Goal: Book appointment/travel/reservation

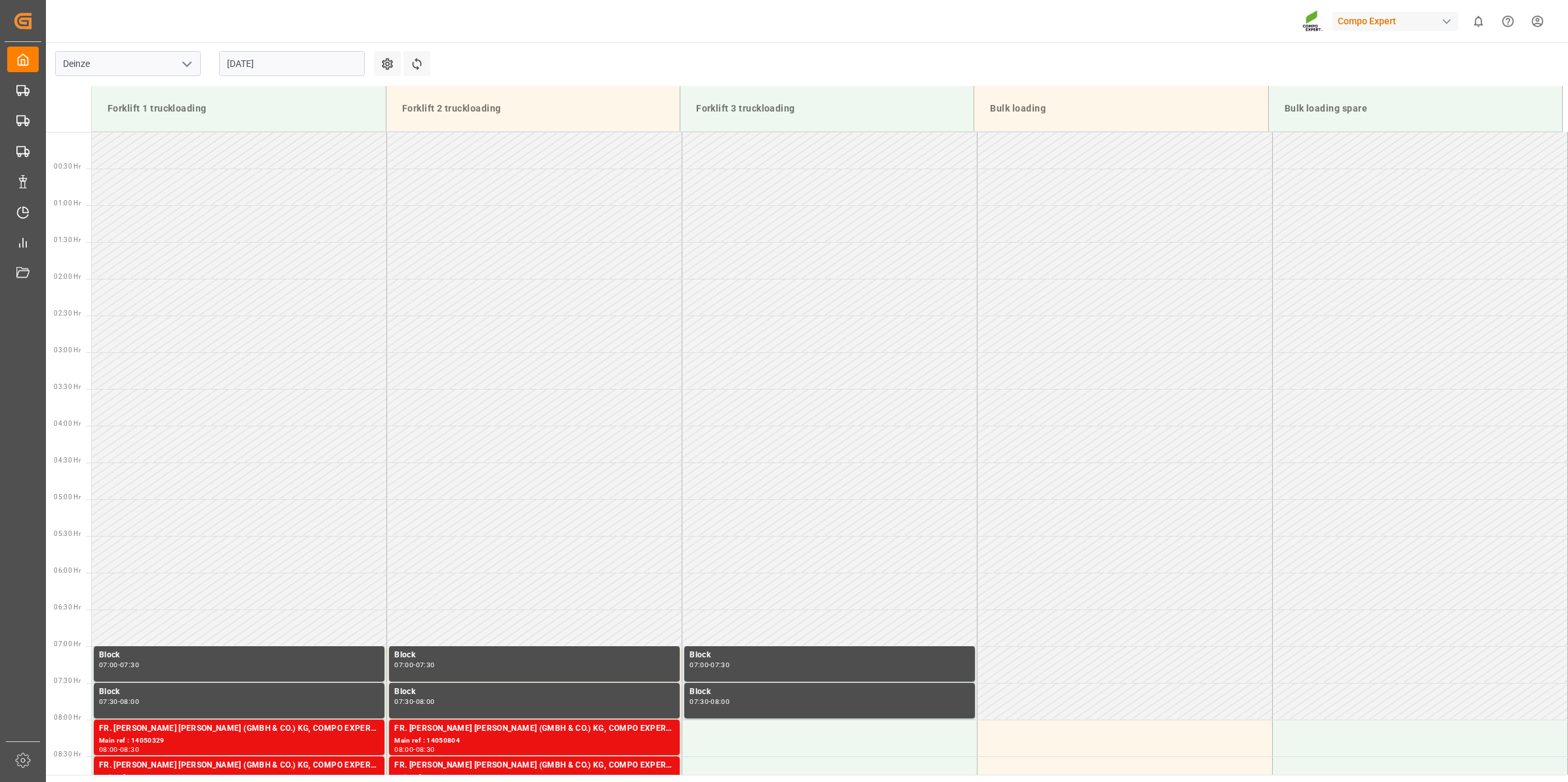
scroll to position [553, 0]
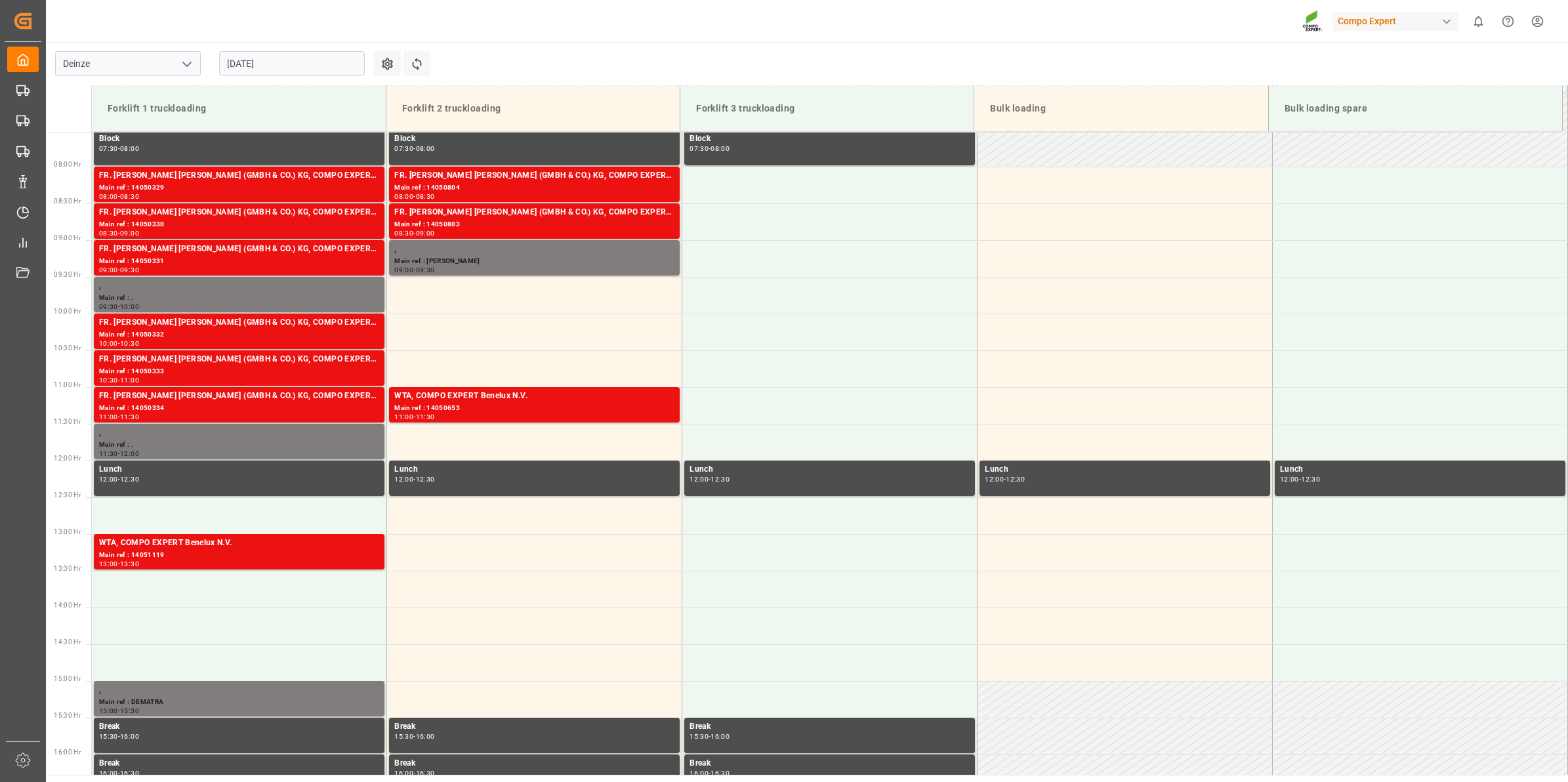
click at [251, 57] on input "[DATE]" at bounding box center [292, 64] width 146 height 25
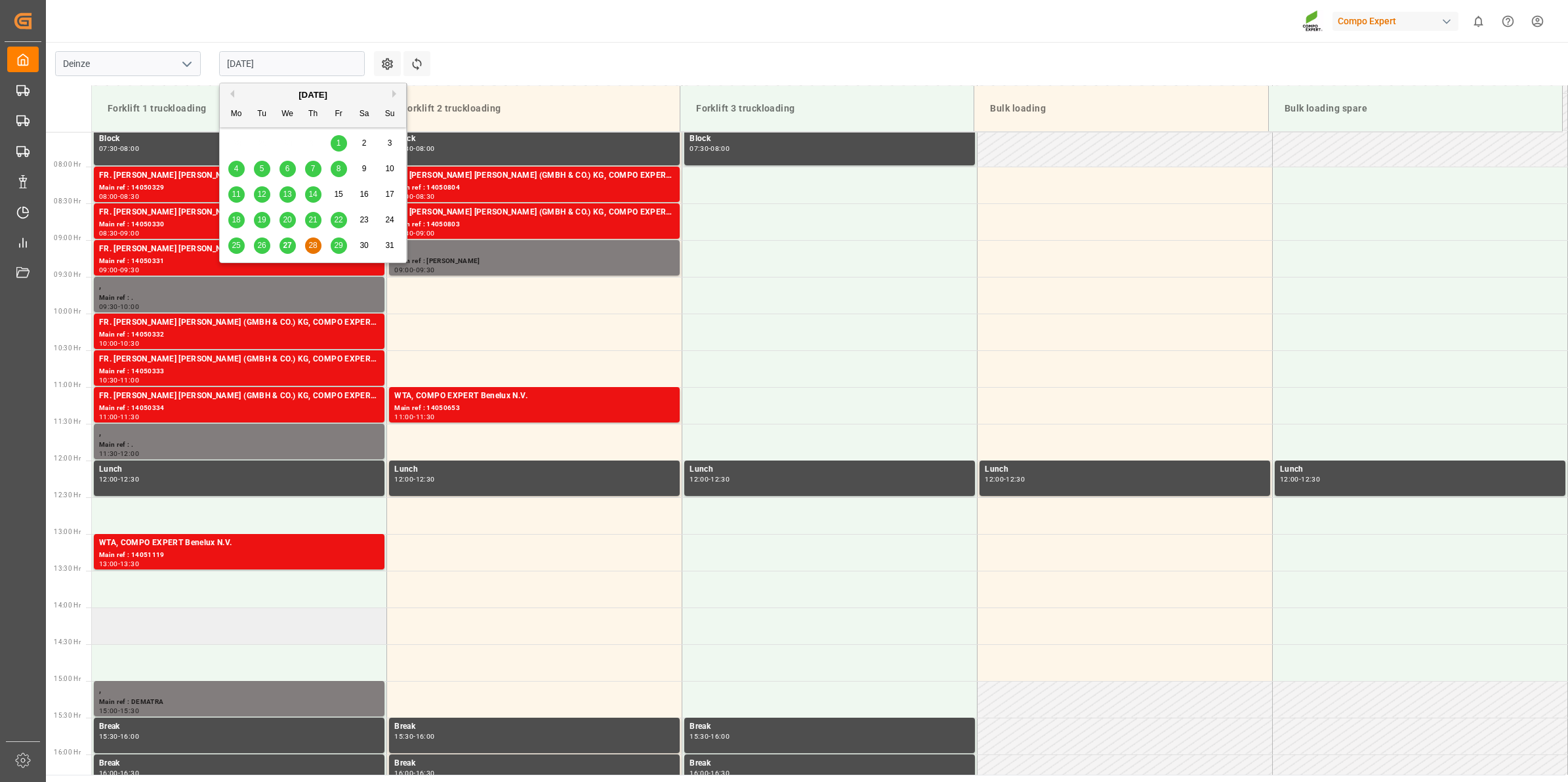
click at [281, 621] on td at bounding box center [239, 625] width 296 height 37
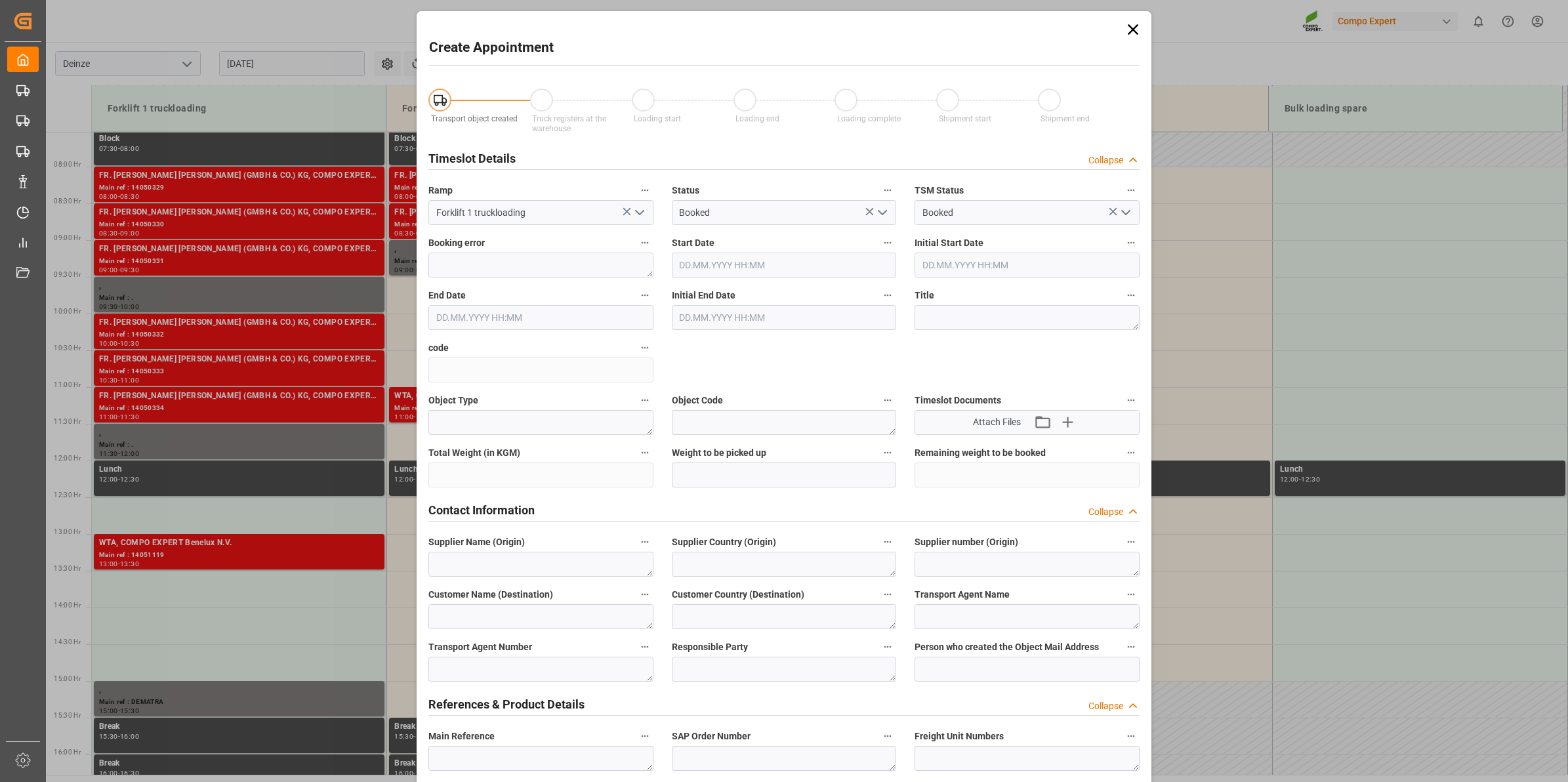
type input "28.08.2025 14:00"
type input "28.08.2025 14:30"
click at [1130, 35] on icon at bounding box center [1134, 30] width 19 height 19
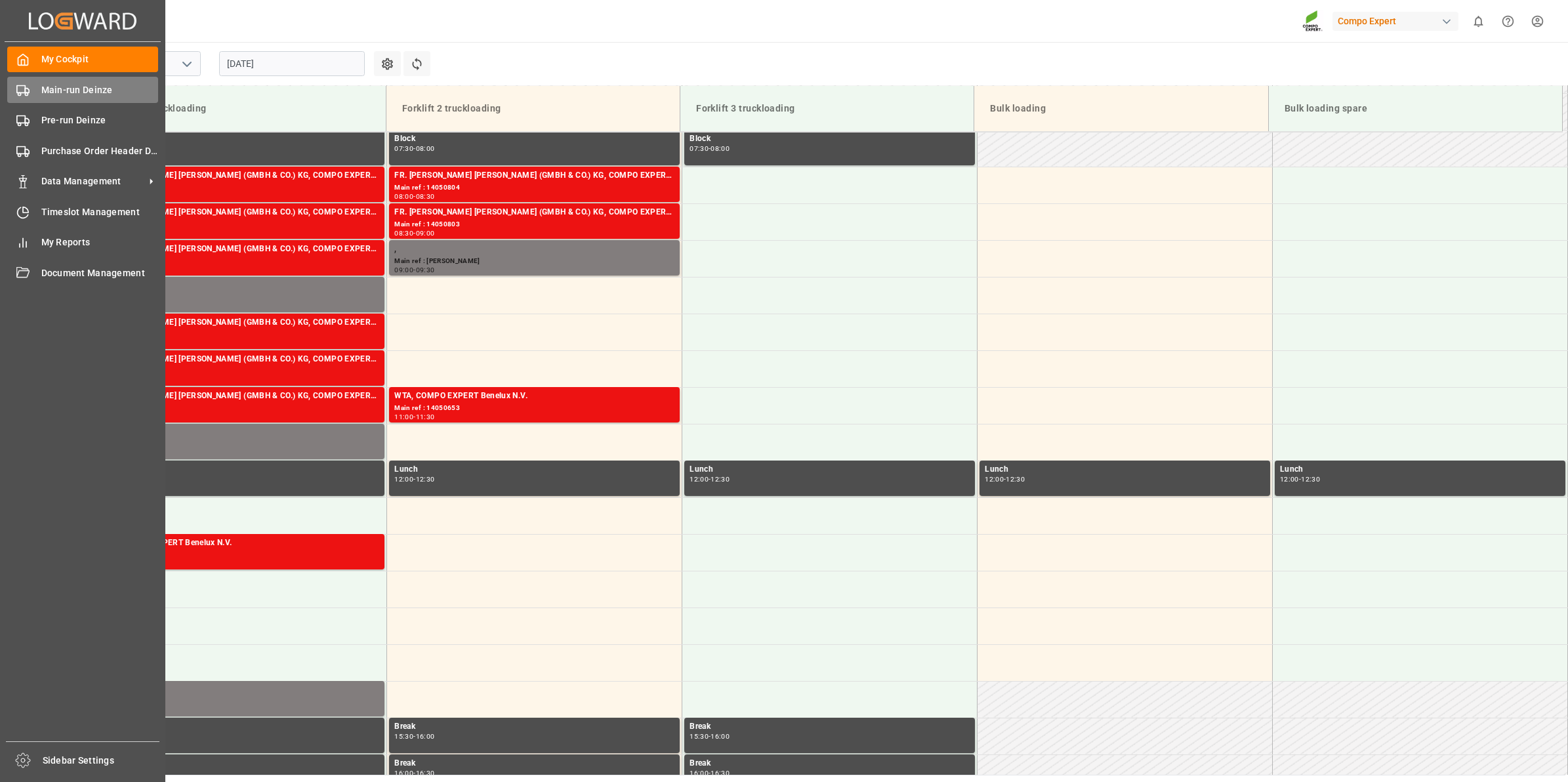
click at [37, 92] on div "Main-run Deinze Main-run Deinze" at bounding box center [83, 89] width 151 height 26
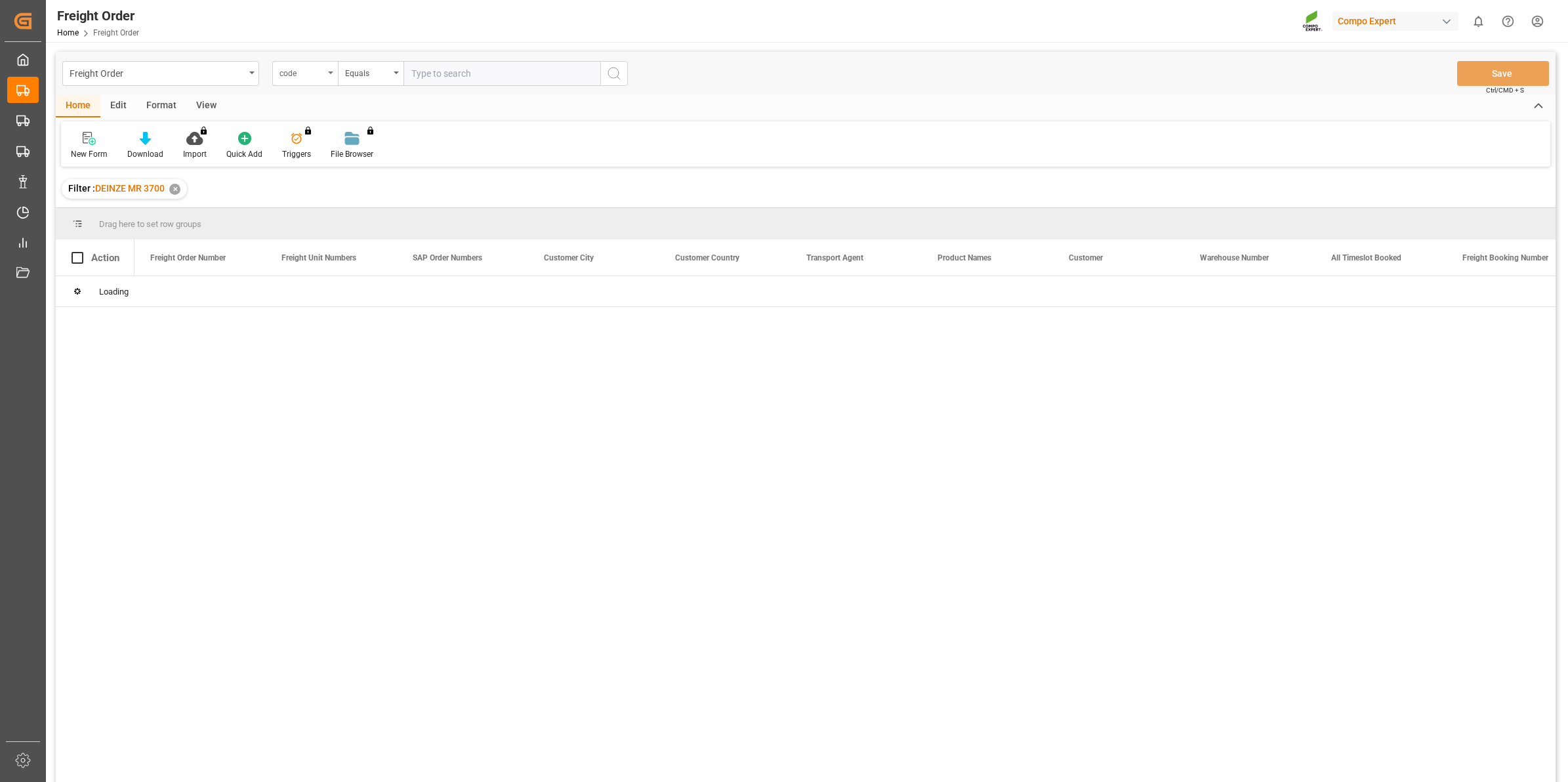
click at [327, 73] on div "code" at bounding box center [305, 73] width 65 height 25
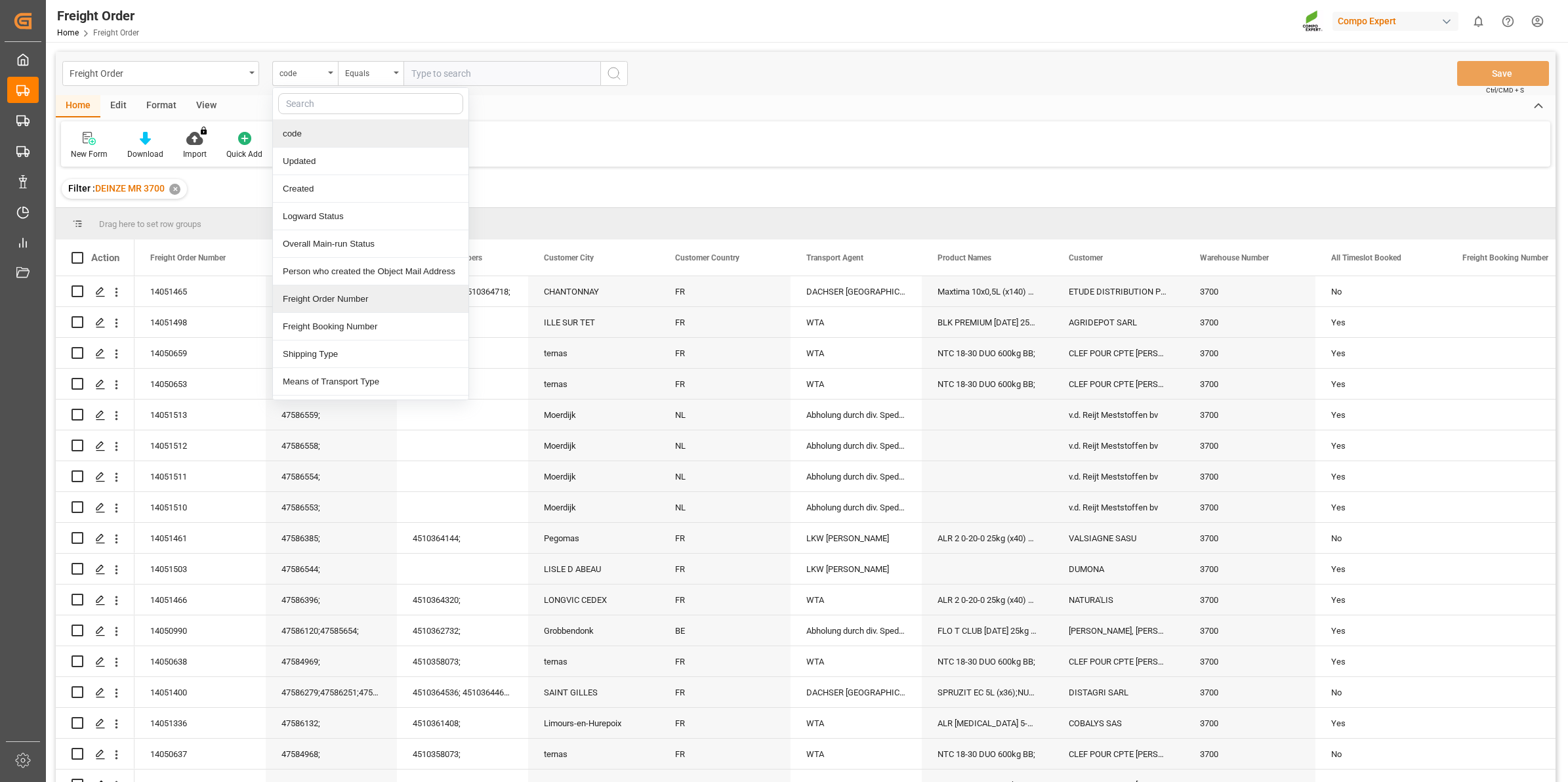
click at [359, 307] on div "Freight Order Number" at bounding box center [370, 299] width 196 height 27
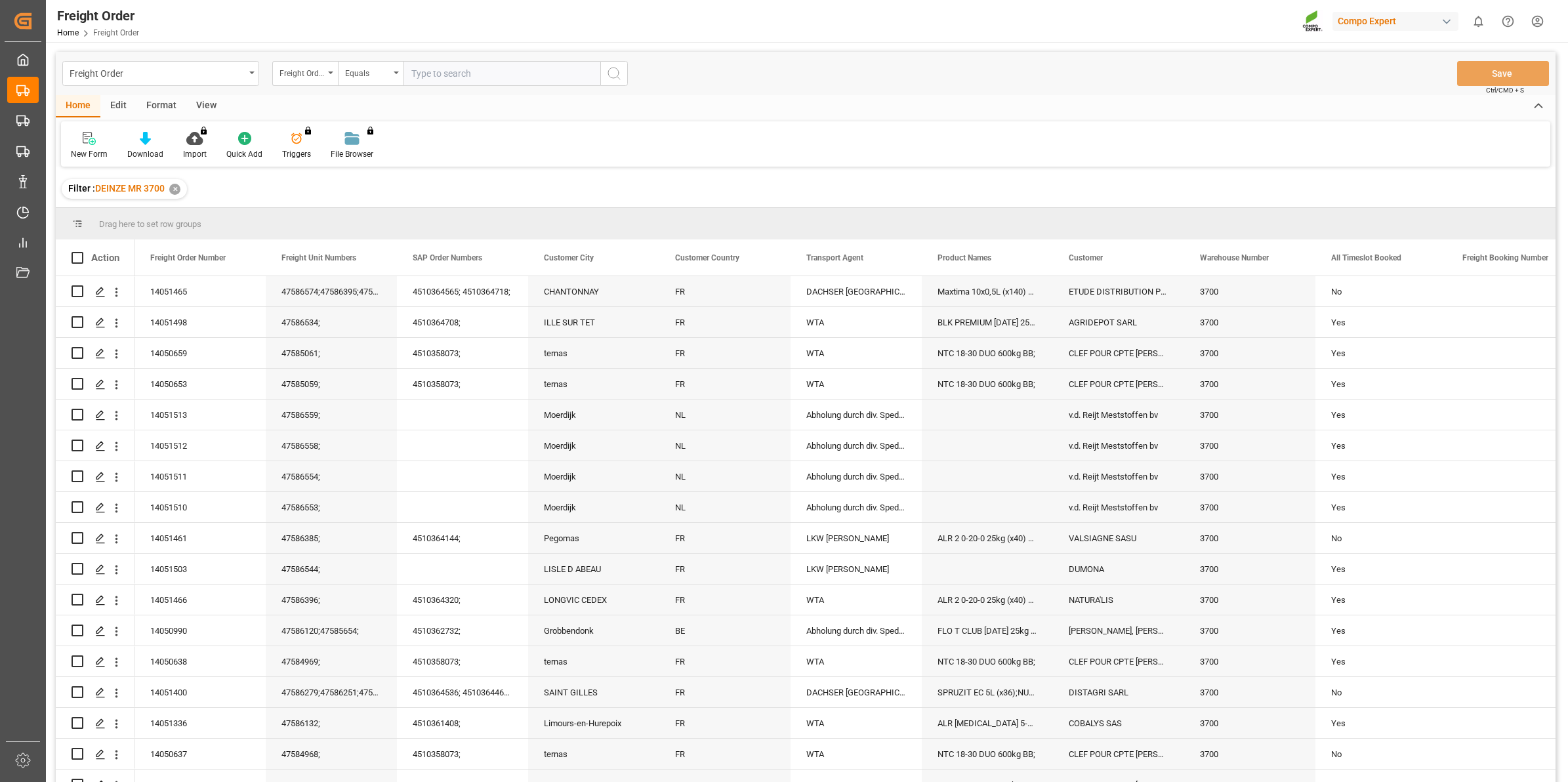
click at [435, 84] on input "text" at bounding box center [502, 73] width 196 height 25
paste input "14051464"
type input "14051464"
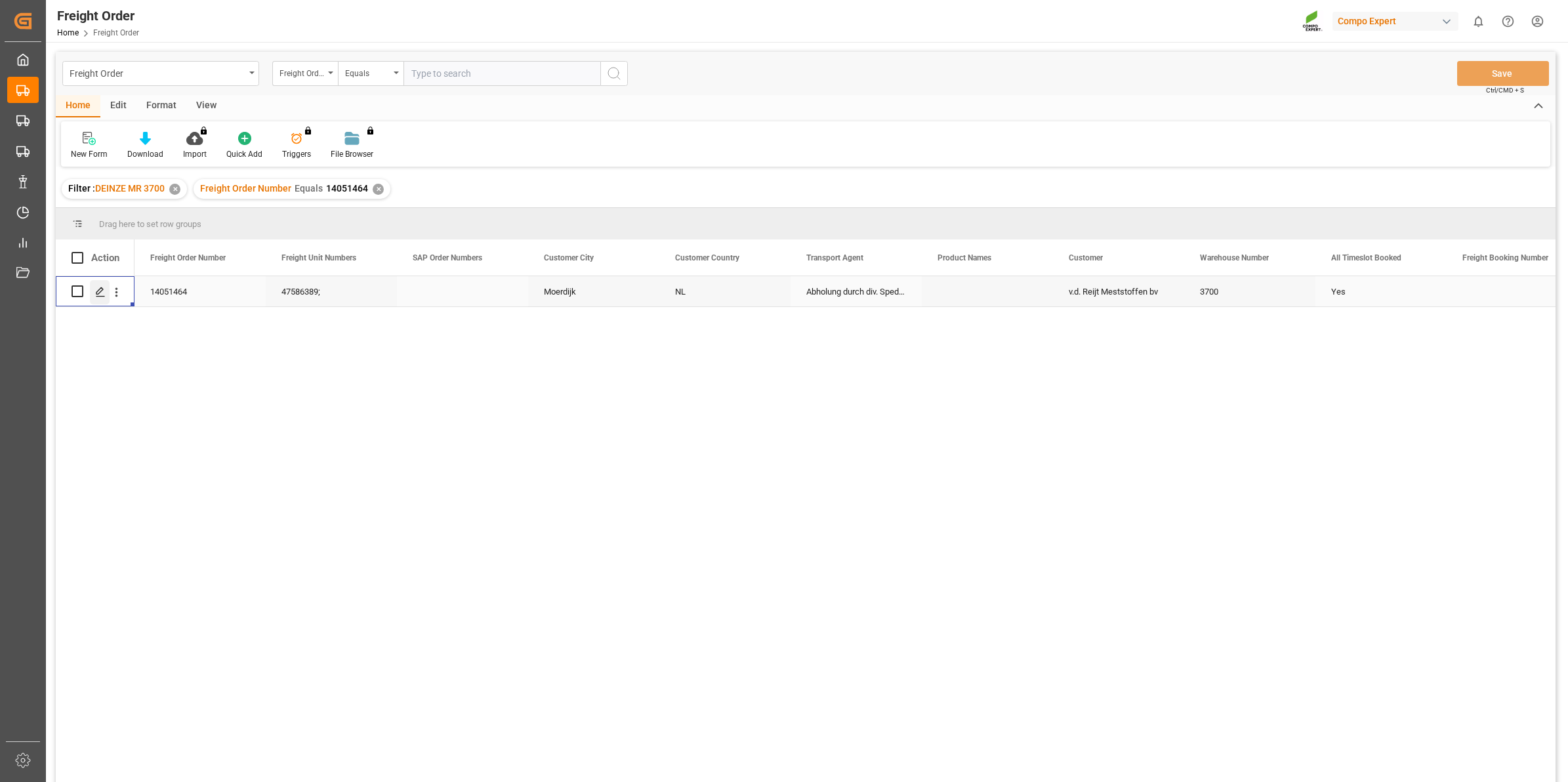
click at [108, 292] on div "Press SPACE to select this row." at bounding box center [99, 292] width 19 height 24
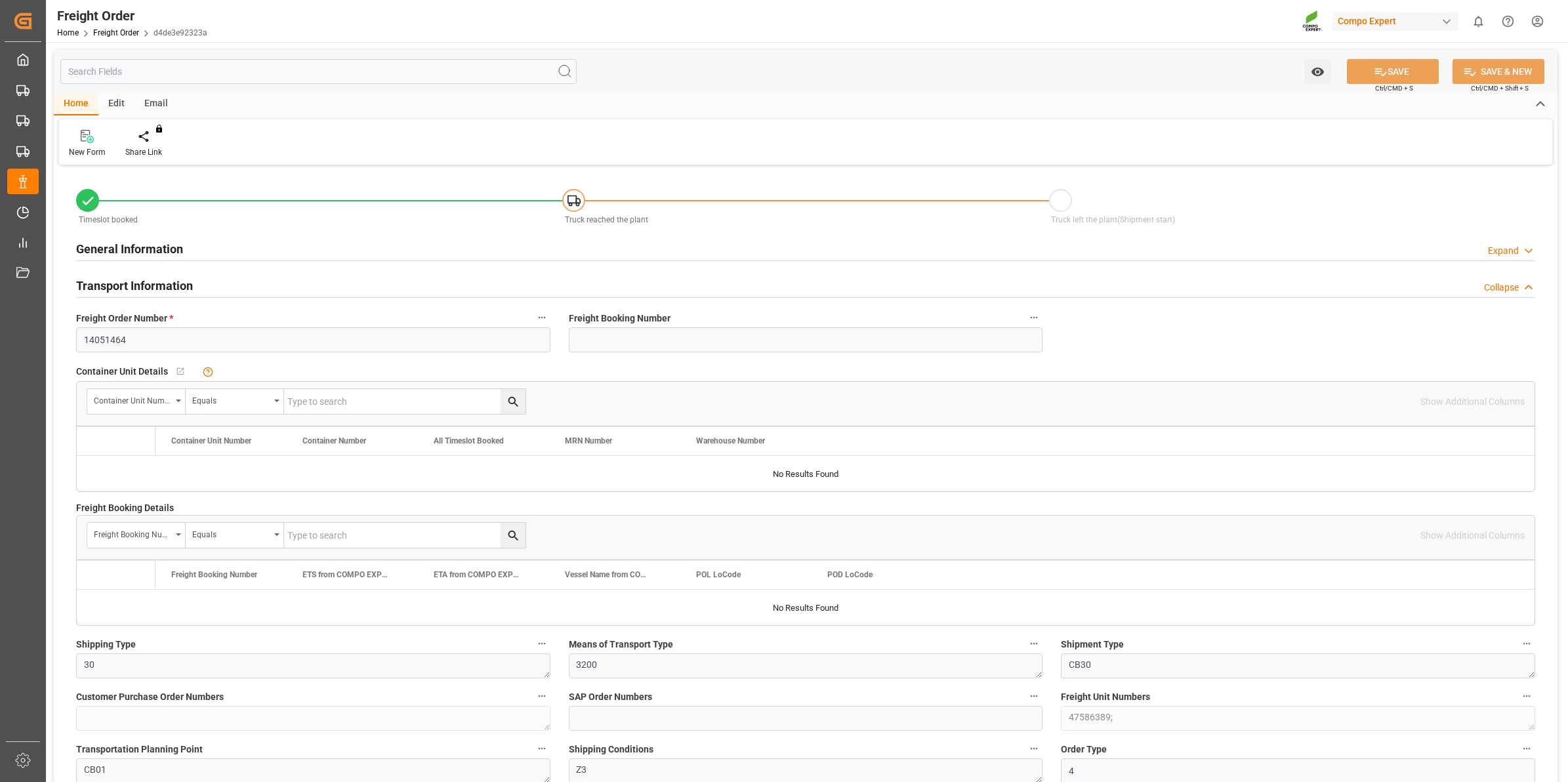
type input "25"
type input "0"
type input "01.09.2025 00:00"
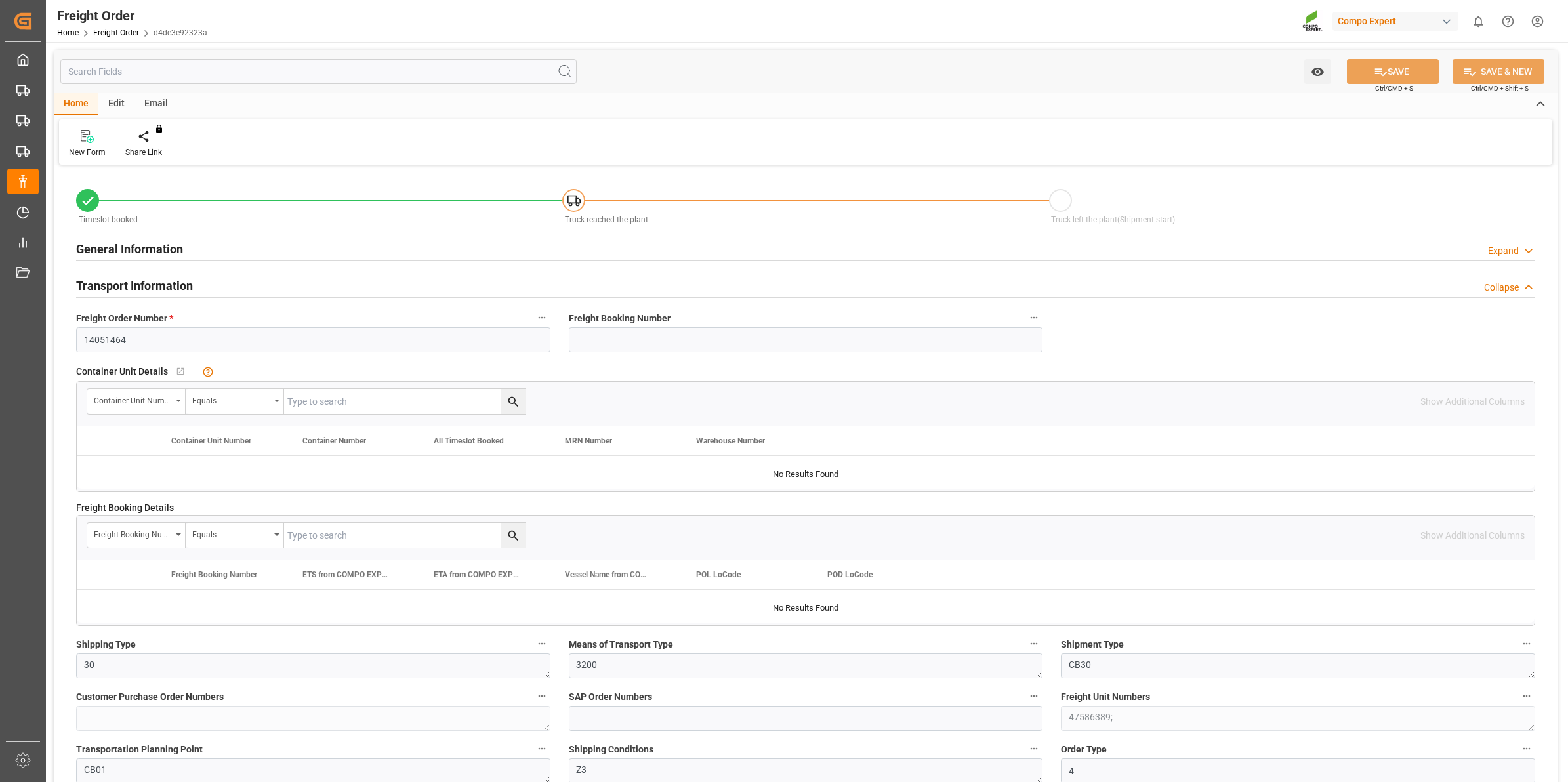
type input "26.08.2025 09:55"
click at [172, 150] on div "Create Timeslot" at bounding box center [154, 152] width 56 height 12
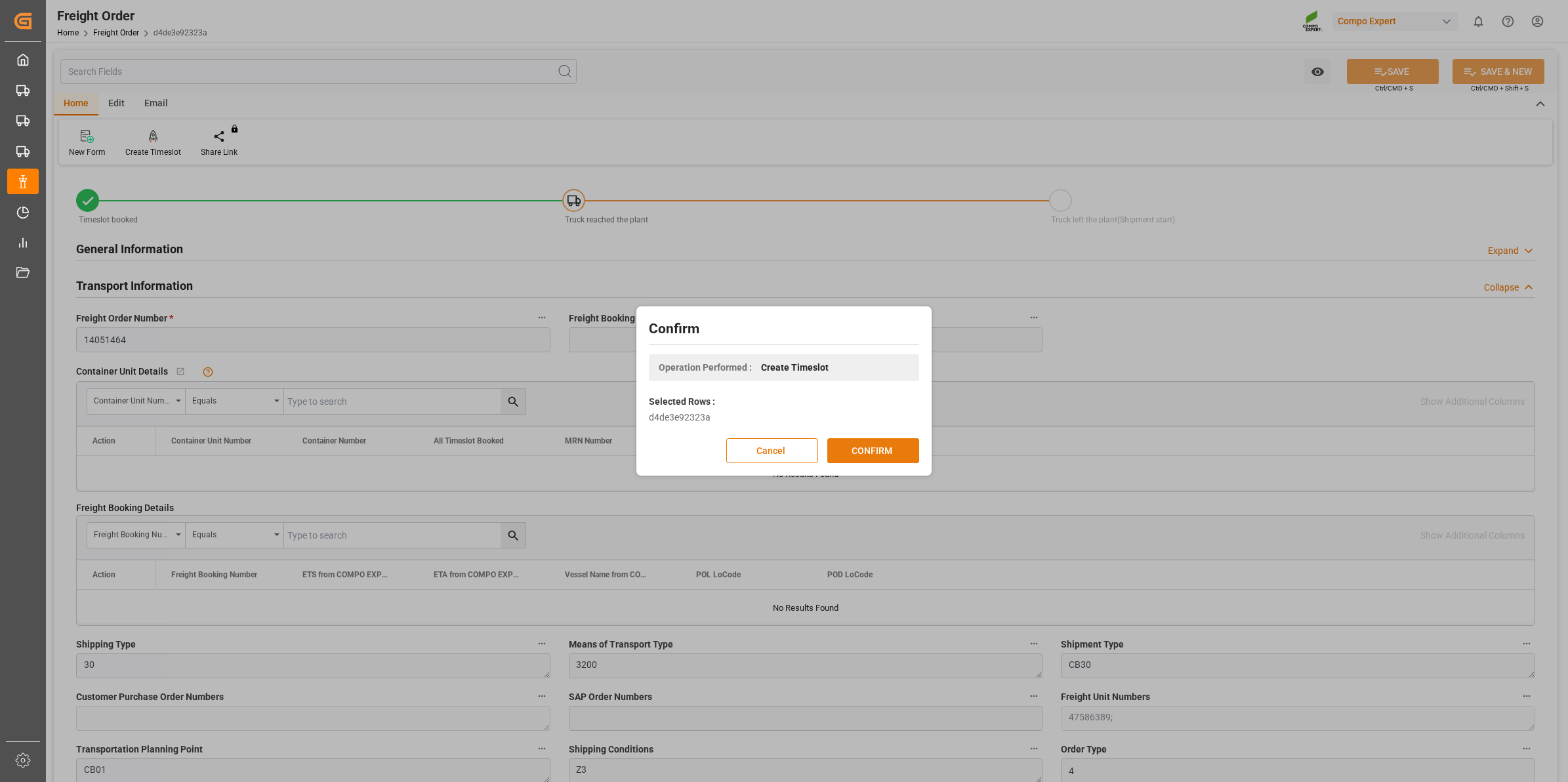
click at [861, 446] on button "CONFIRM" at bounding box center [873, 451] width 92 height 25
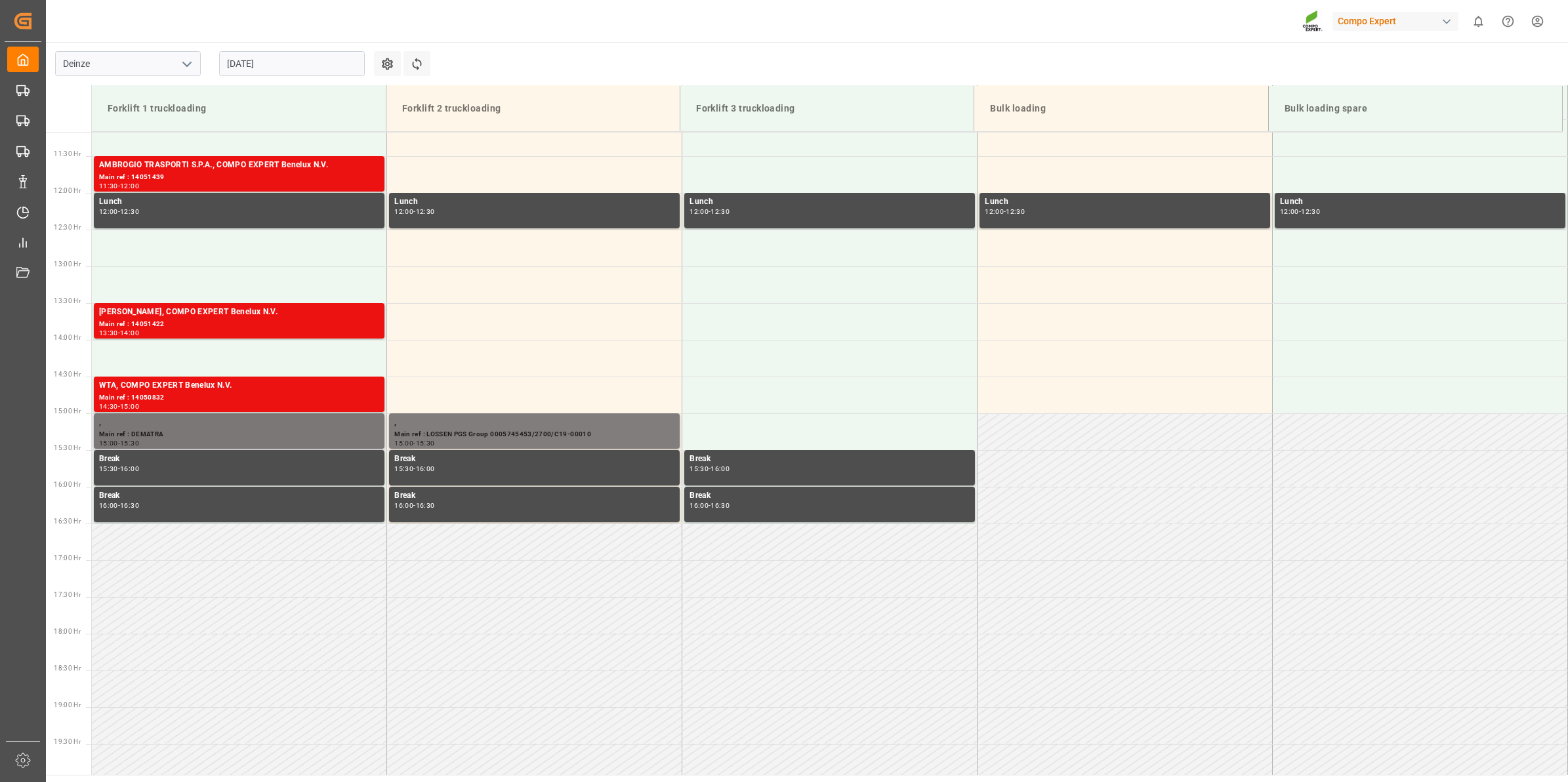
scroll to position [873, 0]
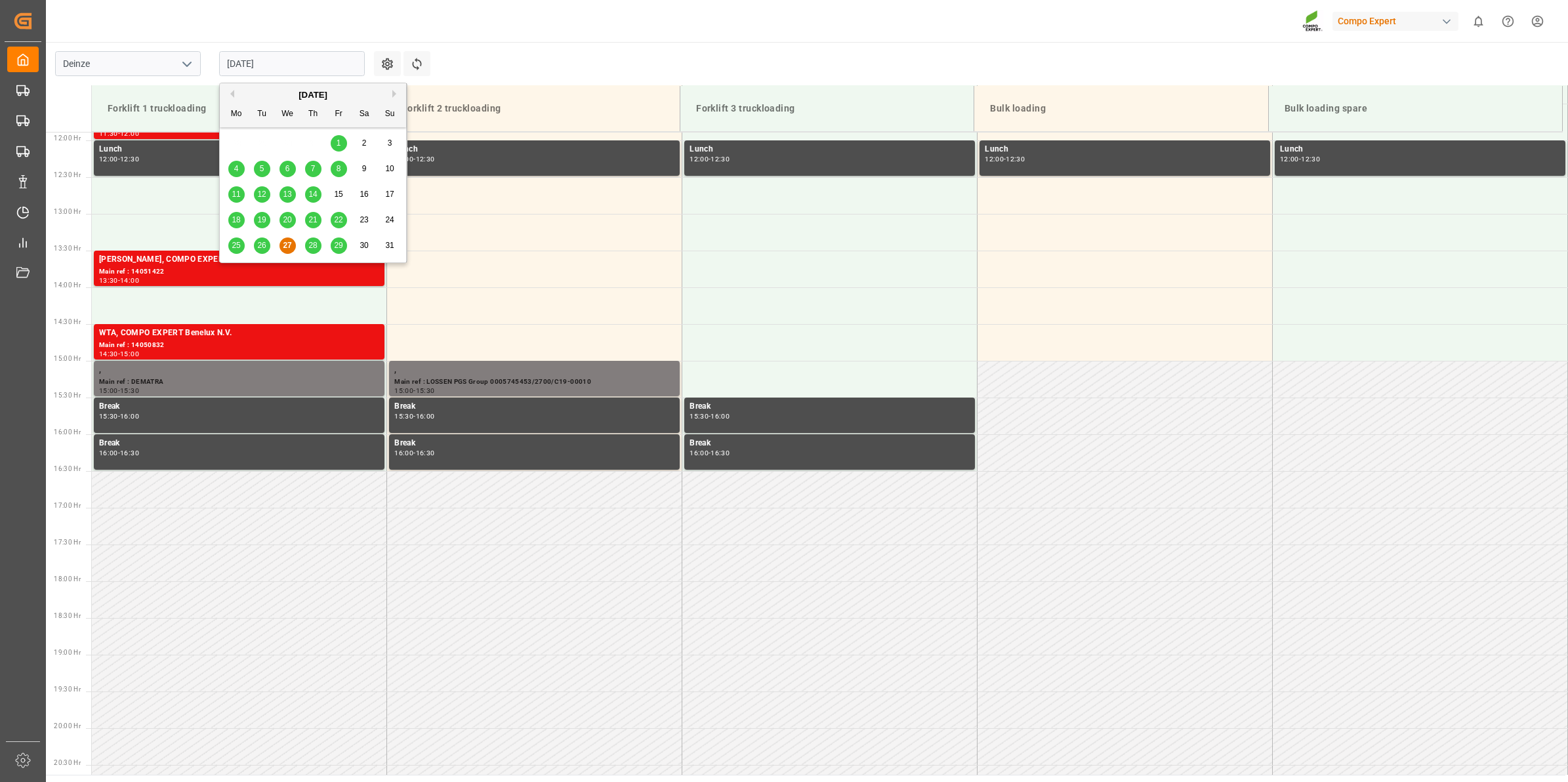
click at [250, 63] on input "[DATE]" at bounding box center [292, 64] width 146 height 25
click at [307, 244] on div "28" at bounding box center [313, 246] width 16 height 16
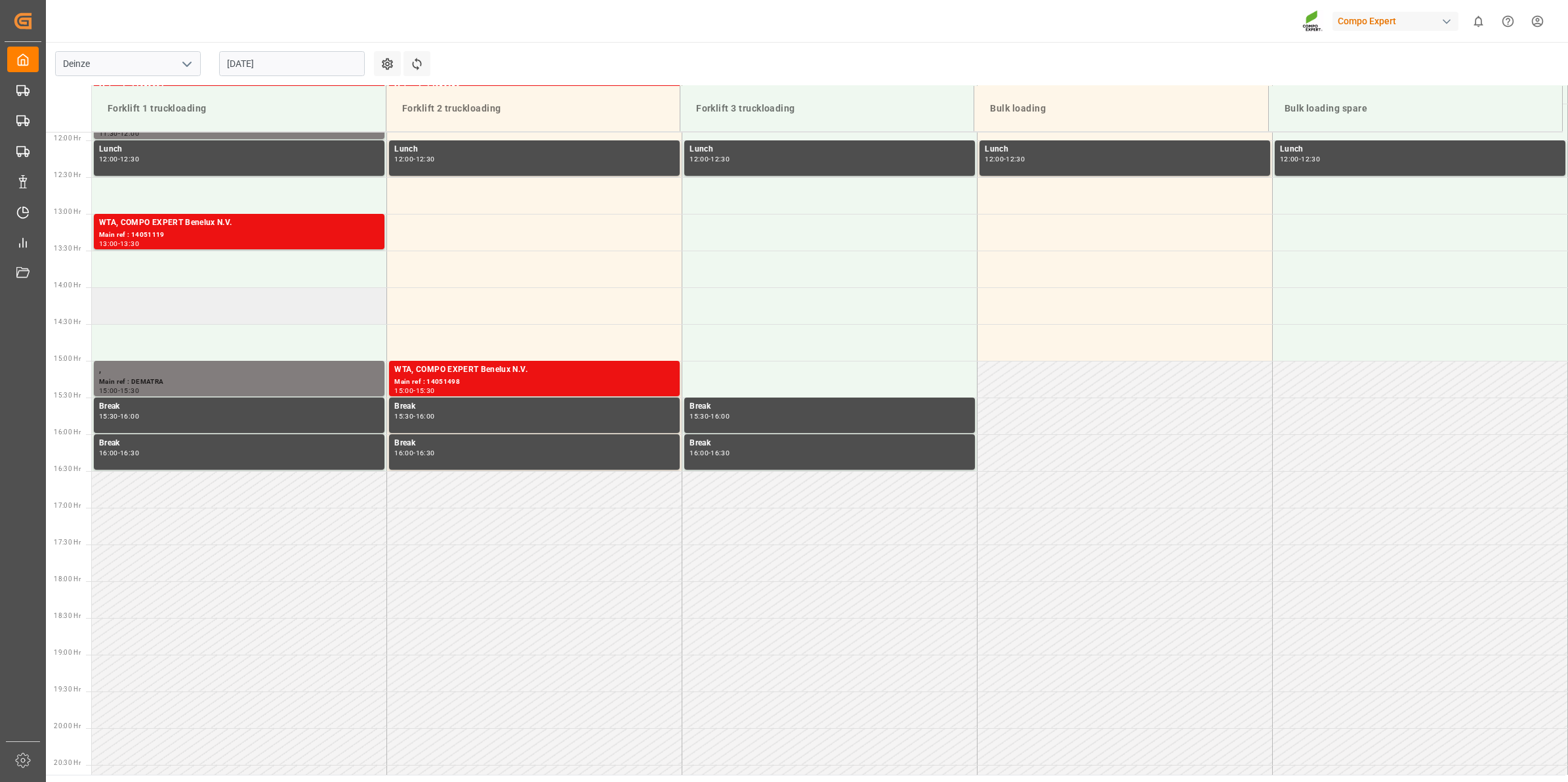
click at [221, 305] on td at bounding box center [239, 306] width 296 height 37
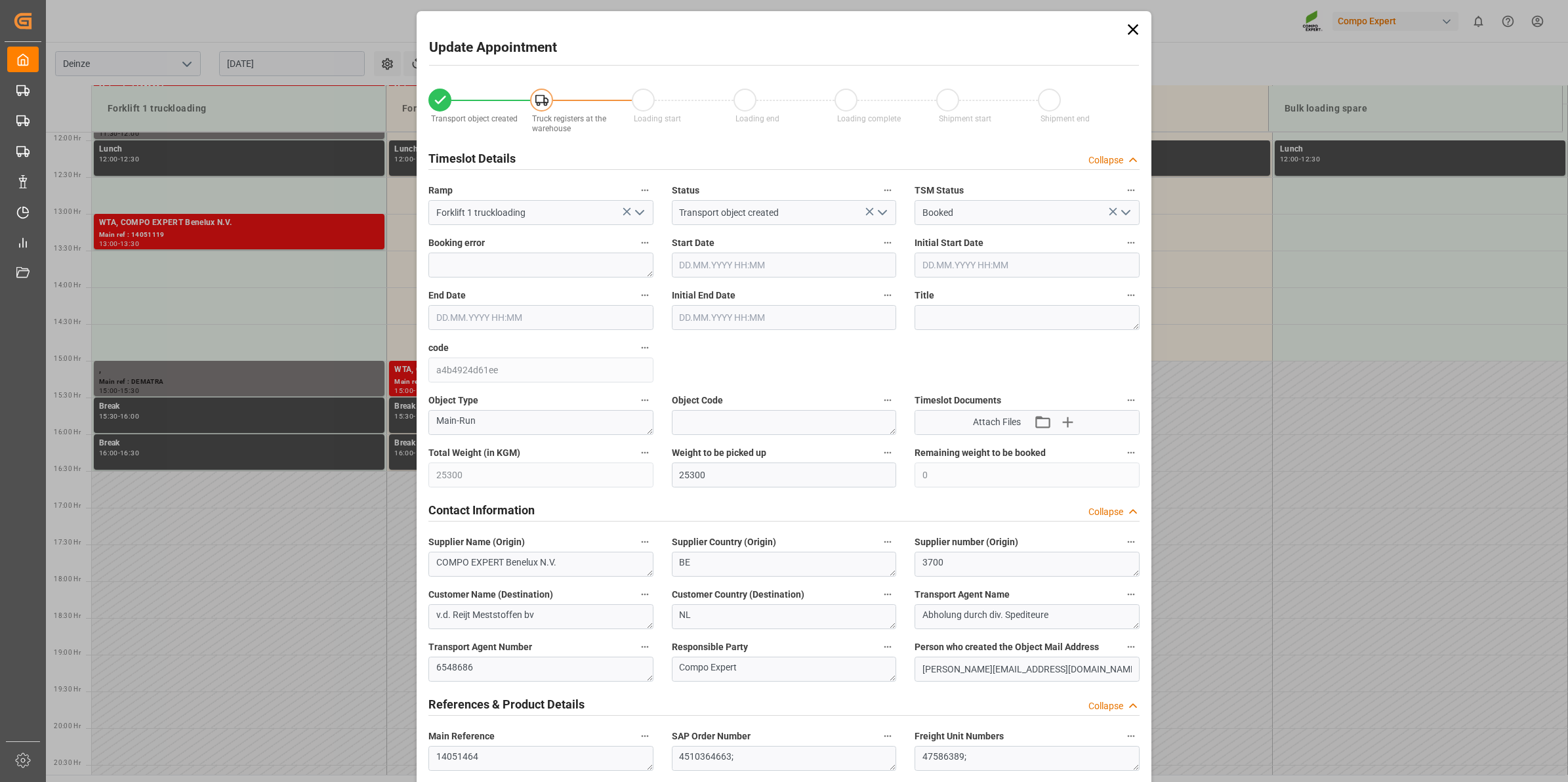
type input "28.08.2025 14:00"
type input "28.08.2025 14:30"
type input "26.08.2025 09:55"
type input "27.08.2025 11:02"
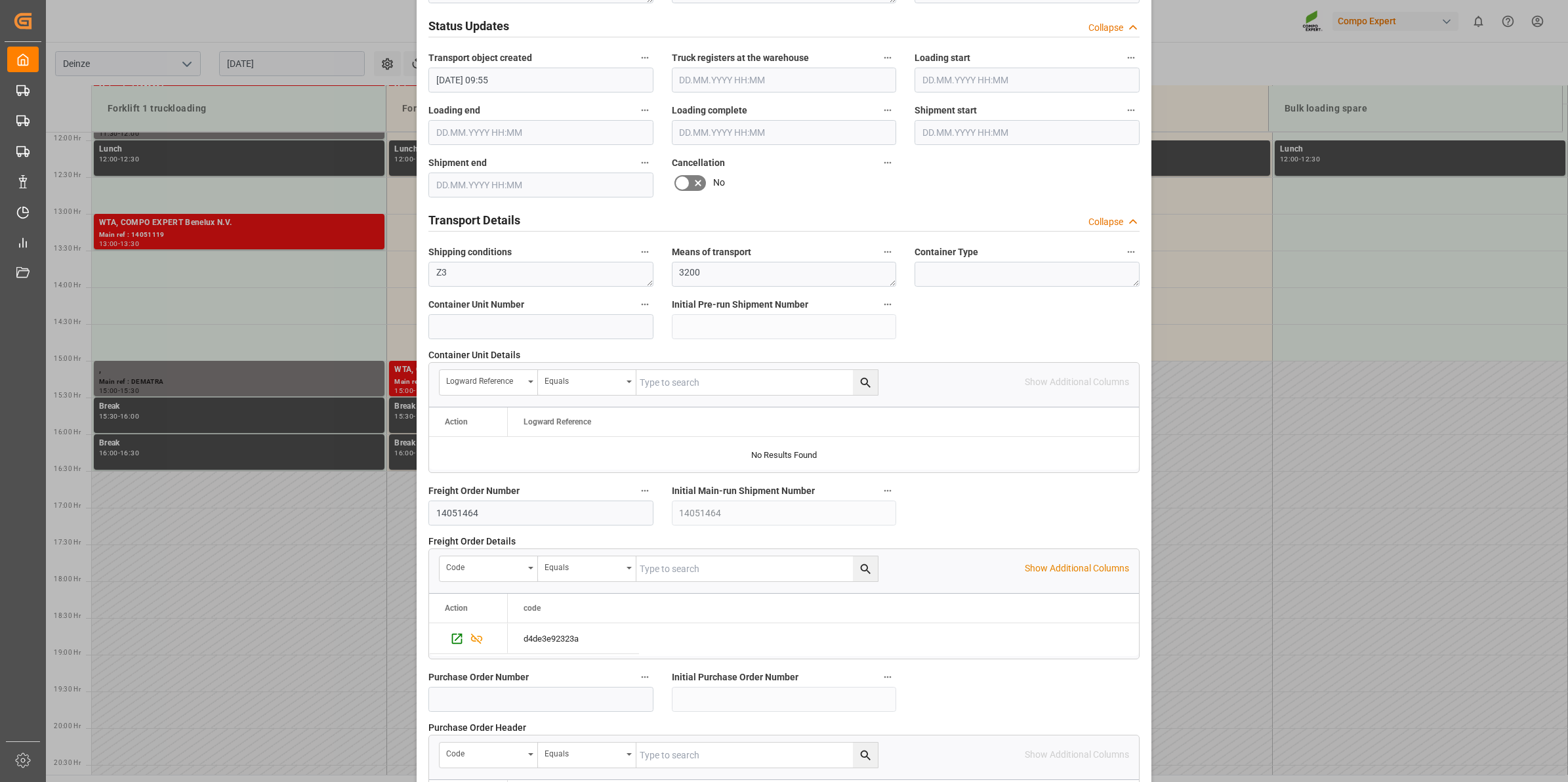
scroll to position [1041, 0]
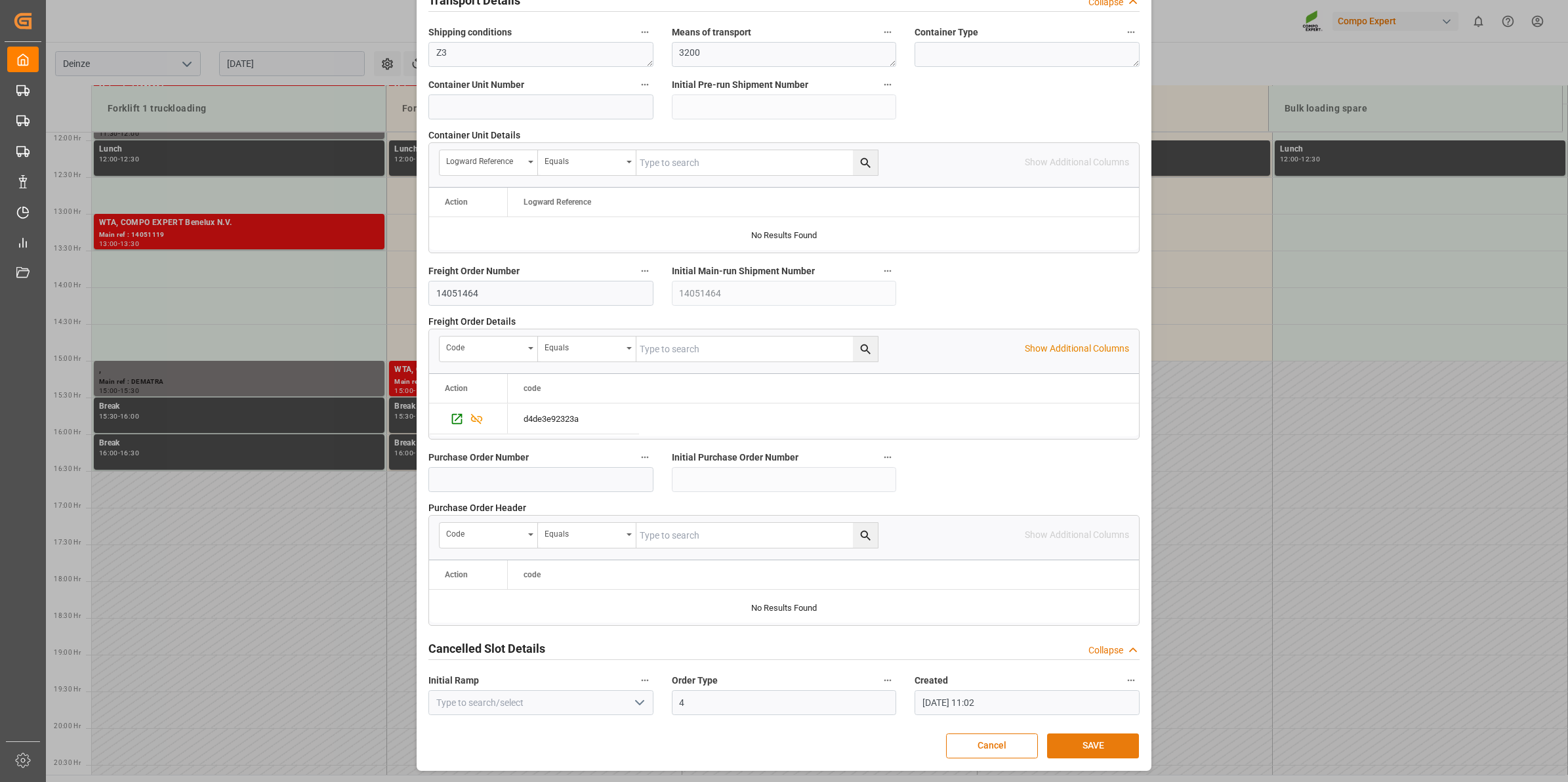
click at [1106, 736] on button "SAVE" at bounding box center [1093, 746] width 92 height 25
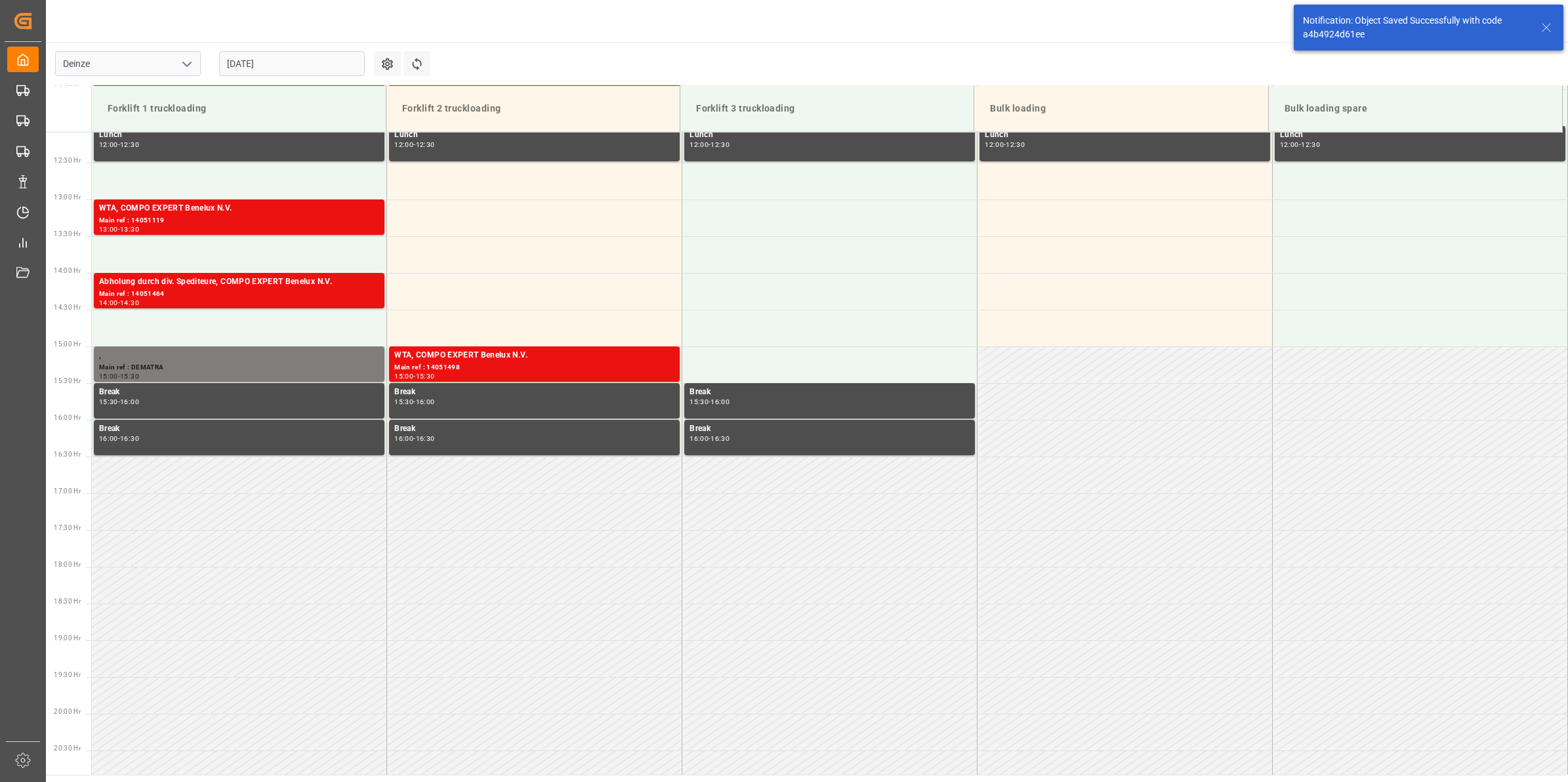
scroll to position [947, 0]
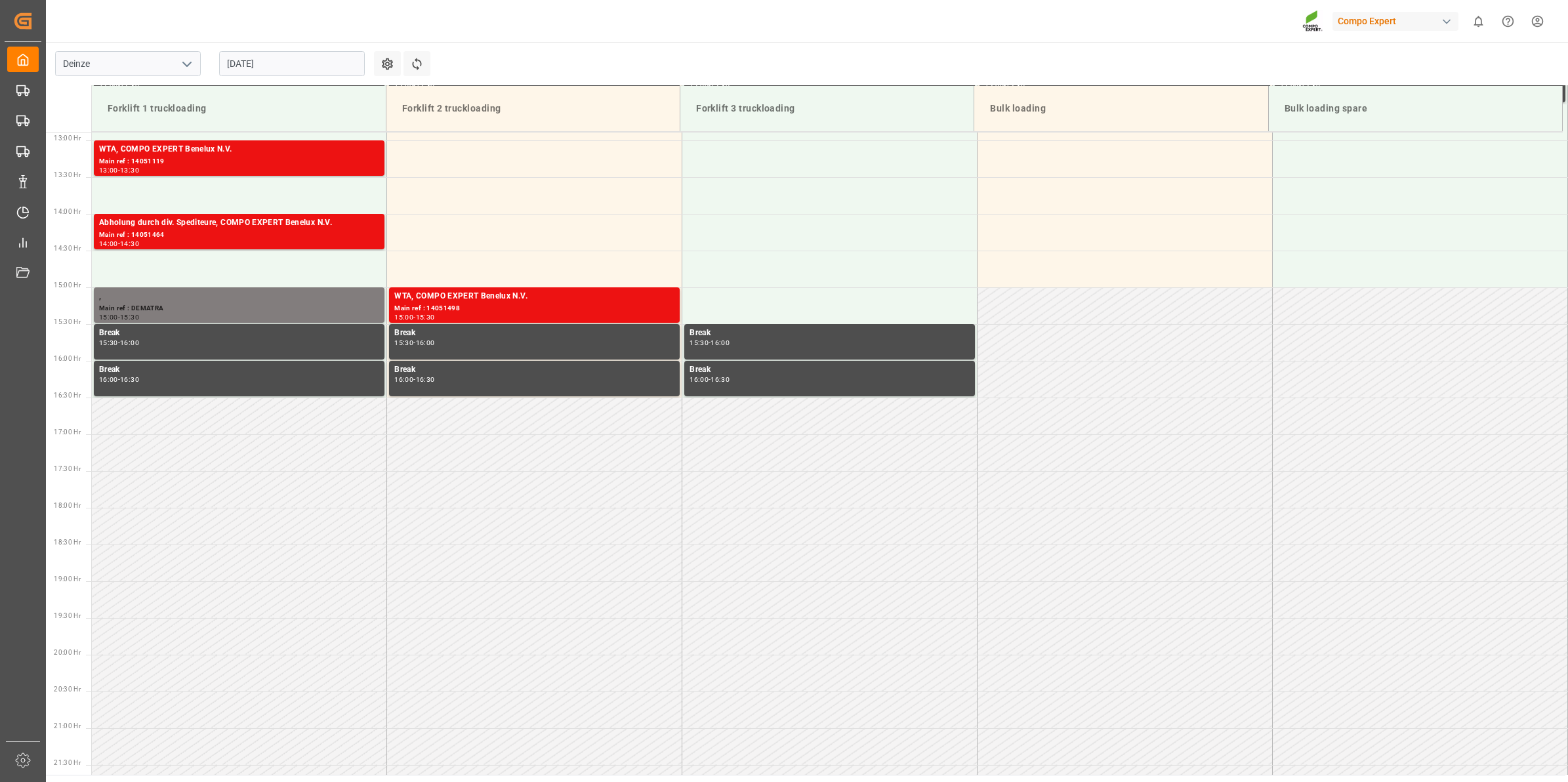
click at [286, 76] on input "[DATE]" at bounding box center [292, 64] width 146 height 25
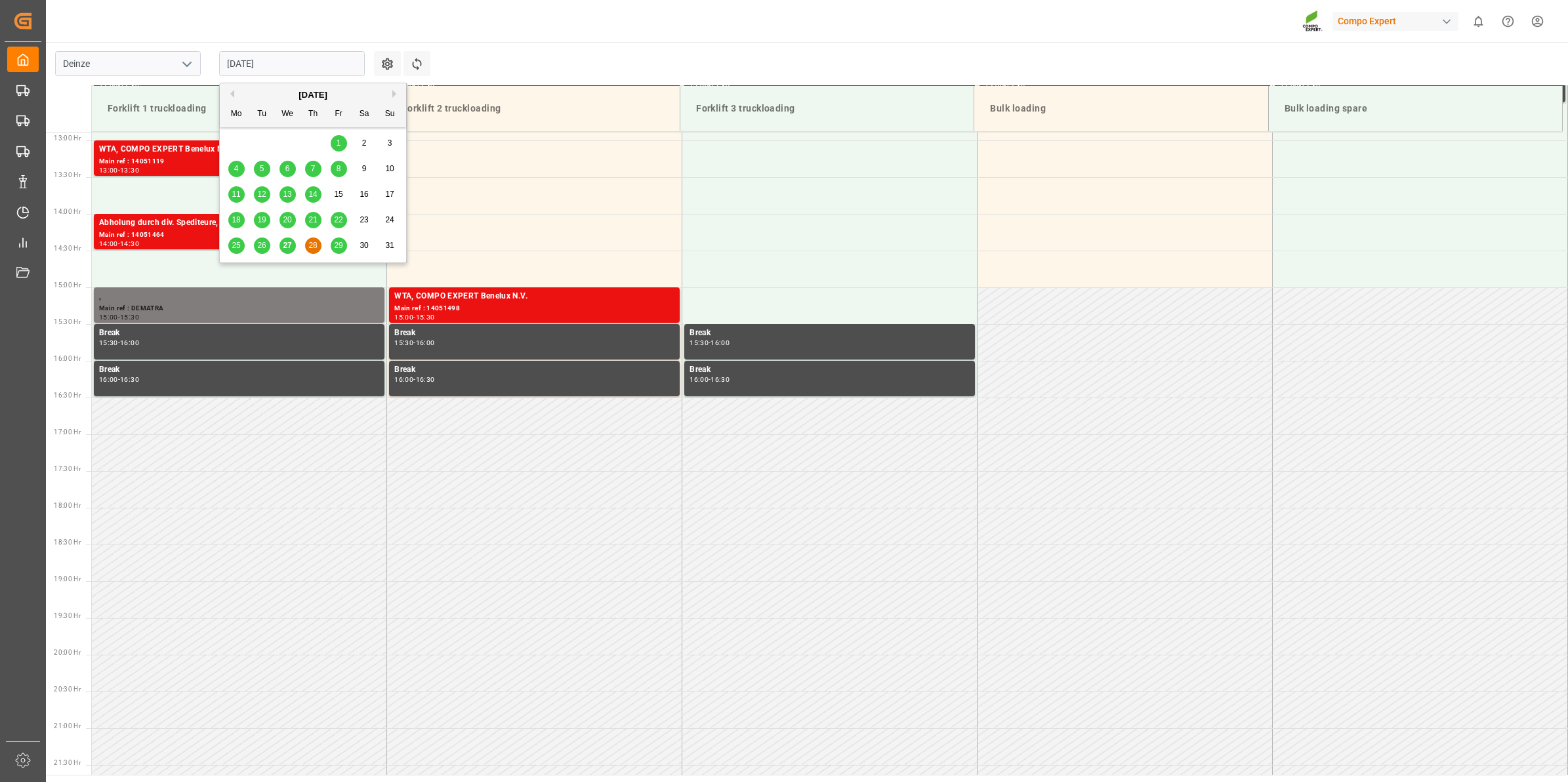
click at [345, 249] on div "29" at bounding box center [338, 246] width 16 height 16
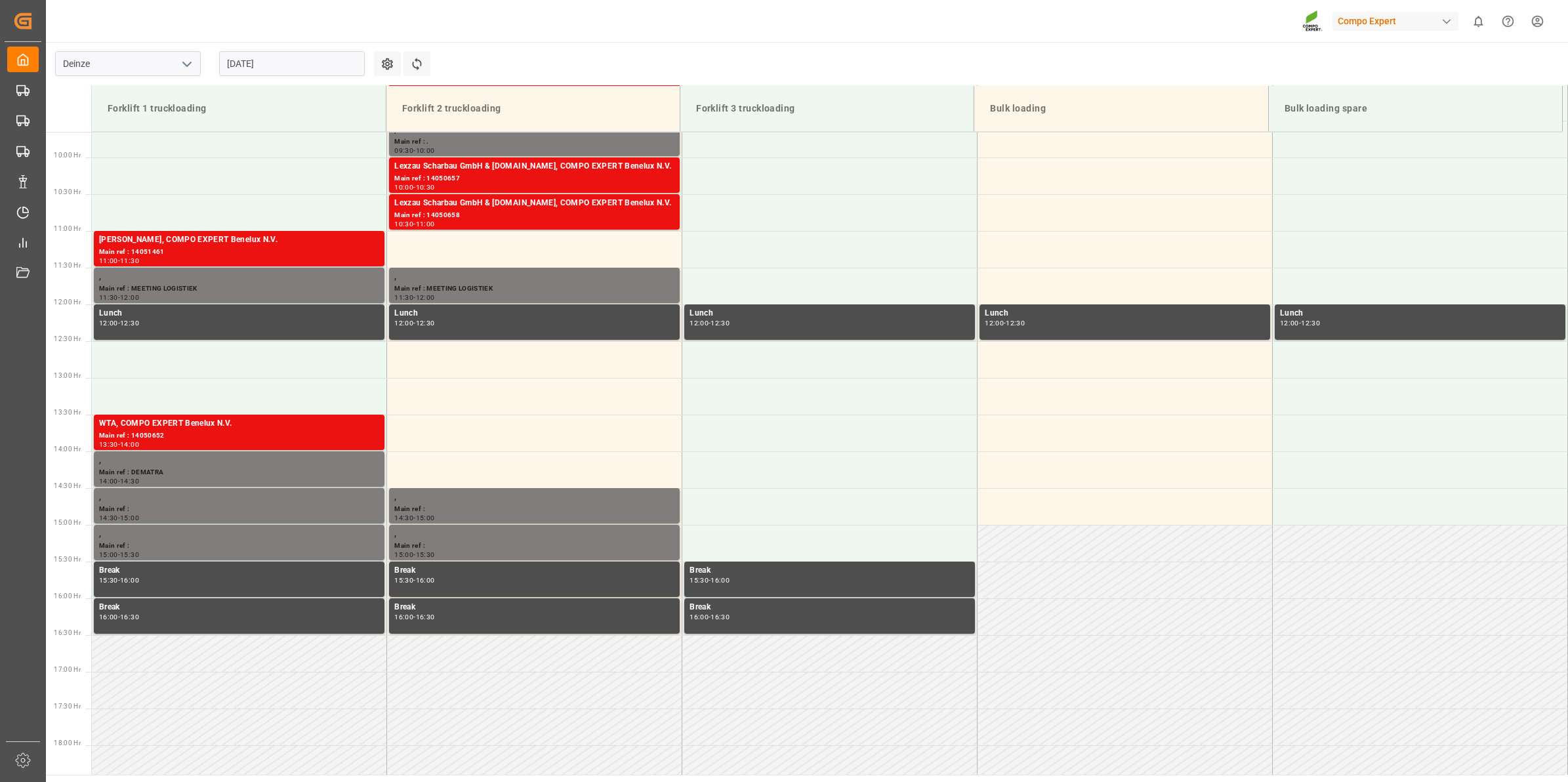
scroll to position [545, 0]
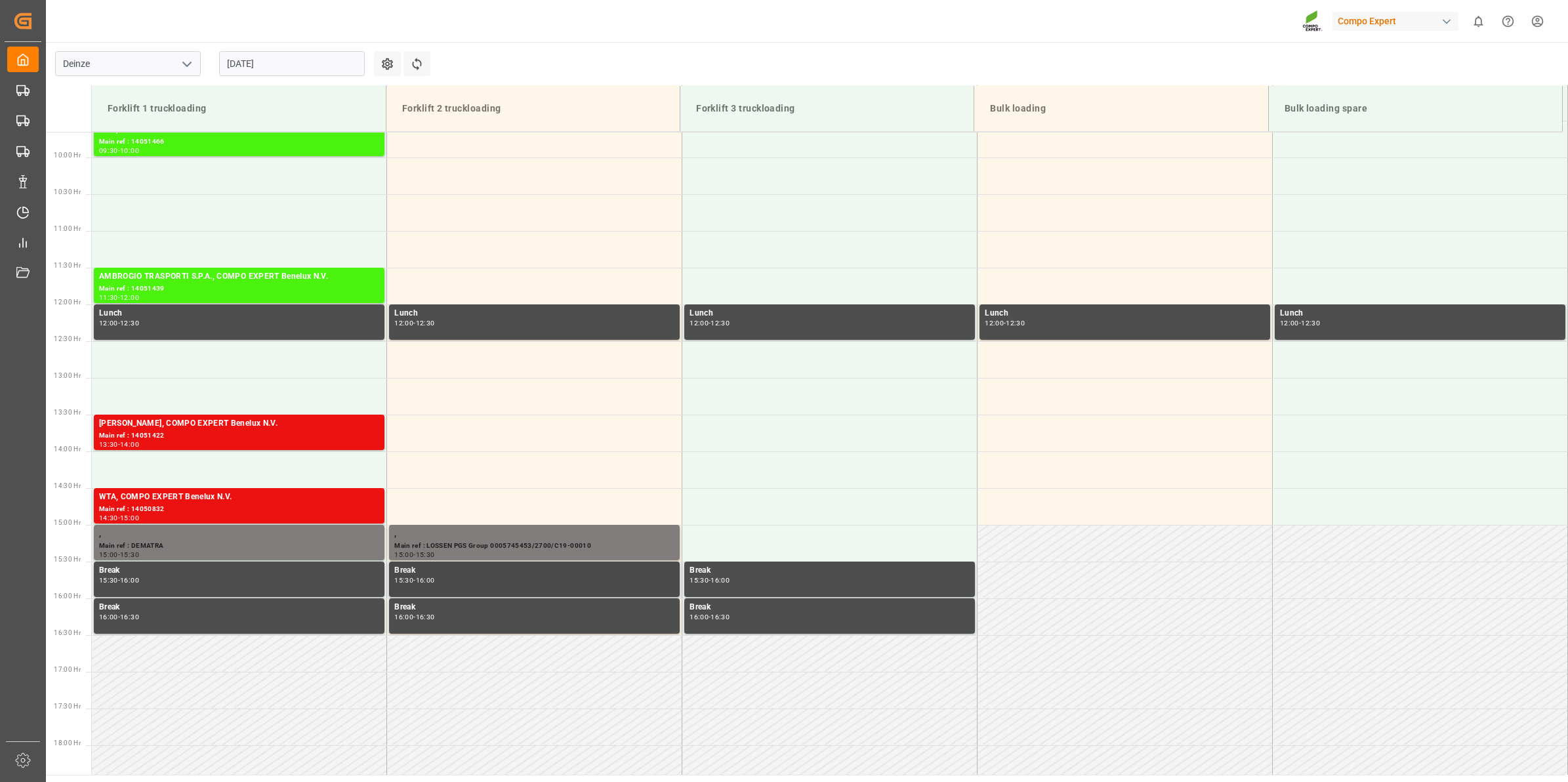
scroll to position [628, 0]
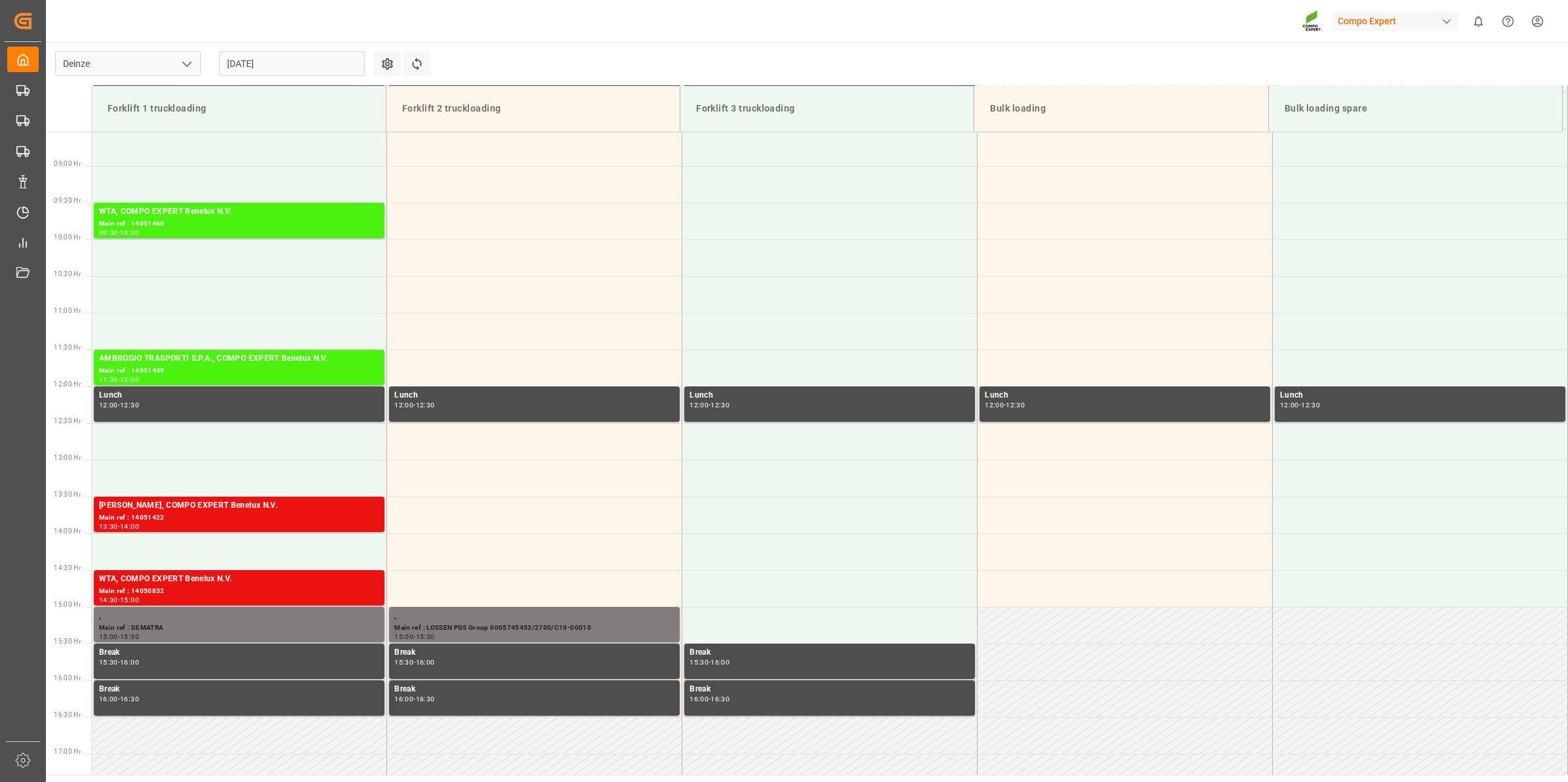
click at [291, 66] on input "[DATE]" at bounding box center [292, 64] width 146 height 25
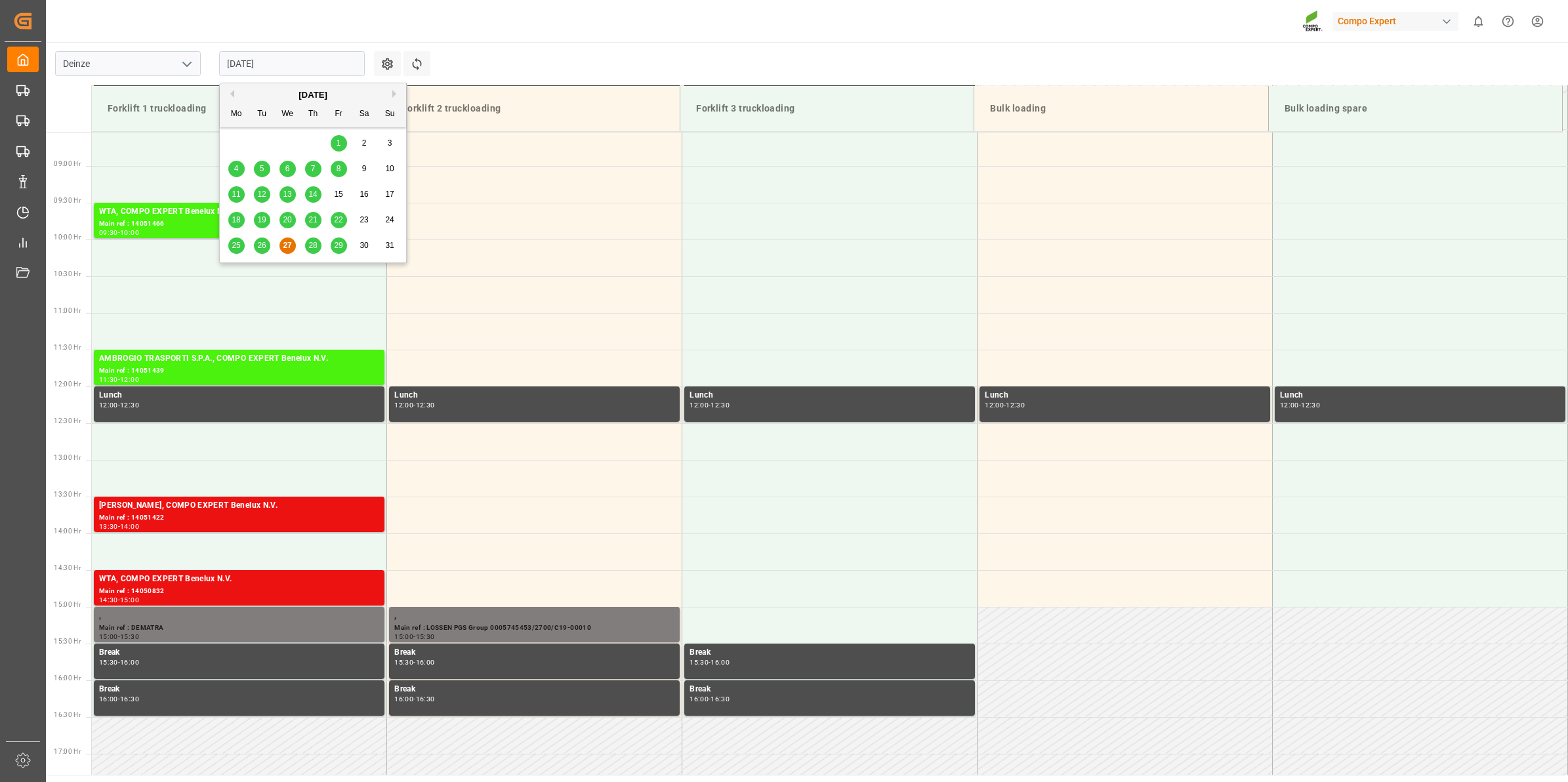
click at [317, 245] on span "28" at bounding box center [313, 246] width 9 height 9
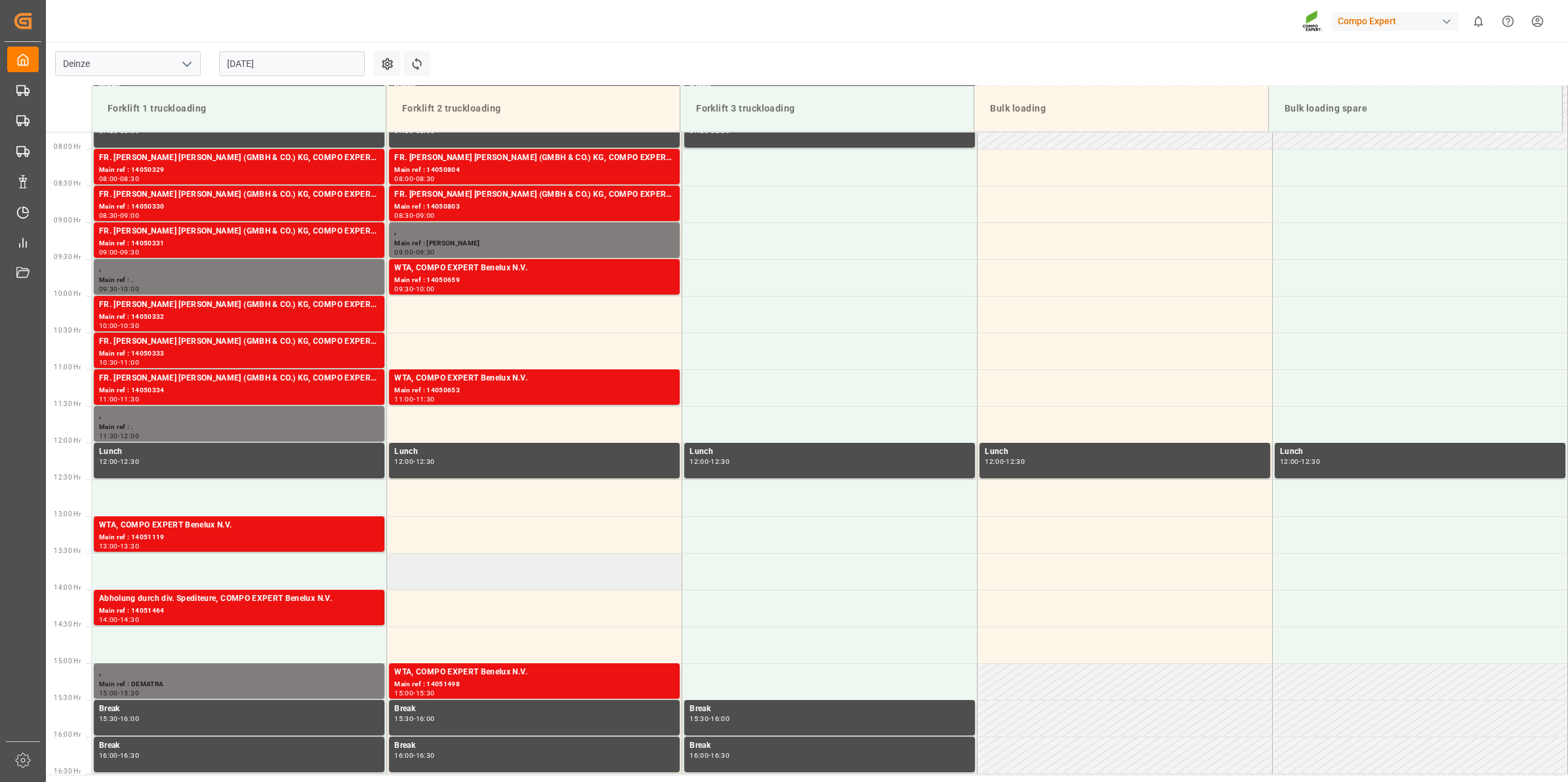
scroll to position [545, 0]
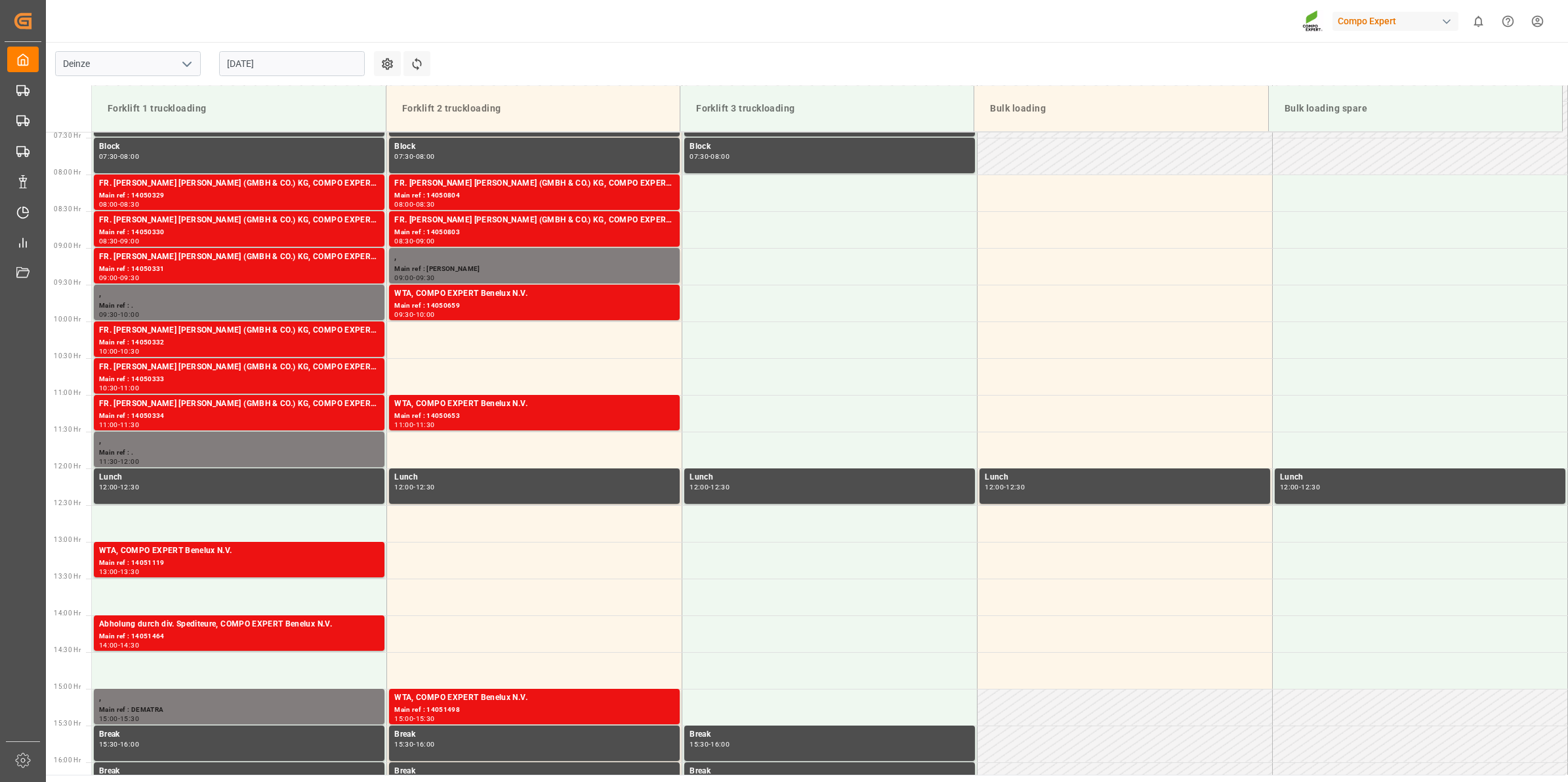
click at [270, 74] on input "[DATE]" at bounding box center [292, 64] width 146 height 25
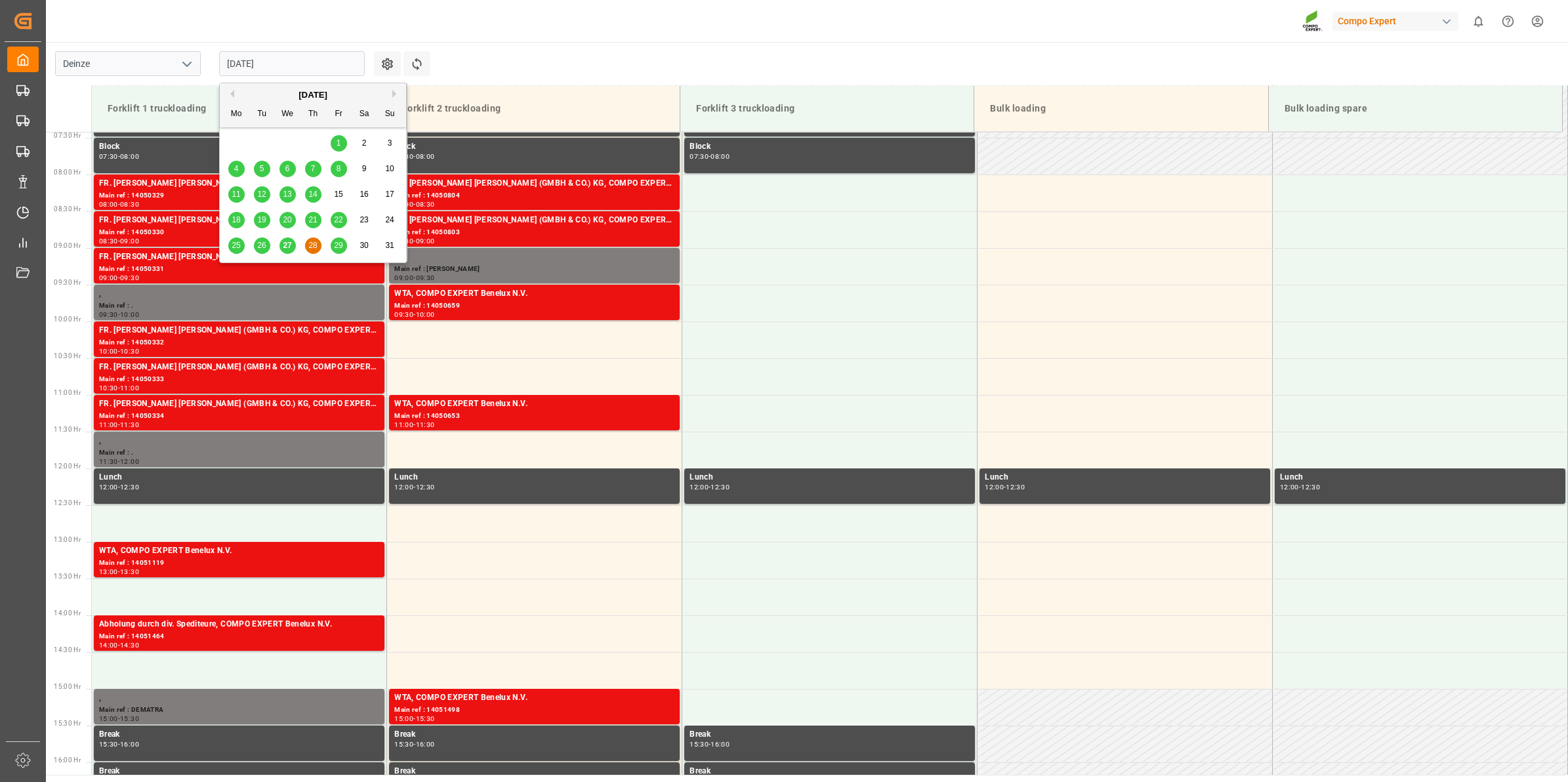
click at [342, 247] on span "29" at bounding box center [338, 246] width 9 height 9
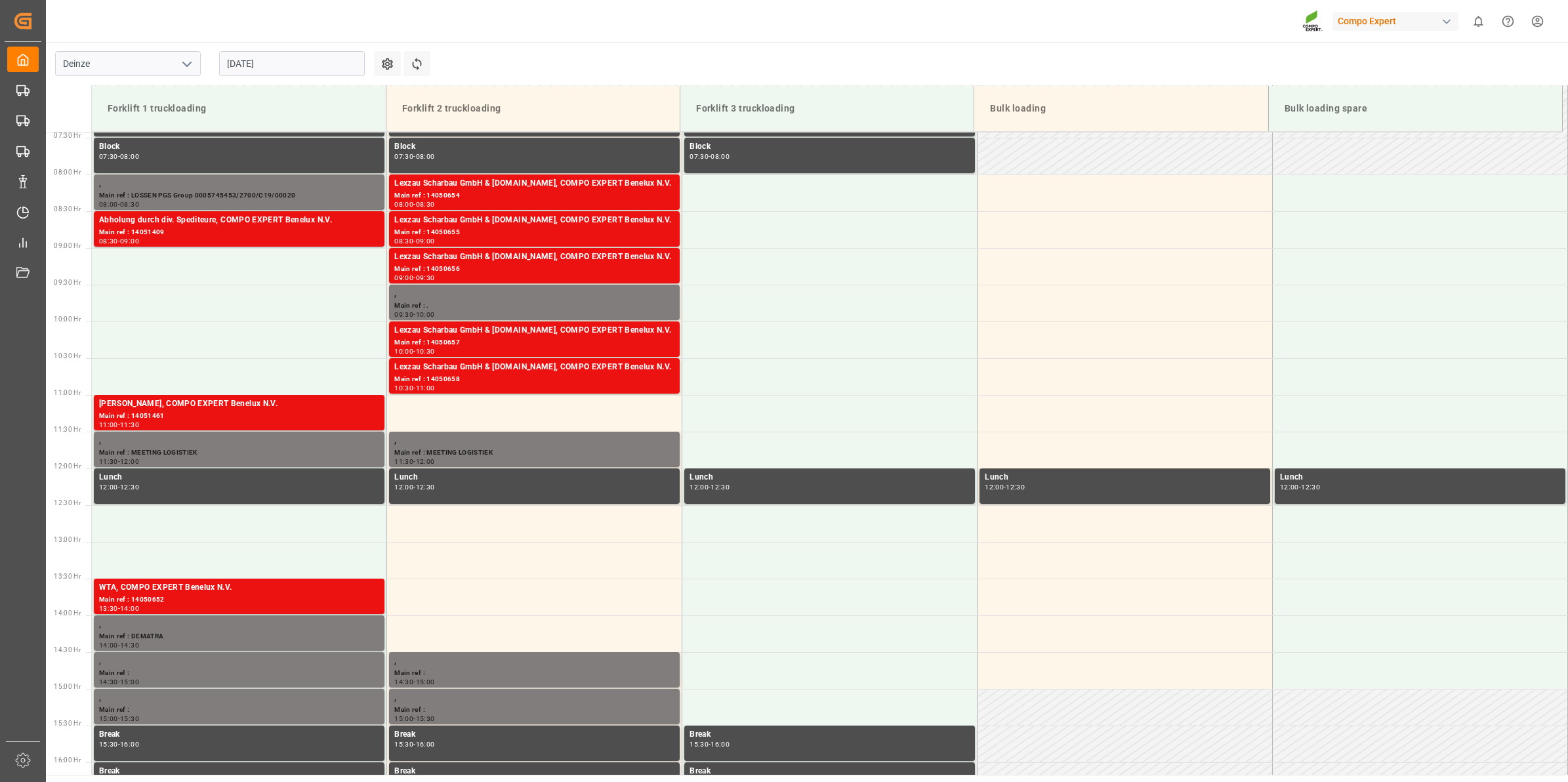
click at [297, 80] on div "[DATE]" at bounding box center [292, 64] width 164 height 44
click at [296, 57] on input "[DATE]" at bounding box center [292, 64] width 146 height 25
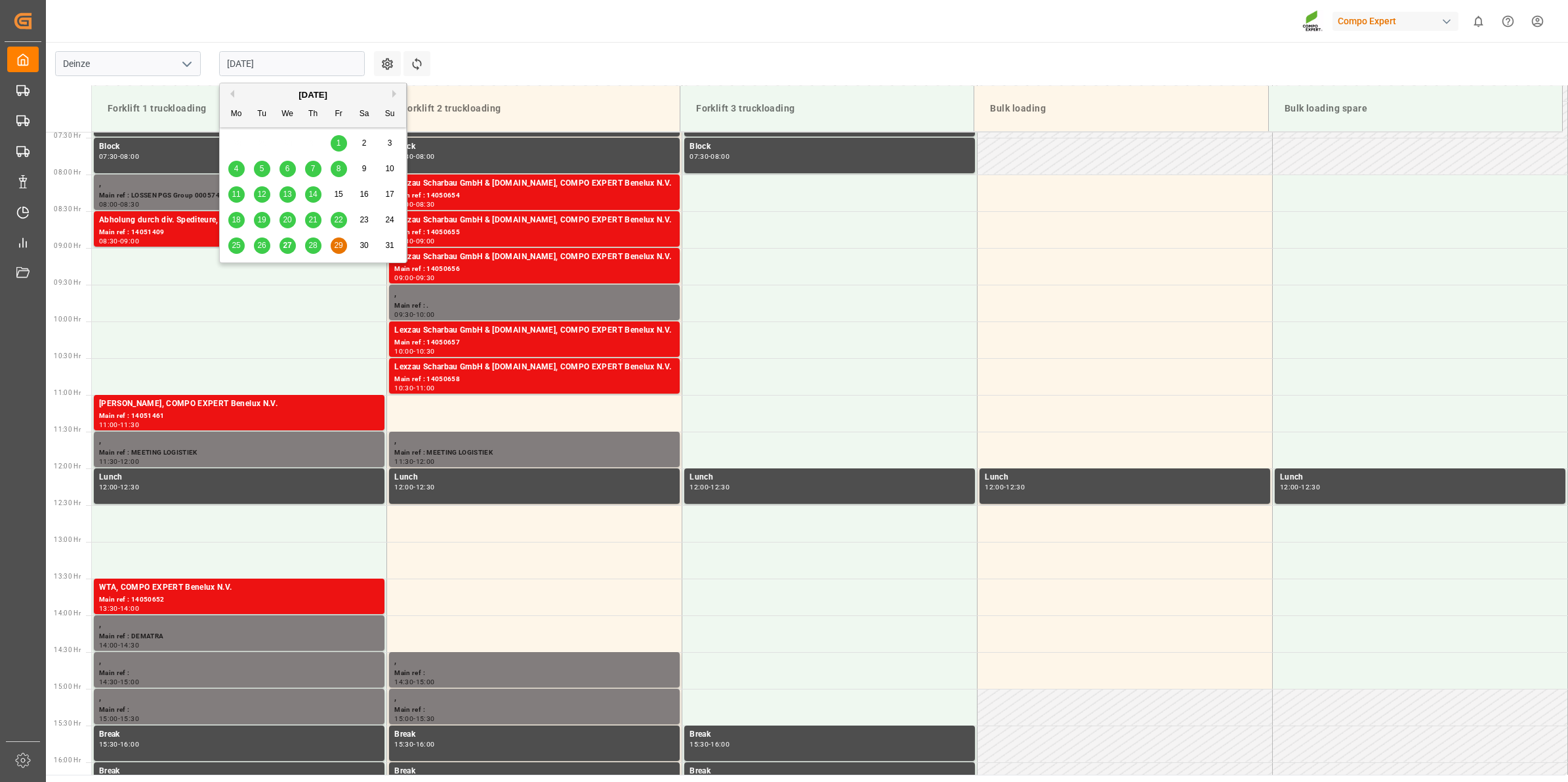
click at [306, 248] on div "28" at bounding box center [313, 246] width 16 height 16
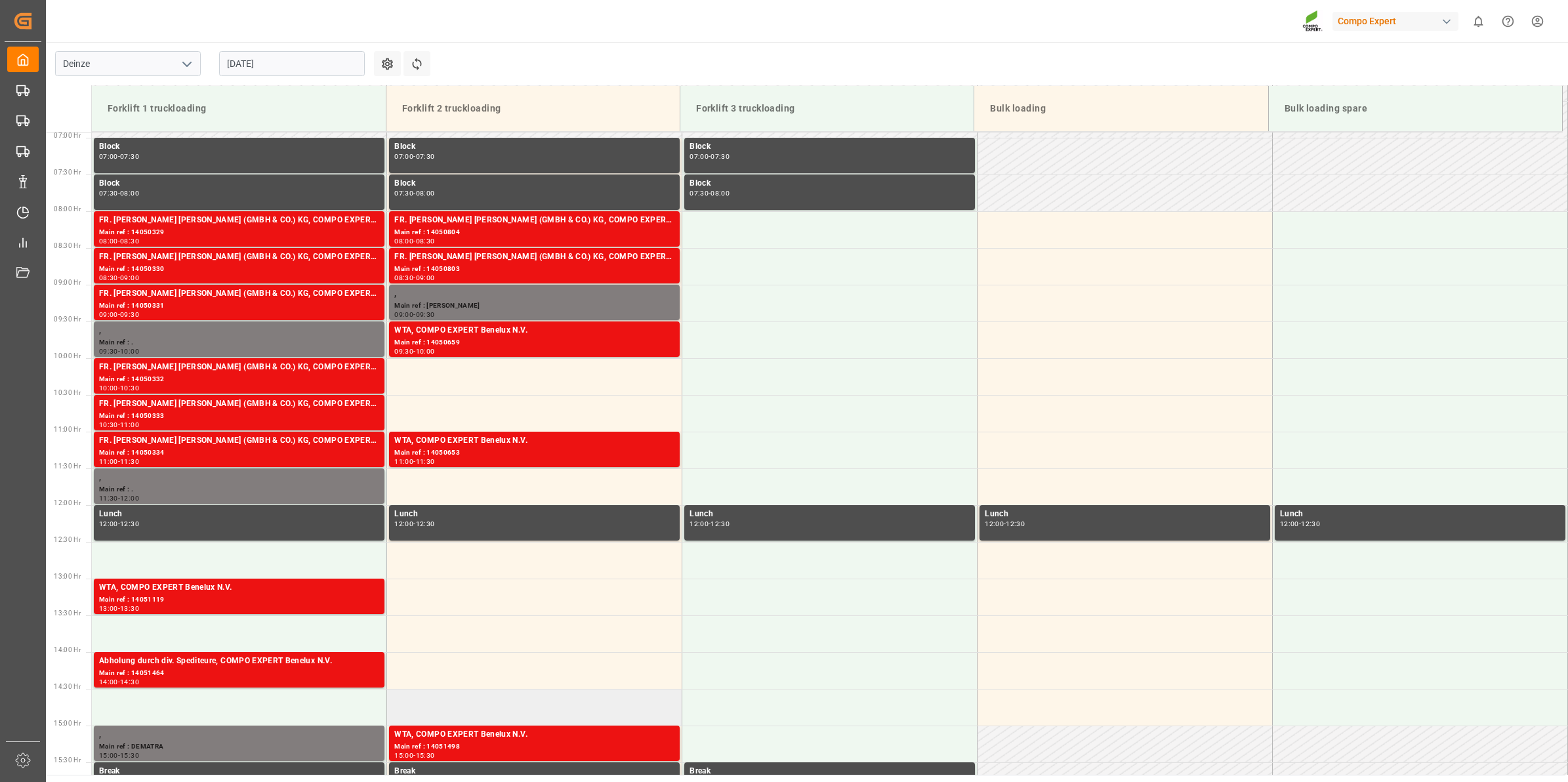
scroll to position [536, 0]
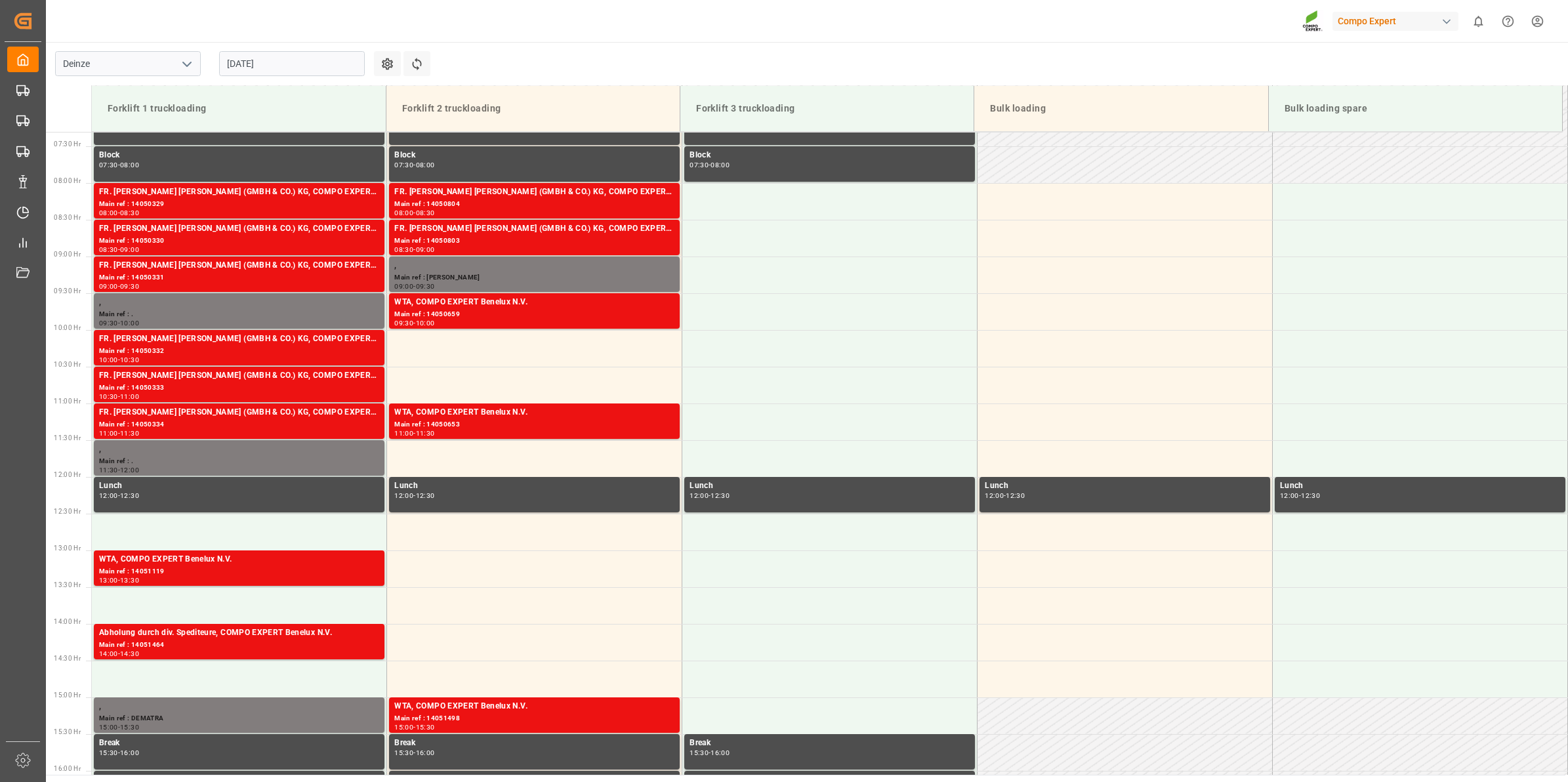
click at [325, 64] on input "[DATE]" at bounding box center [292, 64] width 146 height 25
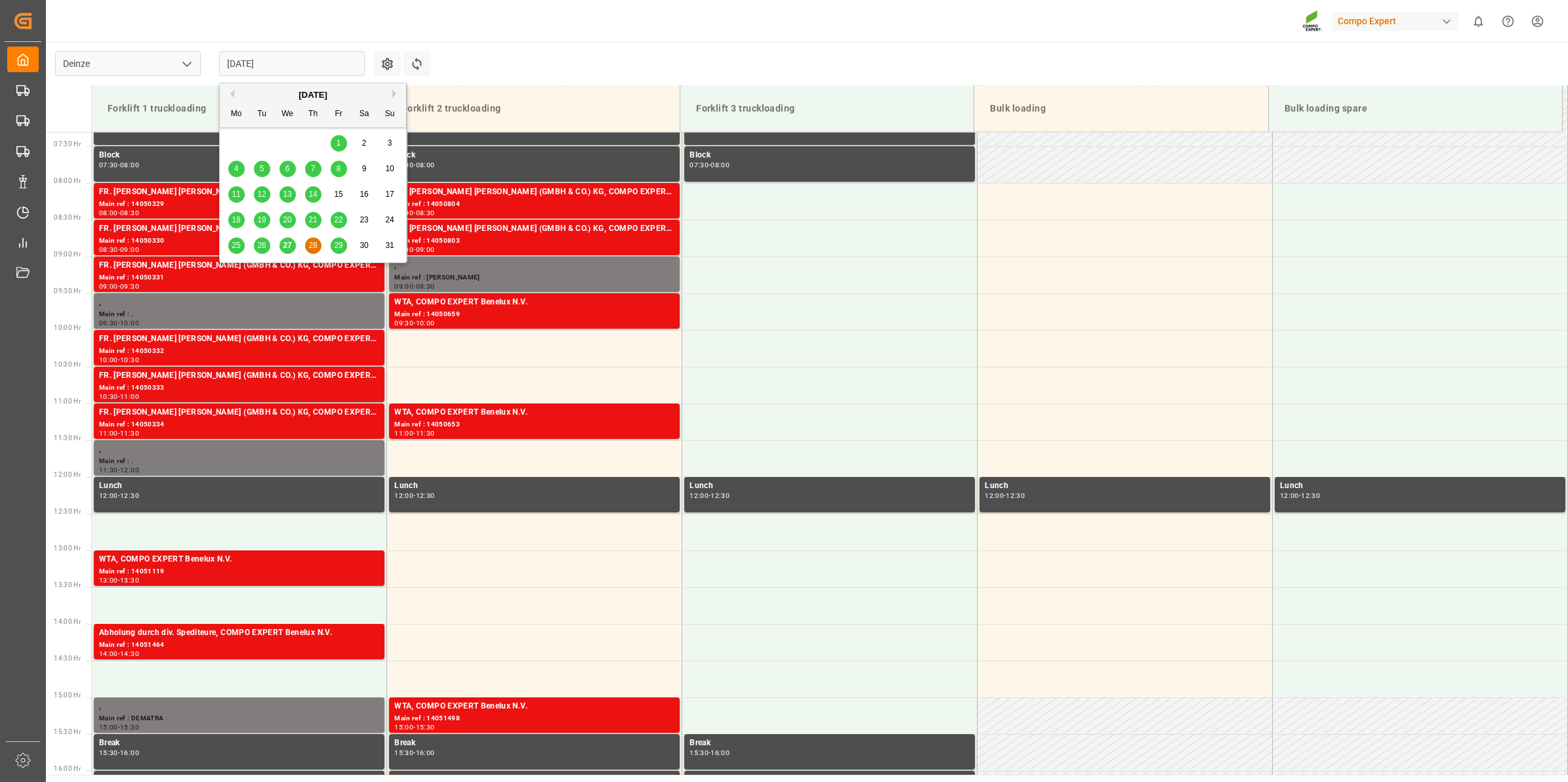
click at [292, 240] on div "27" at bounding box center [288, 246] width 16 height 16
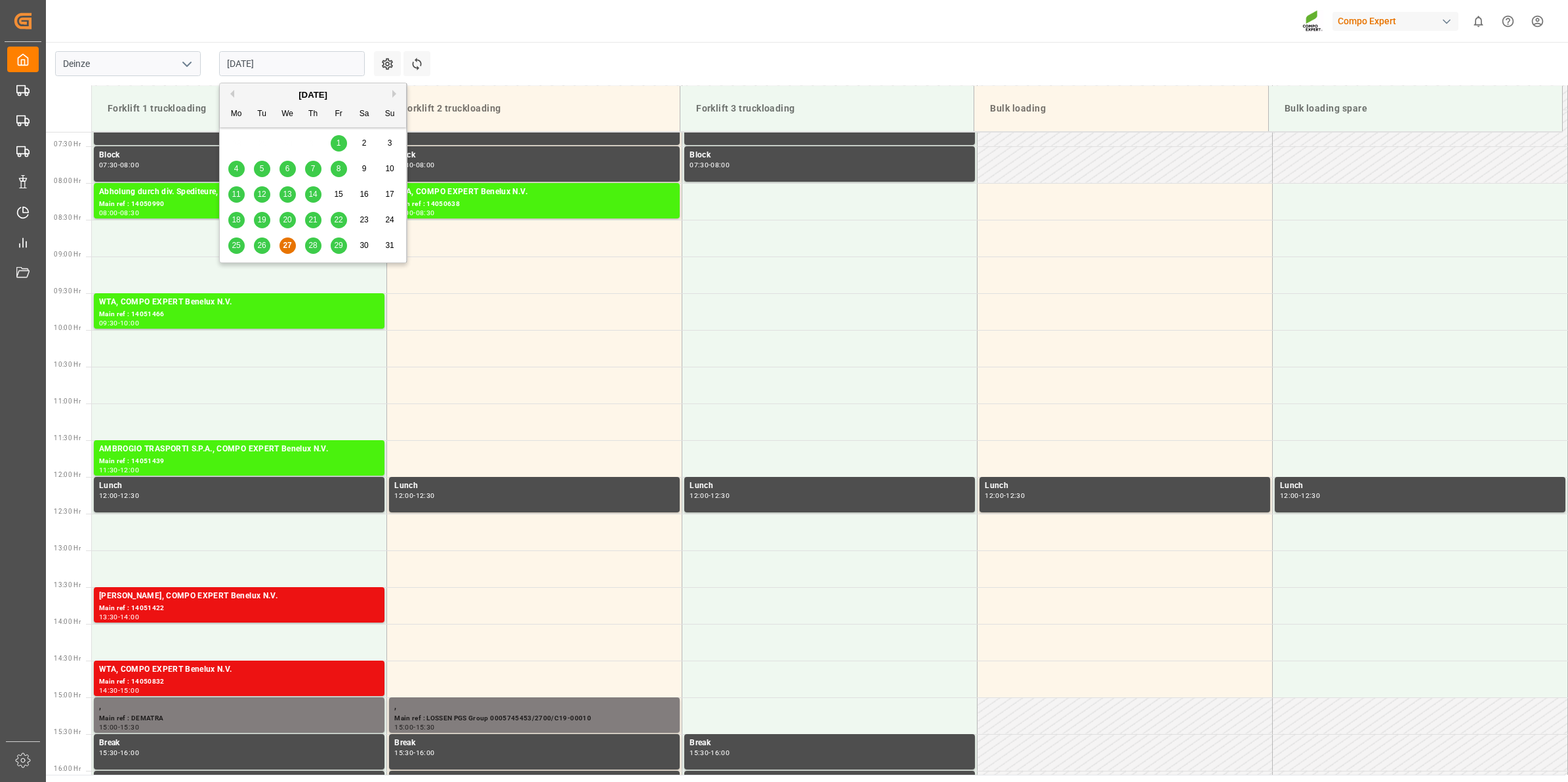
click at [306, 51] on input "[DATE]" at bounding box center [292, 64] width 146 height 25
click at [310, 248] on span "28" at bounding box center [313, 246] width 9 height 9
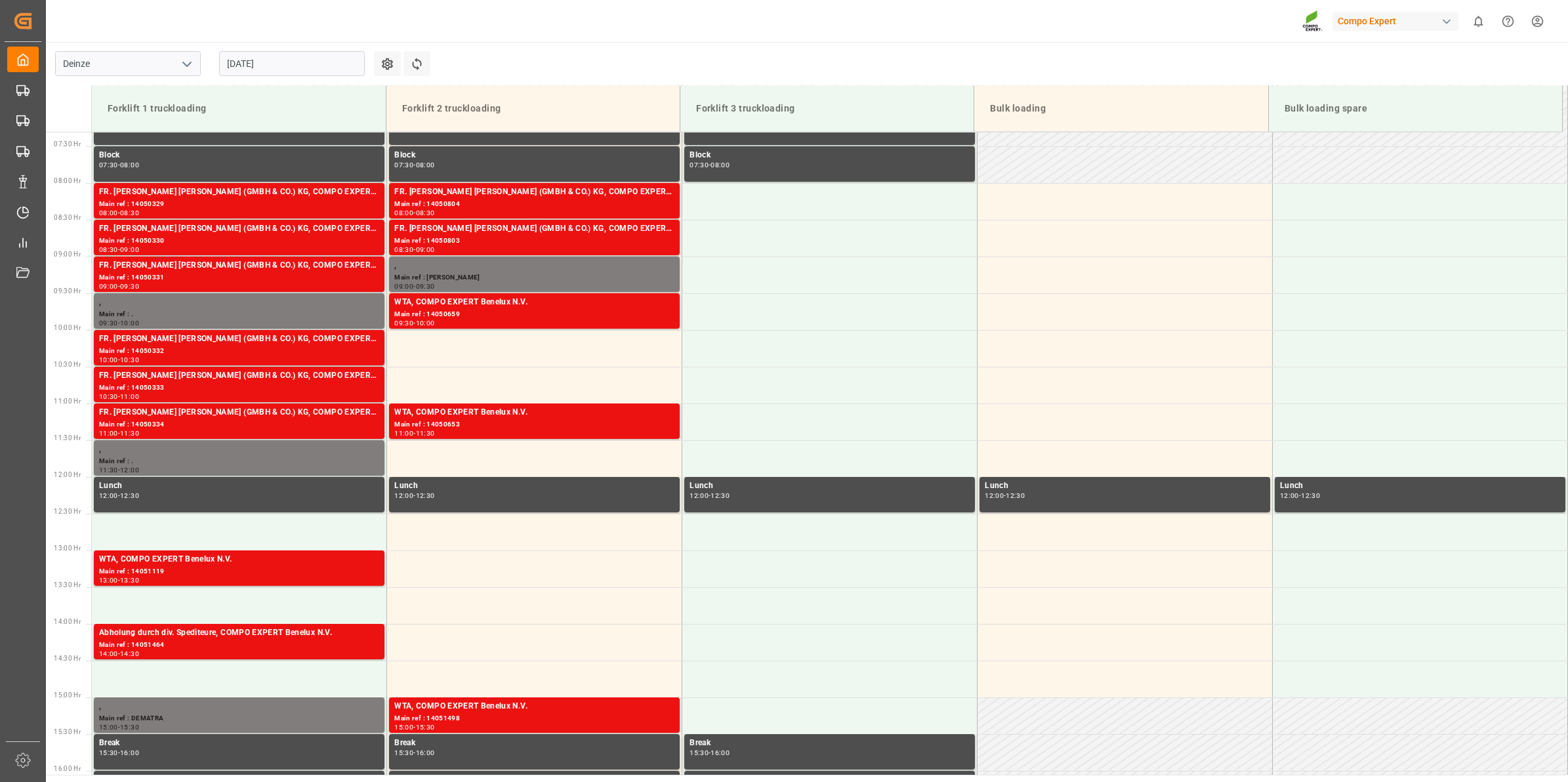
click at [257, 55] on input "[DATE]" at bounding box center [292, 64] width 146 height 25
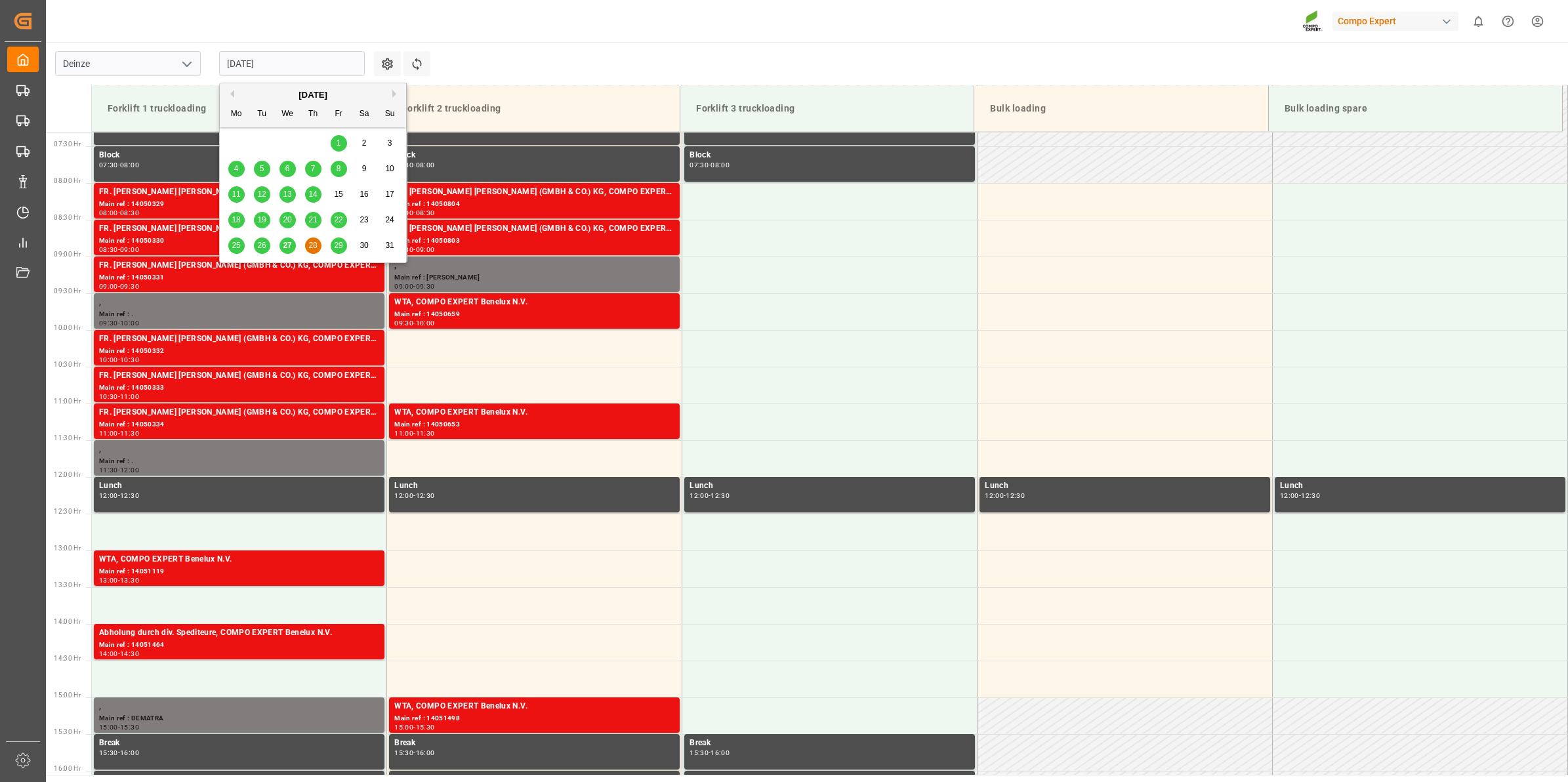
click at [288, 244] on span "27" at bounding box center [287, 246] width 9 height 9
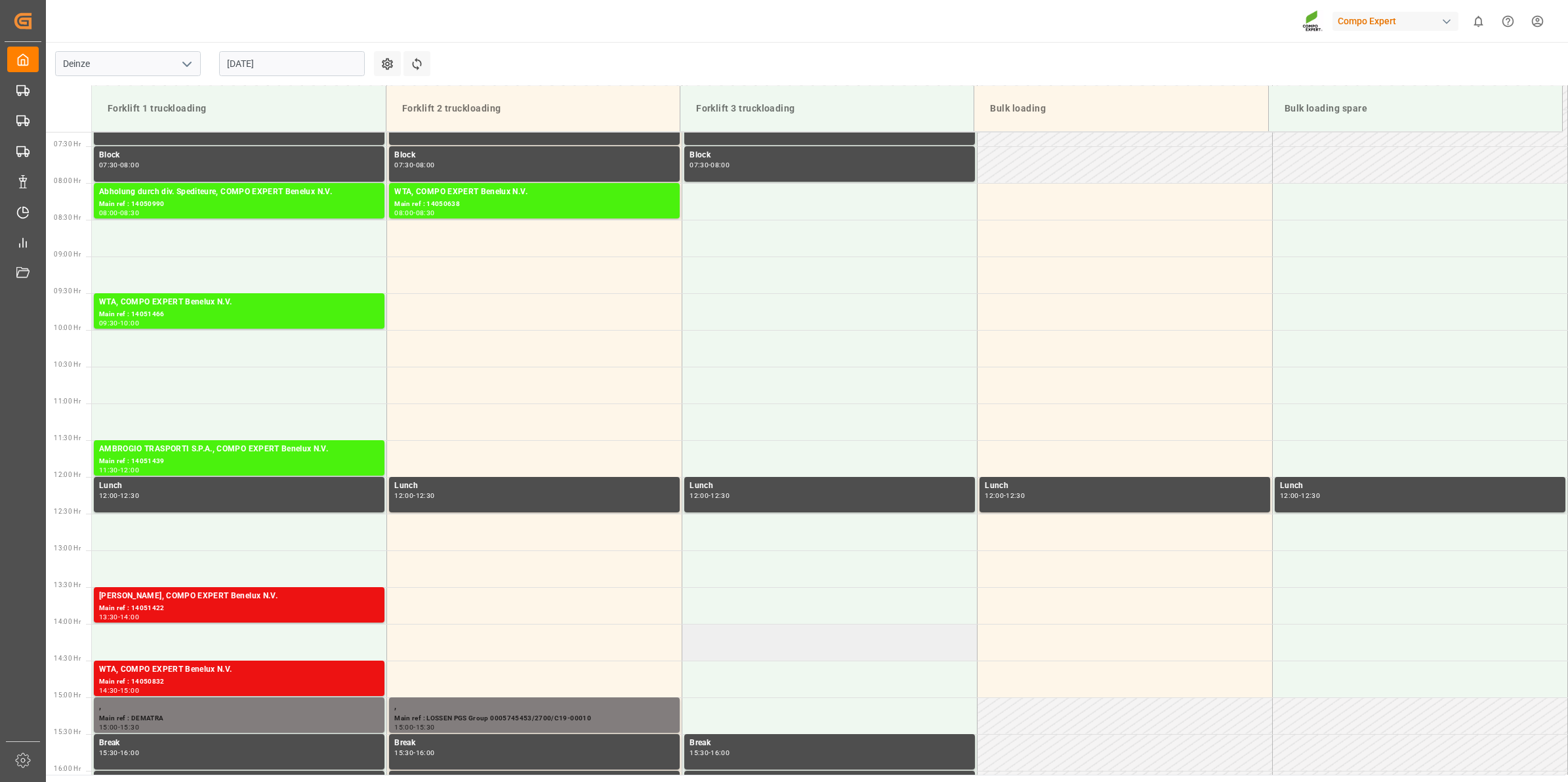
scroll to position [619, 0]
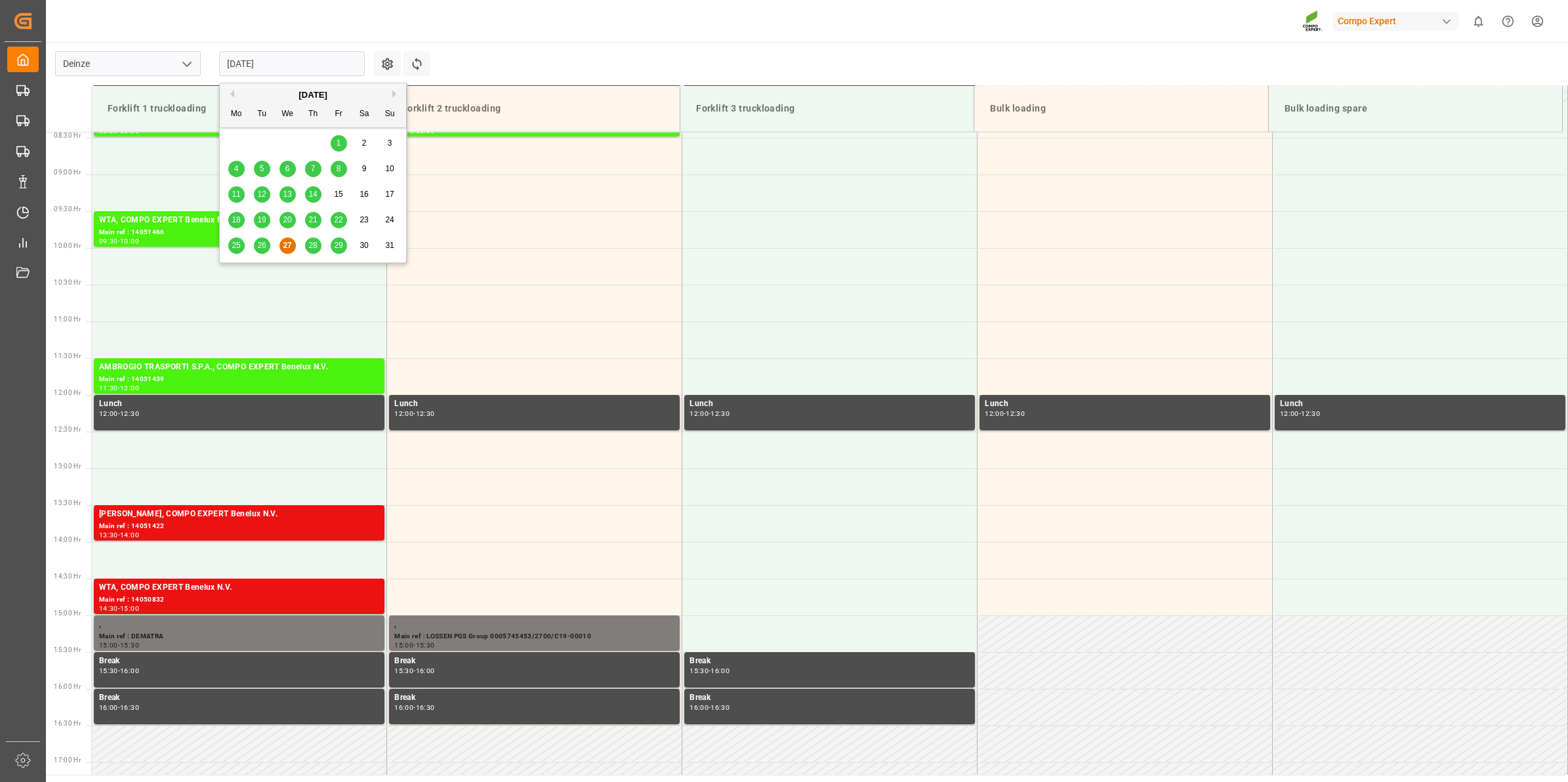
click at [287, 52] on input "[DATE]" at bounding box center [292, 64] width 146 height 25
click at [316, 244] on span "28" at bounding box center [313, 246] width 9 height 9
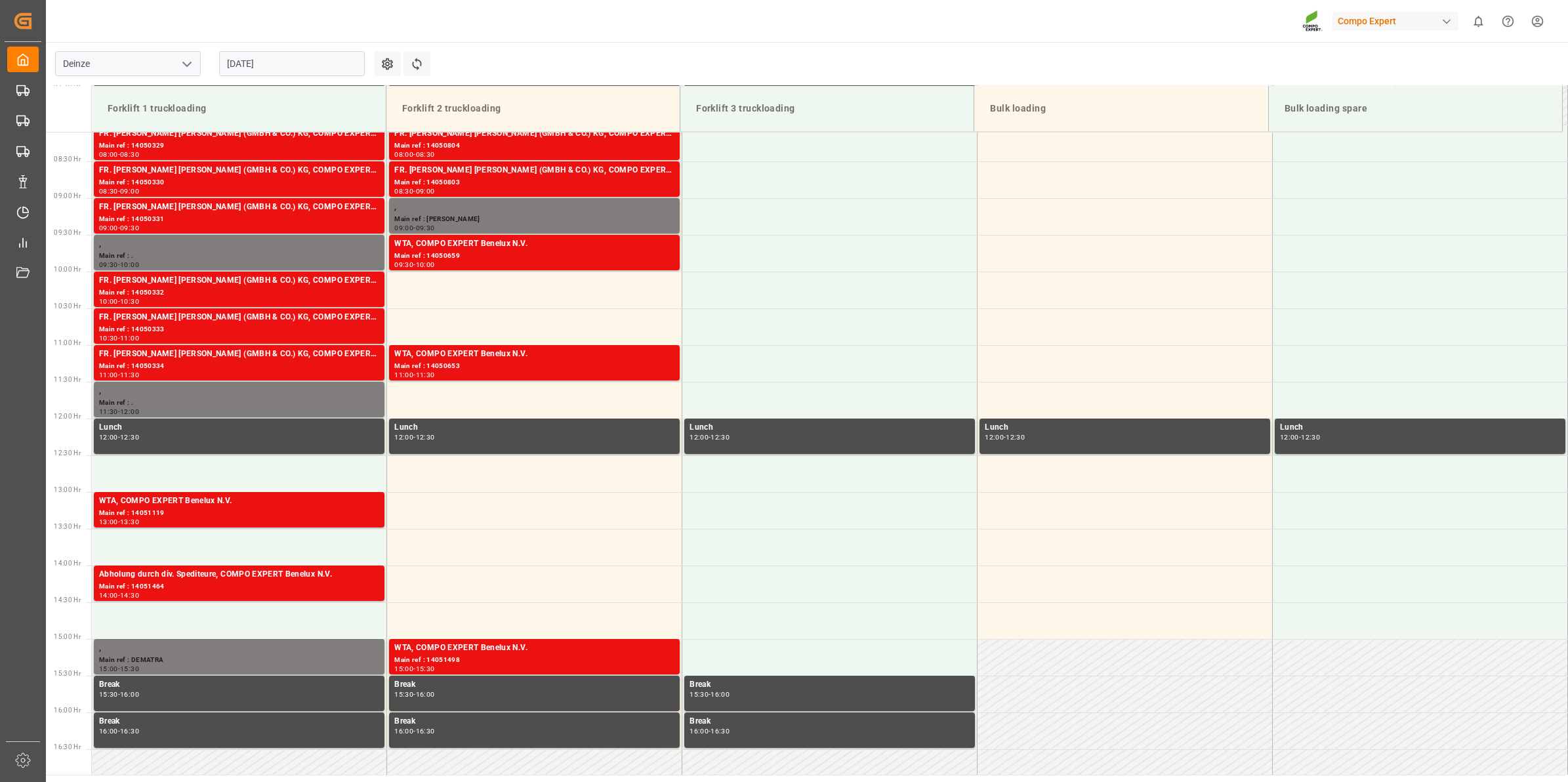
scroll to position [455, 0]
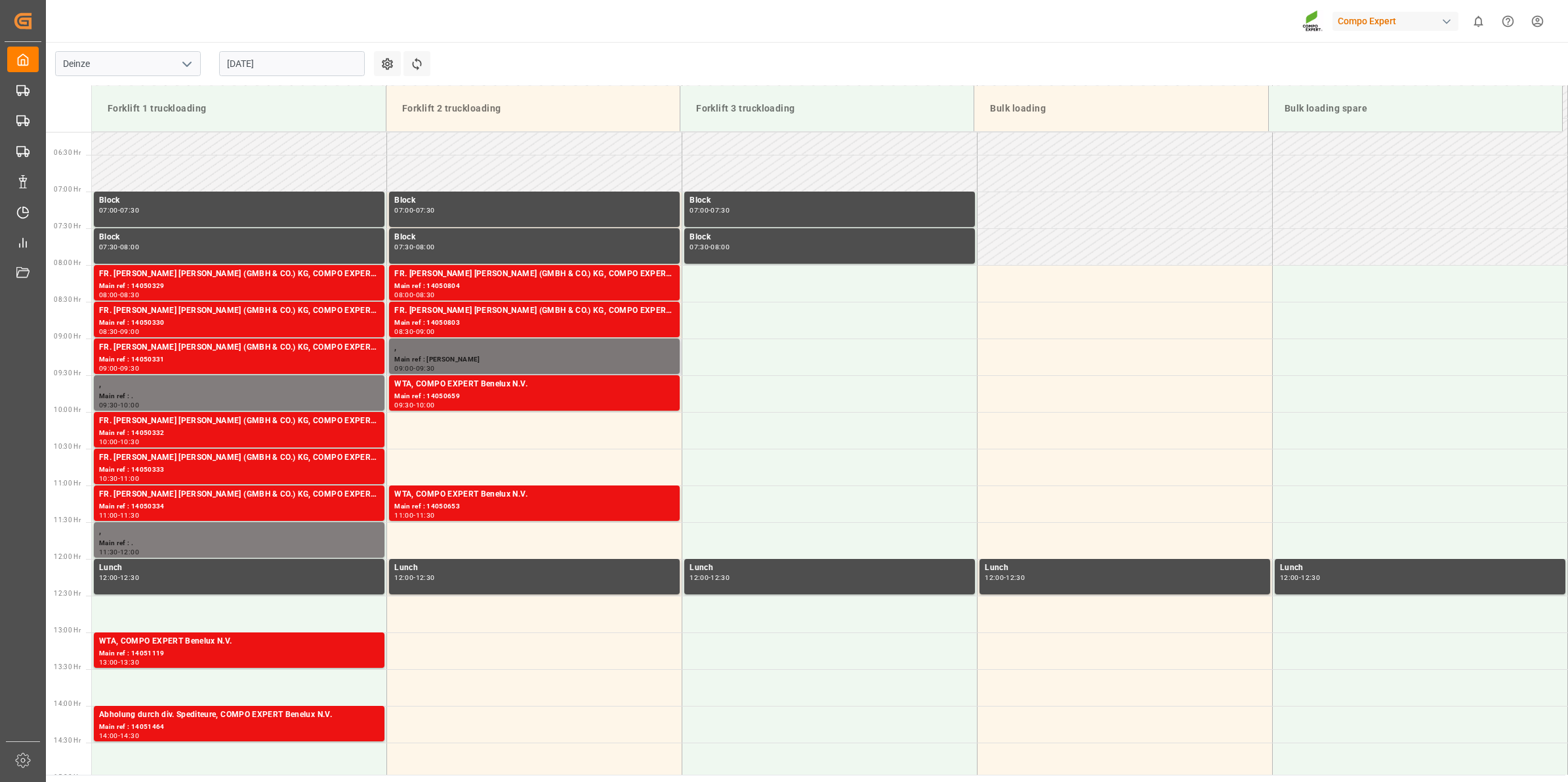
click at [480, 351] on div "," at bounding box center [534, 348] width 280 height 13
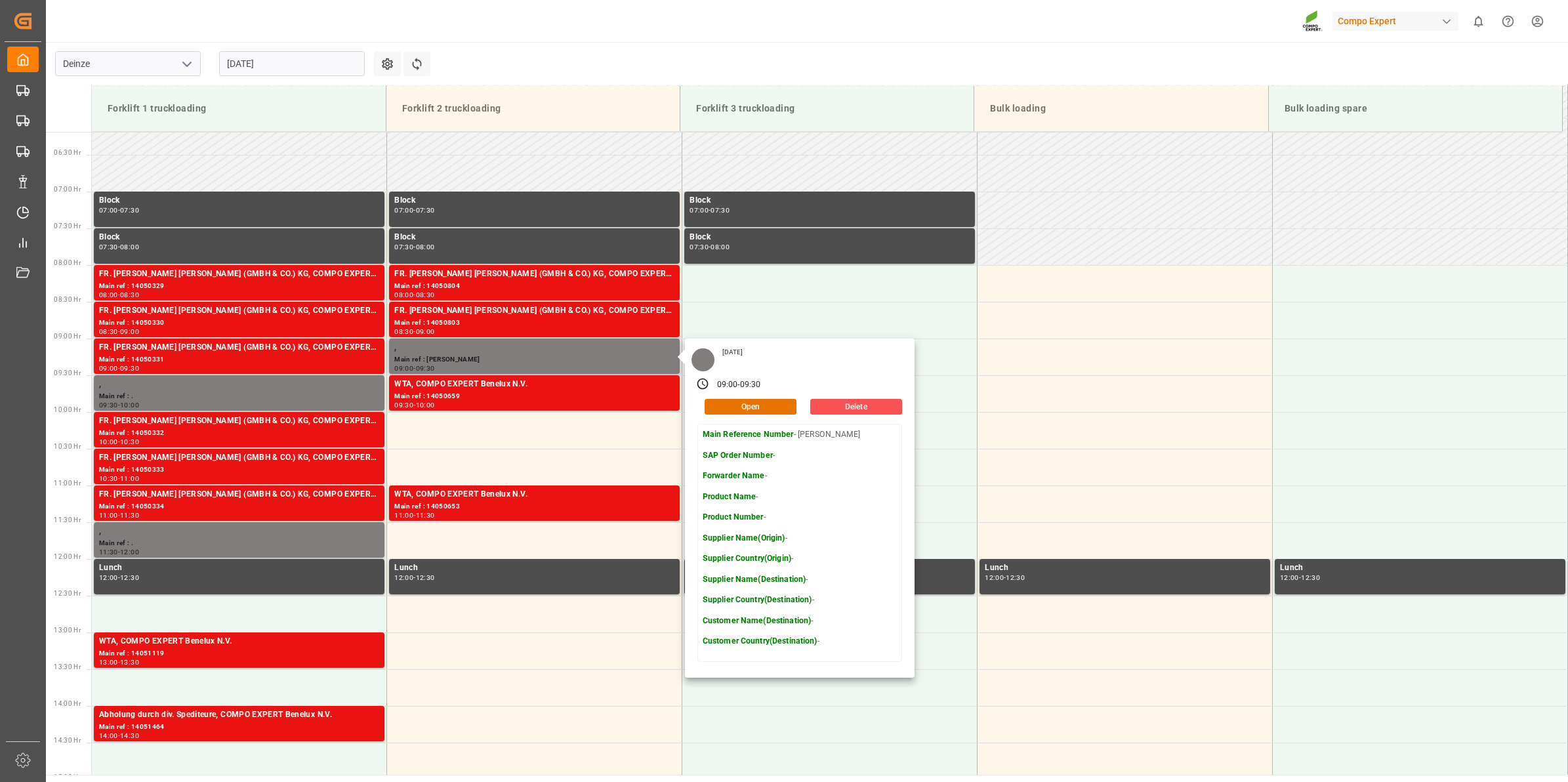
click at [777, 416] on div "Thursday, August 28, 2025 09:00 - 09:30 Open Delete Main Reference Number - PHI…" at bounding box center [800, 508] width 230 height 339
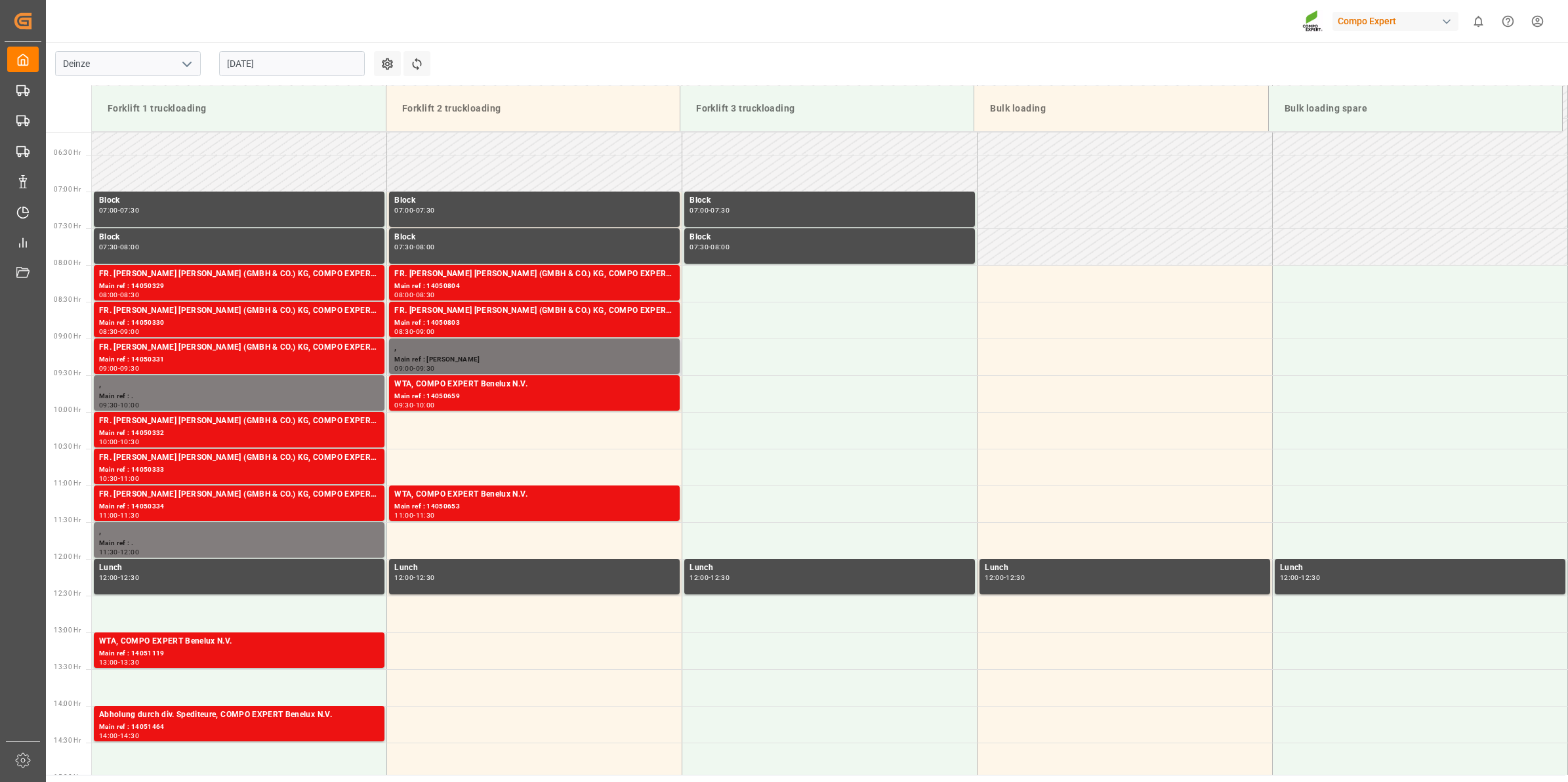
click at [565, 359] on div "Main ref : PHILIPPE" at bounding box center [534, 359] width 280 height 11
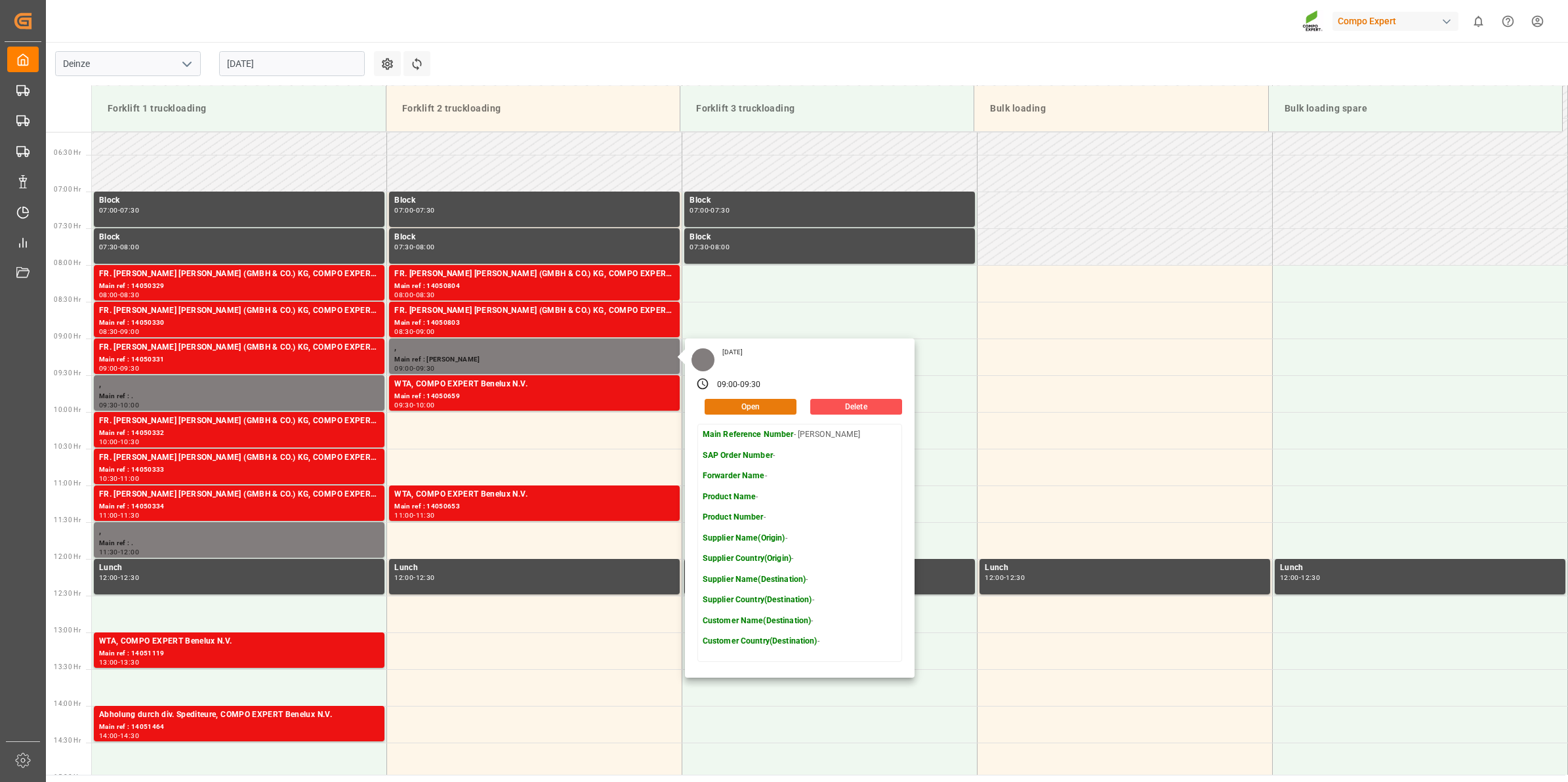
click at [742, 407] on button "Open" at bounding box center [751, 407] width 92 height 16
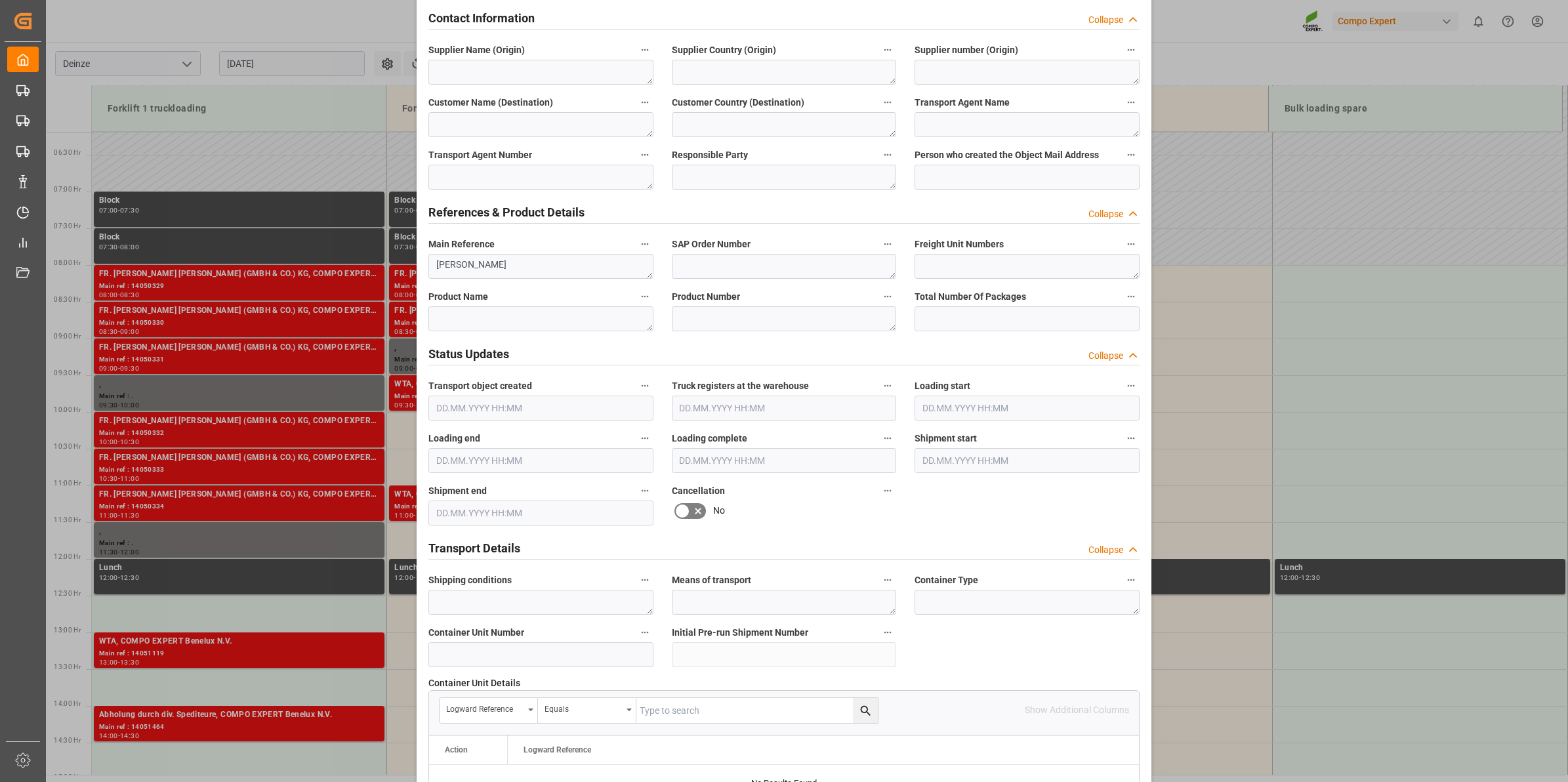
scroll to position [410, 0]
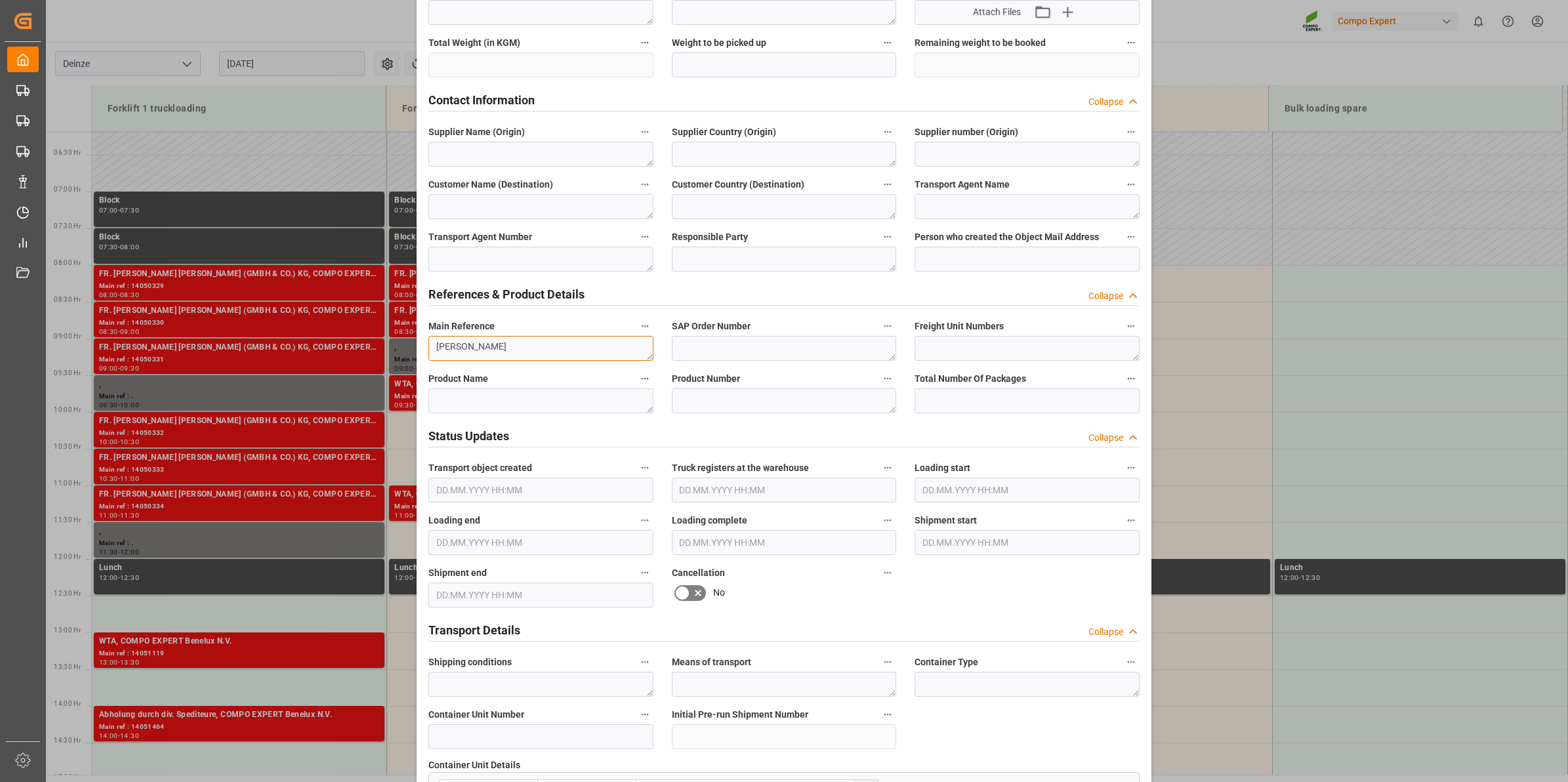
drag, startPoint x: 495, startPoint y: 351, endPoint x: 395, endPoint y: 346, distance: 100.1
click at [395, 346] on div "Update Appointment Transport object created Truck registers at the warehouse Lo…" at bounding box center [784, 391] width 1568 height 782
paste textarea "161485"
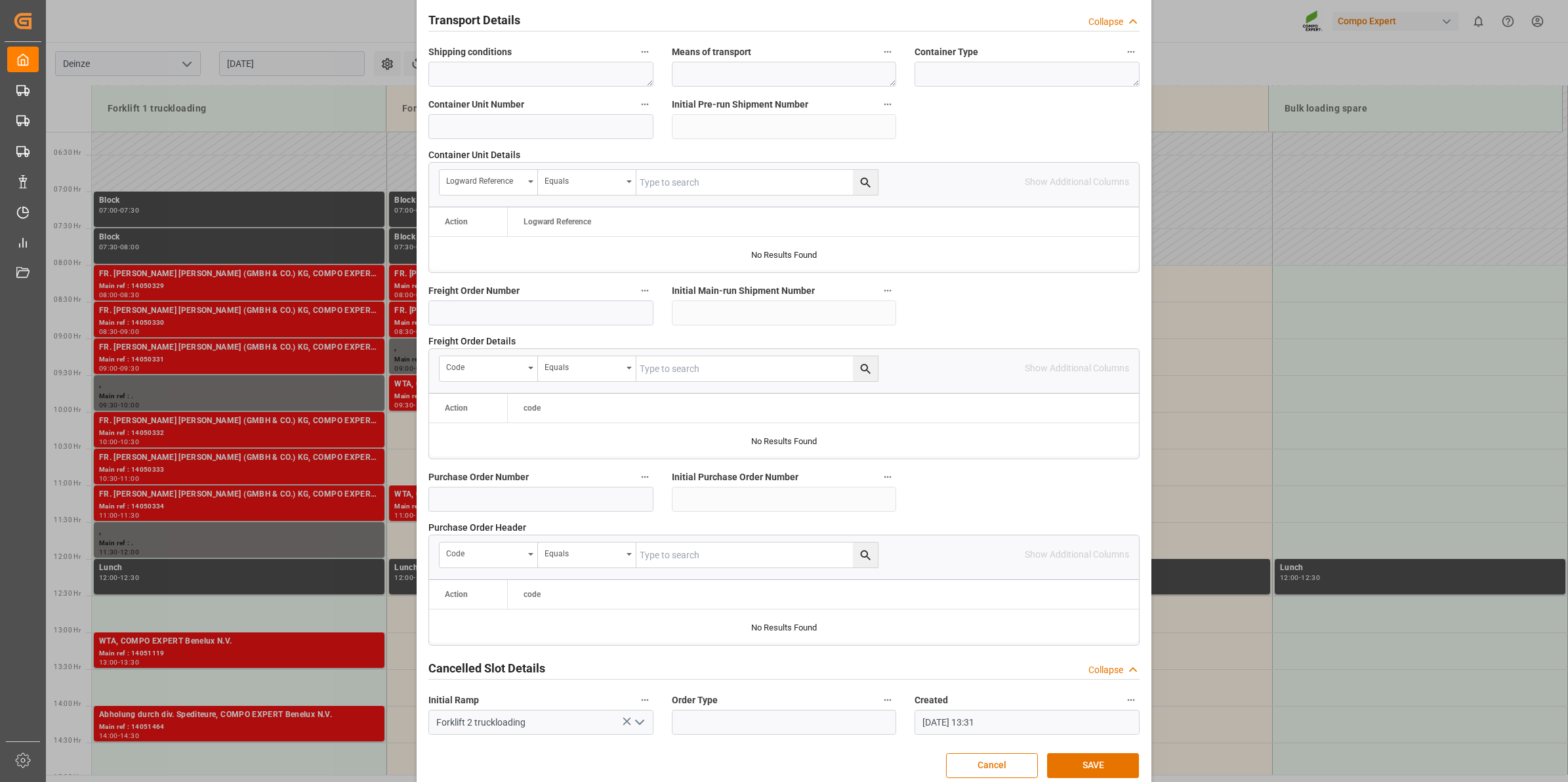
scroll to position [1041, 0]
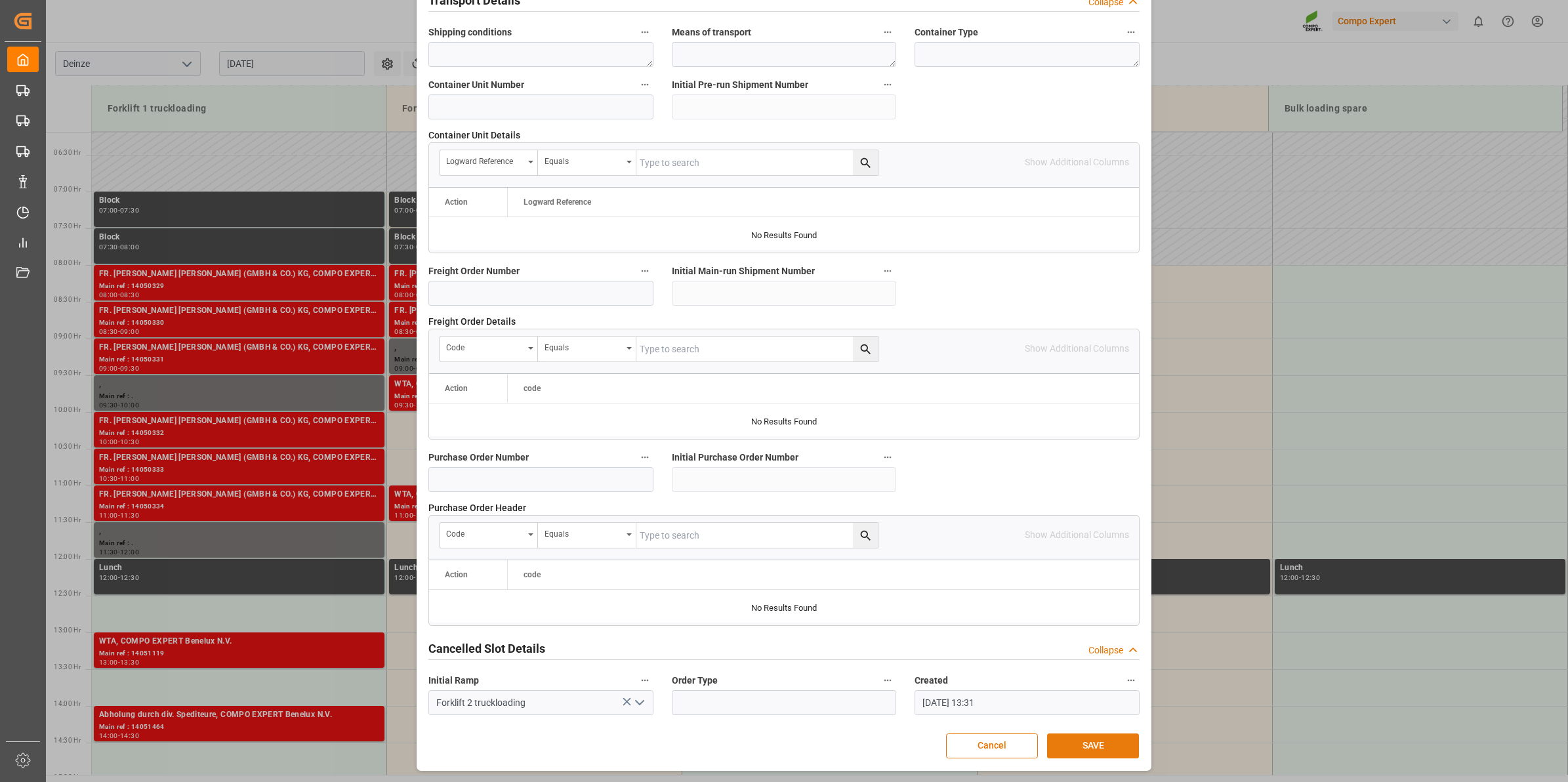
type textarea "LOSSEN Folie 161485"
click at [1092, 752] on button "SAVE" at bounding box center [1093, 746] width 92 height 25
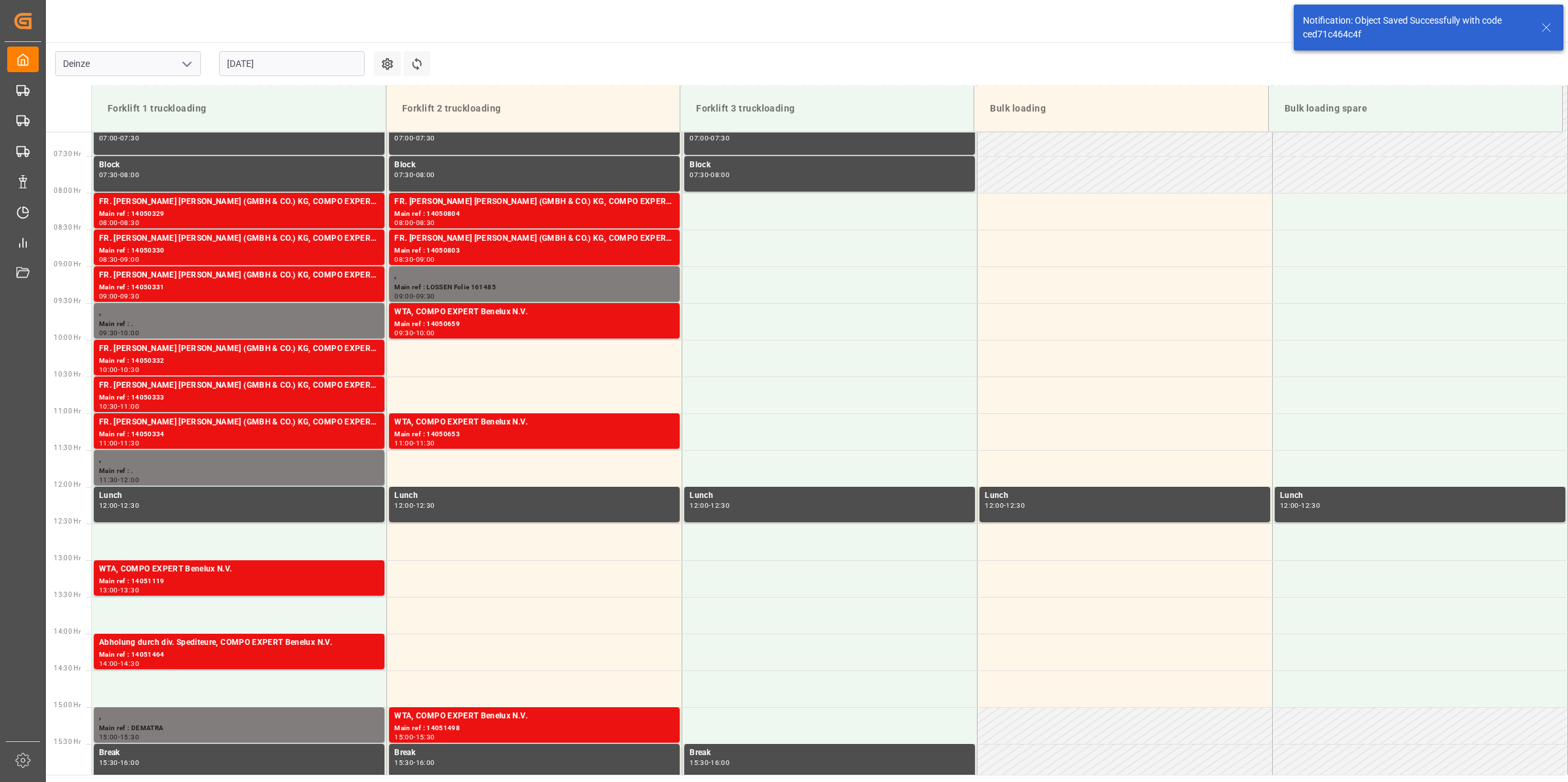
scroll to position [579, 0]
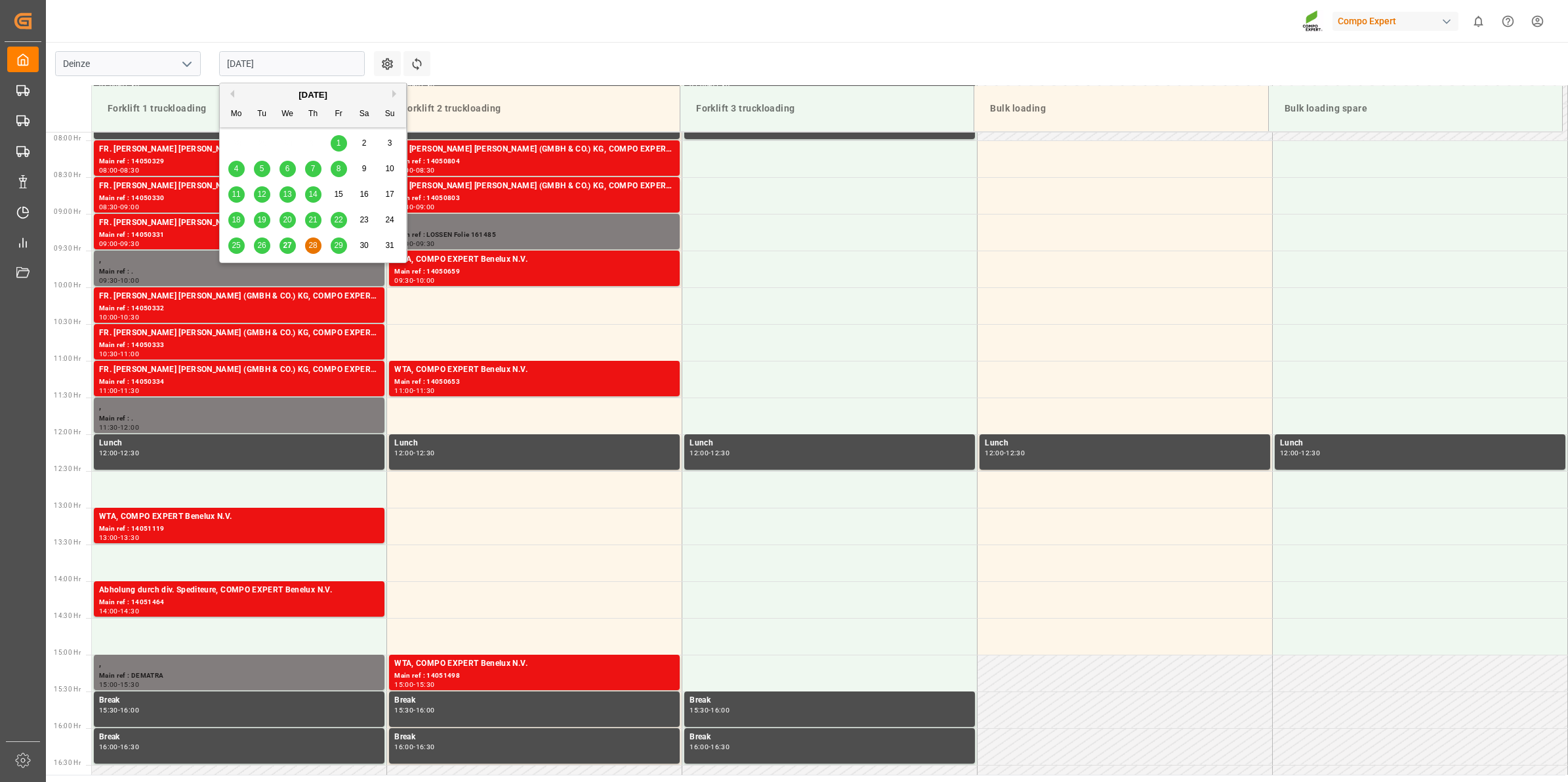
click at [299, 63] on input "[DATE]" at bounding box center [292, 64] width 146 height 25
click at [395, 97] on button "Next Month" at bounding box center [396, 94] width 8 height 8
click at [257, 150] on div "2" at bounding box center [262, 143] width 16 height 16
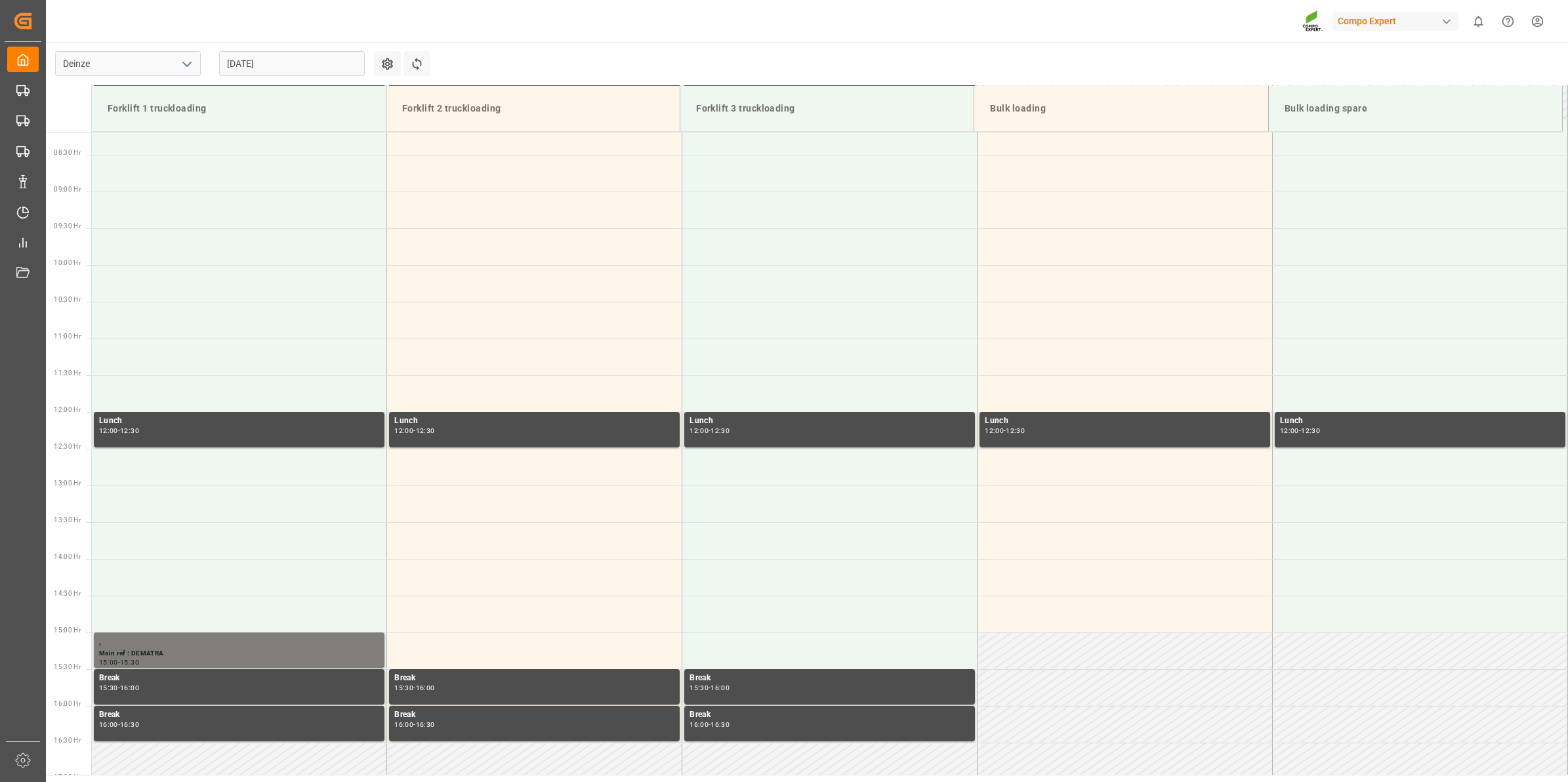
scroll to position [455, 0]
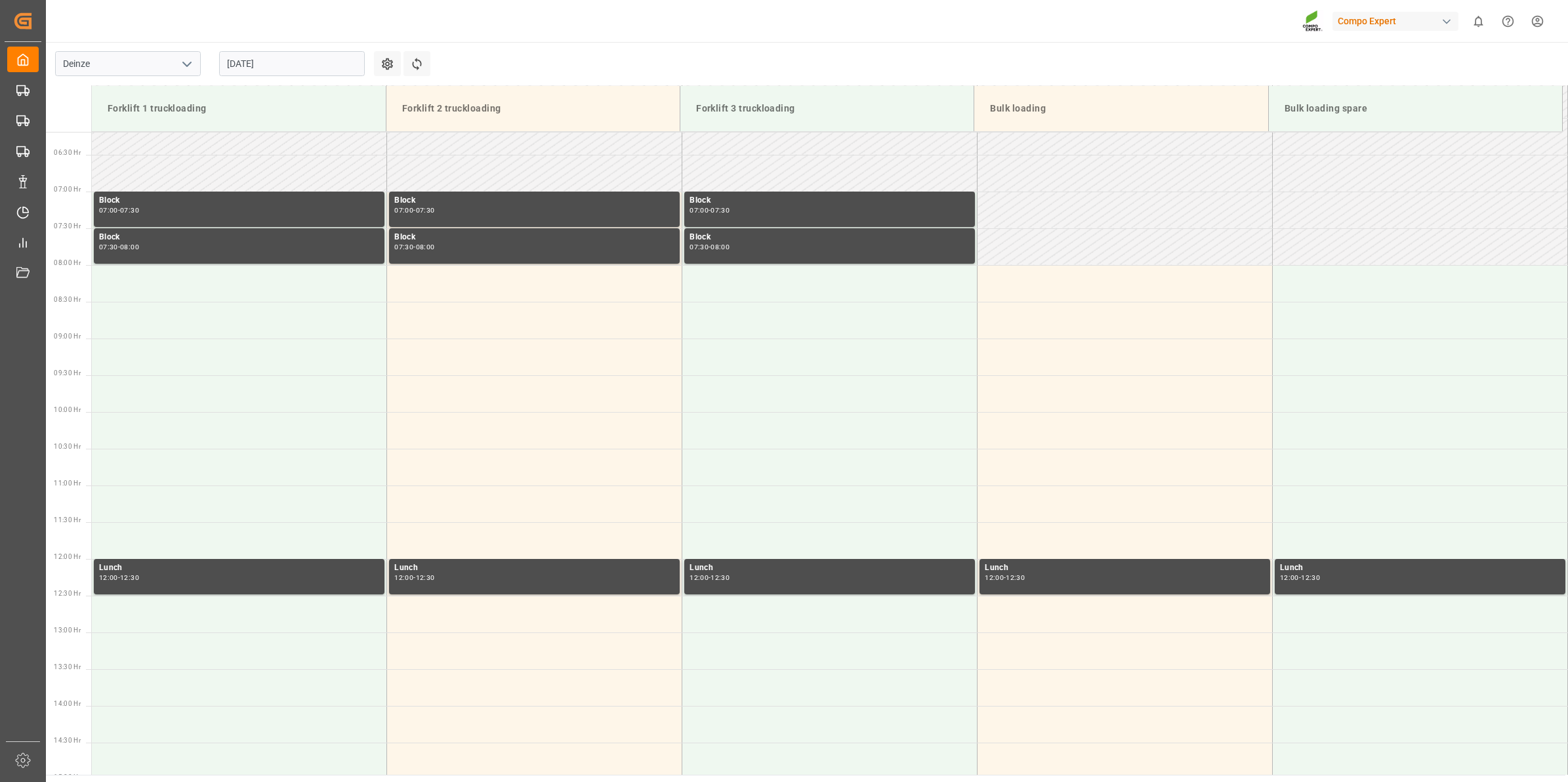
click at [274, 58] on input "02.09.2025" at bounding box center [292, 64] width 146 height 25
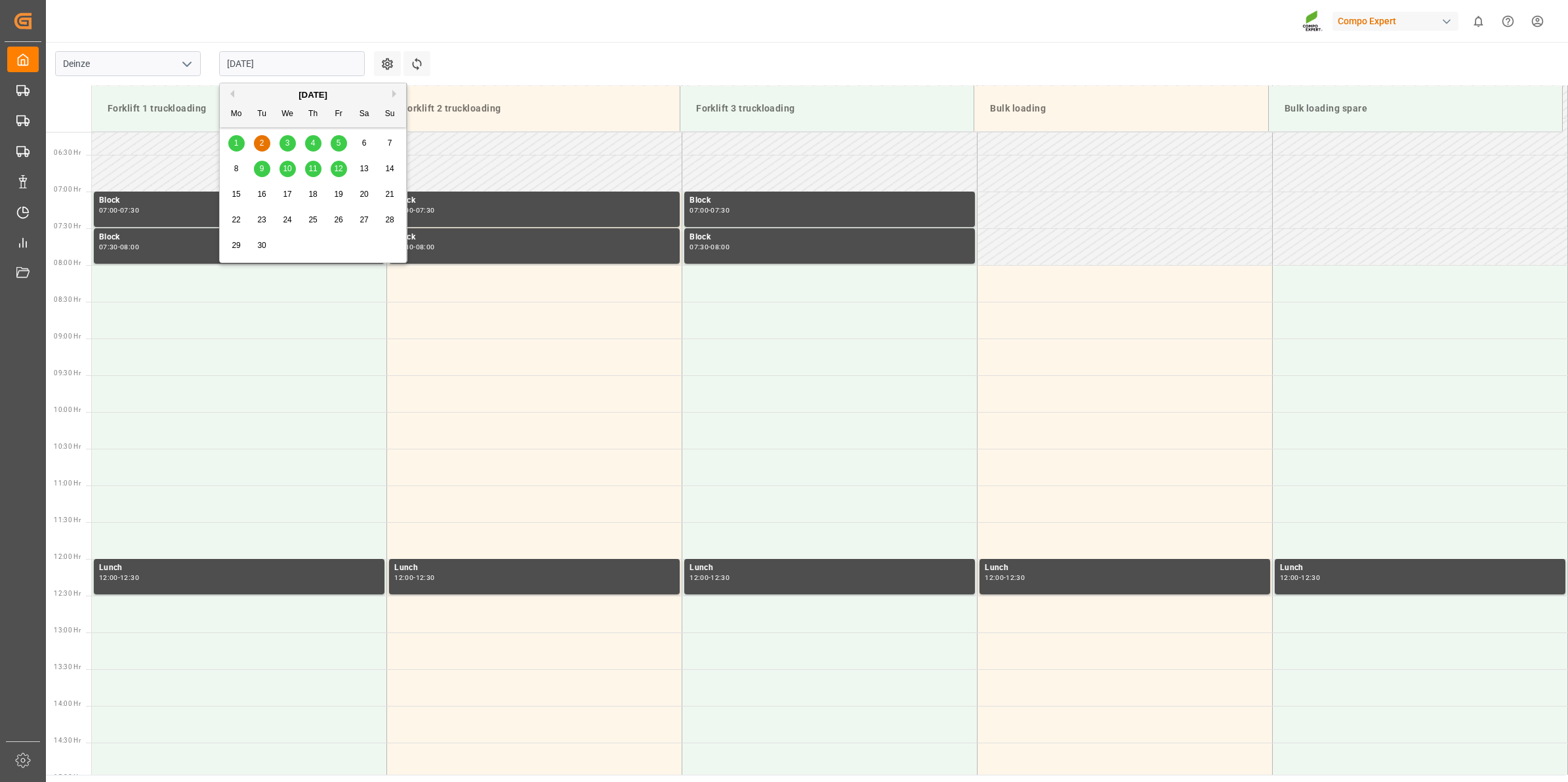
click at [234, 94] on button "Previous Month" at bounding box center [230, 94] width 8 height 8
click at [310, 251] on div "28" at bounding box center [313, 246] width 16 height 16
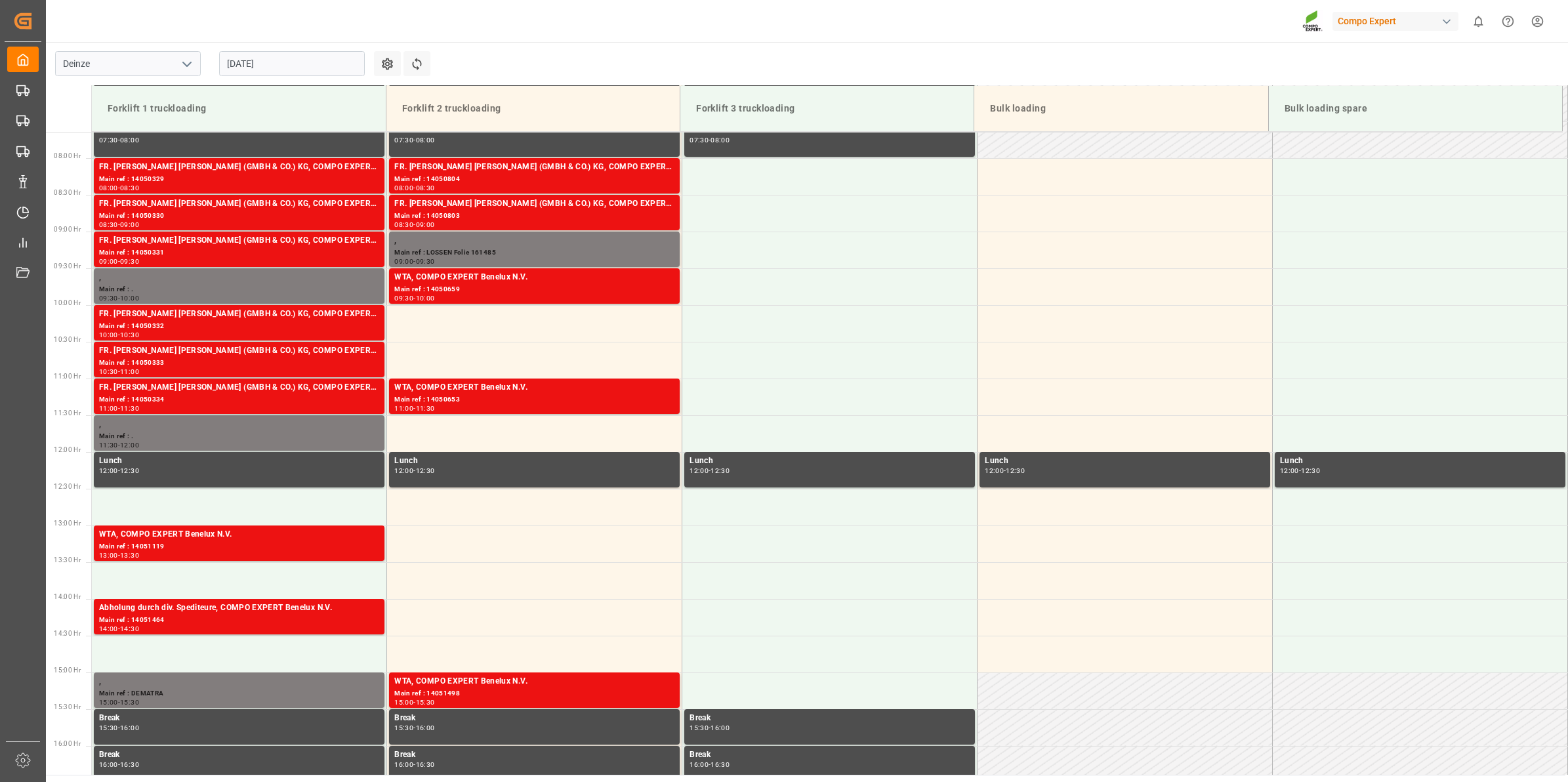
scroll to position [536, 0]
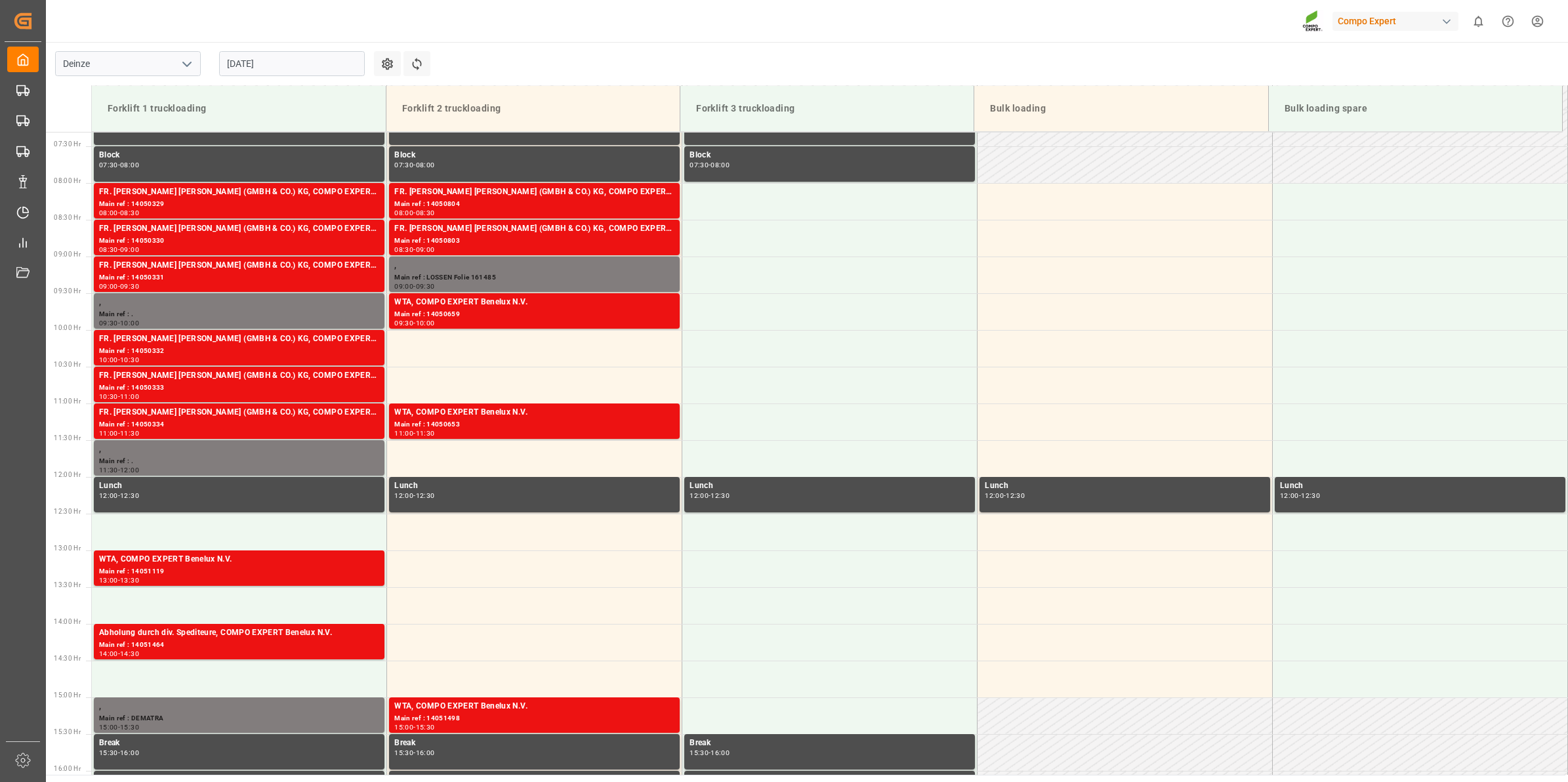
click at [241, 69] on input "[DATE]" at bounding box center [292, 64] width 146 height 25
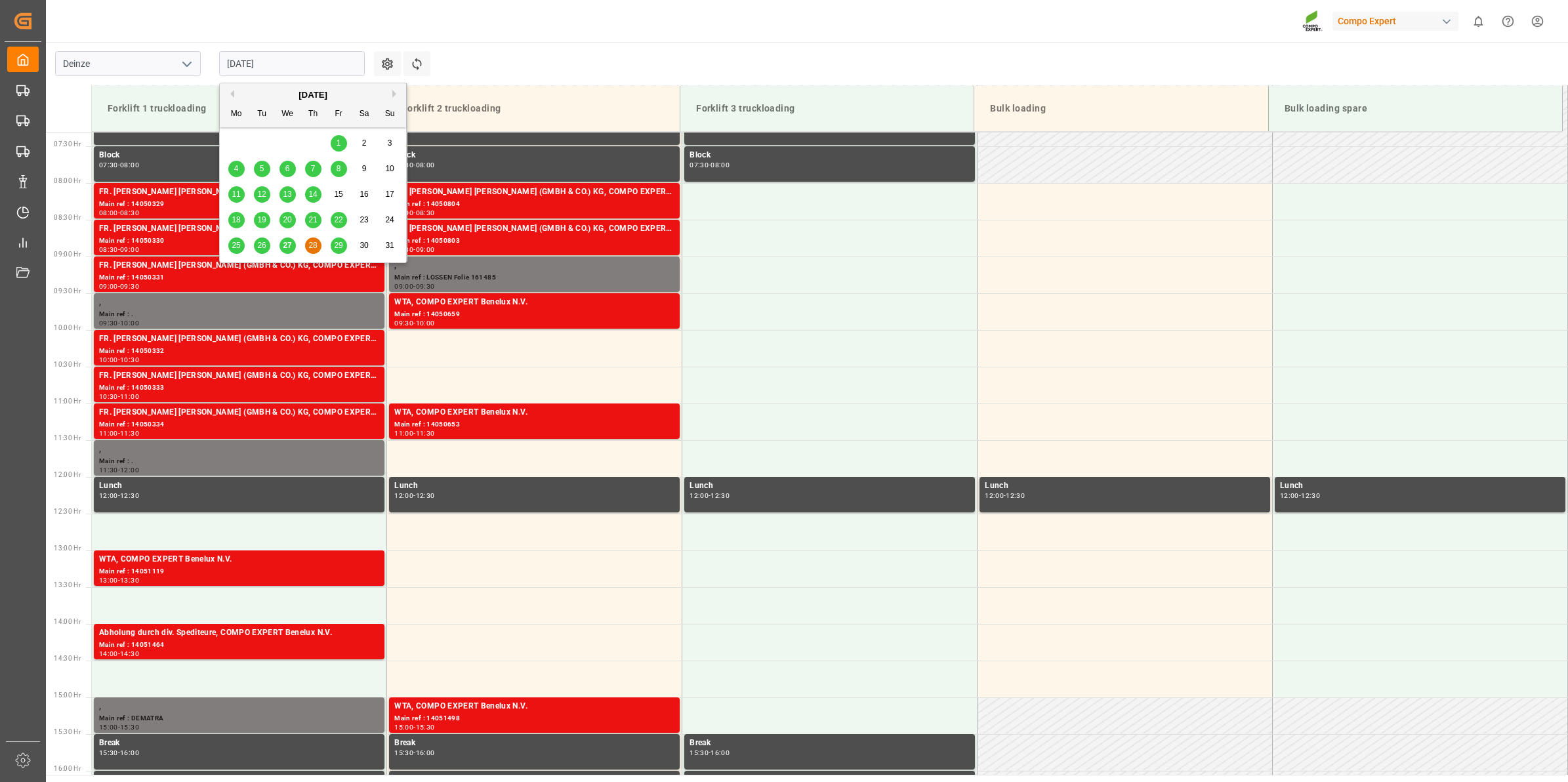
click at [284, 247] on span "27" at bounding box center [287, 246] width 9 height 9
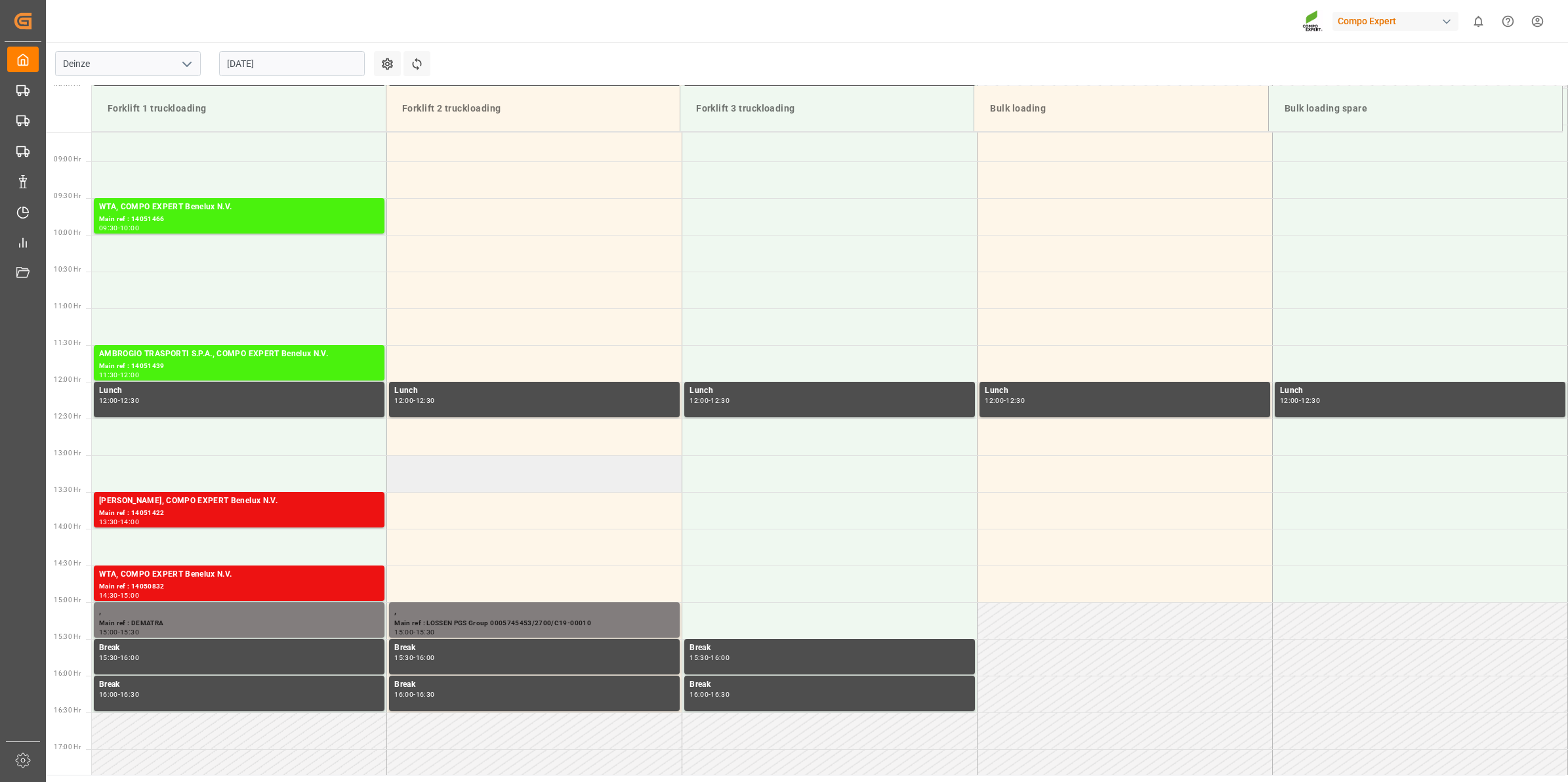
scroll to position [619, 0]
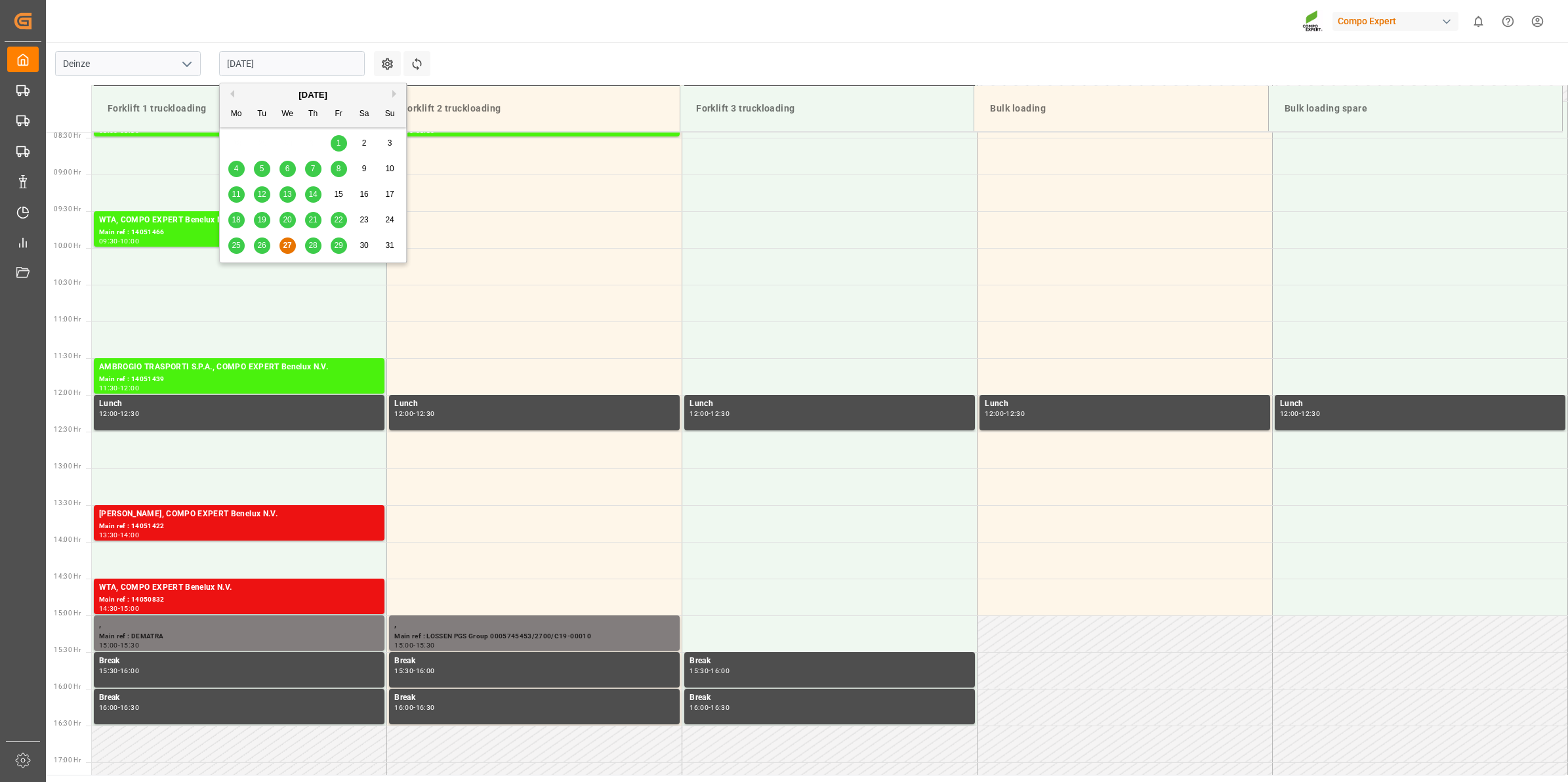
click at [267, 69] on input "[DATE]" at bounding box center [292, 64] width 146 height 25
click at [312, 247] on span "28" at bounding box center [313, 246] width 9 height 9
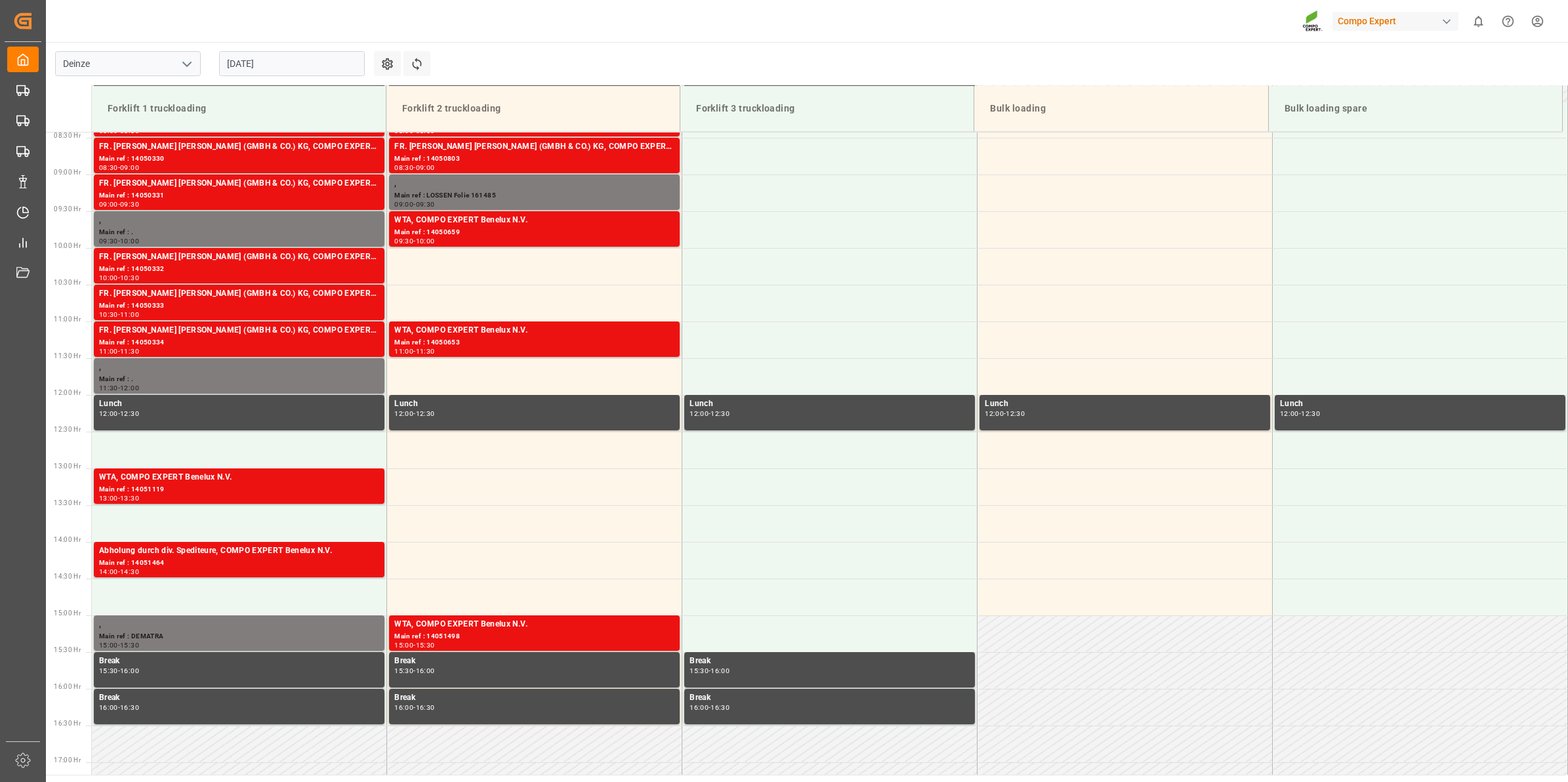
click at [269, 57] on input "[DATE]" at bounding box center [292, 64] width 146 height 25
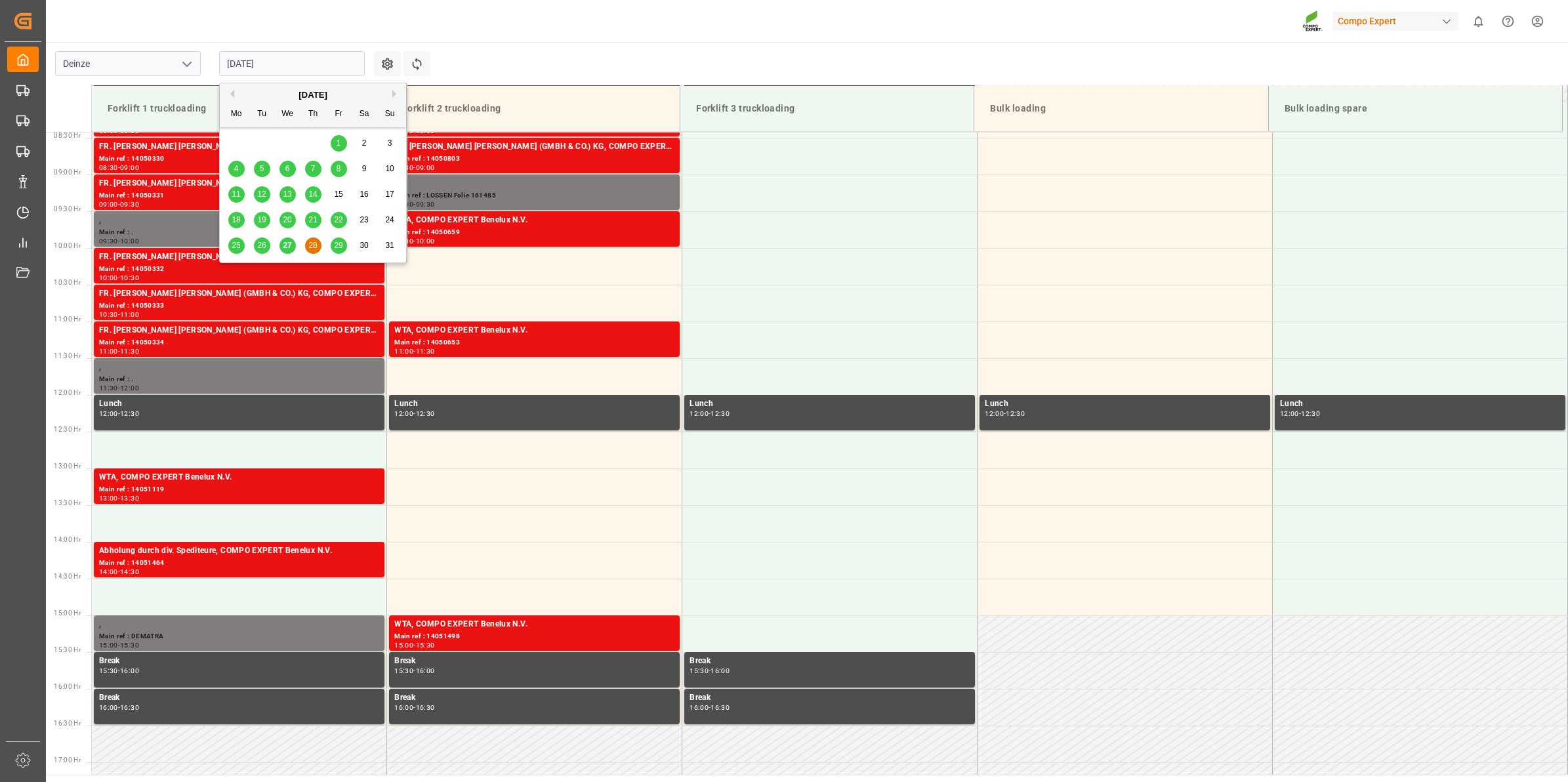
click at [284, 242] on span "27" at bounding box center [287, 246] width 9 height 9
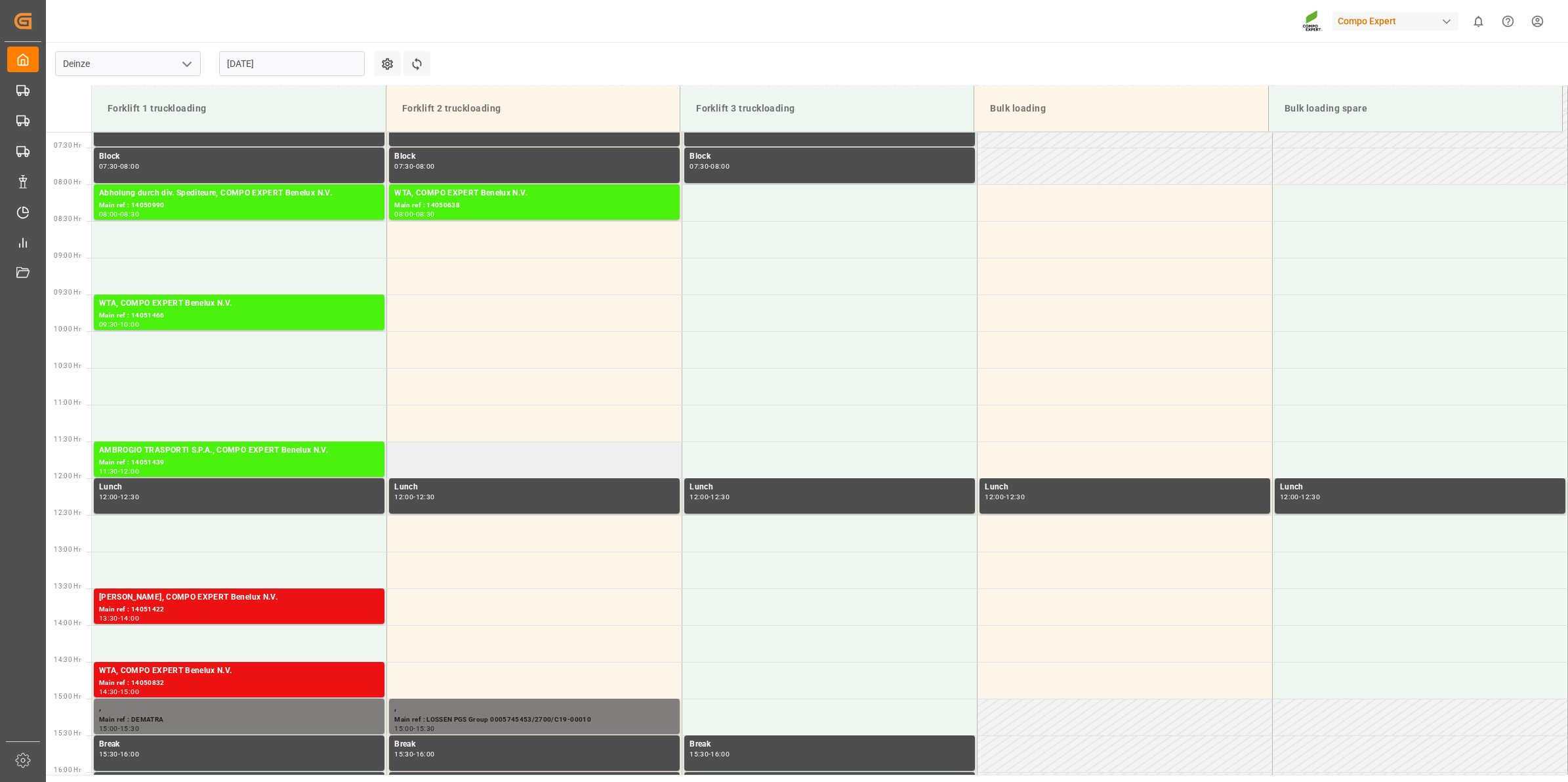
scroll to position [536, 0]
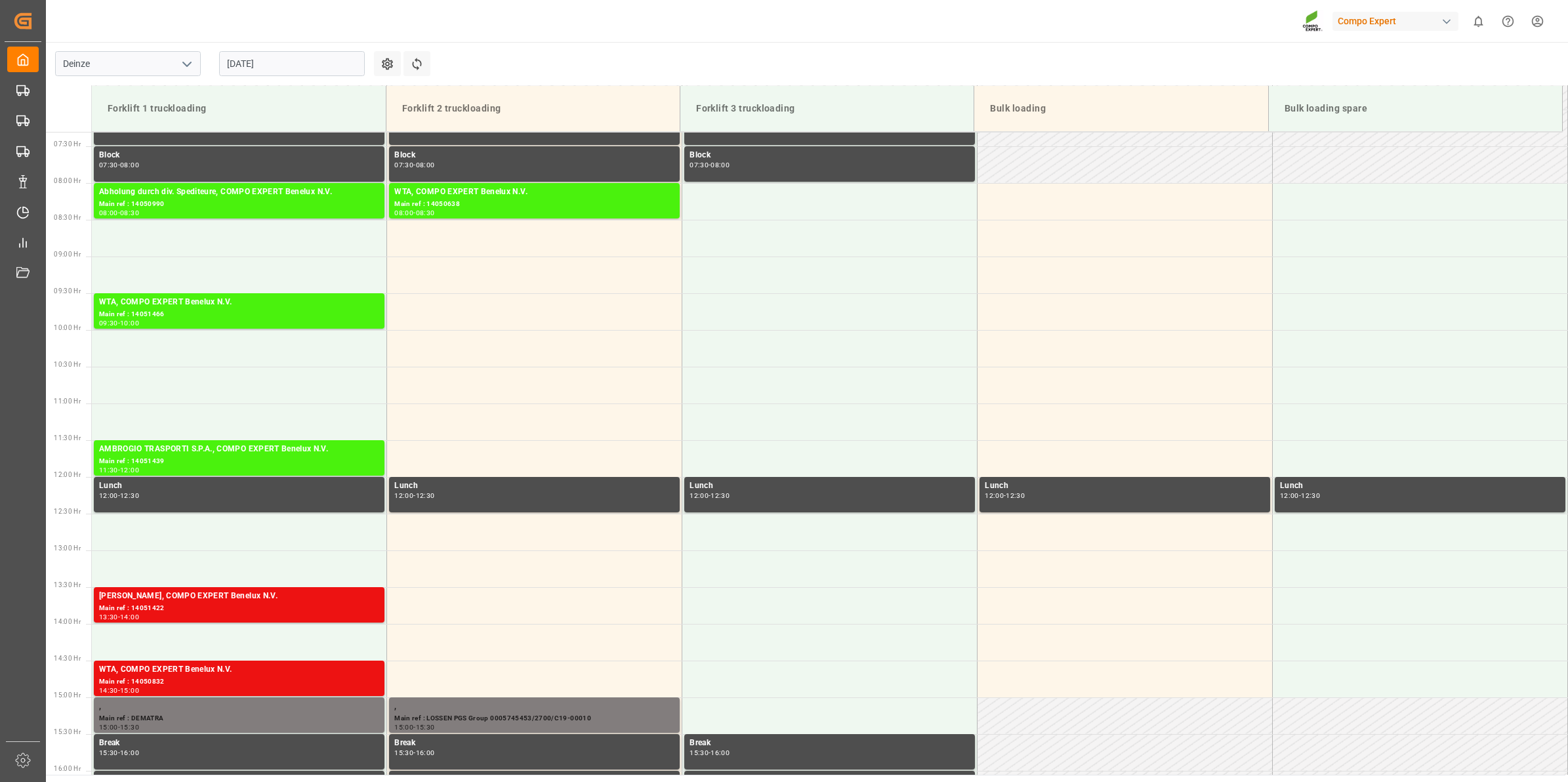
click at [242, 71] on input "[DATE]" at bounding box center [292, 64] width 146 height 25
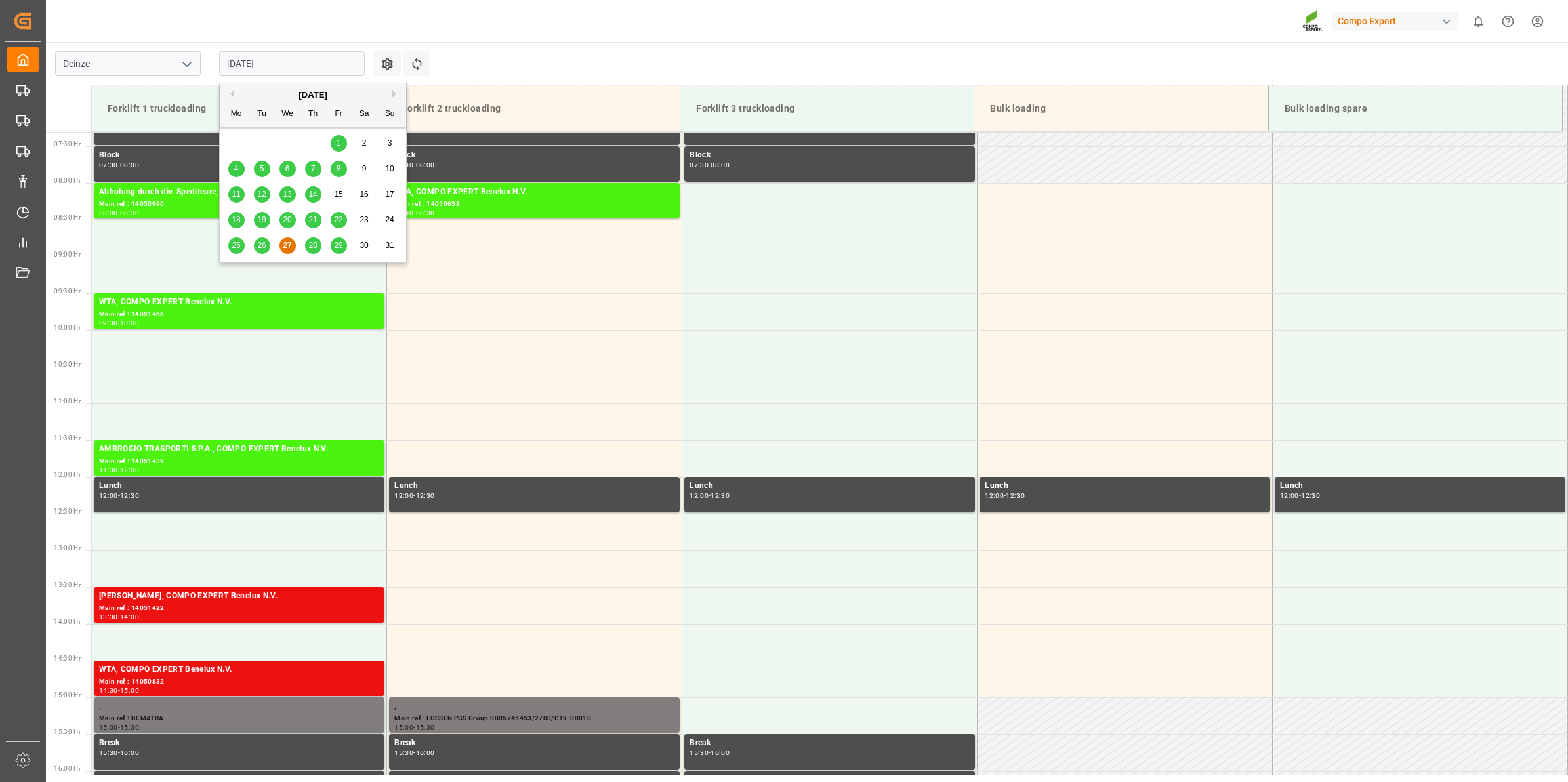
click at [313, 248] on span "28" at bounding box center [313, 246] width 9 height 9
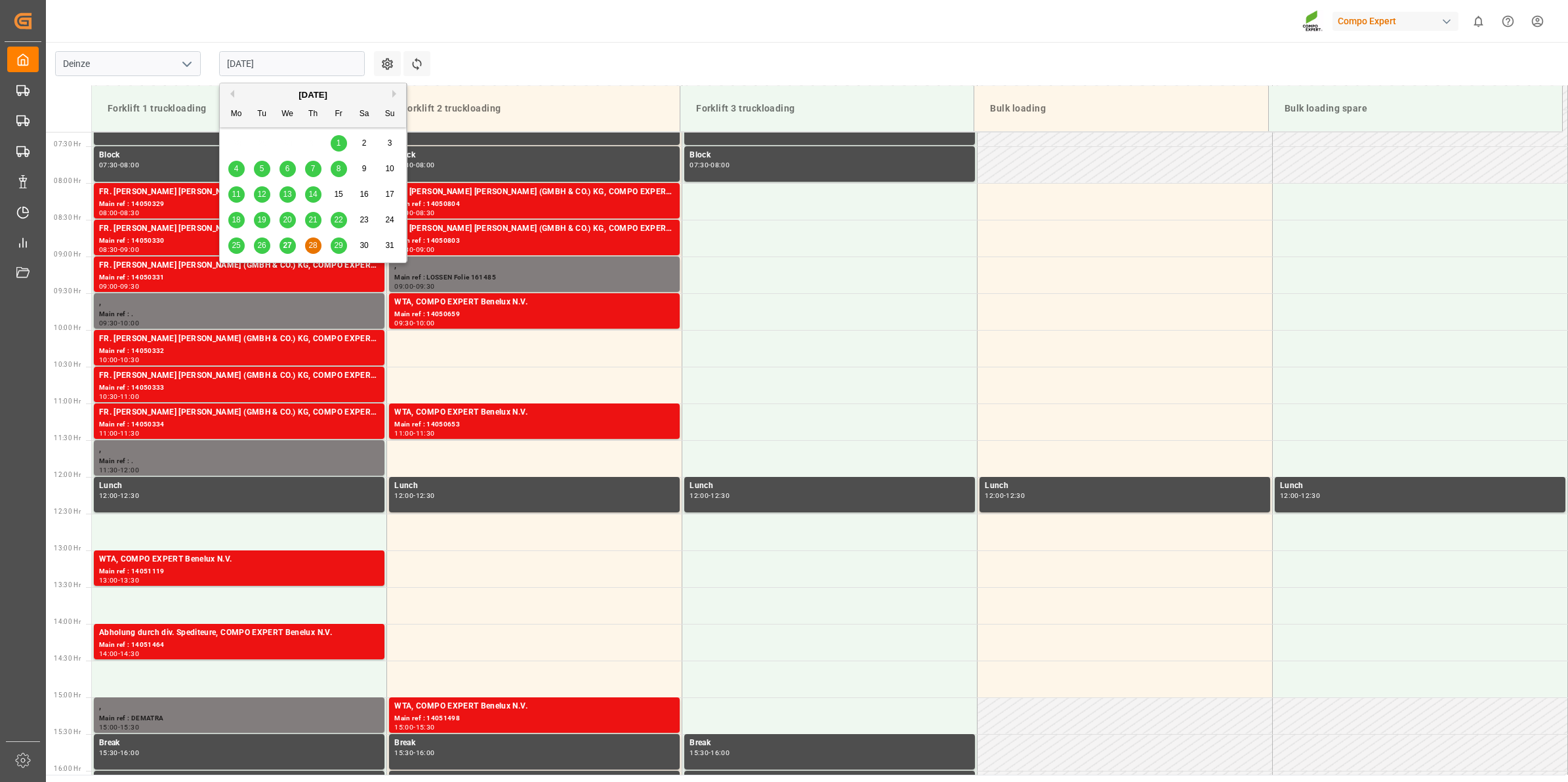
click at [318, 62] on input "[DATE]" at bounding box center [292, 64] width 146 height 25
click at [338, 253] on div "29" at bounding box center [338, 246] width 16 height 16
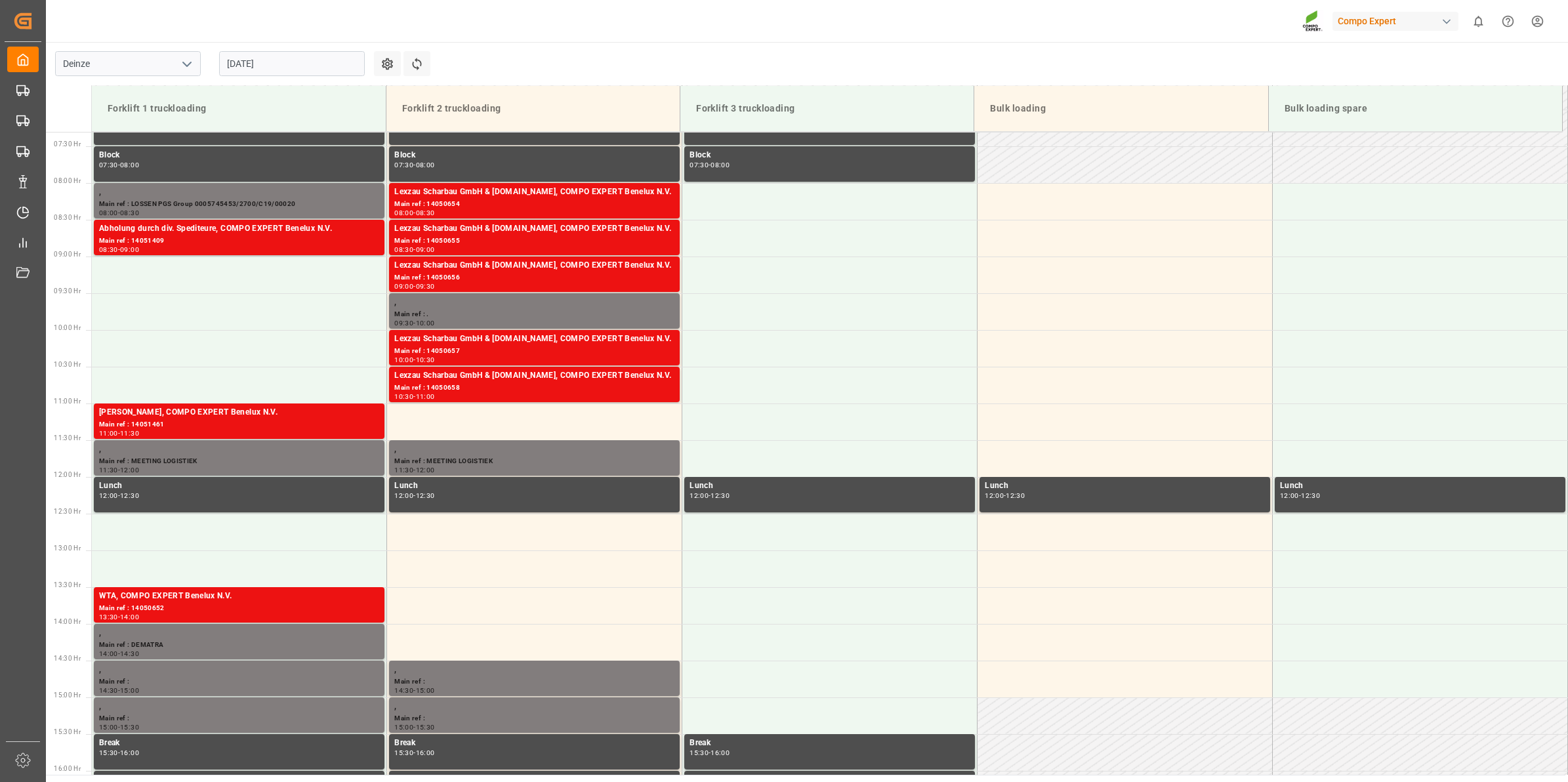
scroll to position [455, 0]
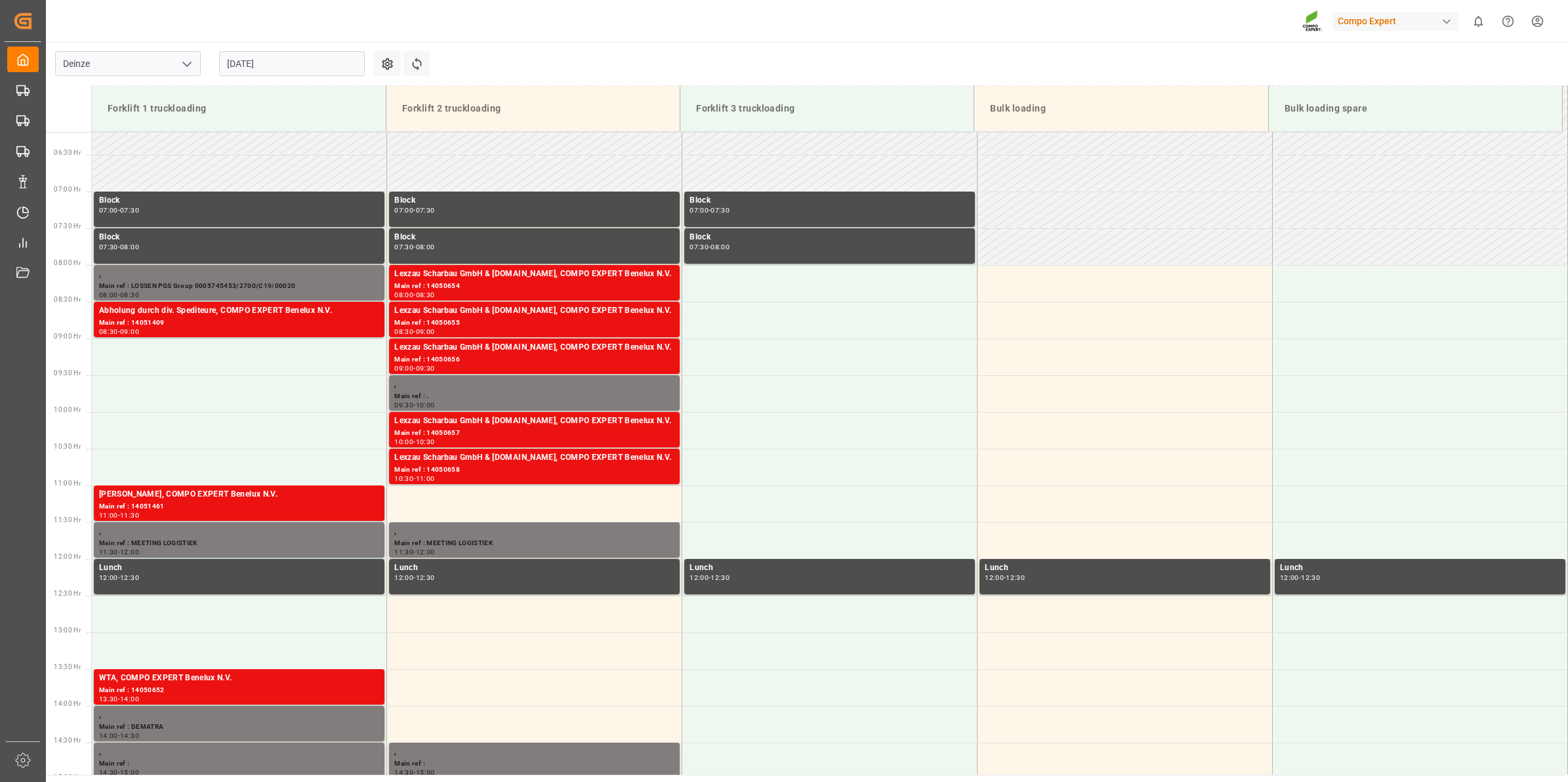
click at [267, 57] on input "[DATE]" at bounding box center [292, 64] width 146 height 25
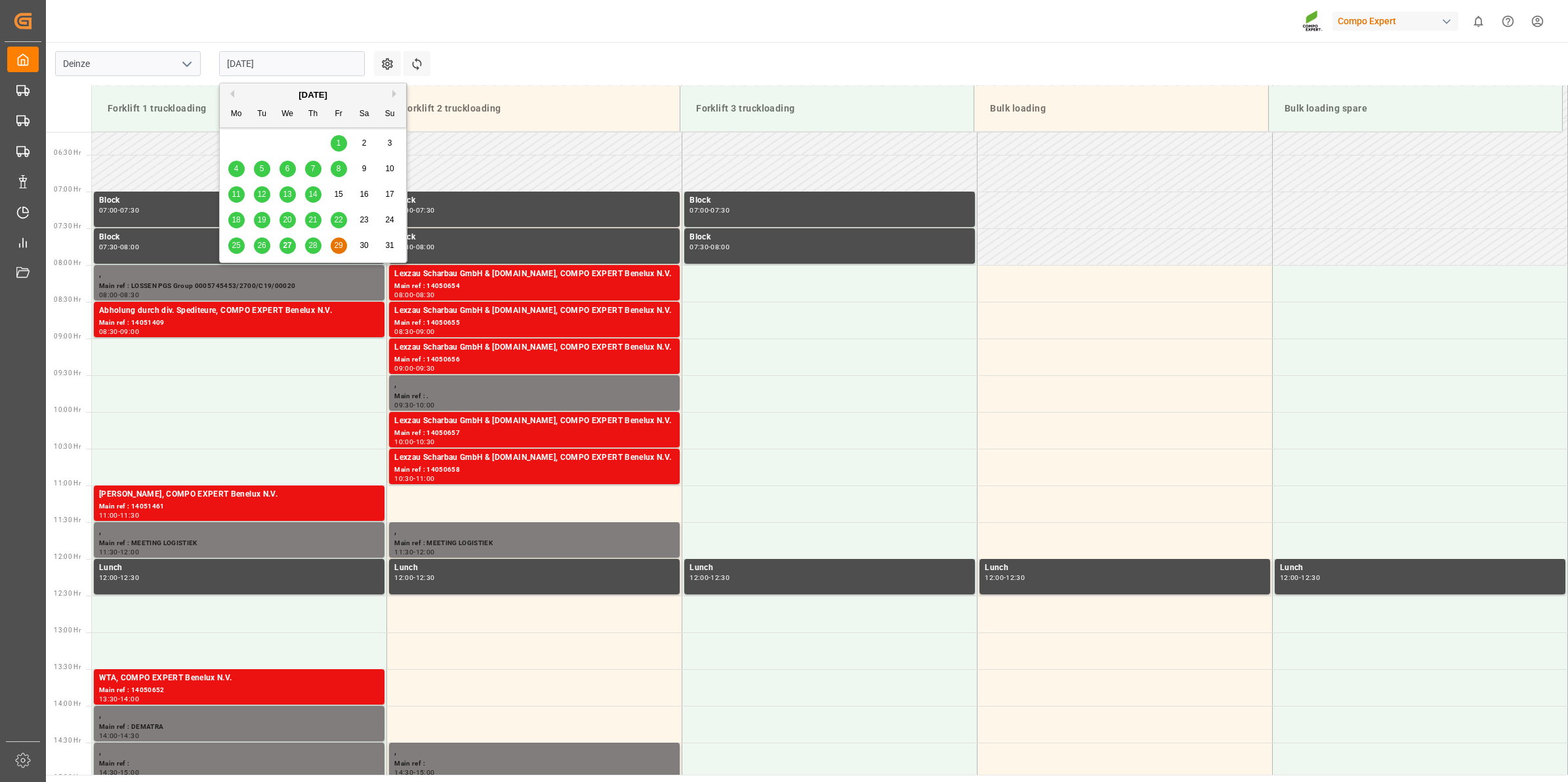
click at [391, 94] on div "[DATE]" at bounding box center [313, 95] width 186 height 13
click at [394, 95] on button "Next Month" at bounding box center [396, 94] width 8 height 8
click at [267, 145] on div "2" at bounding box center [262, 143] width 16 height 16
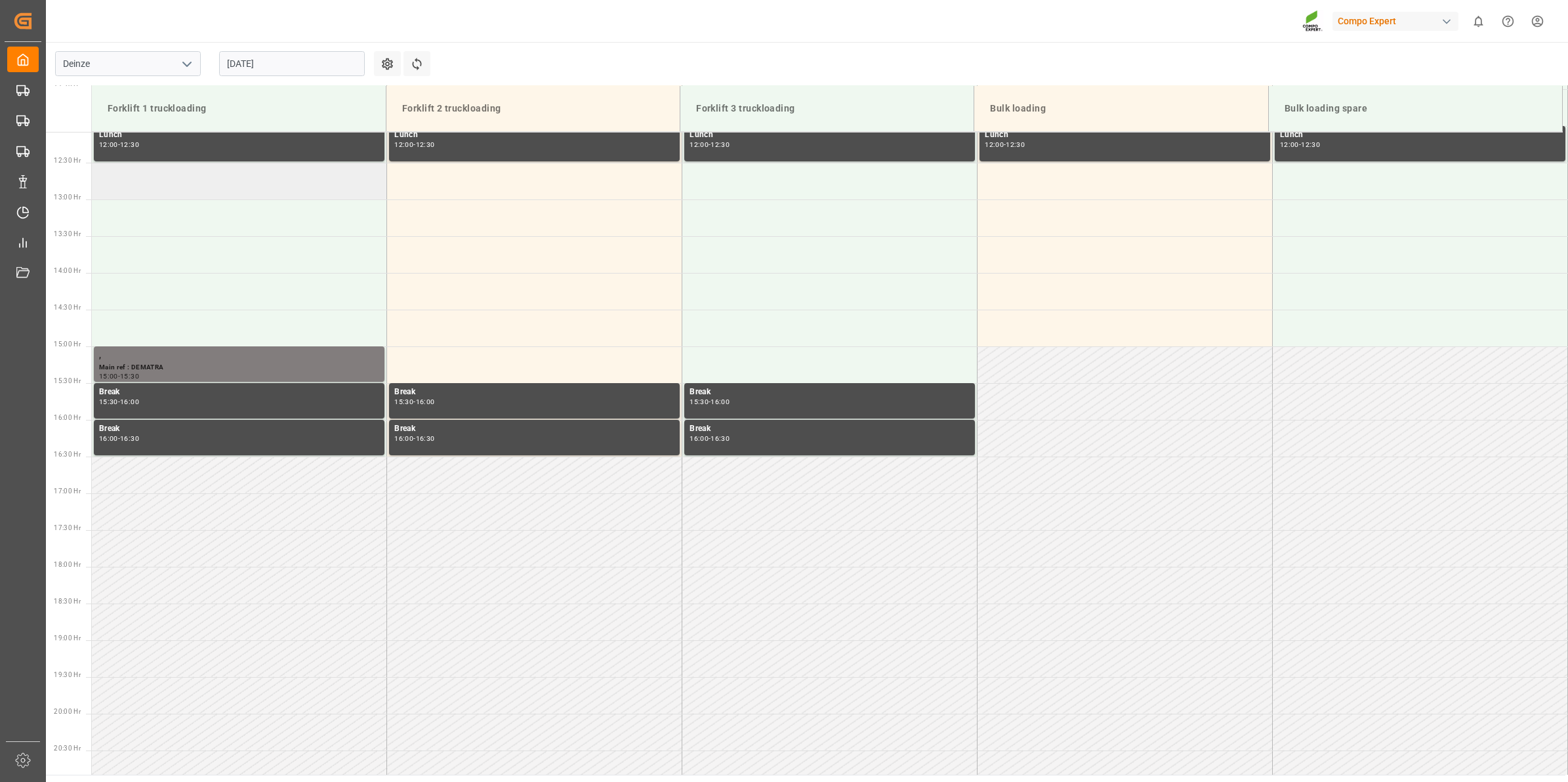
scroll to position [947, 0]
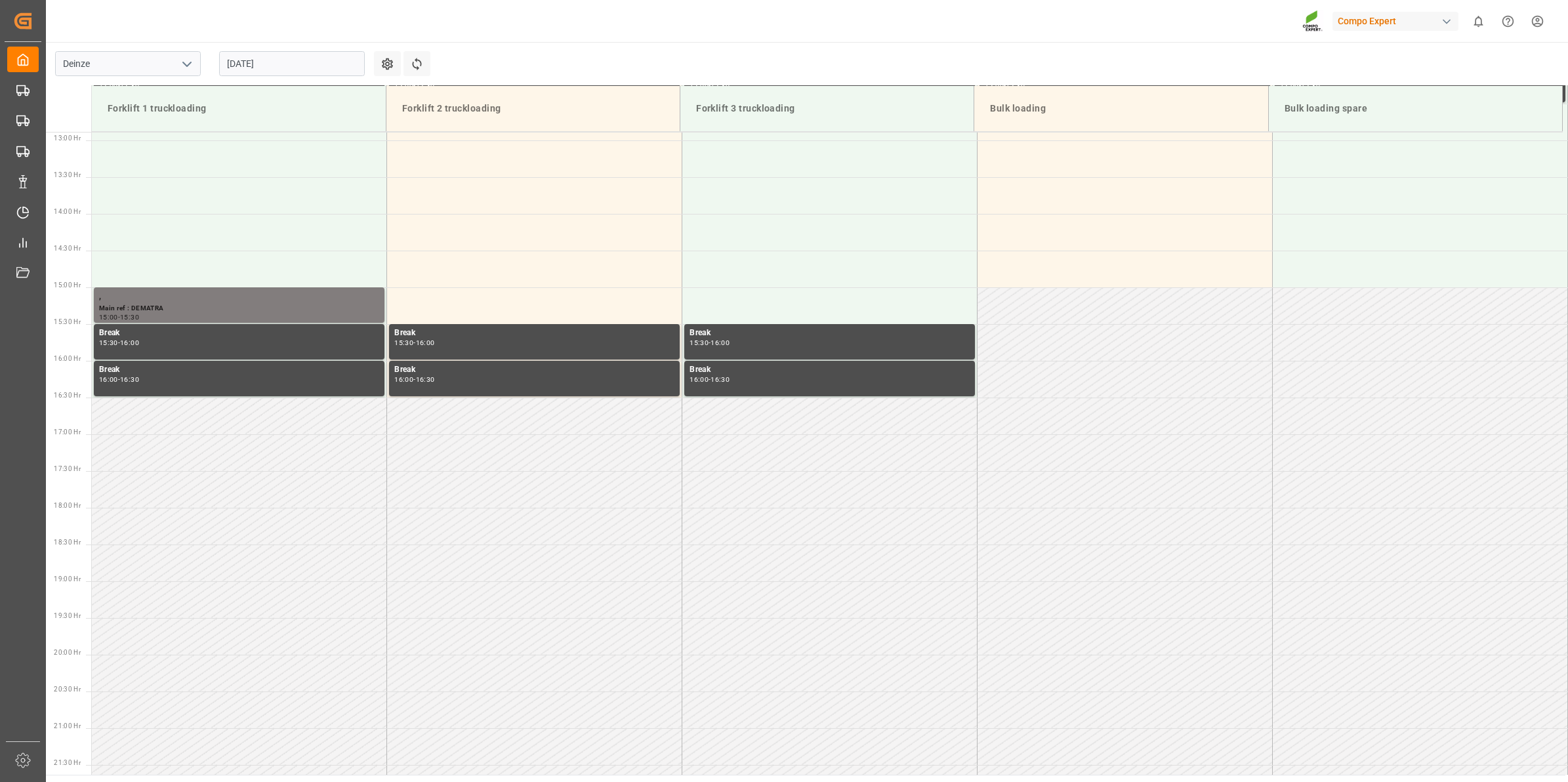
click at [284, 70] on input "02.09.2025" at bounding box center [292, 64] width 146 height 25
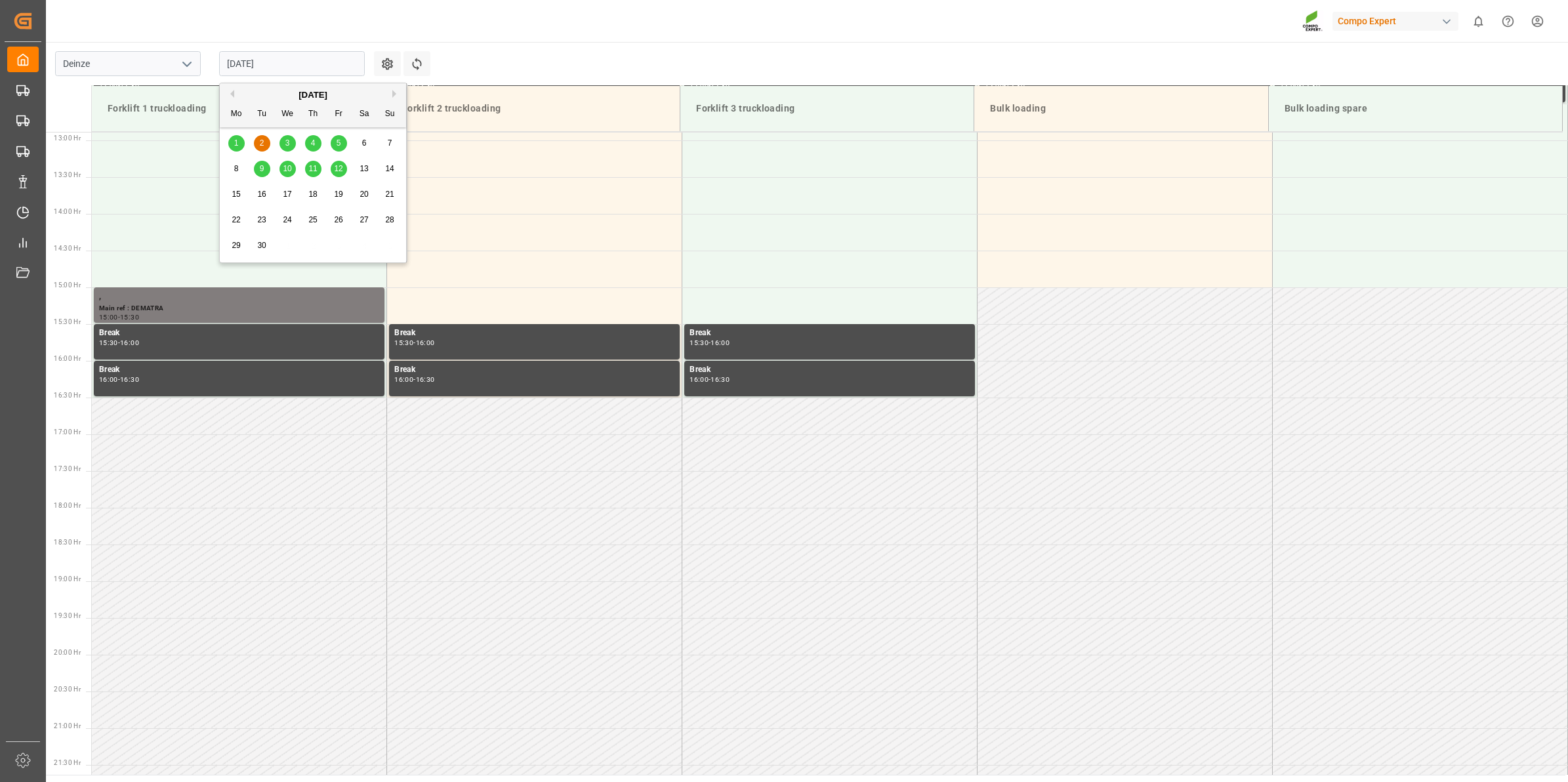
click at [286, 143] on span "3" at bounding box center [288, 143] width 5 height 9
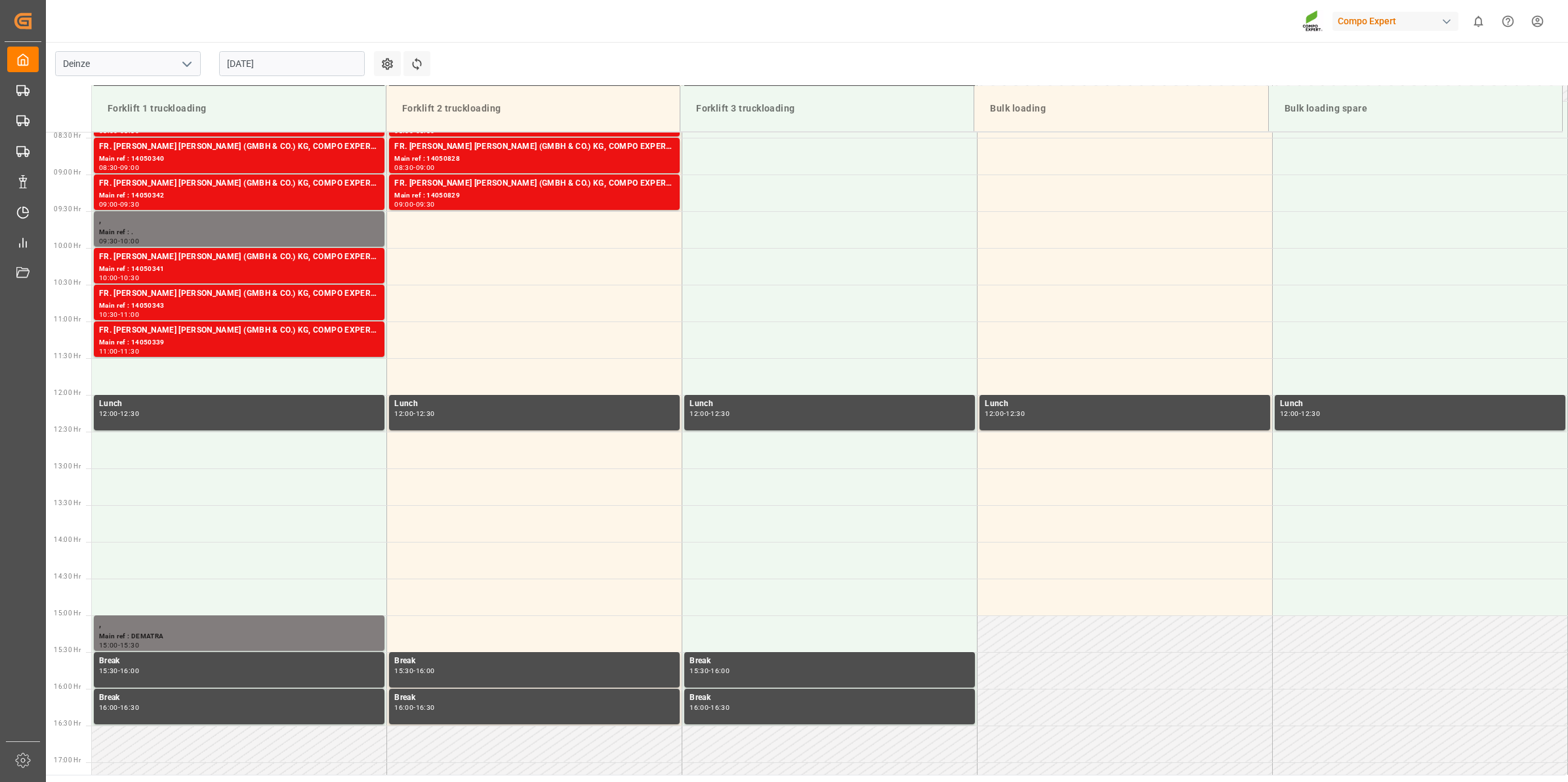
scroll to position [455, 0]
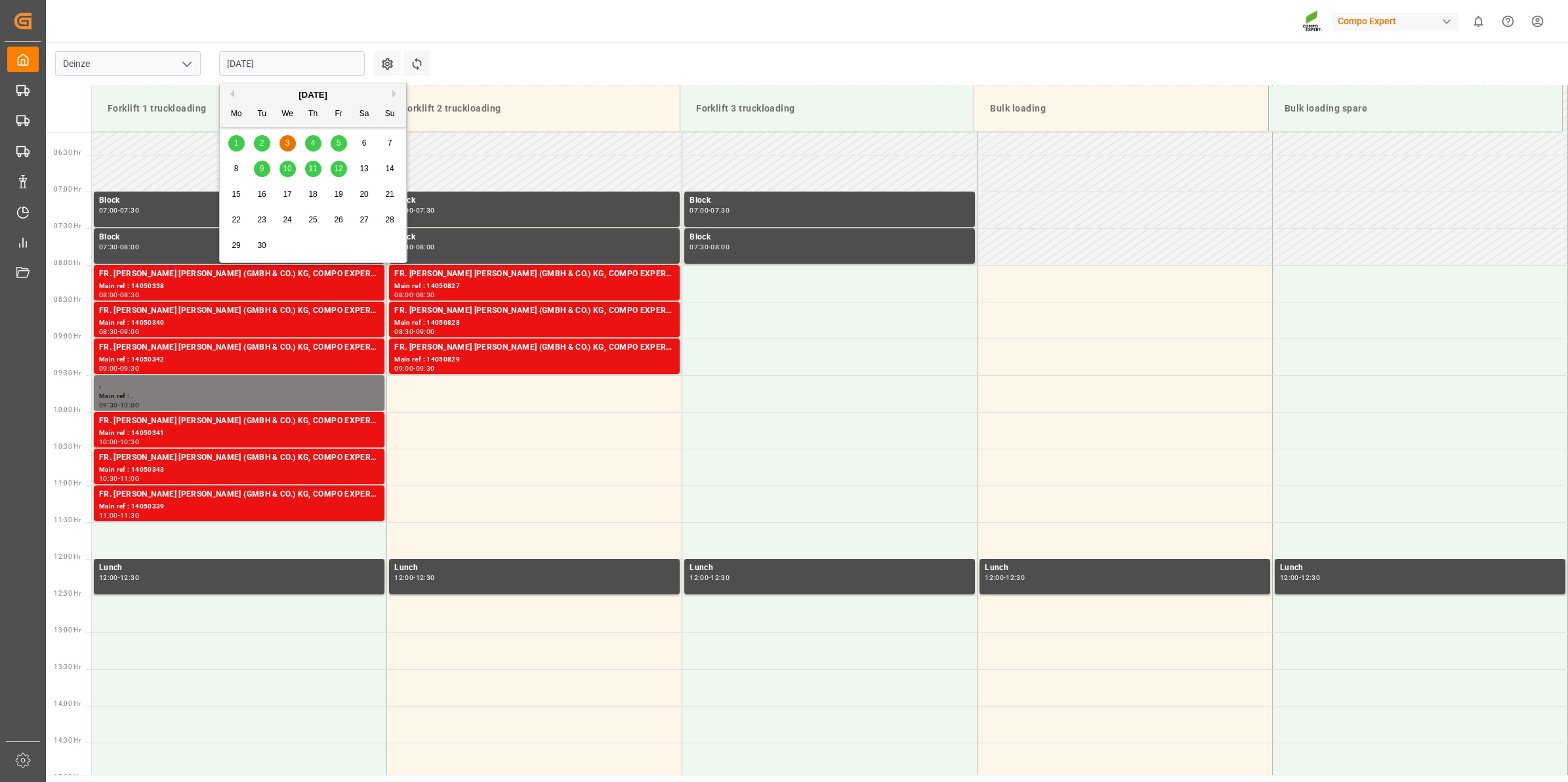
click at [289, 57] on input "03.09.2025" at bounding box center [292, 64] width 146 height 25
click at [315, 136] on div "4" at bounding box center [313, 143] width 16 height 16
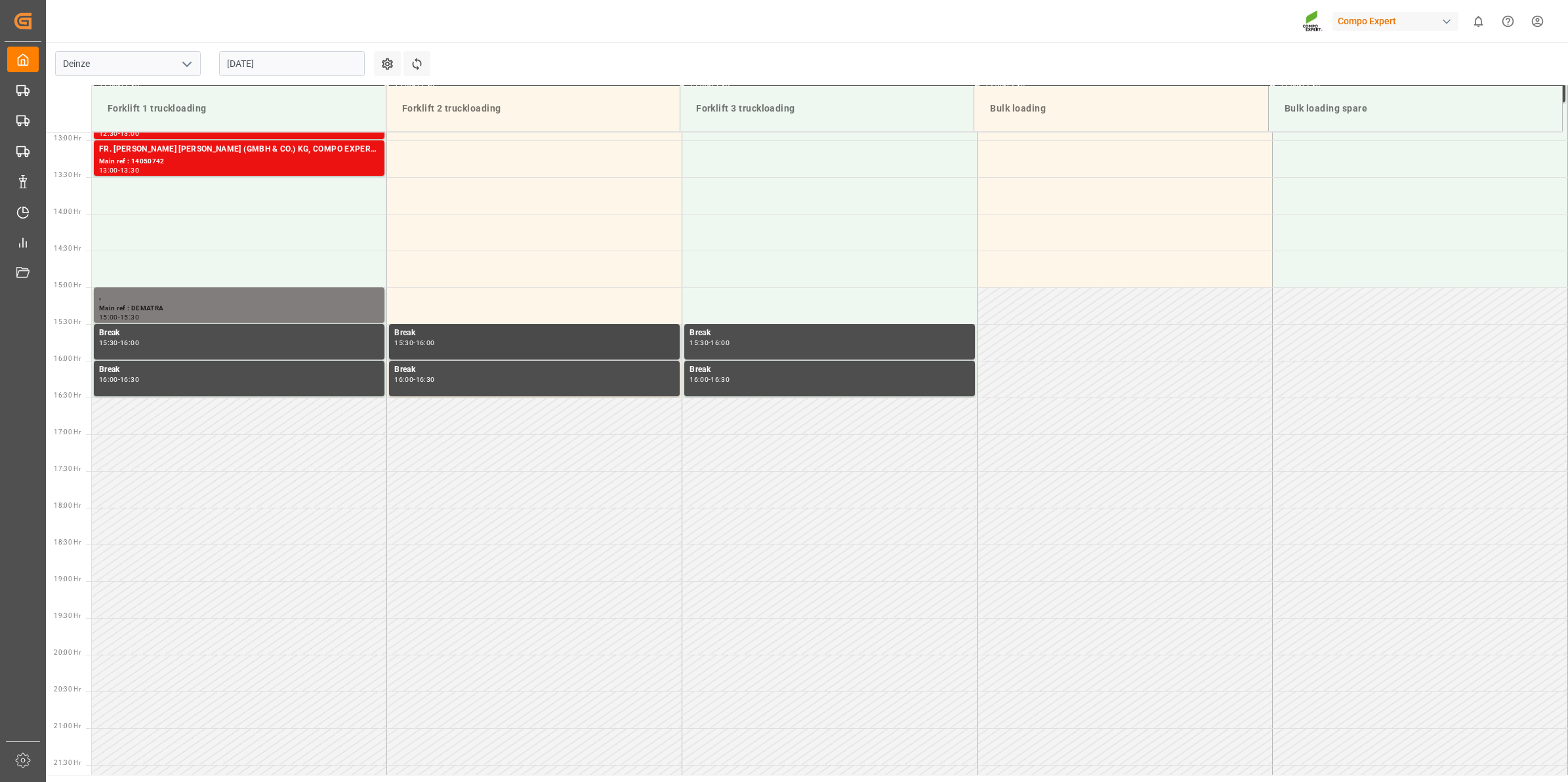
scroll to position [536, 0]
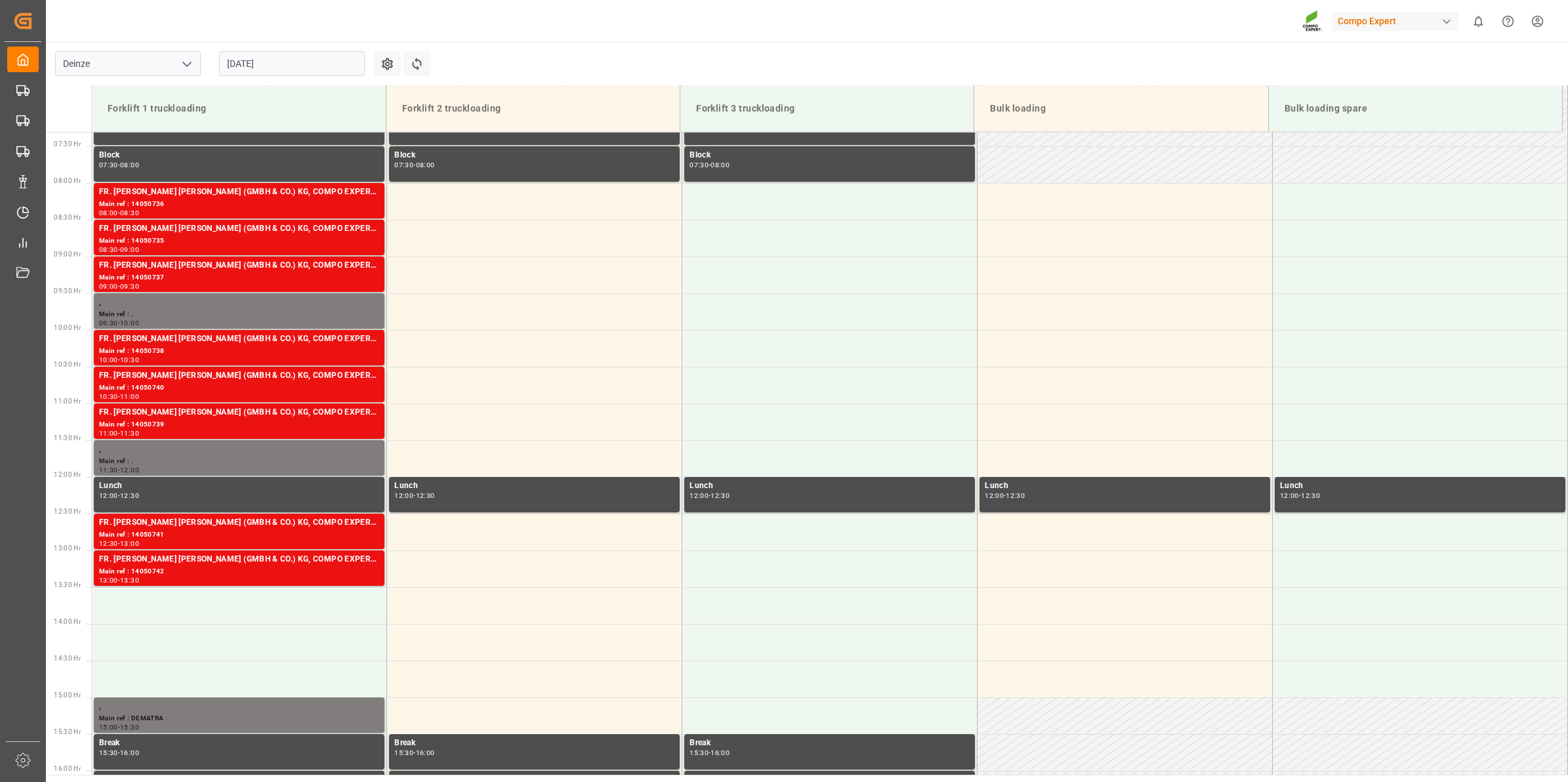
click at [306, 62] on input "04.09.2025" at bounding box center [292, 64] width 146 height 25
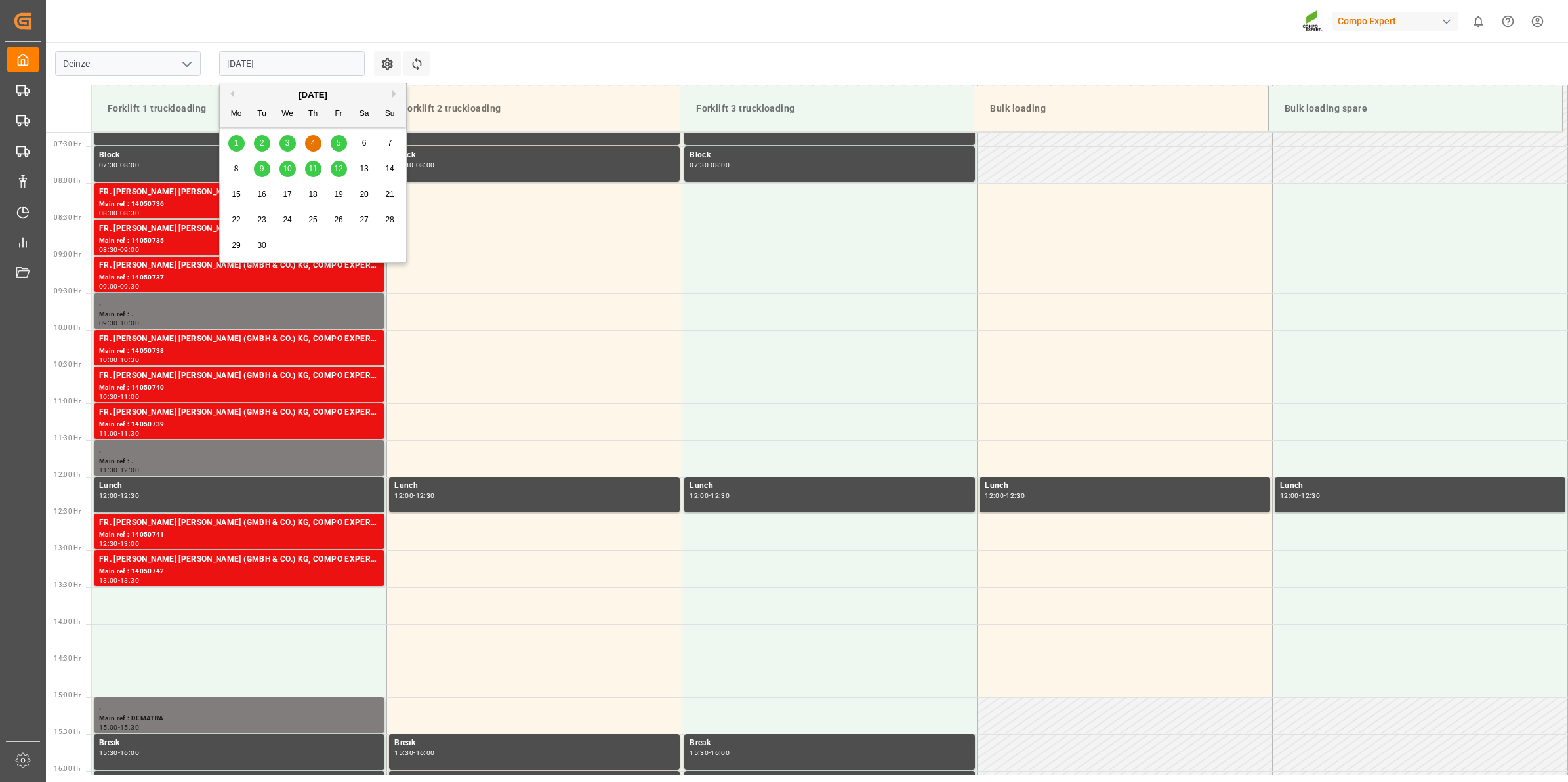
click at [338, 138] on div "5" at bounding box center [338, 143] width 16 height 16
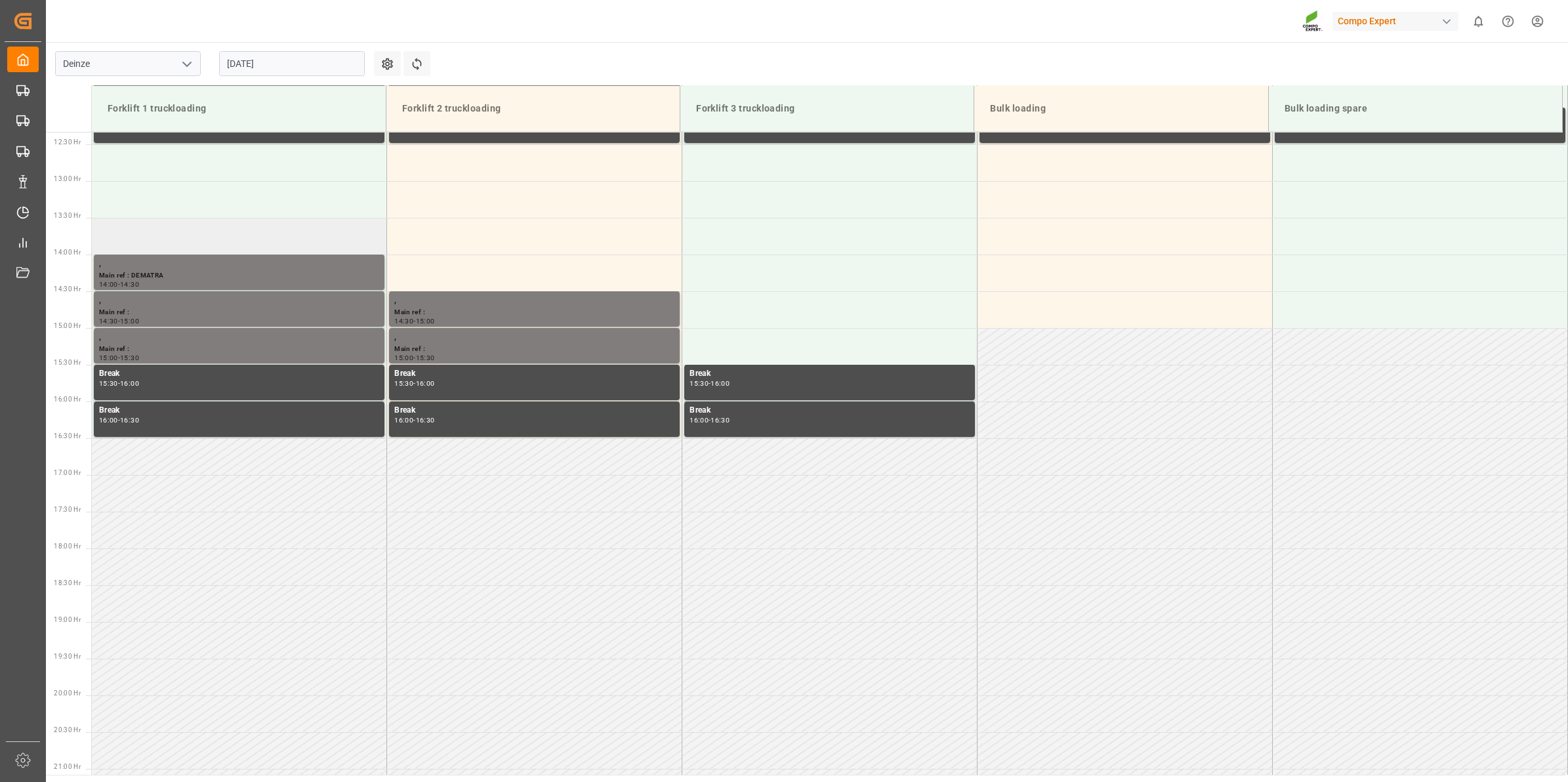
scroll to position [947, 0]
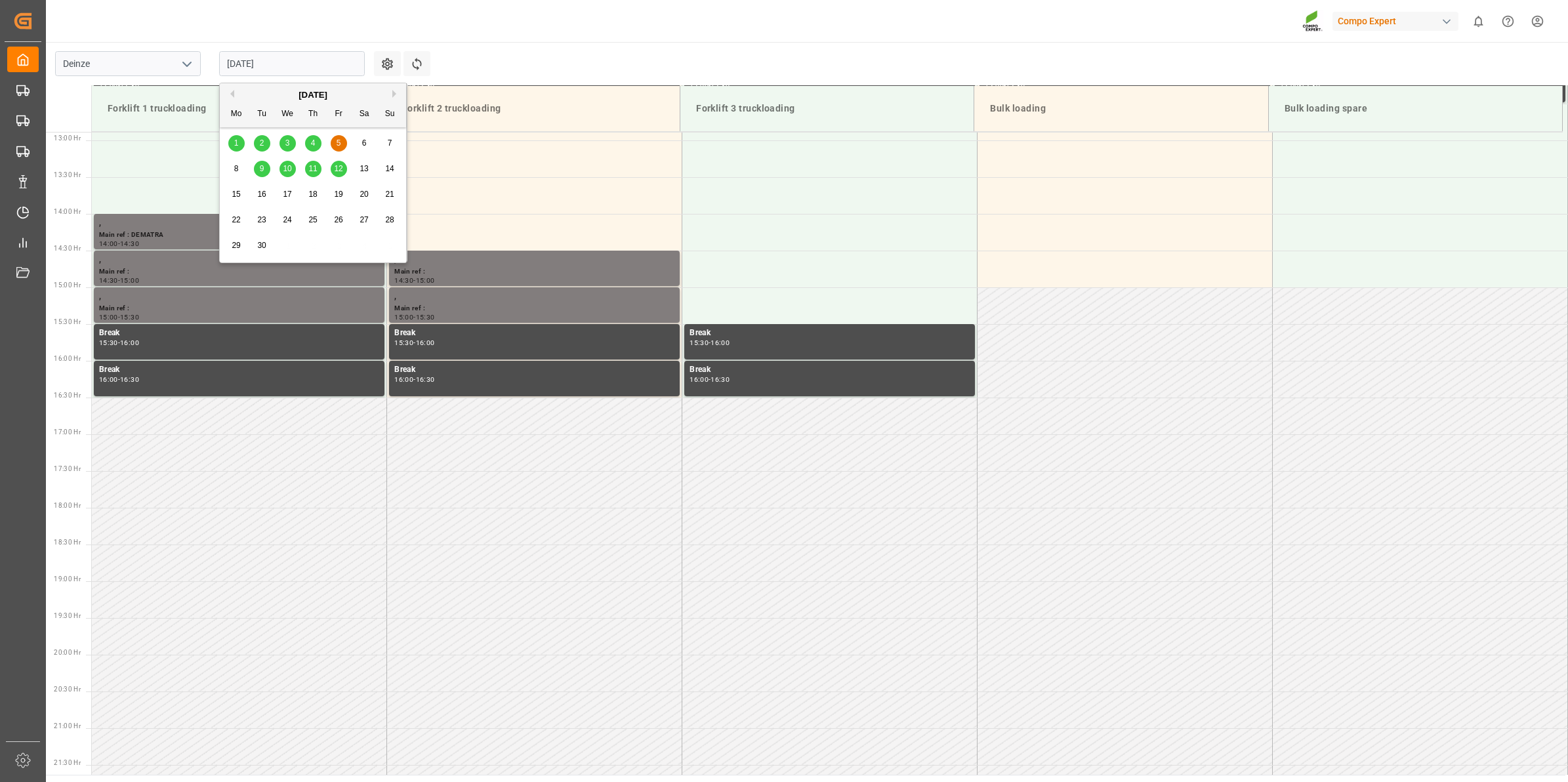
click at [261, 62] on input "05.09.2025" at bounding box center [292, 64] width 146 height 25
click at [270, 168] on div "9" at bounding box center [262, 169] width 16 height 16
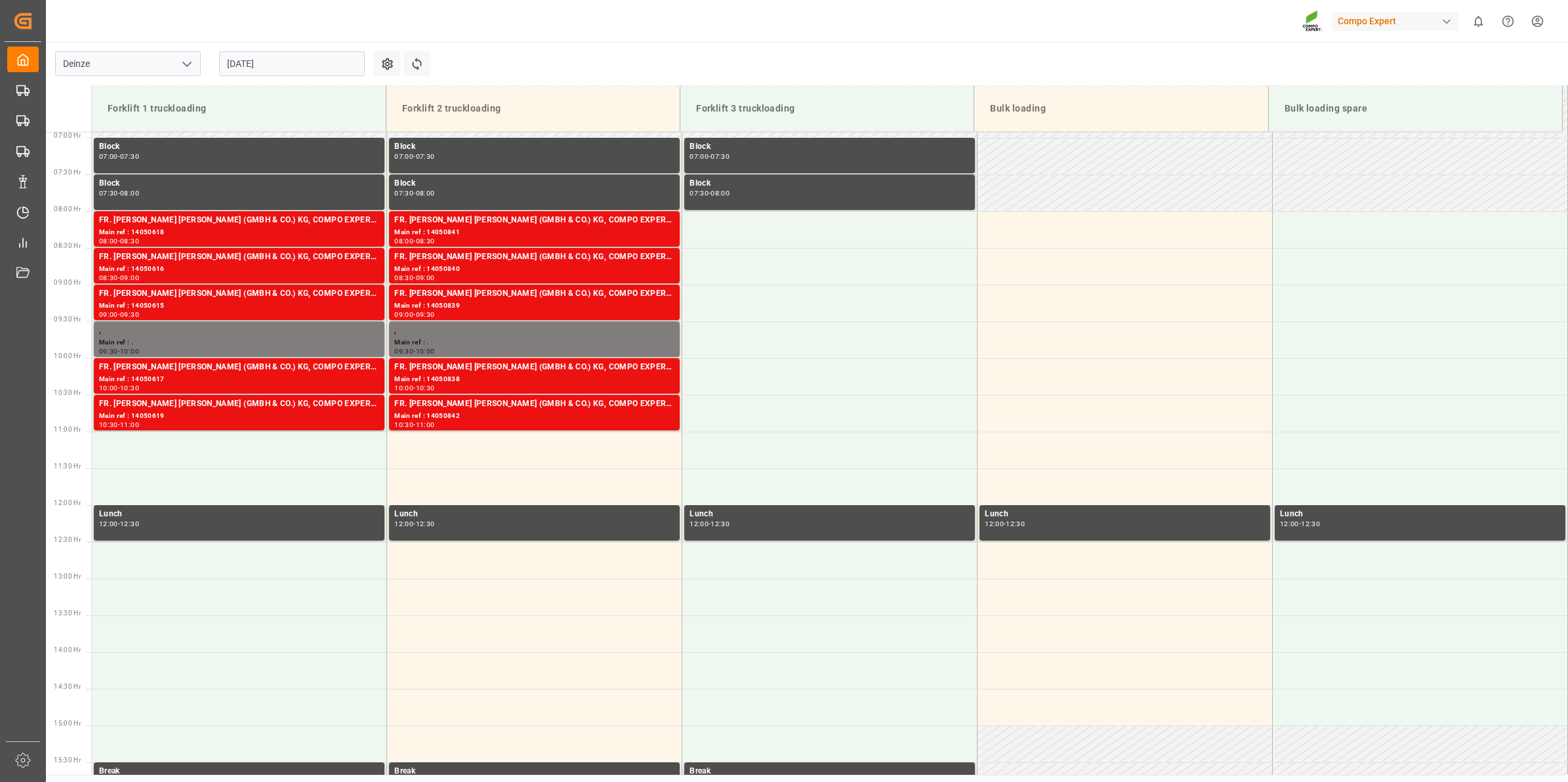
scroll to position [373, 0]
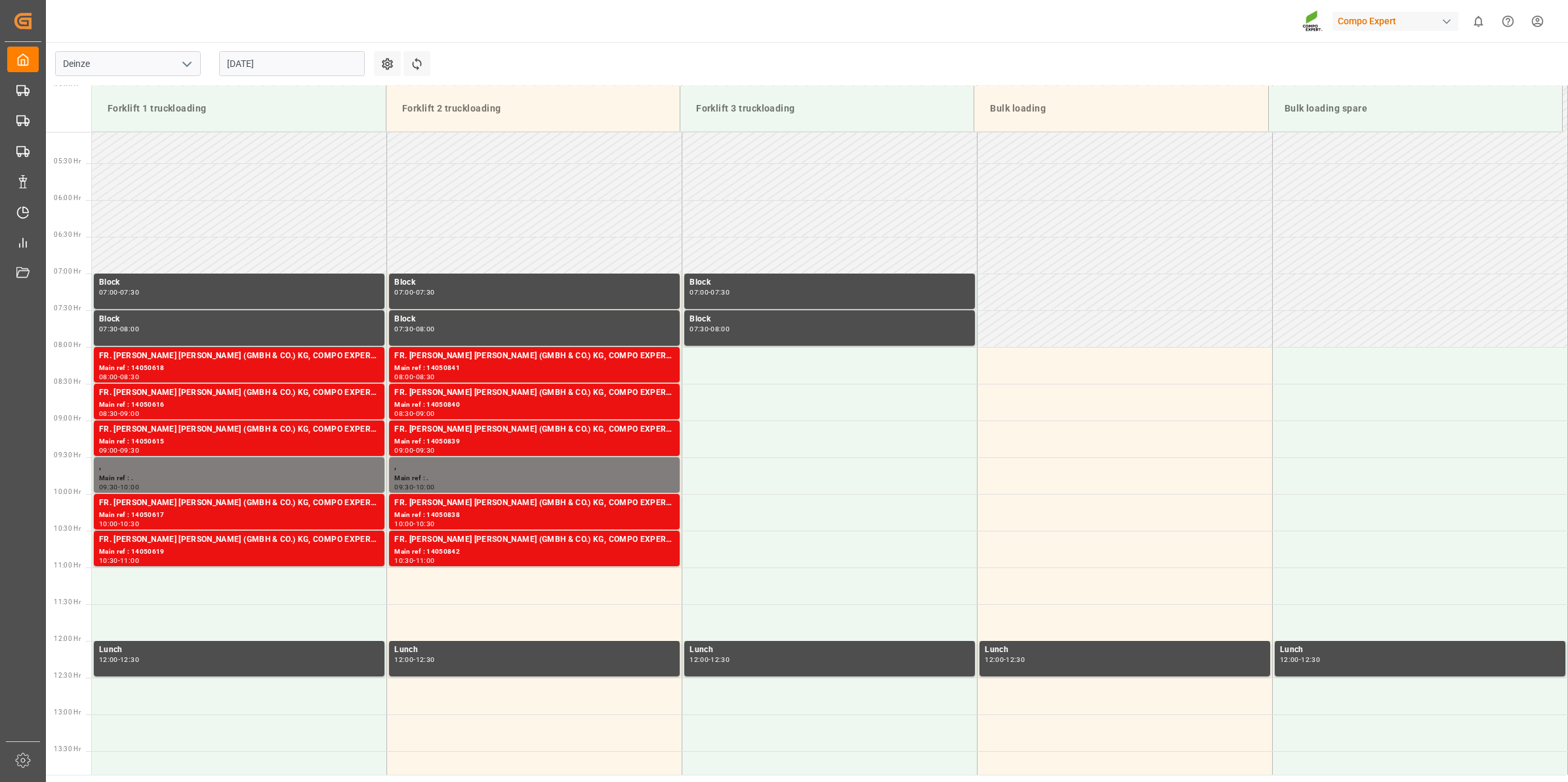
click at [312, 66] on input "09.09.2025" at bounding box center [292, 64] width 146 height 25
click at [289, 172] on span "10" at bounding box center [287, 168] width 9 height 9
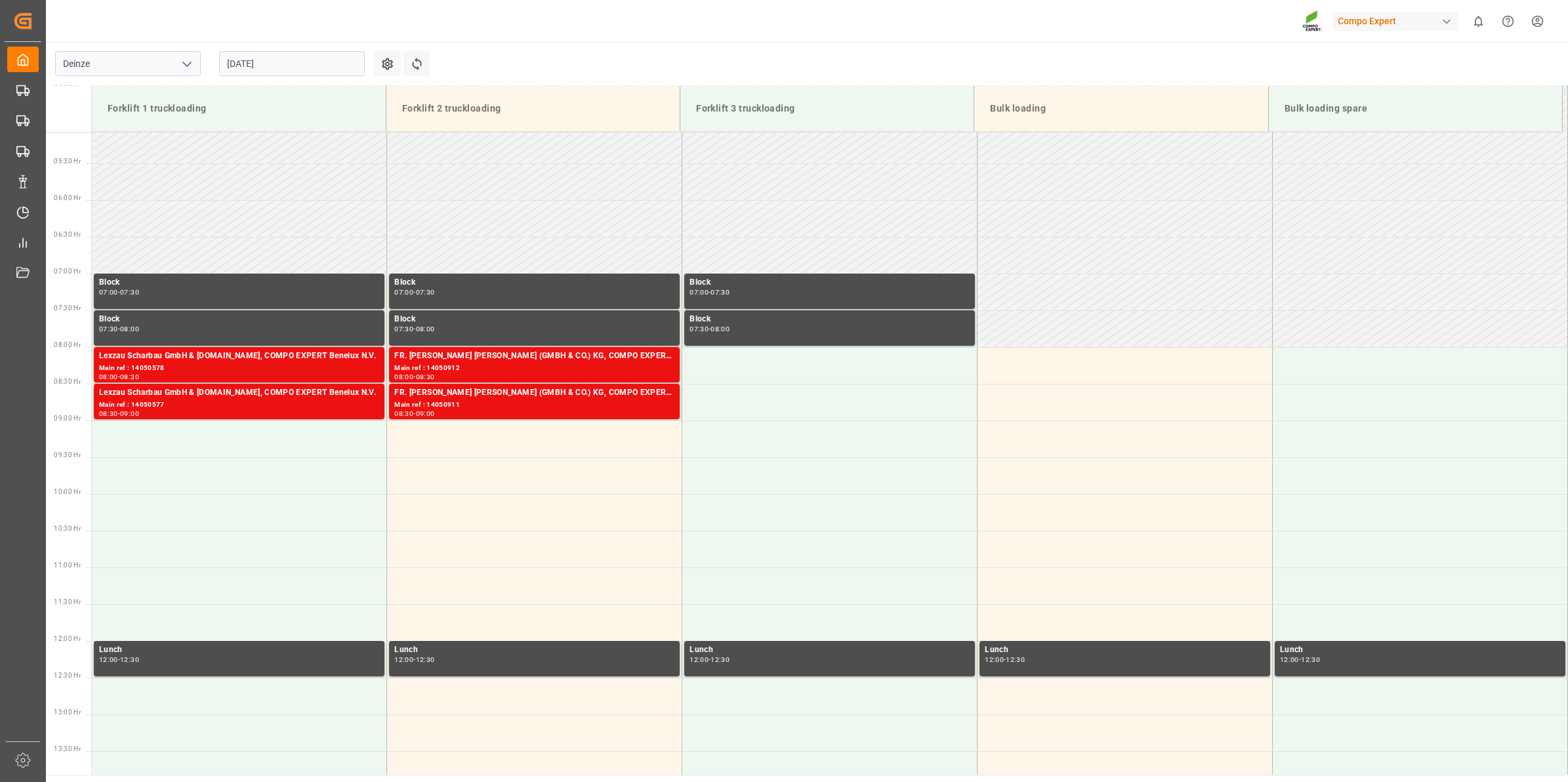
click at [267, 59] on input "10.09.2025" at bounding box center [292, 64] width 146 height 25
click at [319, 178] on div "8 9 10 11 12 13 14" at bounding box center [313, 168] width 179 height 26
click at [316, 172] on span "11" at bounding box center [313, 168] width 9 height 9
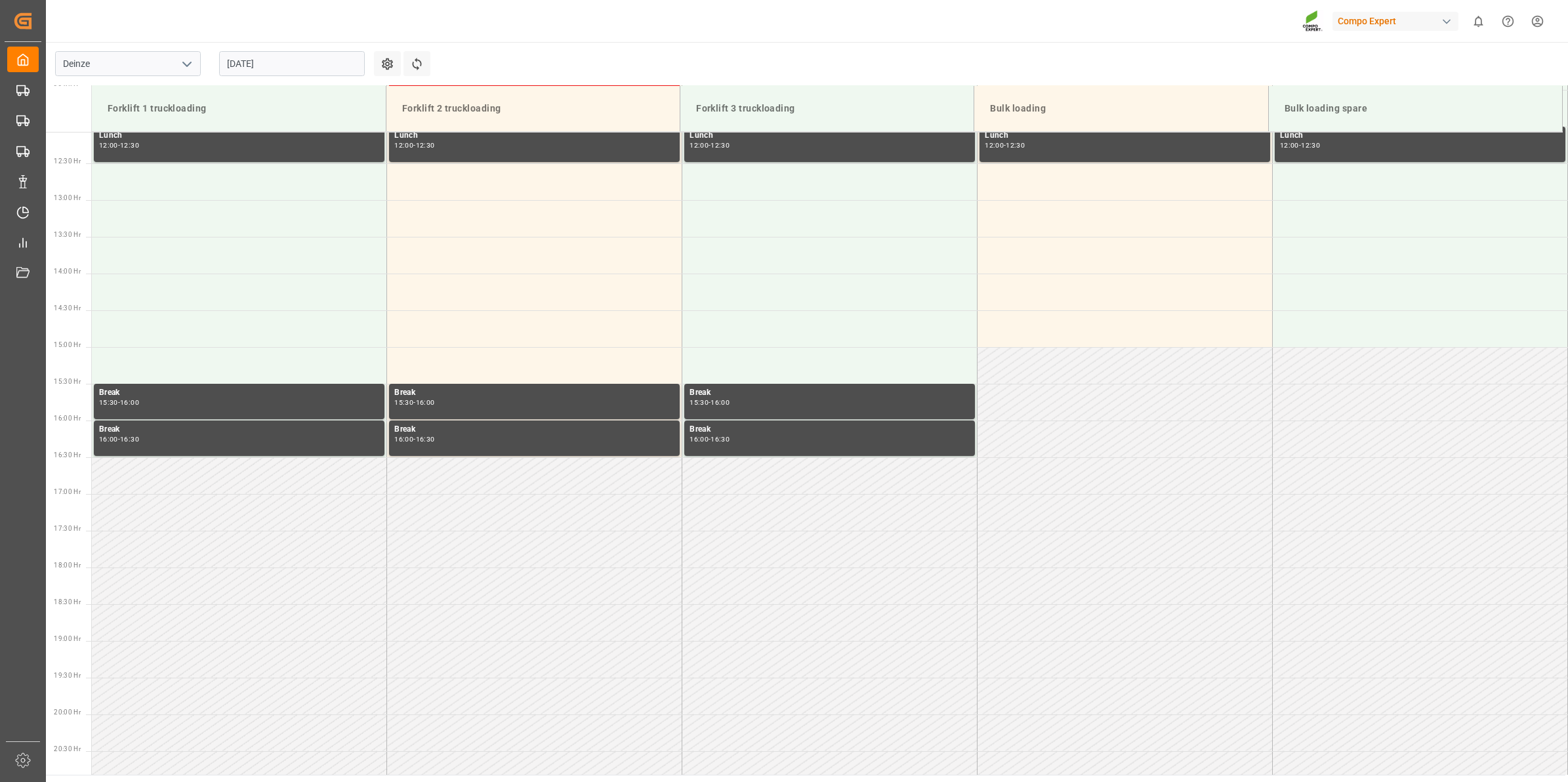
scroll to position [947, 0]
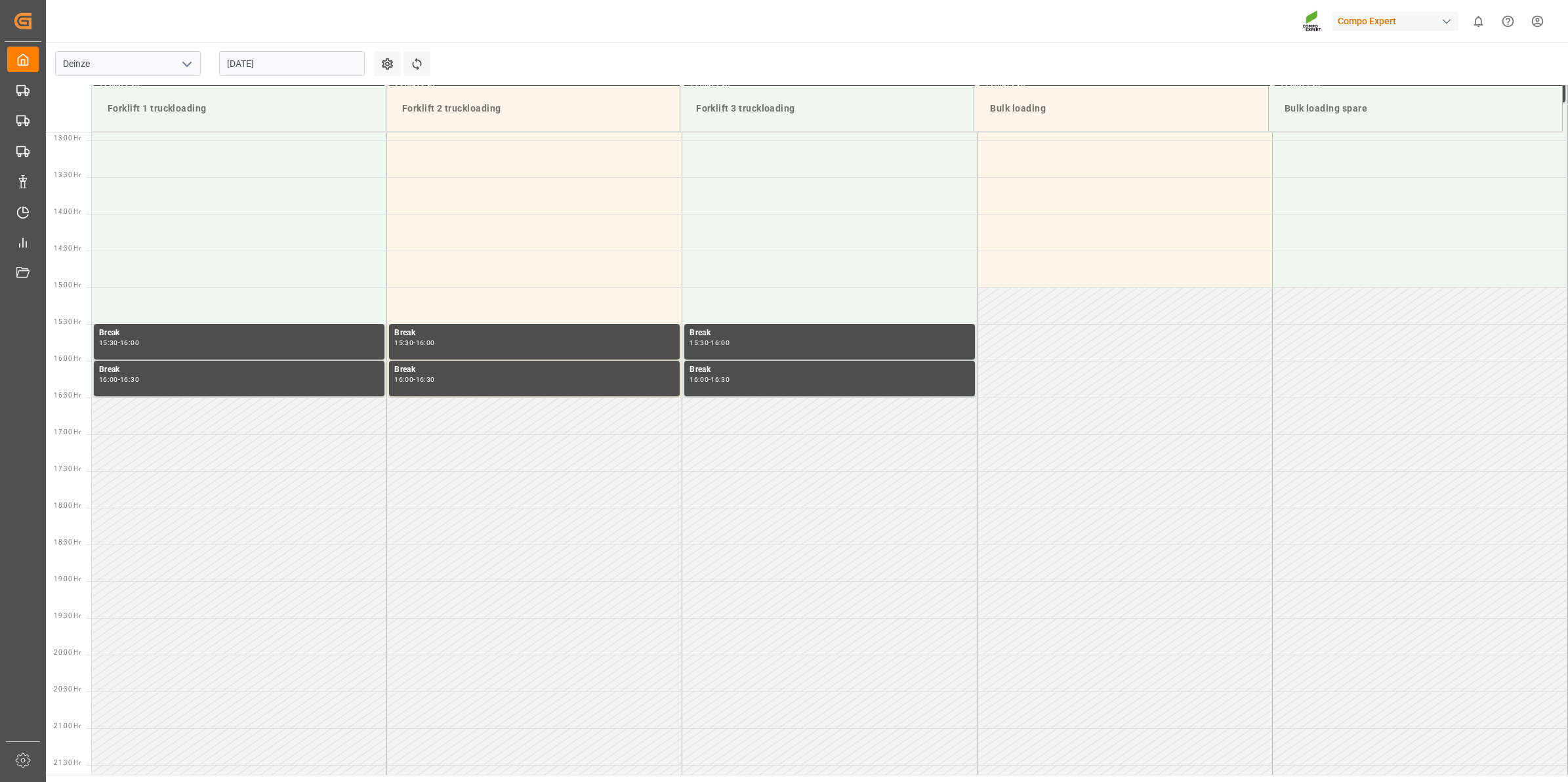
click at [280, 65] on input "11.09.2025" at bounding box center [292, 64] width 146 height 25
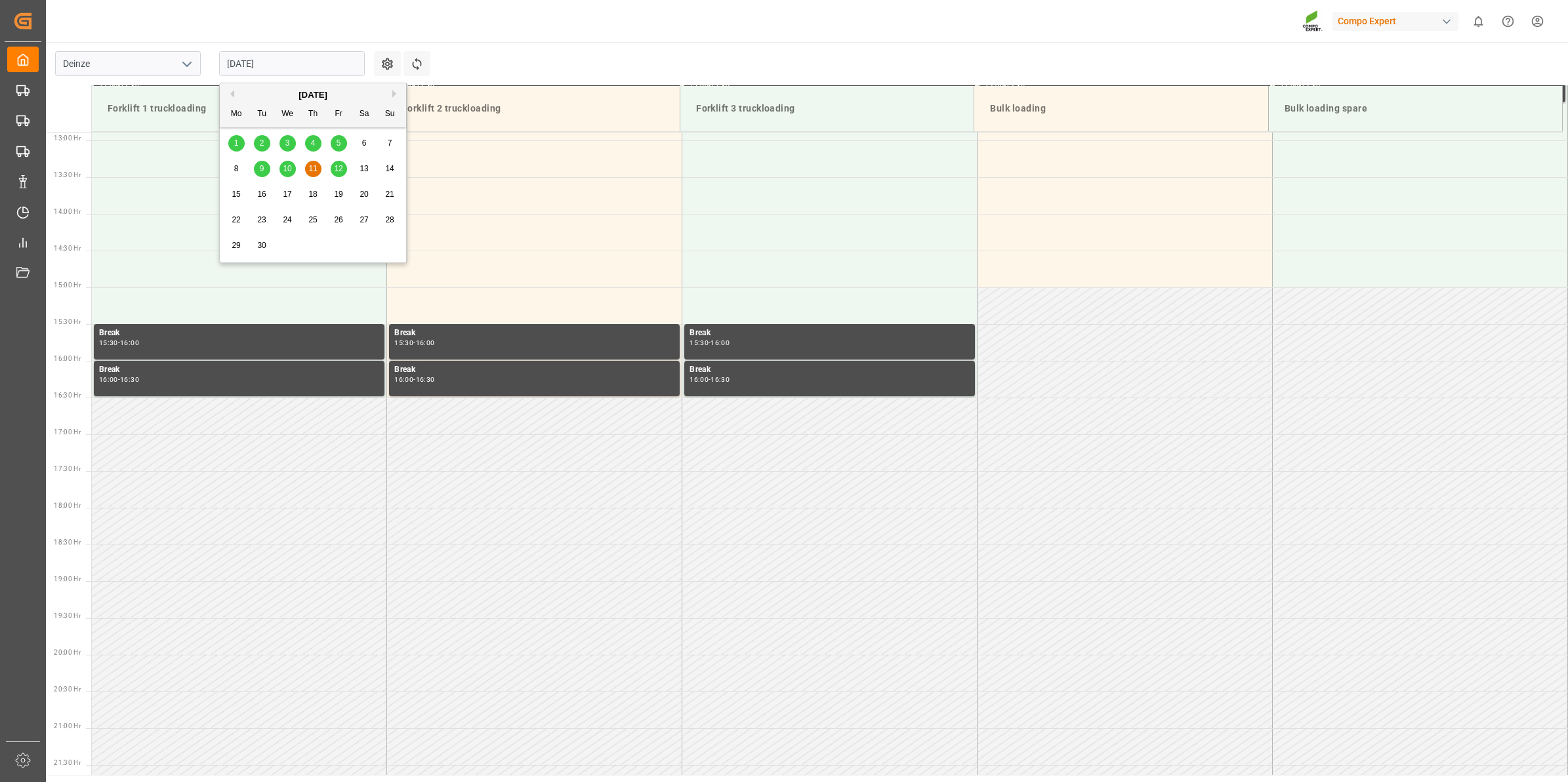
click at [340, 165] on span "12" at bounding box center [338, 168] width 9 height 9
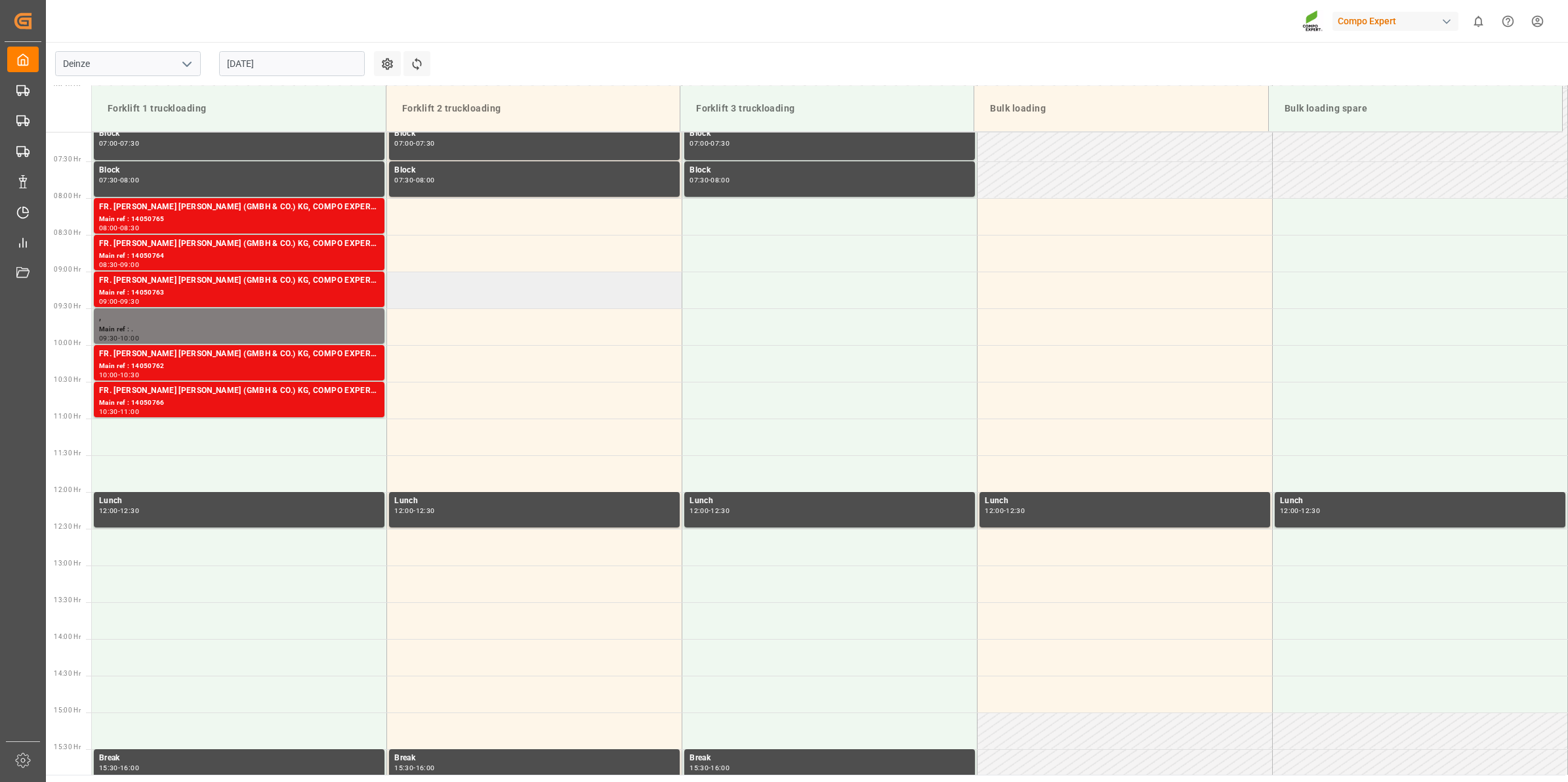
scroll to position [373, 0]
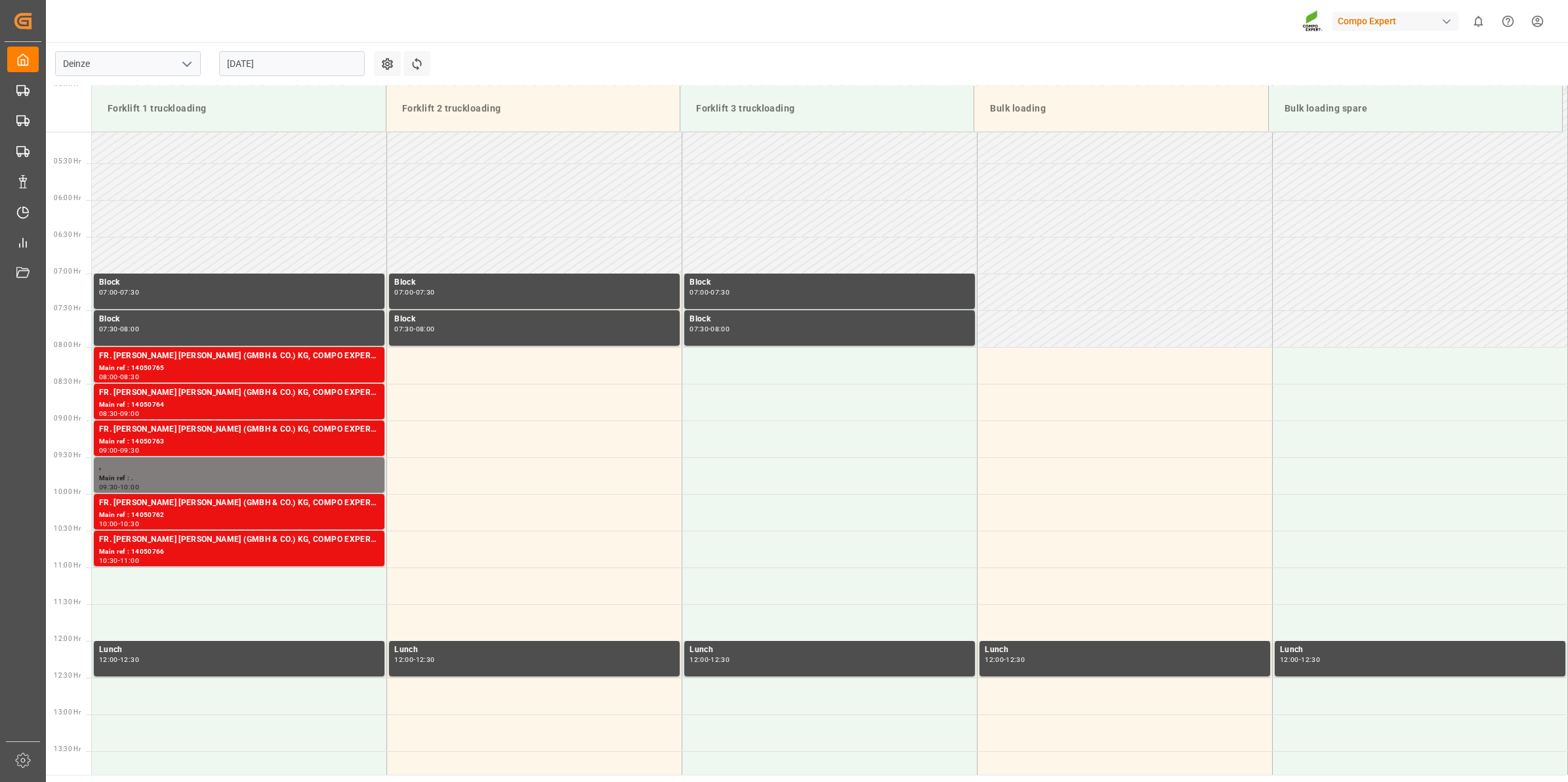
click at [261, 58] on input "12.09.2025" at bounding box center [292, 64] width 146 height 25
click at [231, 94] on button "Previous Month" at bounding box center [230, 94] width 8 height 8
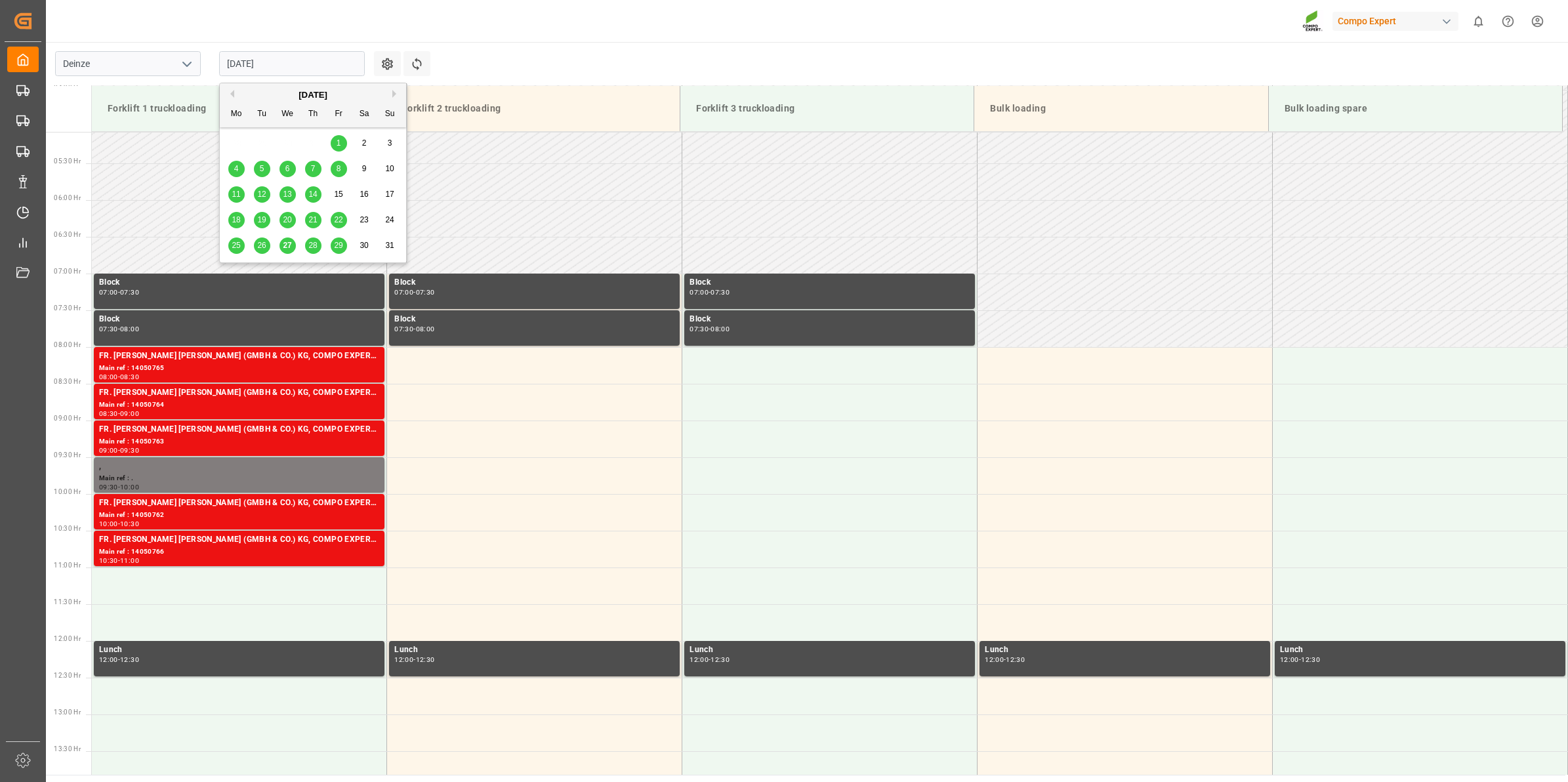
click at [290, 246] on span "27" at bounding box center [287, 246] width 9 height 9
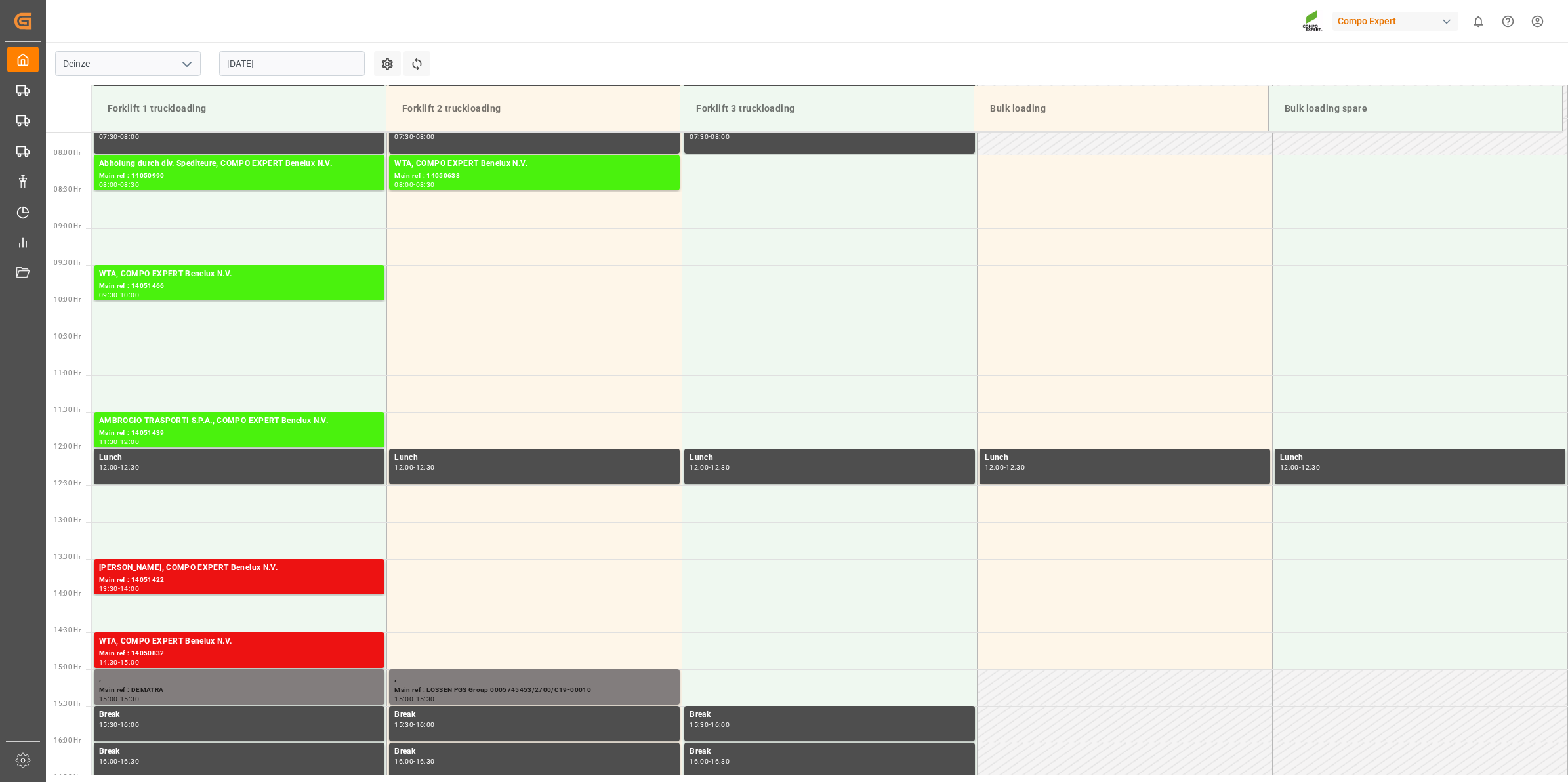
scroll to position [536, 0]
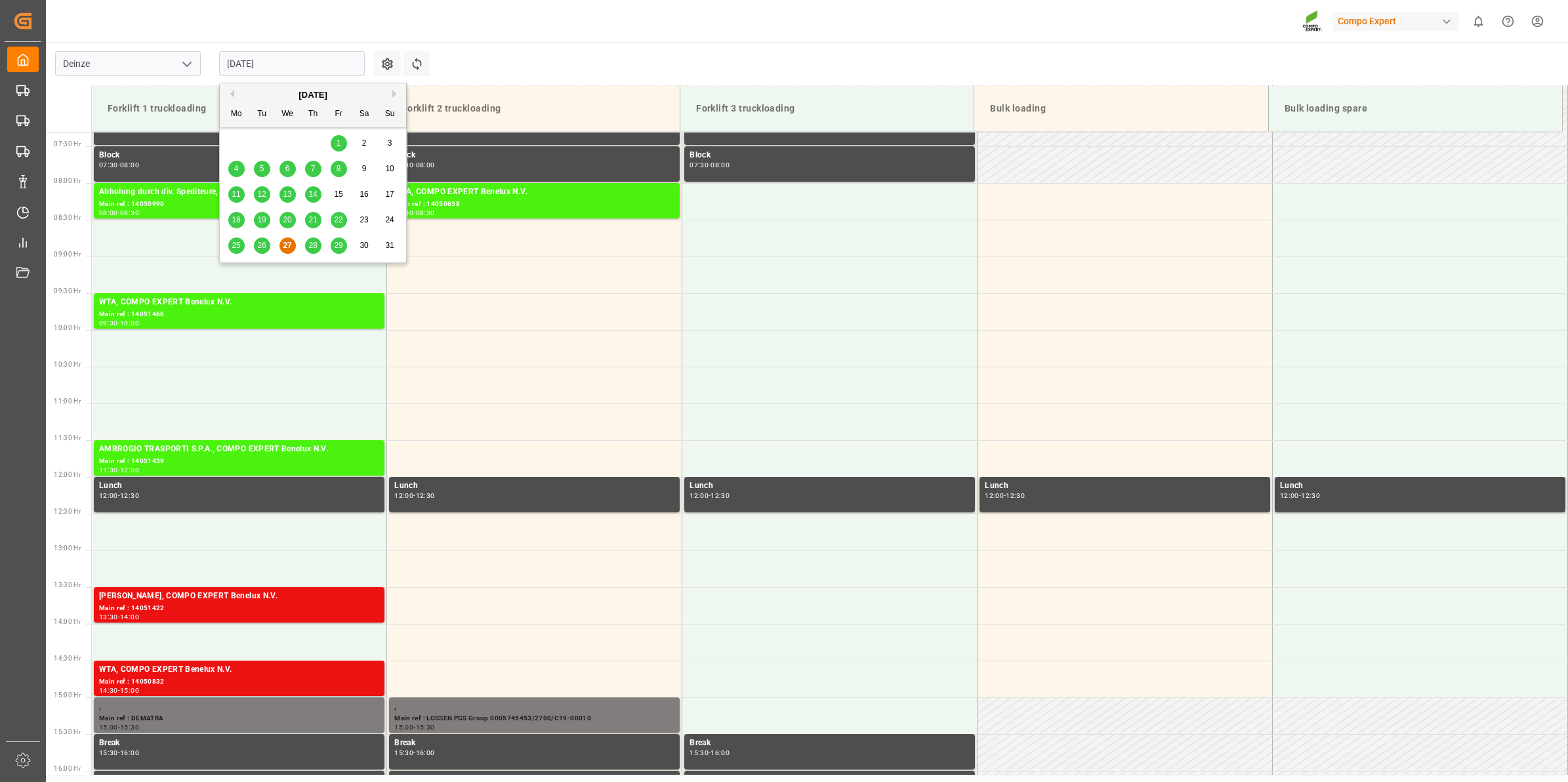
click at [322, 64] on input "[DATE]" at bounding box center [292, 64] width 146 height 25
click at [392, 96] on button "Next Month" at bounding box center [396, 94] width 8 height 8
click at [264, 147] on span "2" at bounding box center [262, 143] width 5 height 9
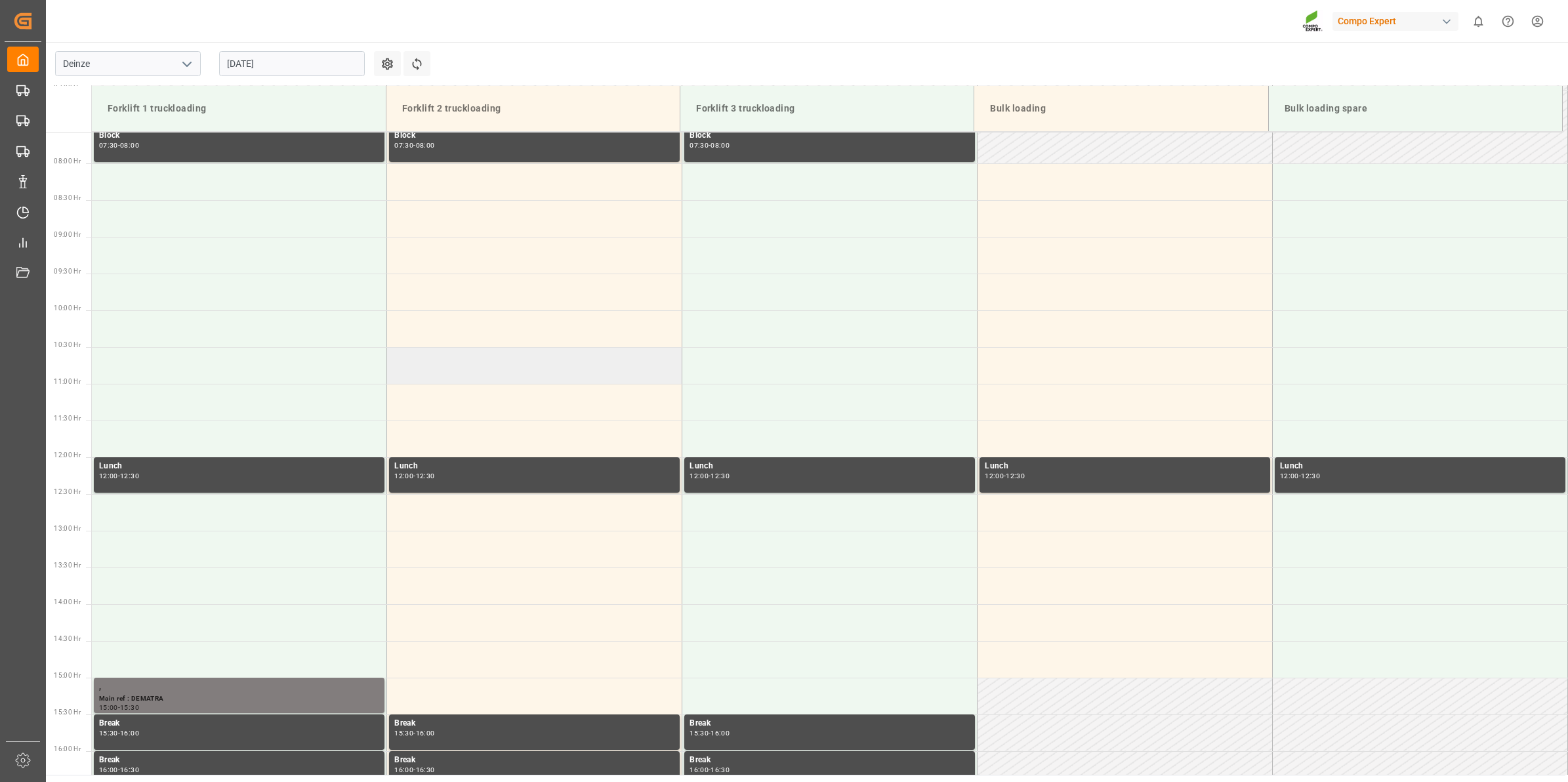
scroll to position [528, 0]
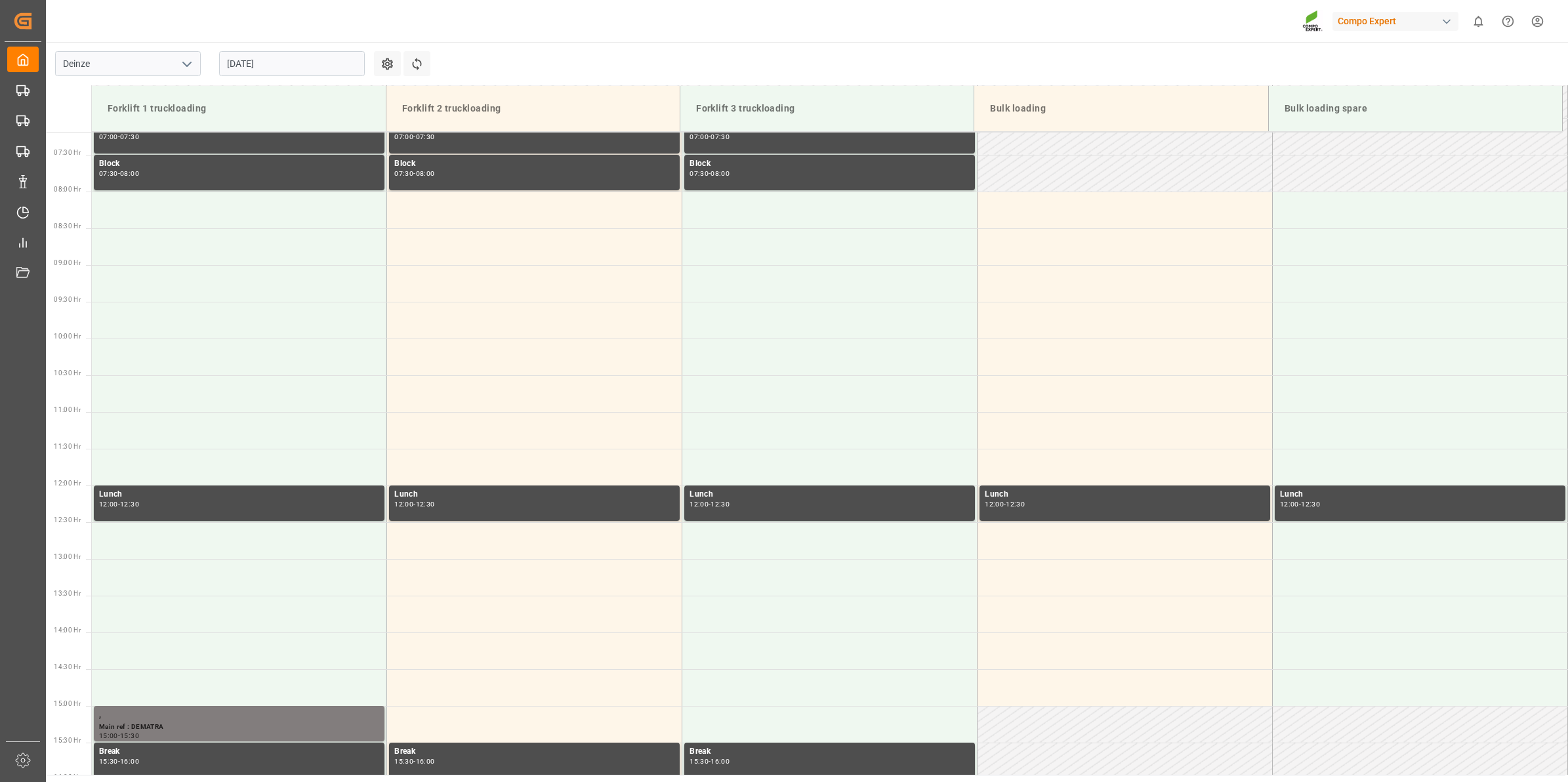
click at [274, 69] on input "02.09.2025" at bounding box center [292, 64] width 146 height 25
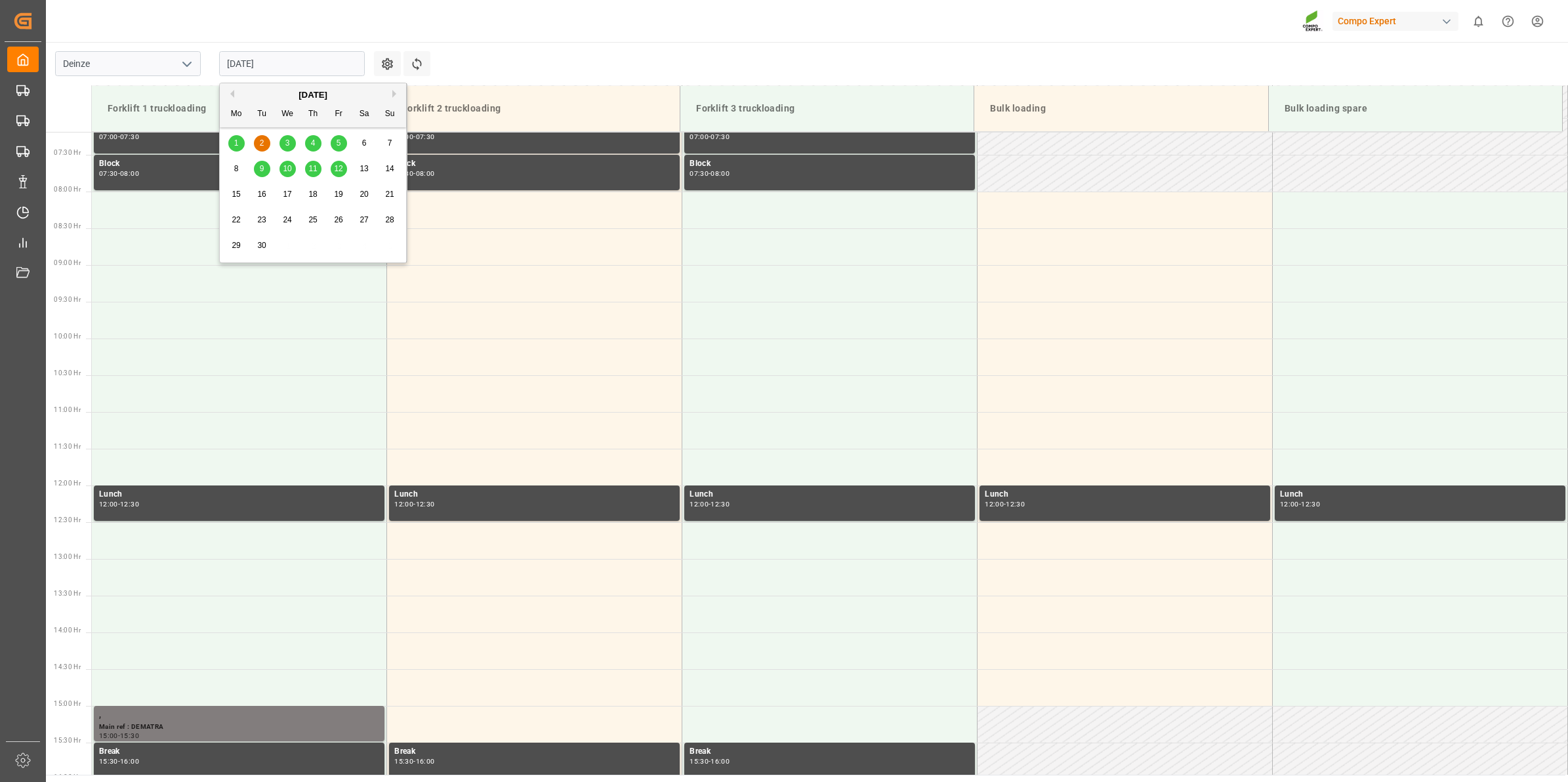
click at [236, 143] on span "1" at bounding box center [236, 143] width 5 height 9
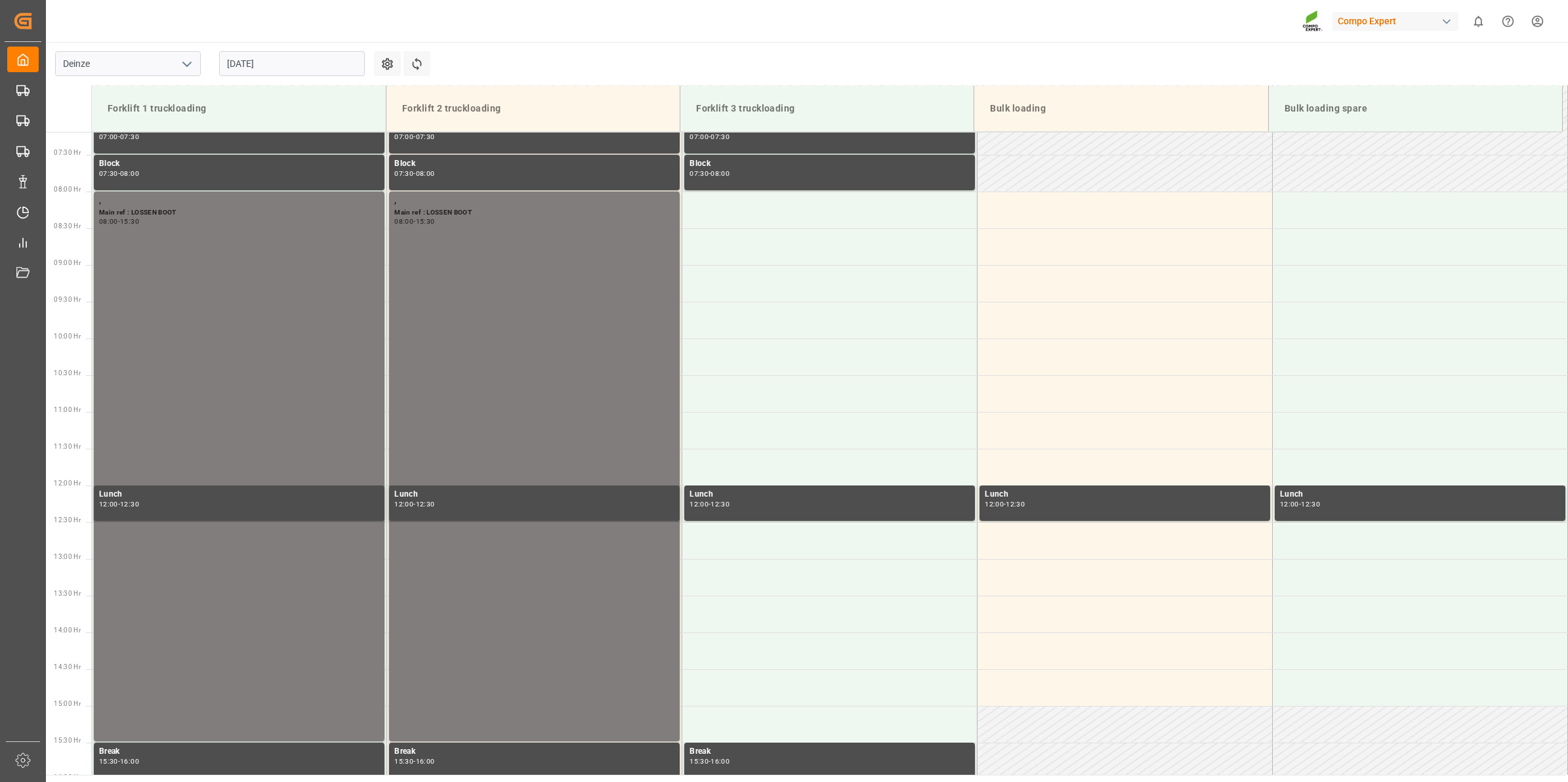
click at [345, 63] on input "01.09.2025" at bounding box center [292, 64] width 146 height 25
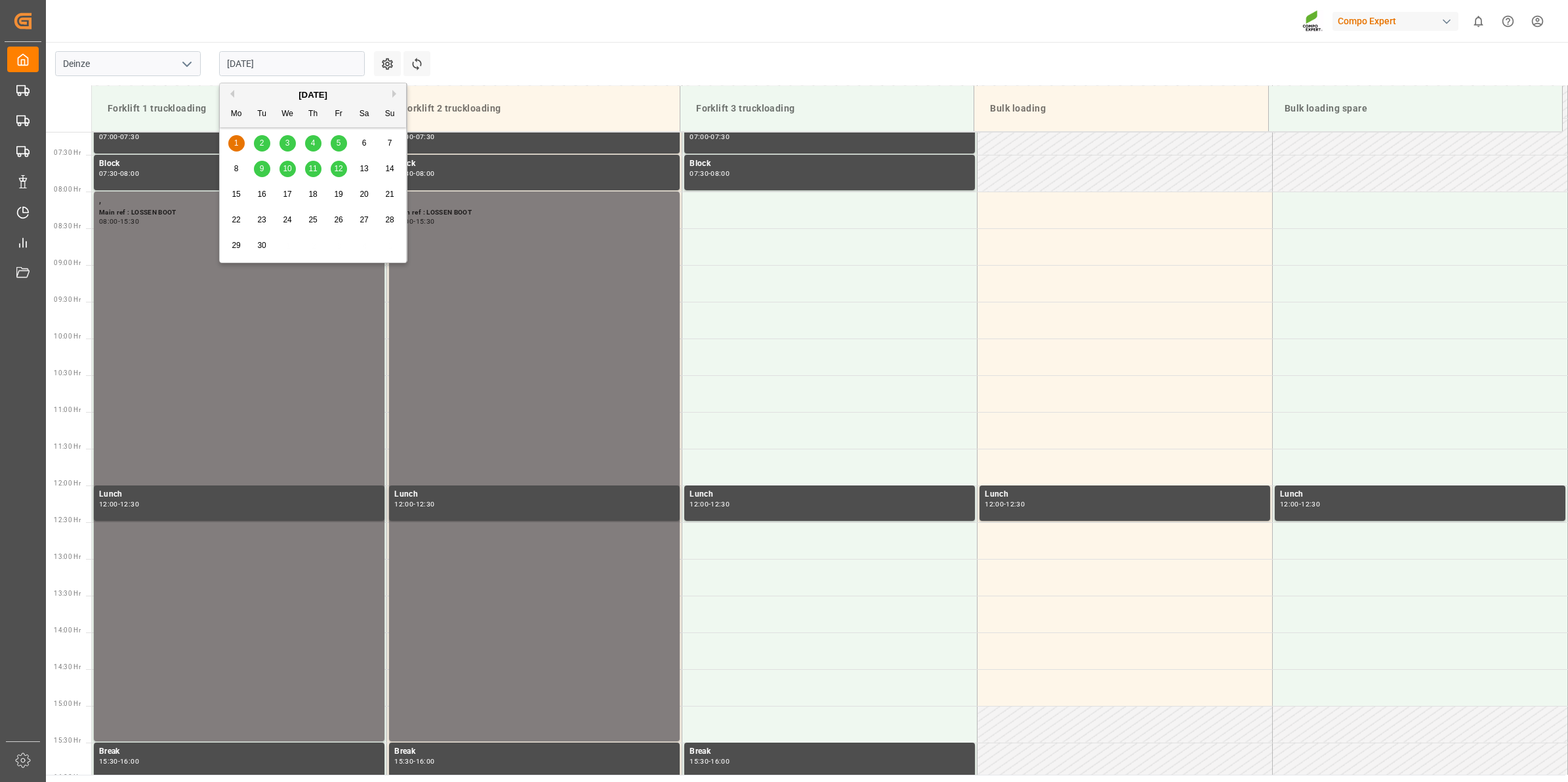
click at [234, 97] on button "Previous Month" at bounding box center [230, 94] width 8 height 8
click at [306, 242] on div "28" at bounding box center [313, 246] width 16 height 16
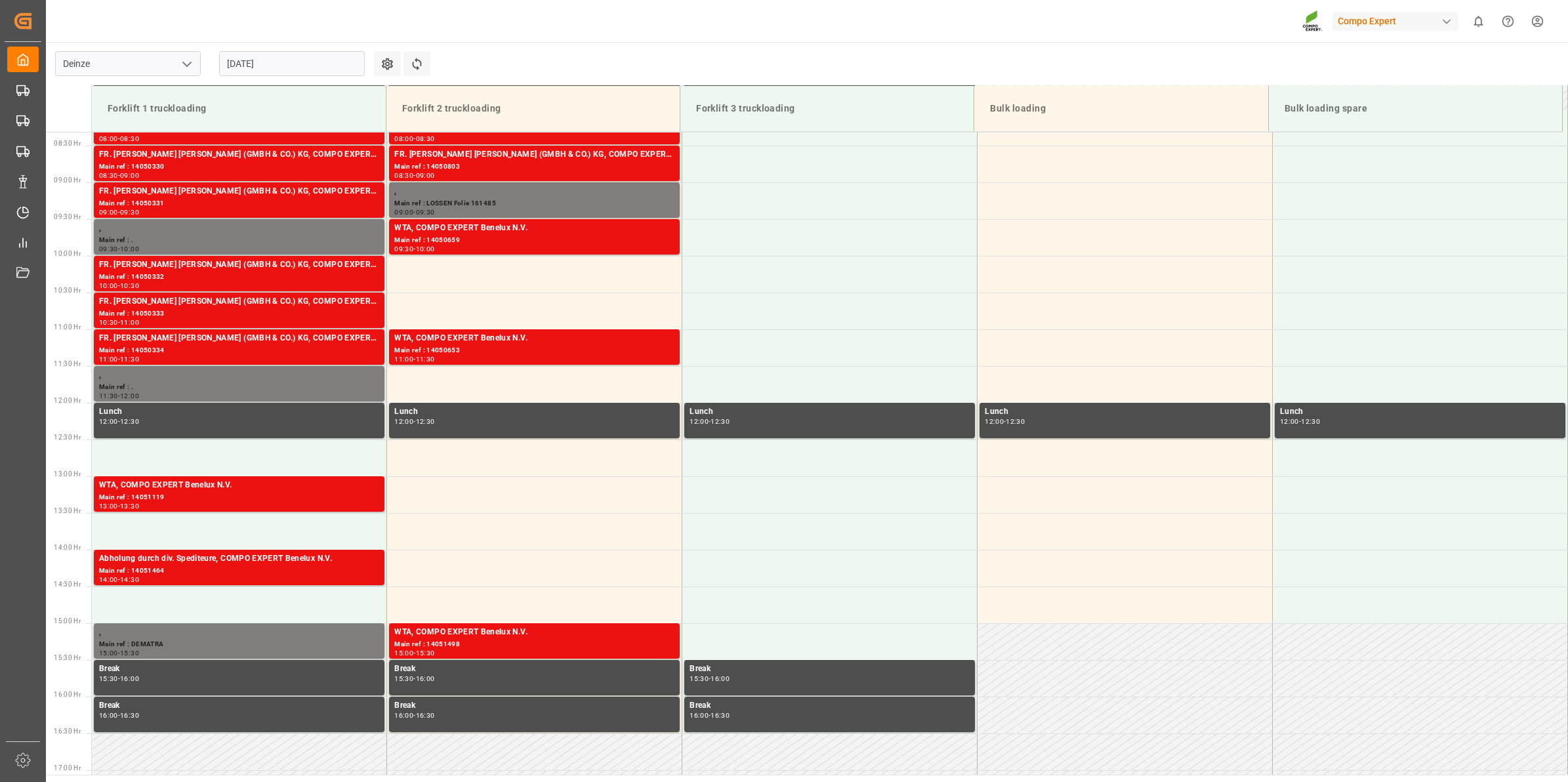
scroll to position [610, 0]
click at [317, 56] on input "[DATE]" at bounding box center [292, 64] width 146 height 25
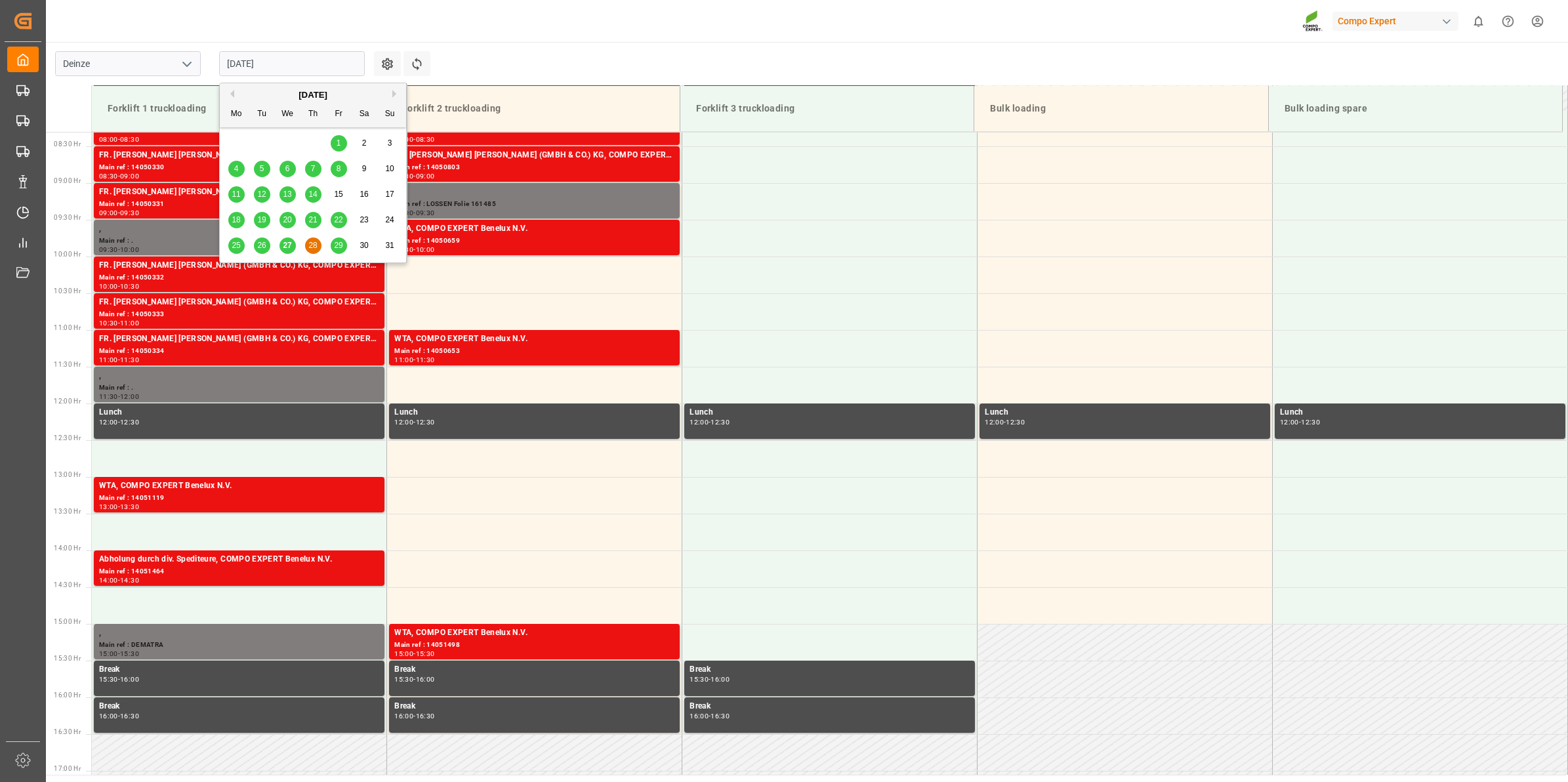
click at [331, 250] on div "29" at bounding box center [338, 246] width 16 height 16
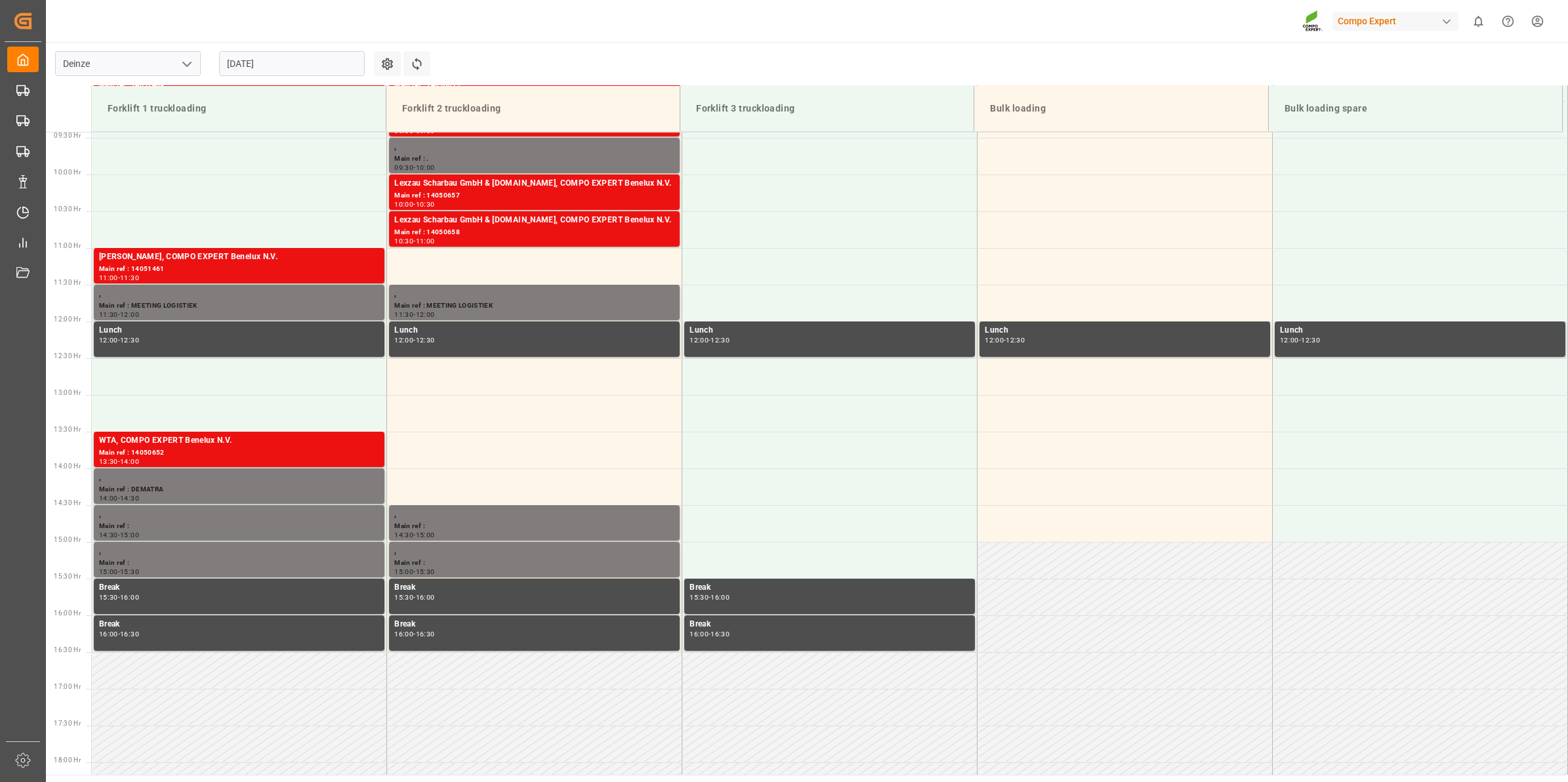
scroll to position [528, 0]
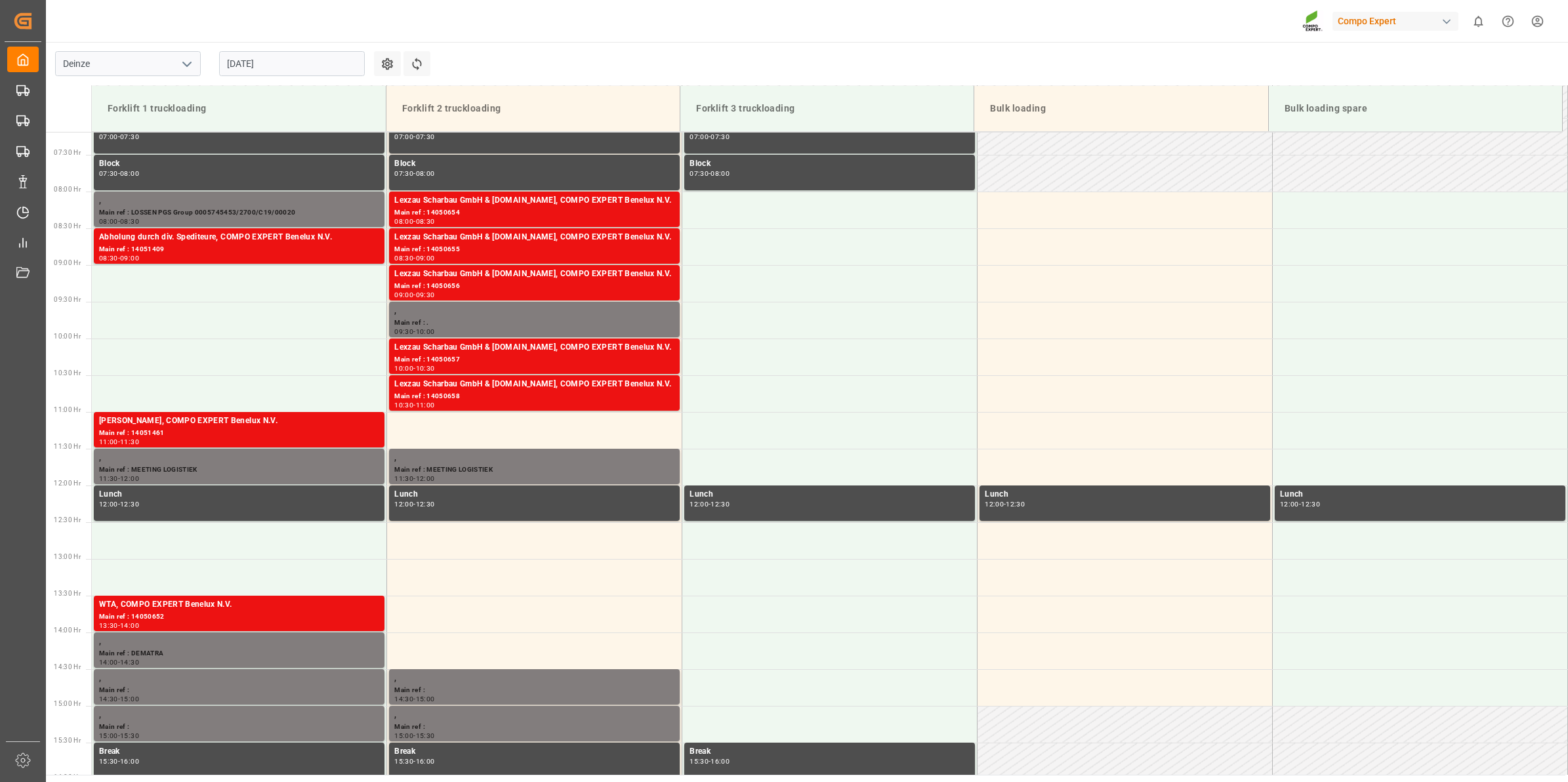
click at [294, 46] on div "[DATE]" at bounding box center [292, 64] width 164 height 44
click at [294, 63] on input "[DATE]" at bounding box center [292, 64] width 146 height 25
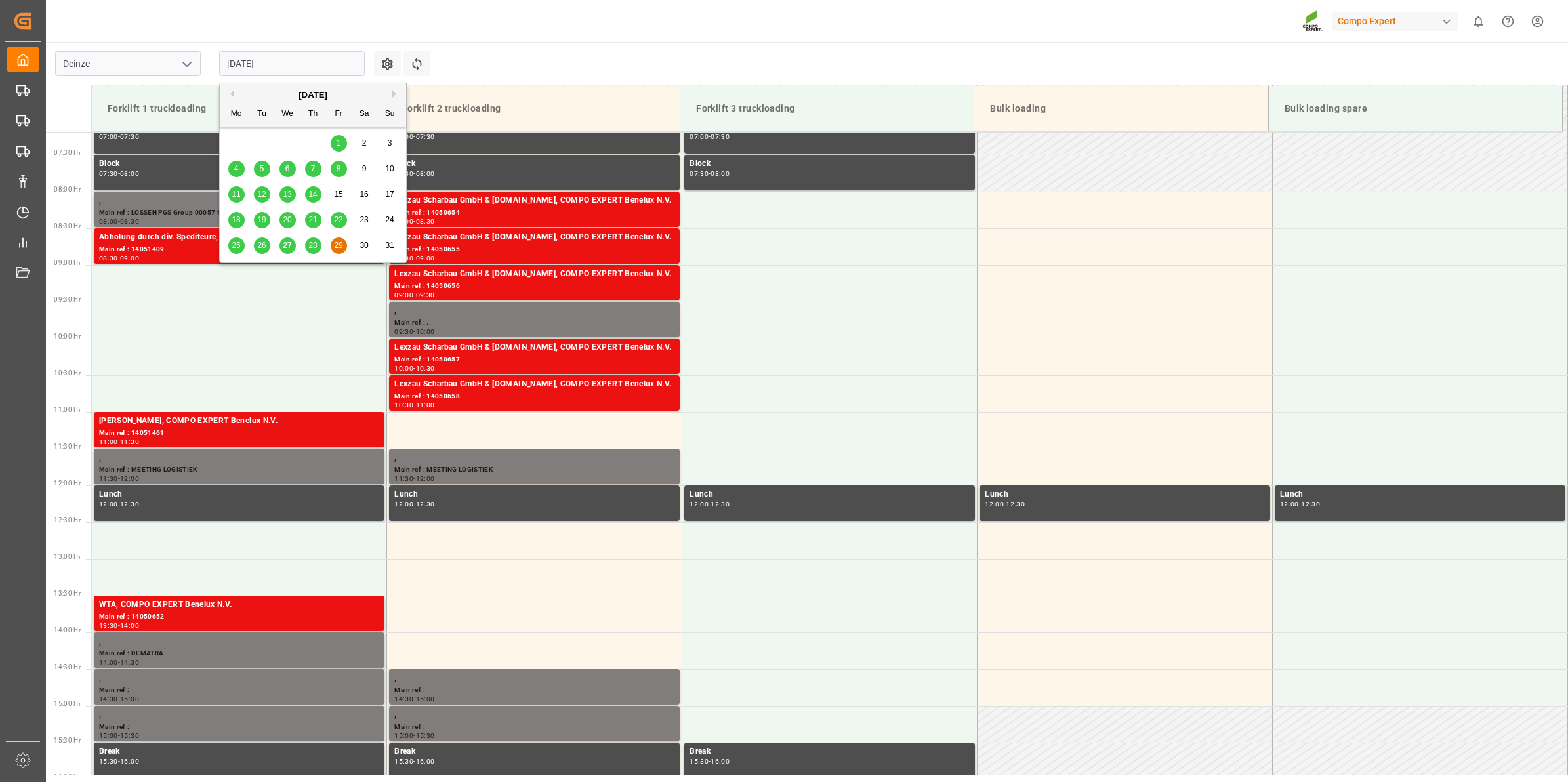
click at [284, 246] on span "27" at bounding box center [287, 246] width 9 height 9
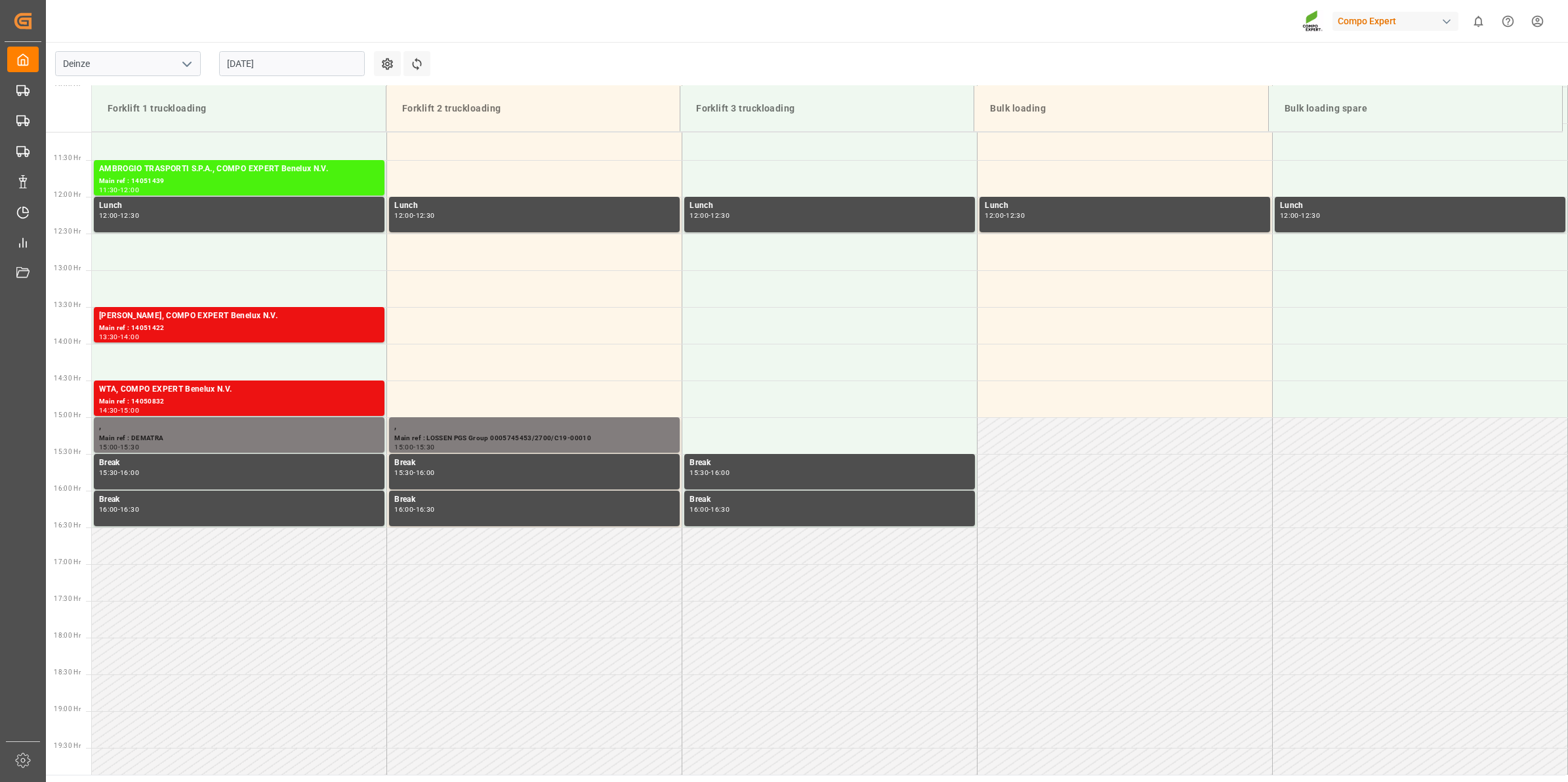
scroll to position [610, 0]
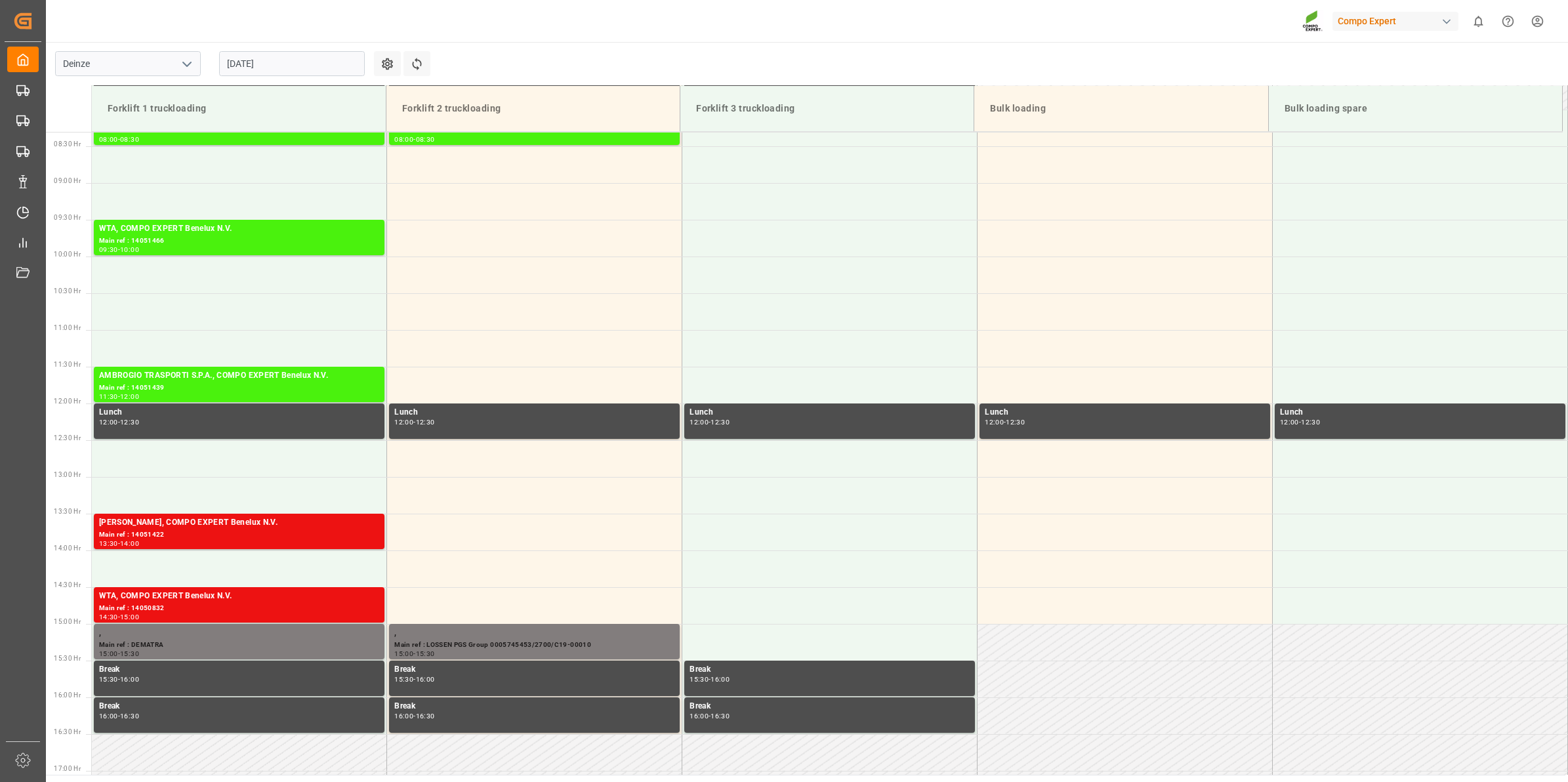
click at [250, 61] on input "[DATE]" at bounding box center [292, 64] width 146 height 25
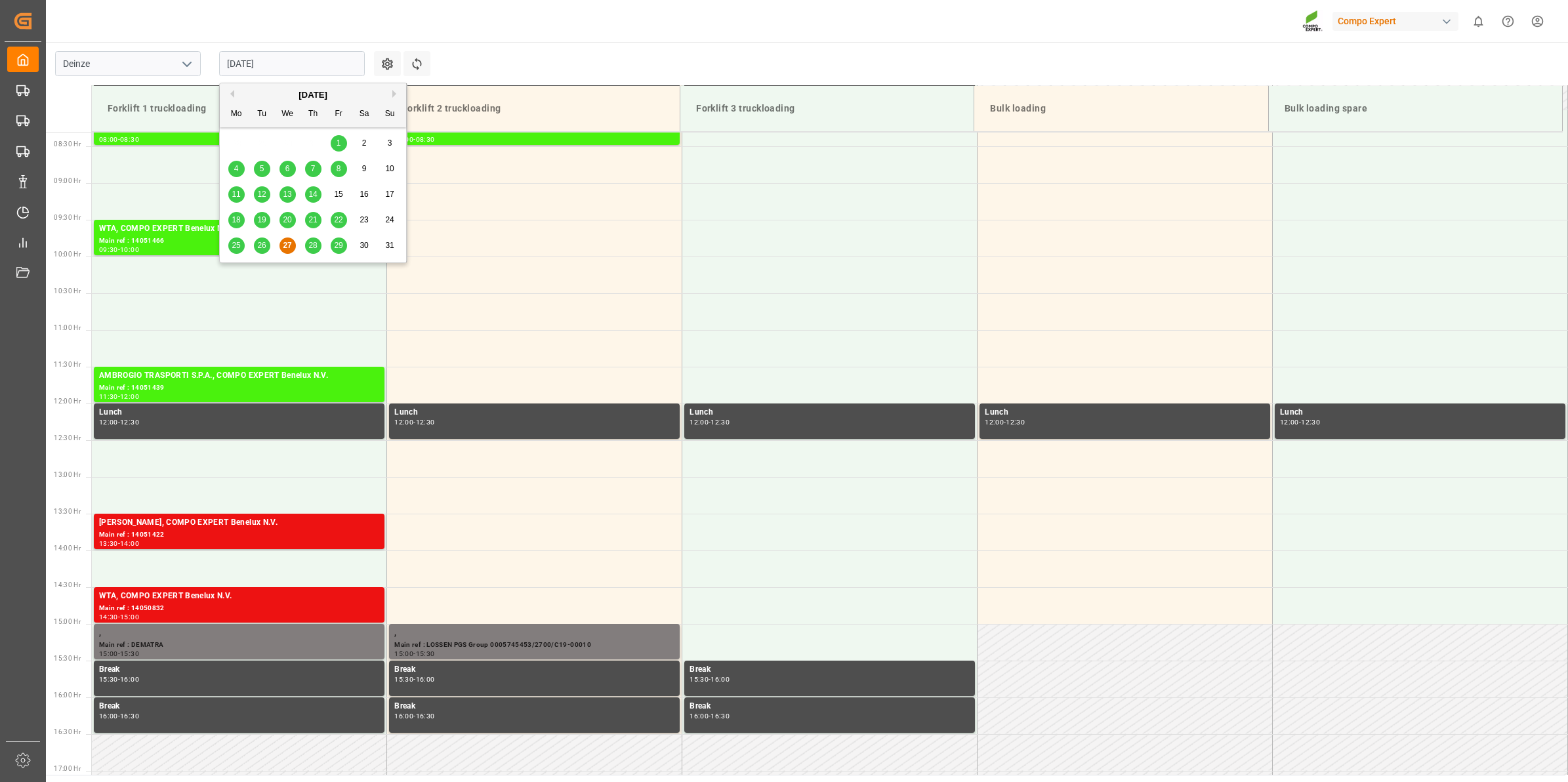
click at [395, 94] on button "Next Month" at bounding box center [396, 94] width 8 height 8
click at [260, 143] on span "2" at bounding box center [262, 143] width 5 height 9
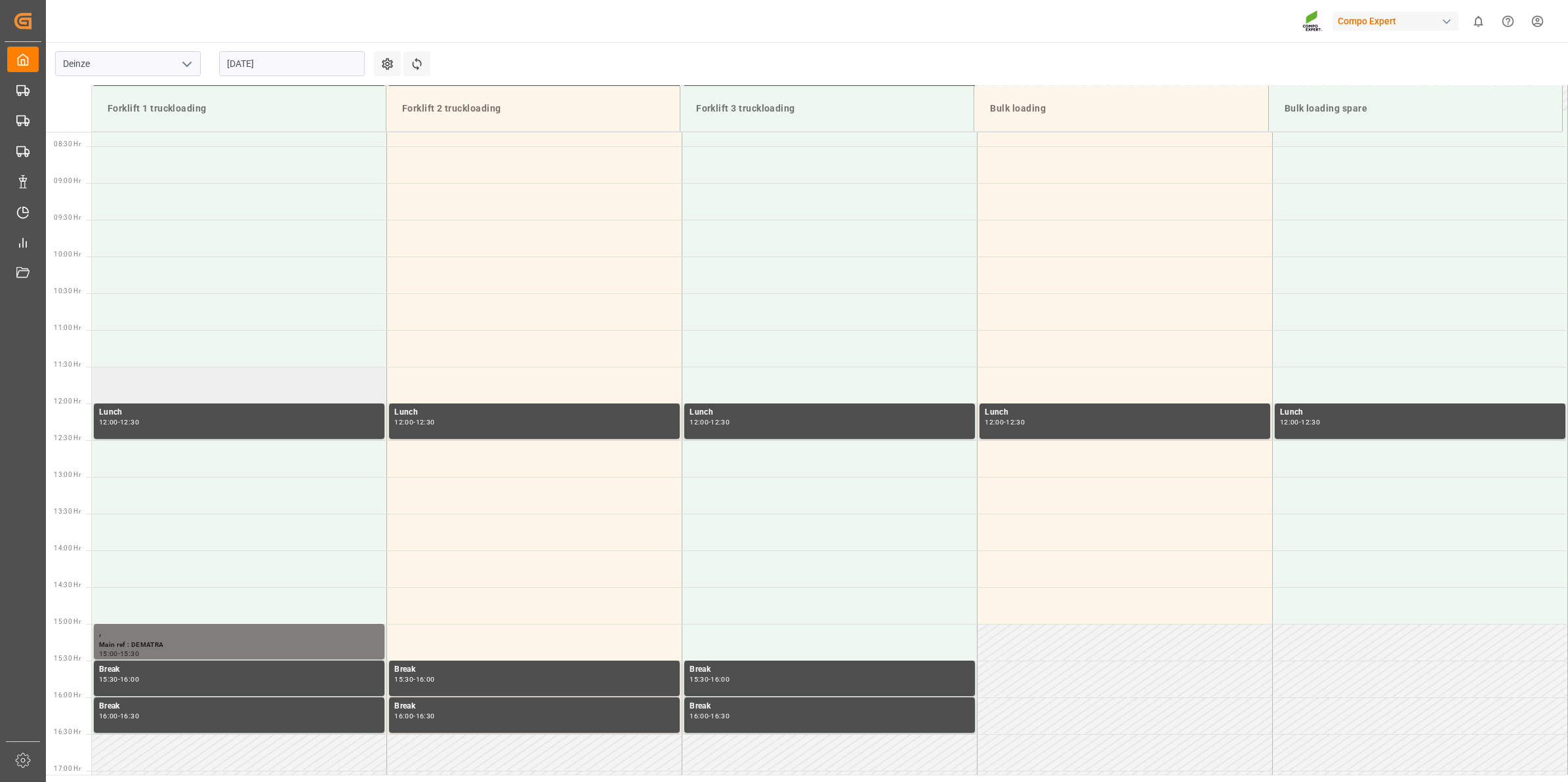
scroll to position [528, 0]
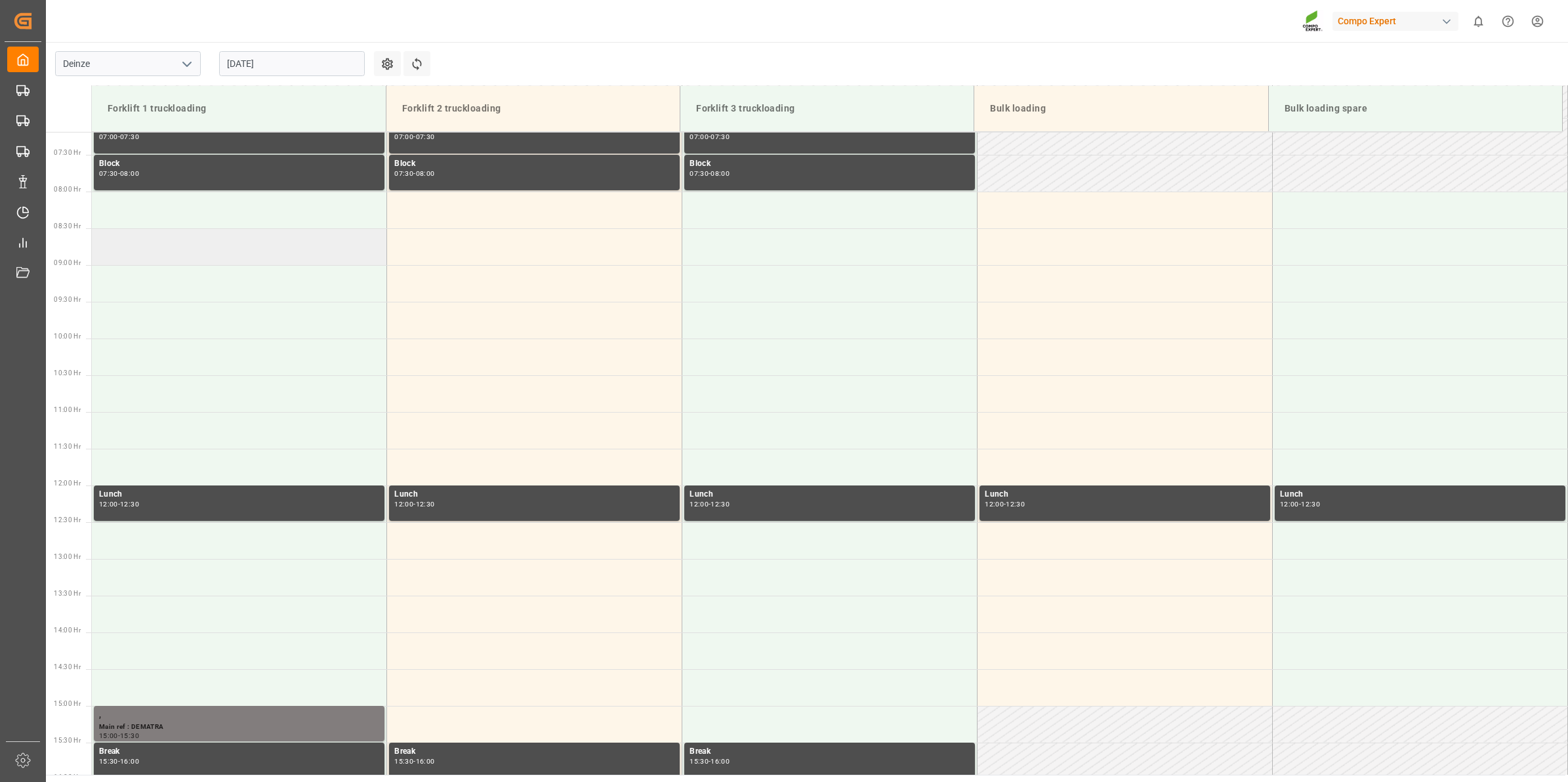
click at [225, 231] on td at bounding box center [239, 246] width 296 height 37
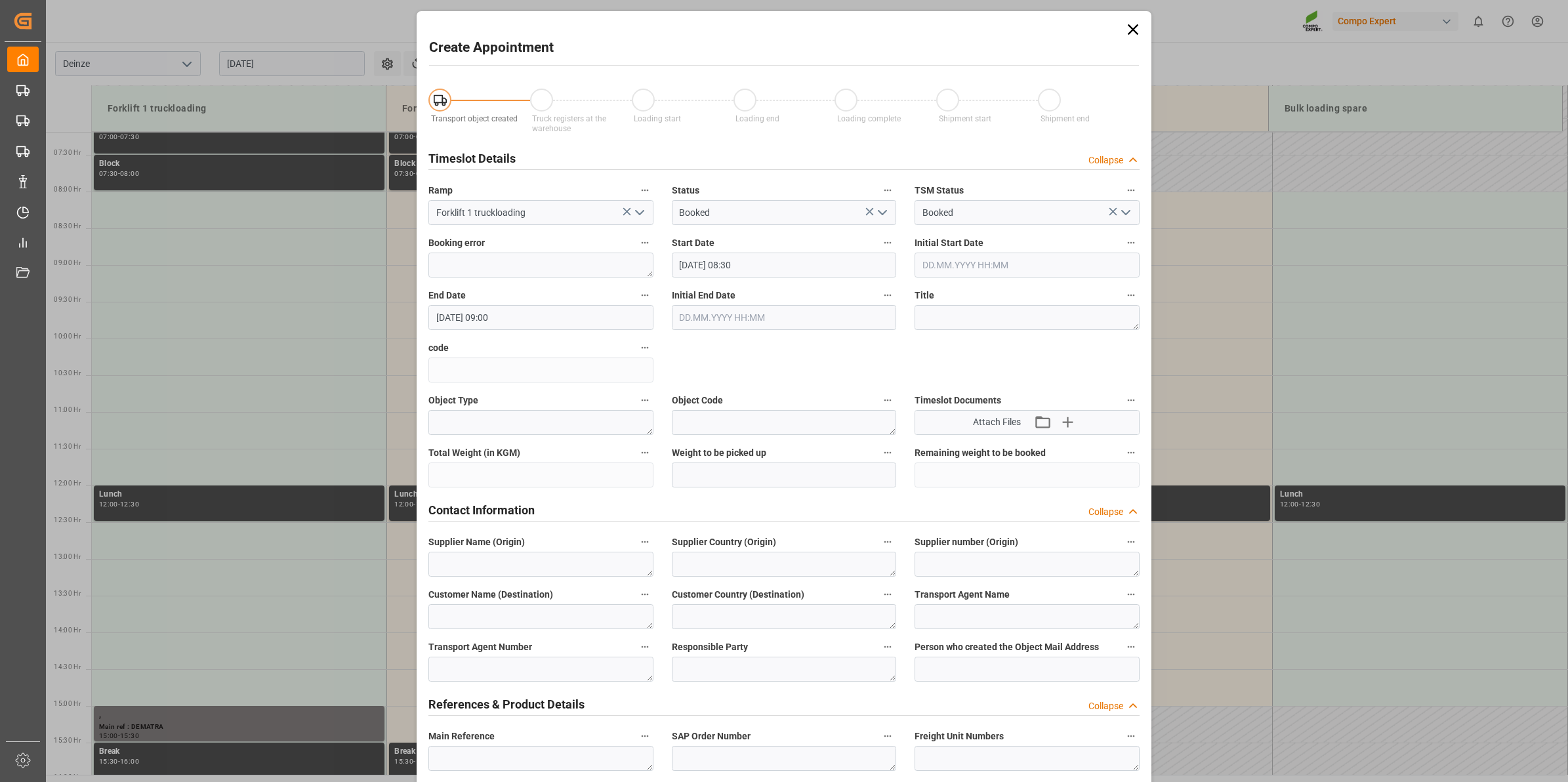
click at [1129, 30] on icon at bounding box center [1134, 30] width 19 height 19
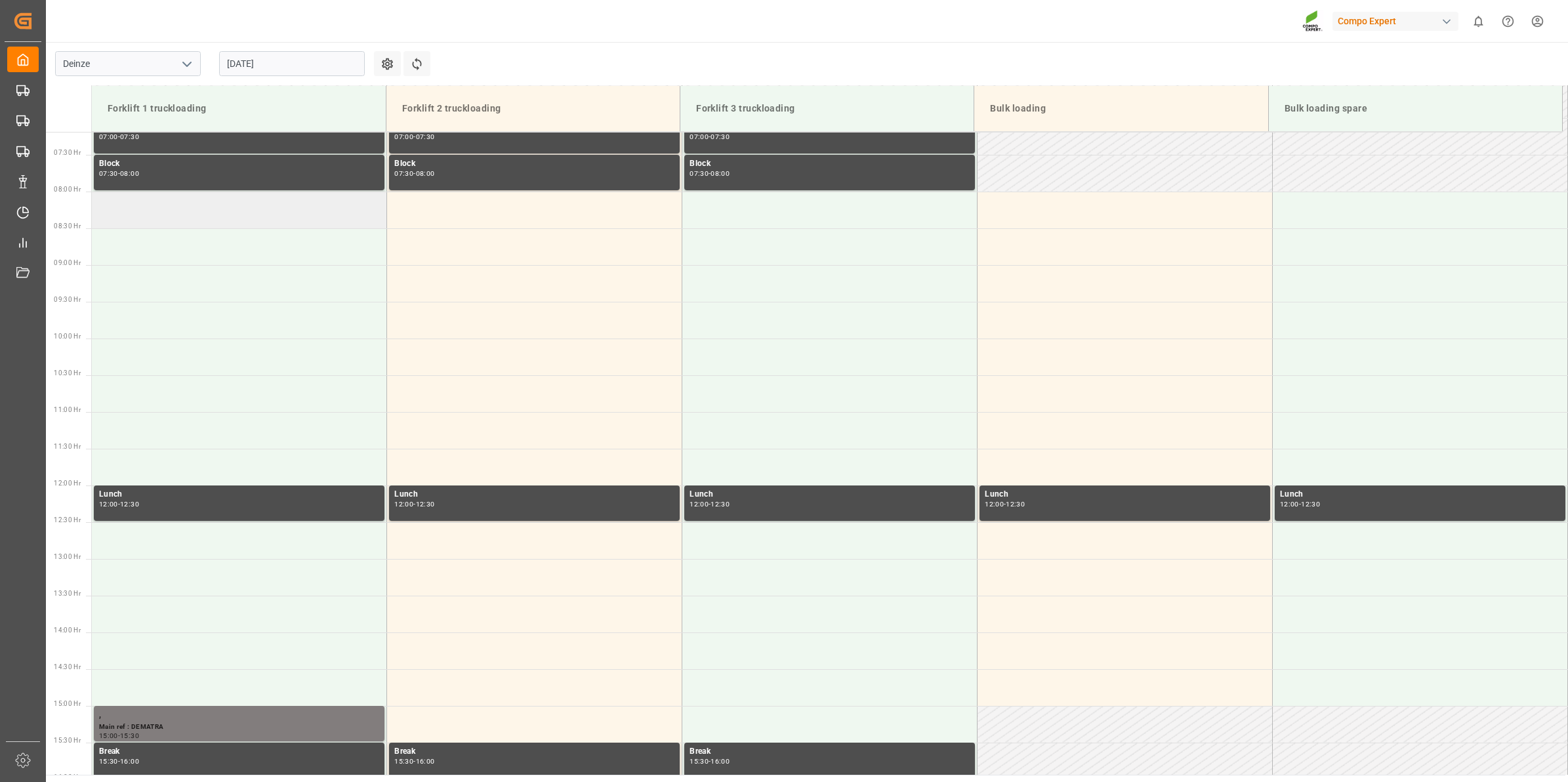
click at [197, 204] on td at bounding box center [239, 210] width 296 height 37
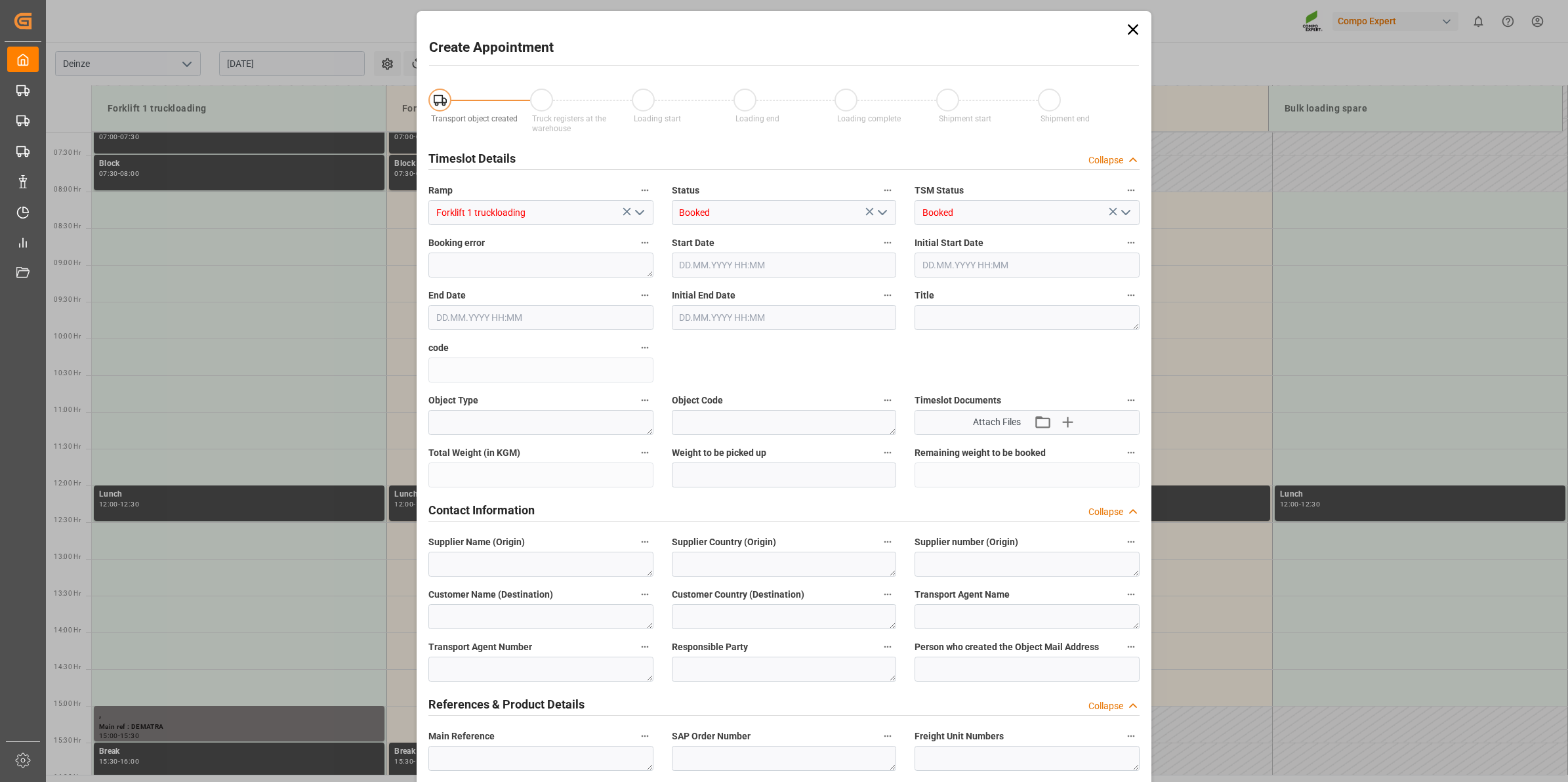
type input "02.09.2025 08:00"
type input "02.09.2025 08:30"
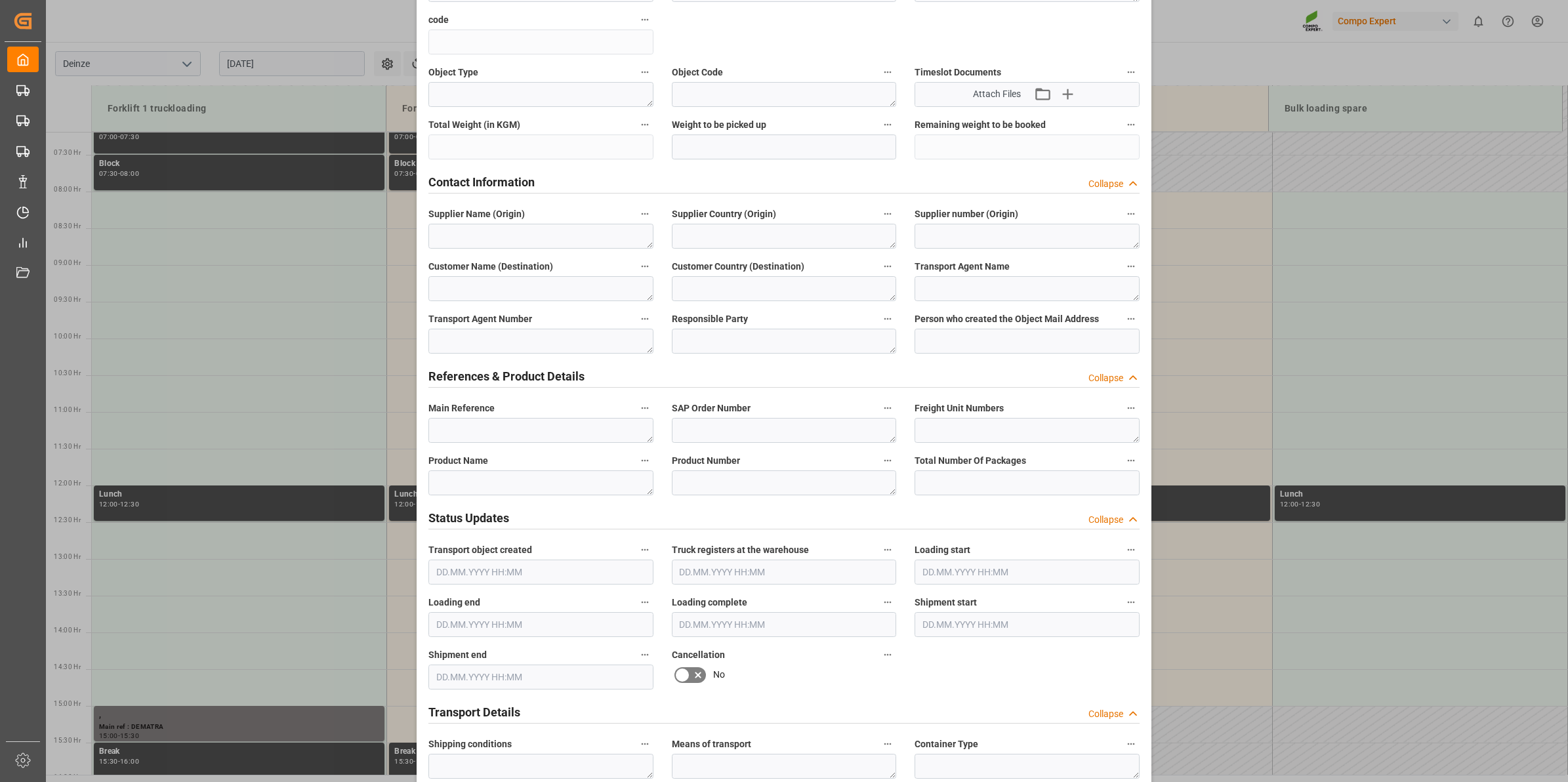
scroll to position [410, 0]
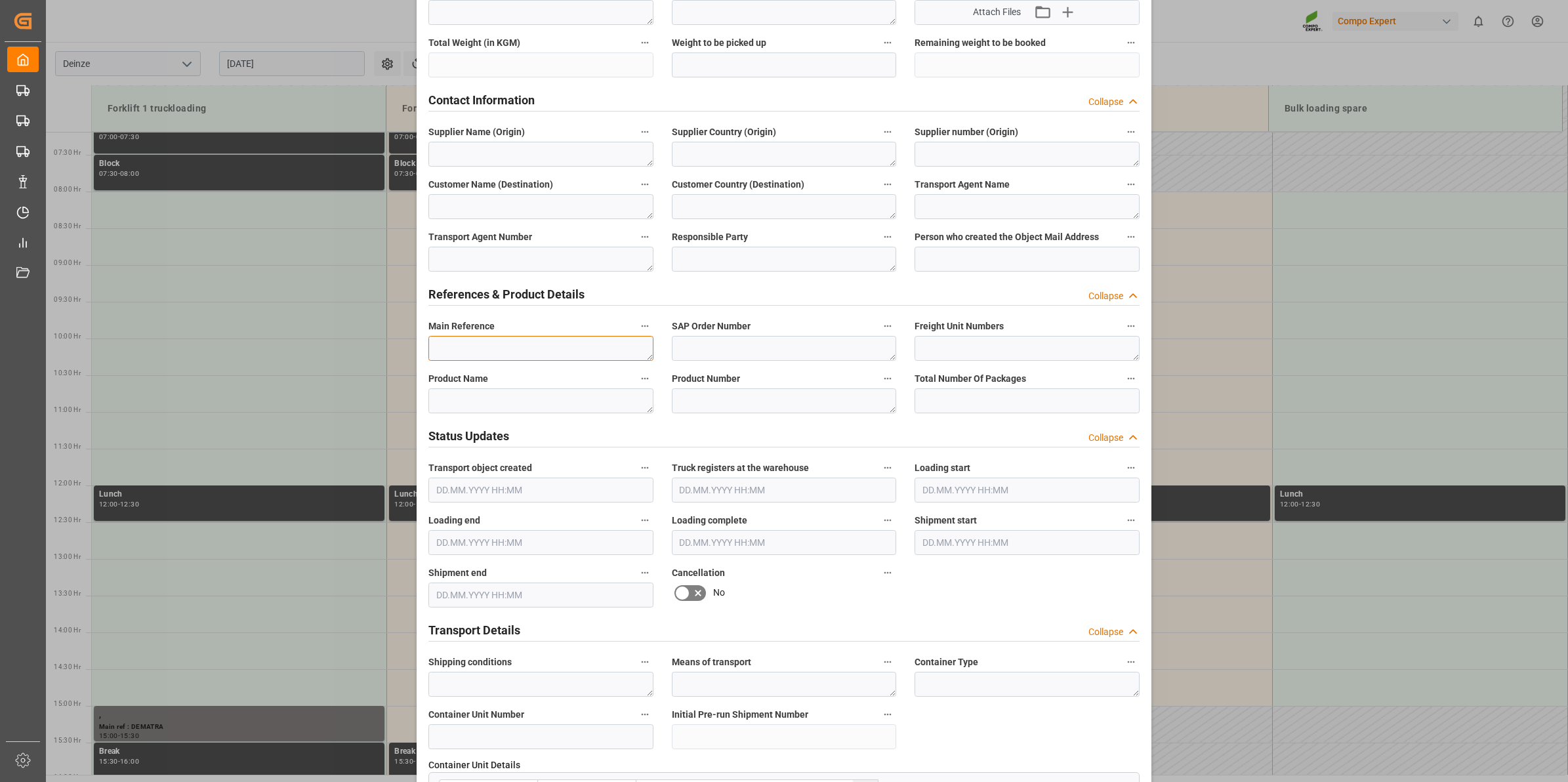
click at [494, 354] on textarea at bounding box center [541, 349] width 225 height 25
paste textarea "6100001468"
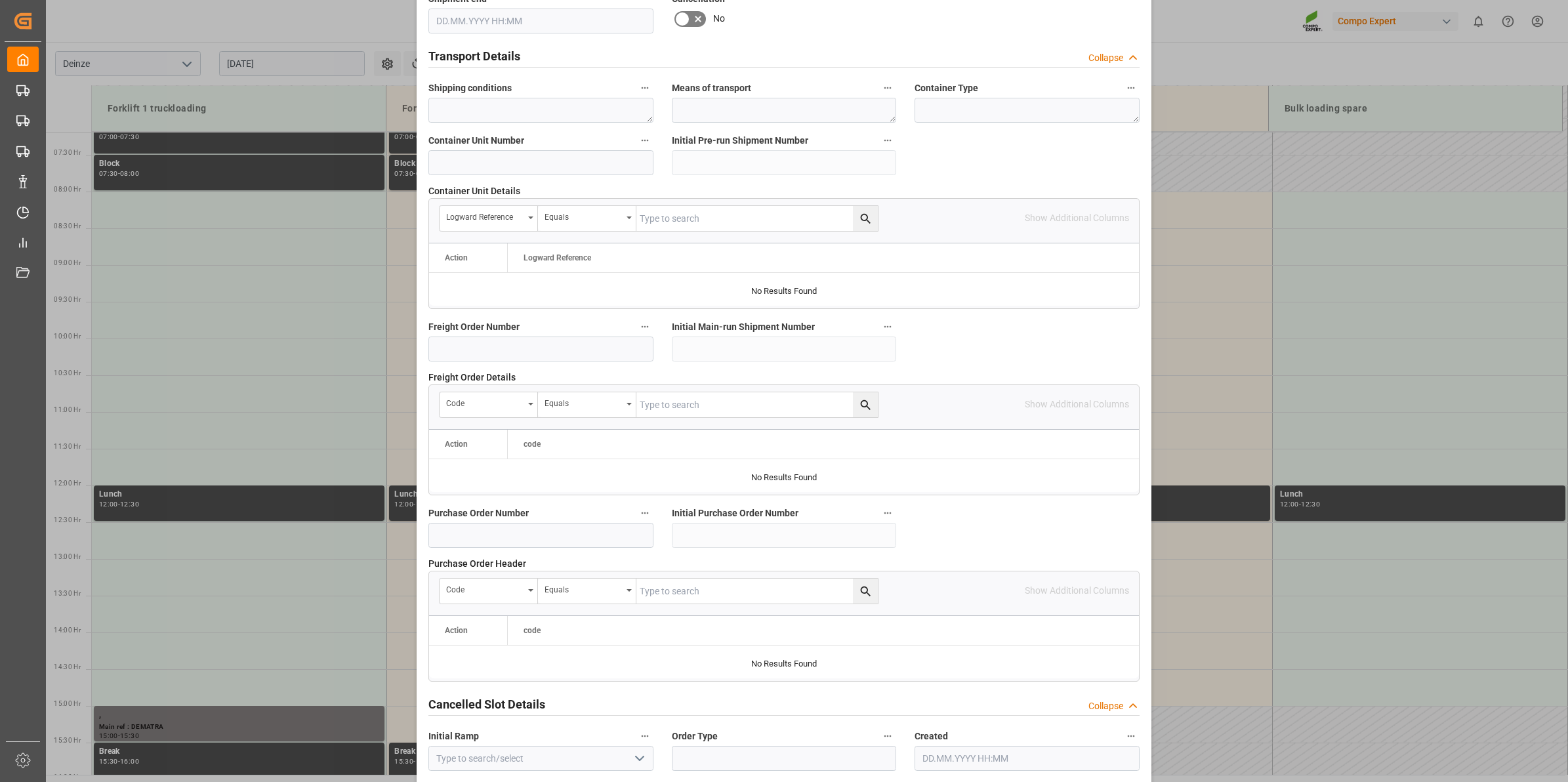
scroll to position [1041, 0]
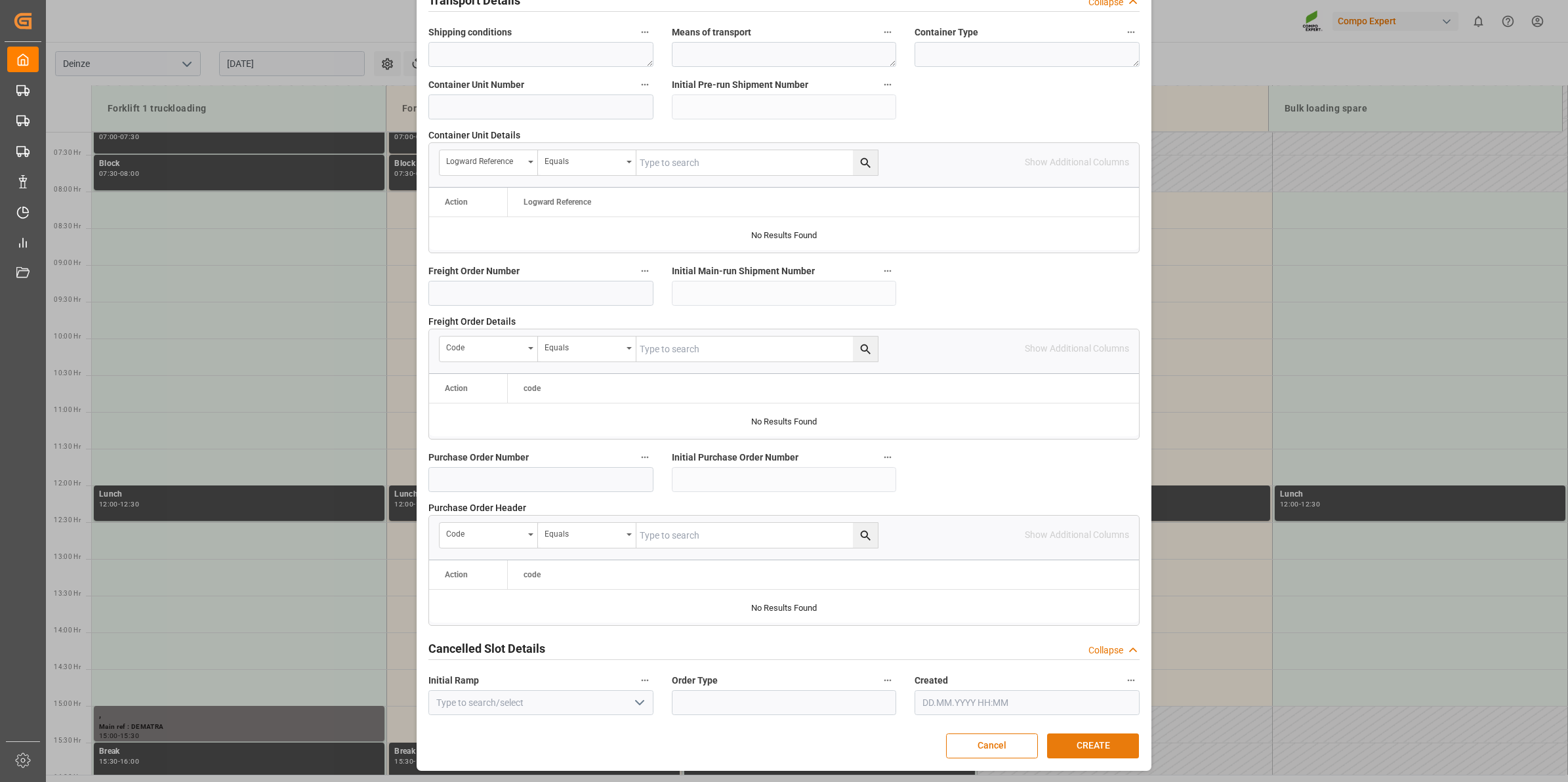
type textarea "6100001468"
click at [1124, 745] on button "CREATE" at bounding box center [1093, 746] width 92 height 25
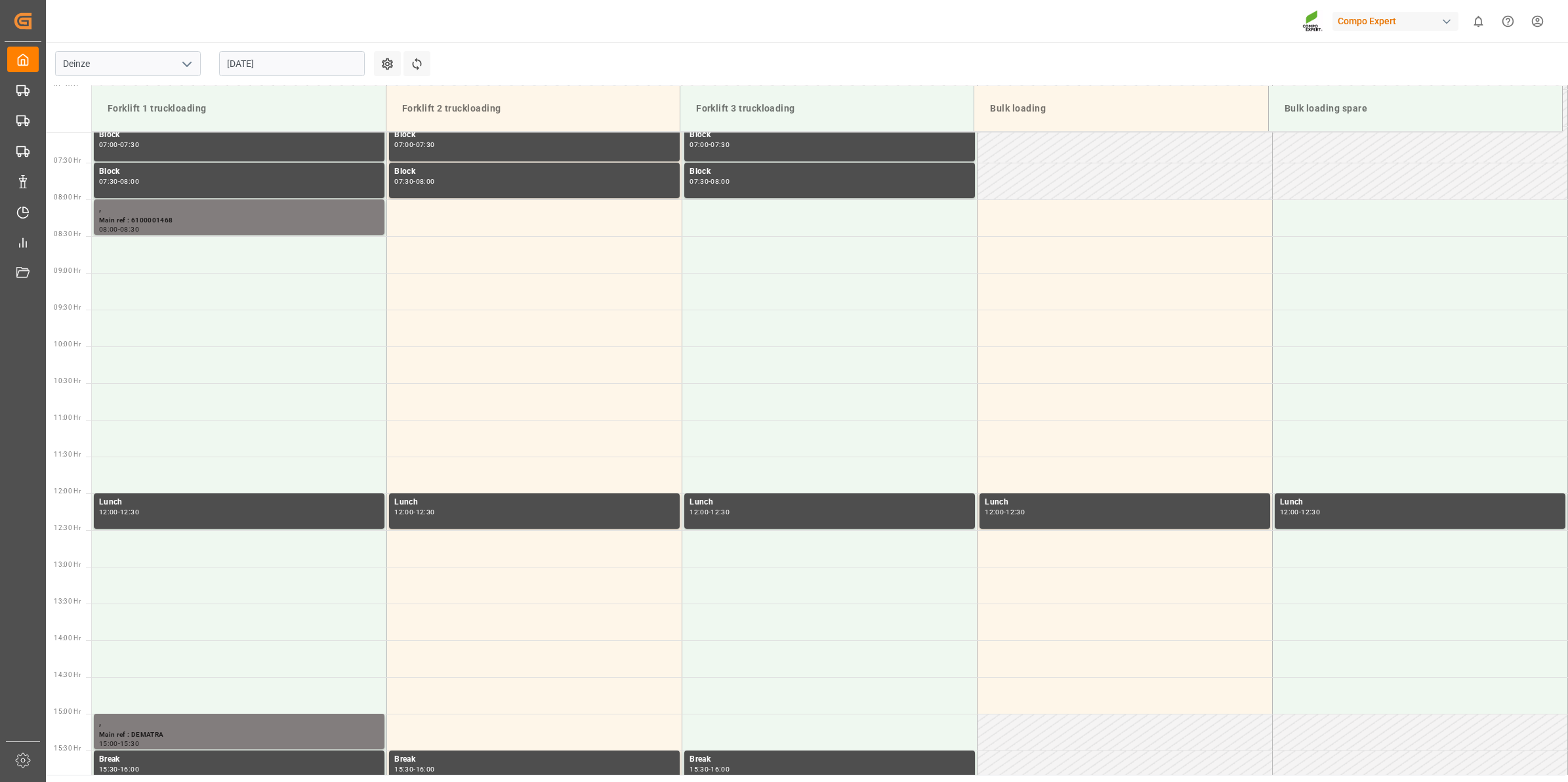
scroll to position [536, 0]
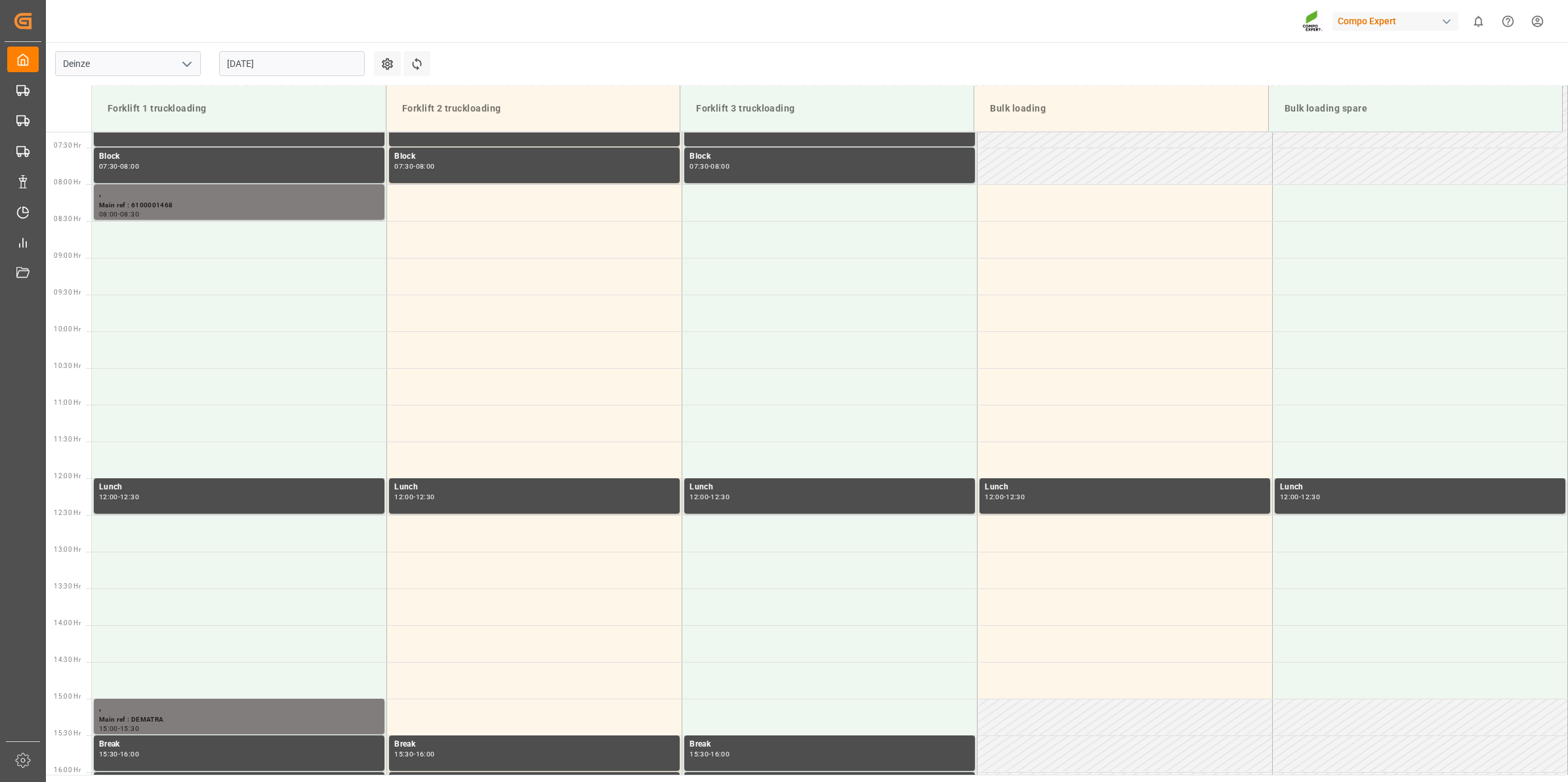
click at [244, 55] on input "02.09.2025" at bounding box center [292, 64] width 146 height 25
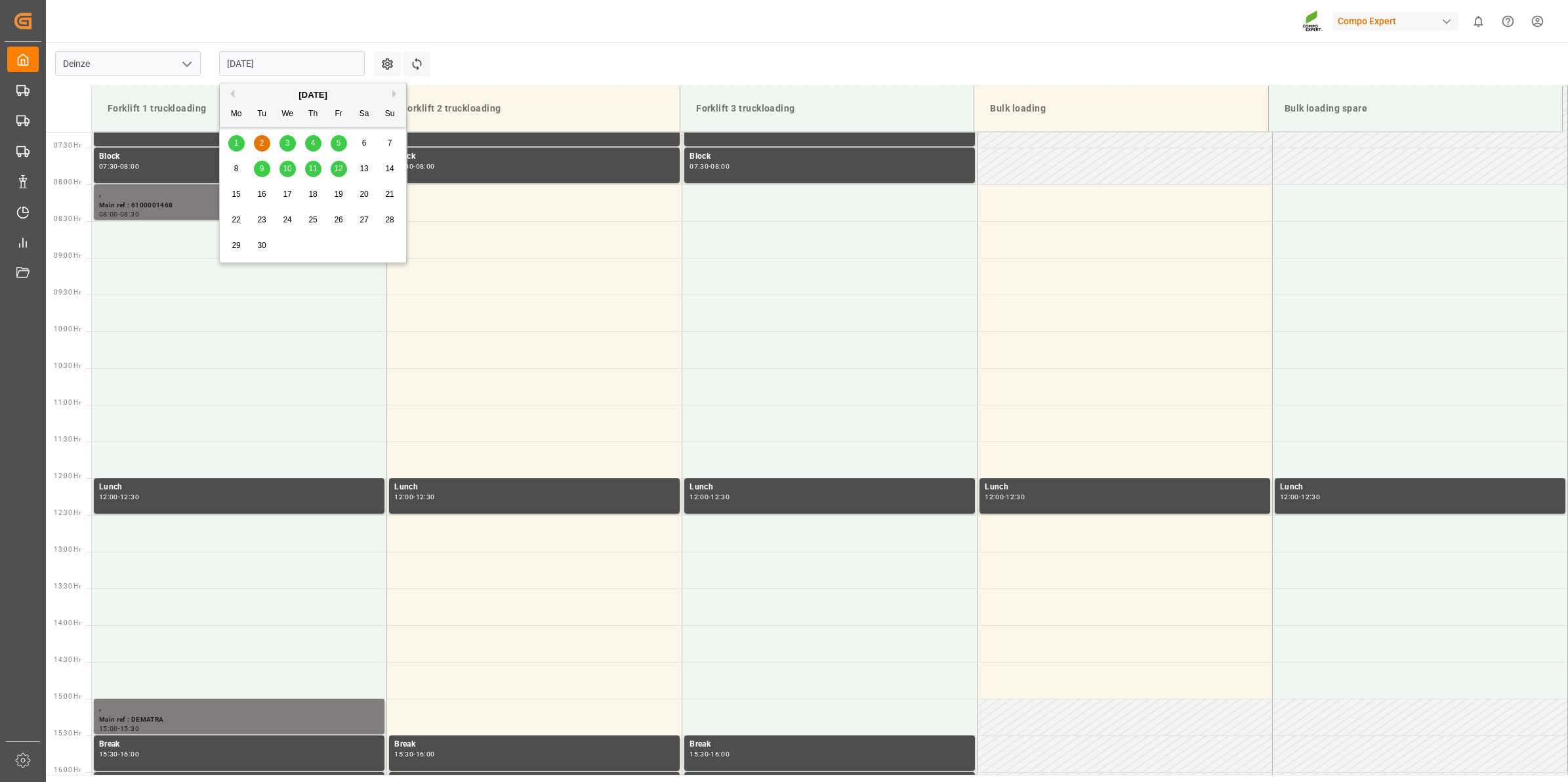
click at [235, 93] on div "September 2025" at bounding box center [313, 95] width 186 height 13
click at [234, 93] on button "Previous Month" at bounding box center [230, 94] width 8 height 8
click at [291, 242] on span "27" at bounding box center [287, 246] width 9 height 9
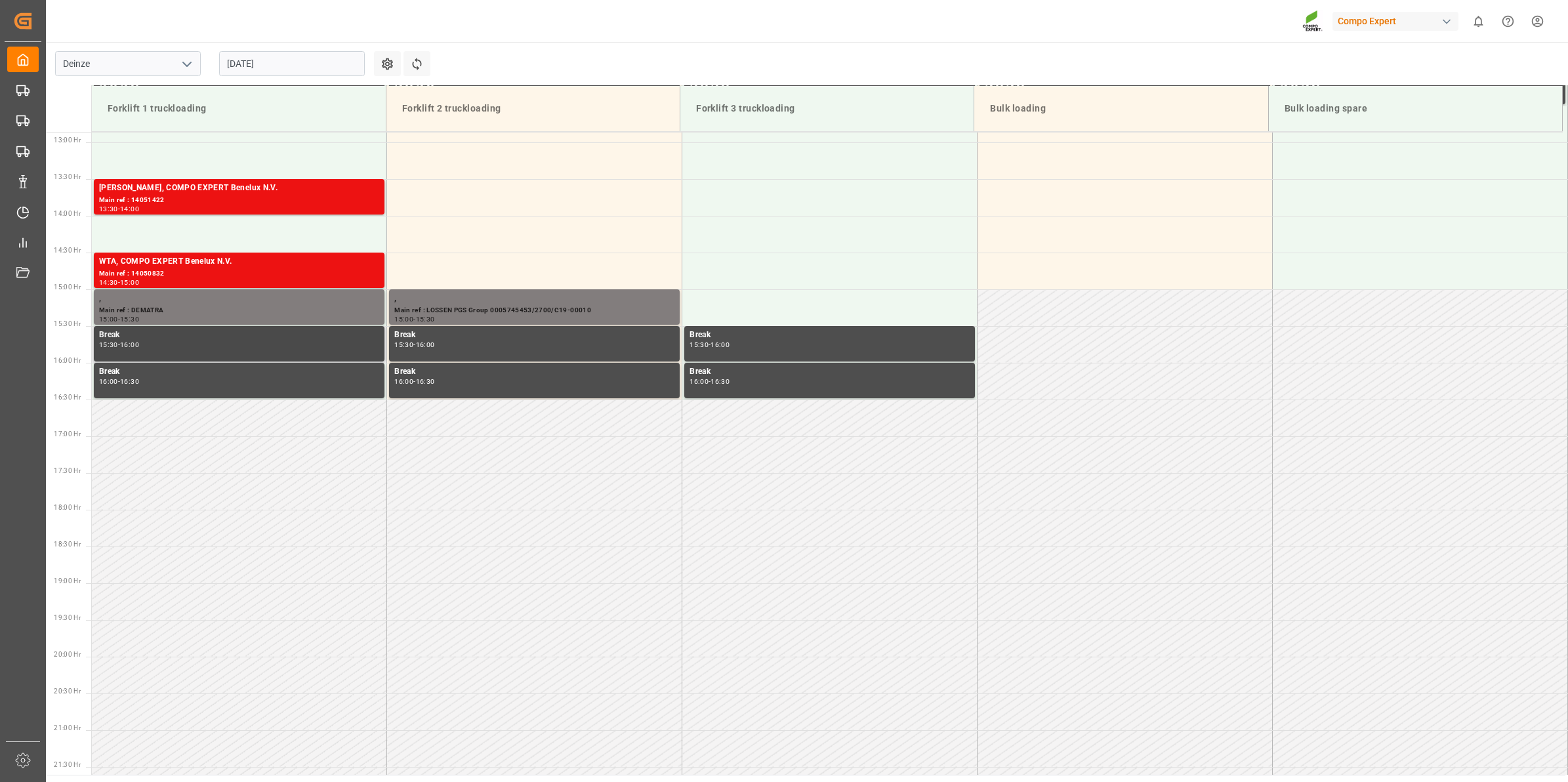
scroll to position [856, 0]
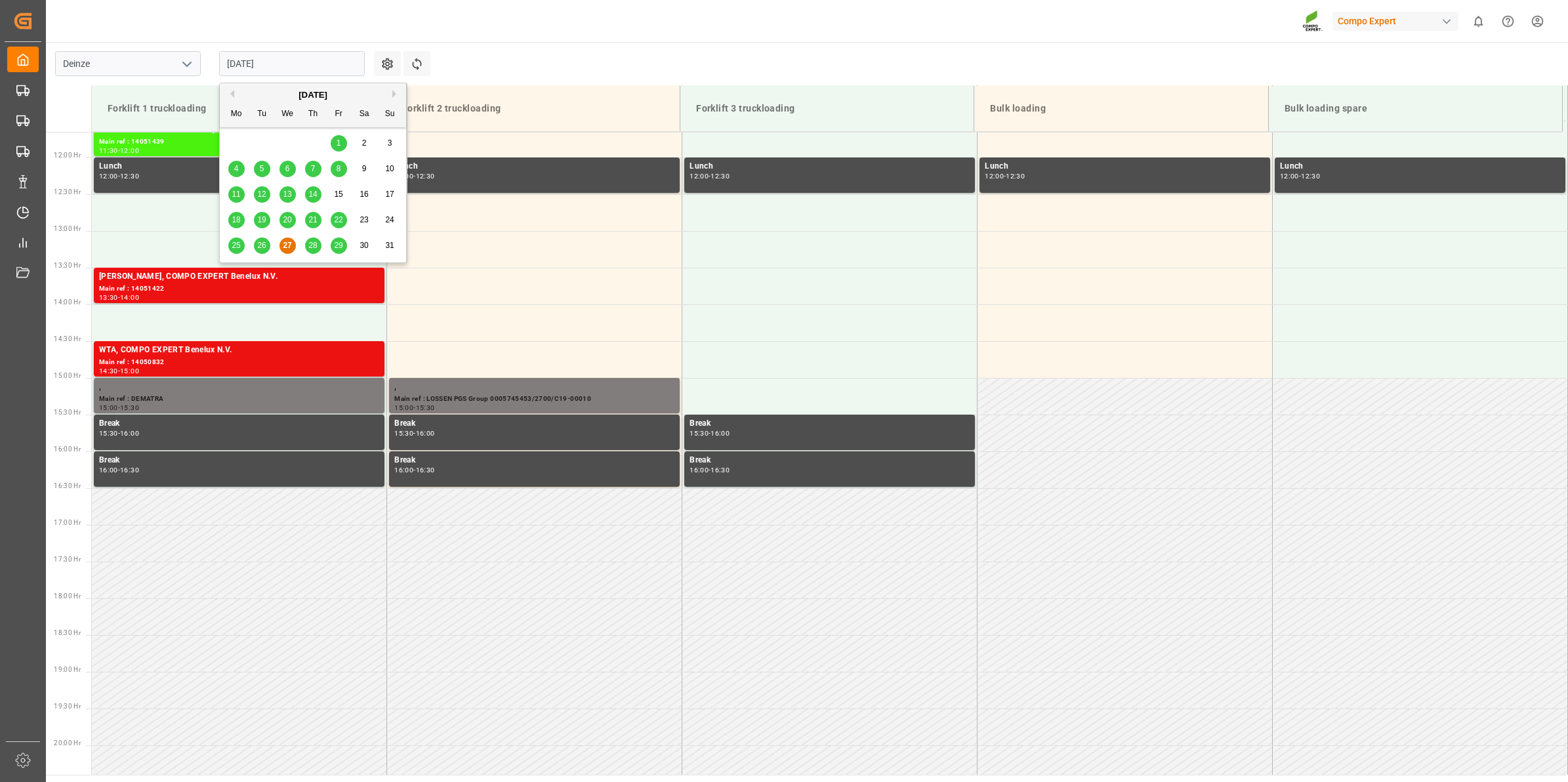
click at [285, 68] on input "[DATE]" at bounding box center [292, 64] width 146 height 25
click at [319, 244] on div "28" at bounding box center [313, 246] width 16 height 16
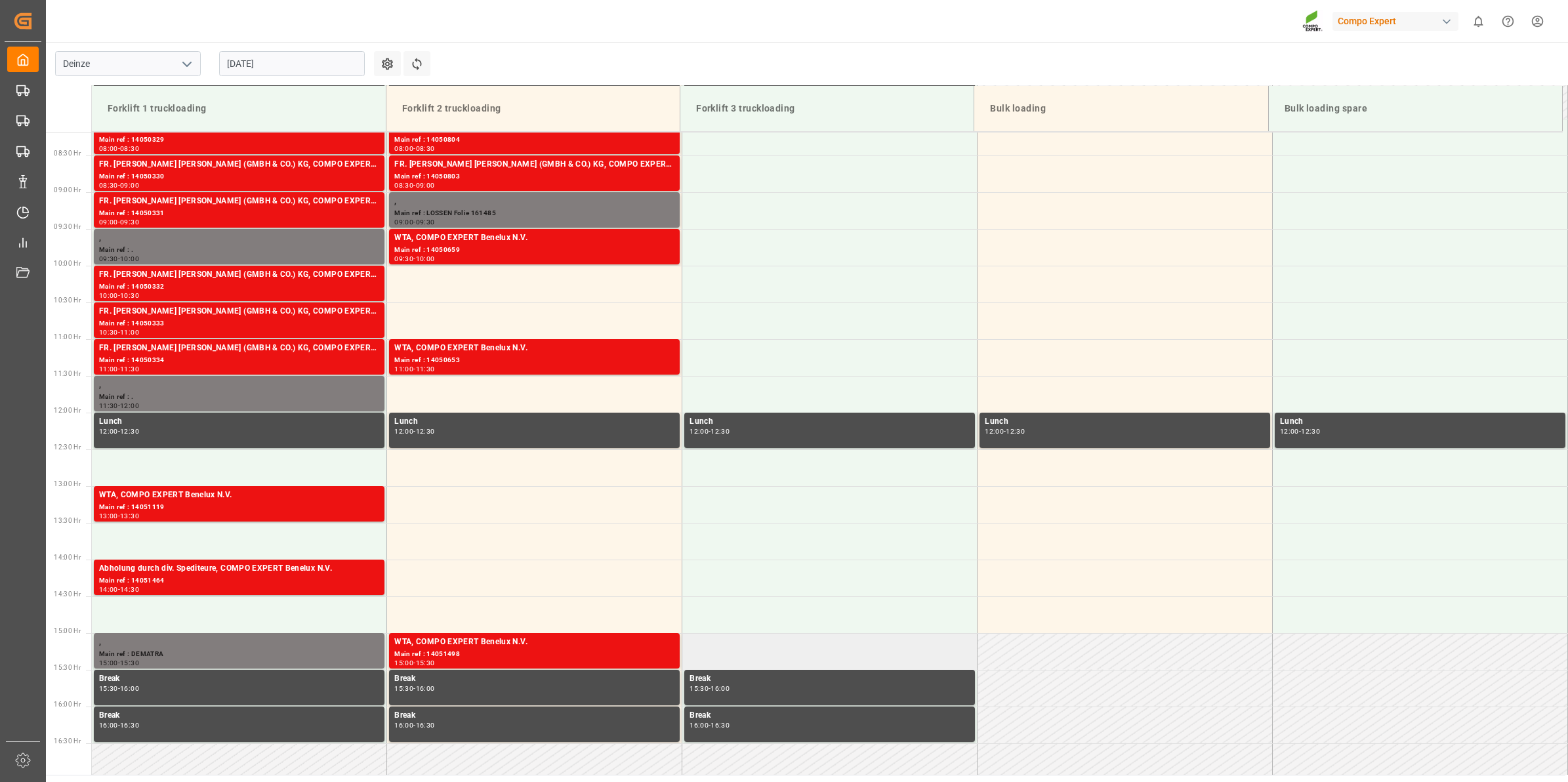
scroll to position [511, 0]
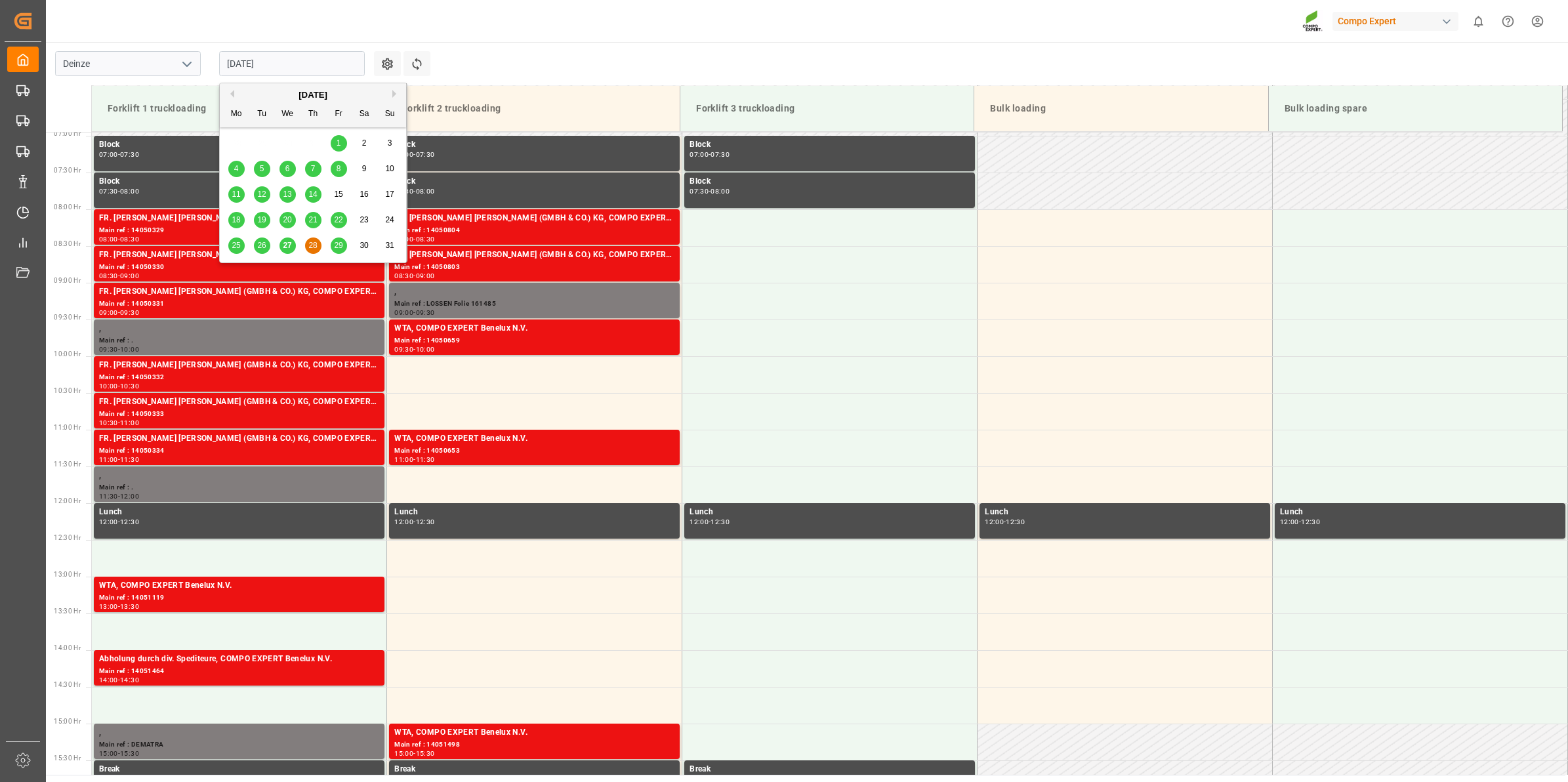
click at [267, 64] on input "[DATE]" at bounding box center [292, 64] width 146 height 25
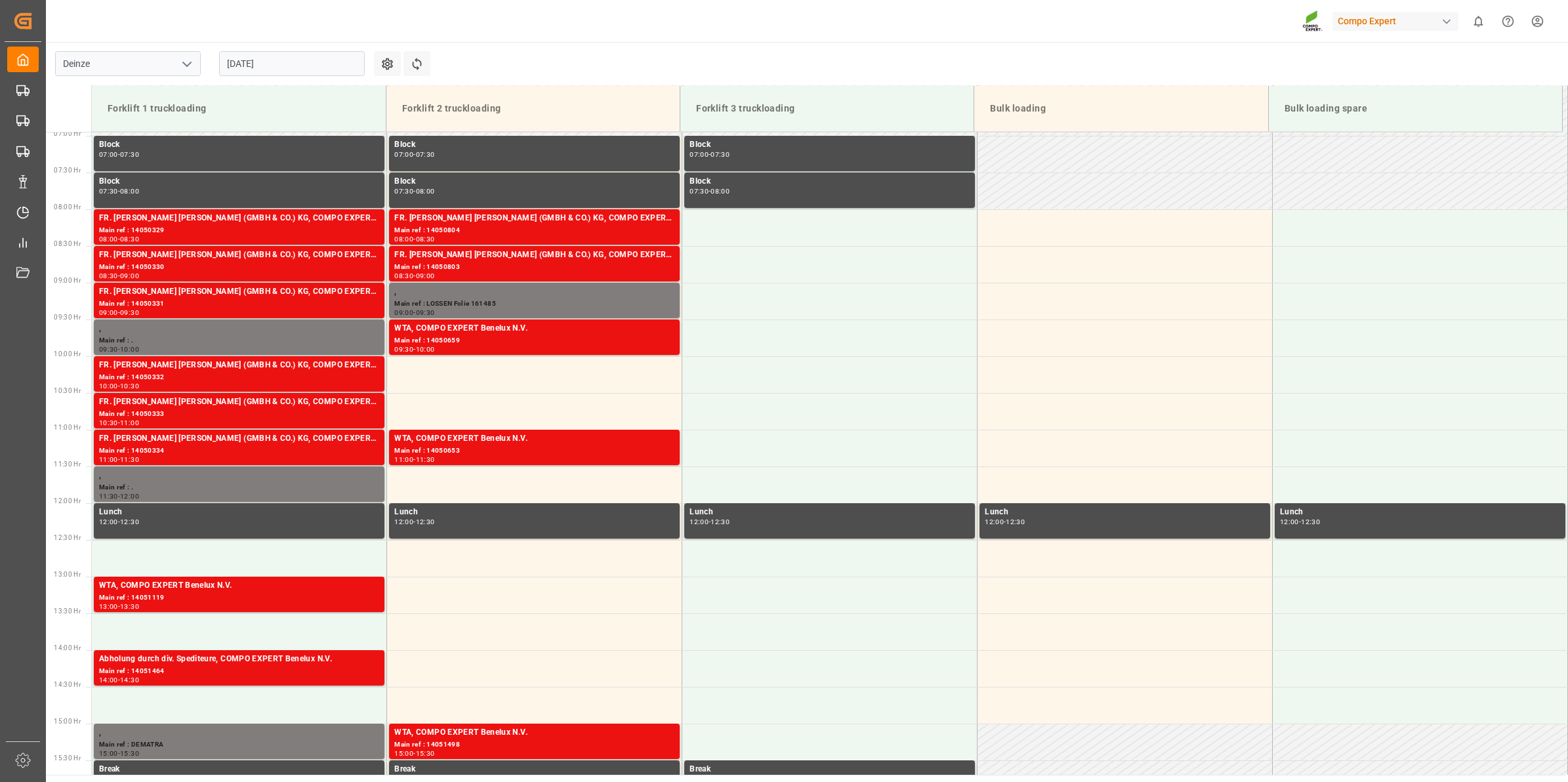
click at [697, 41] on div "Compo Expert 0 Notifications Only show unread All Watching Mark all categories …" at bounding box center [802, 21] width 1531 height 42
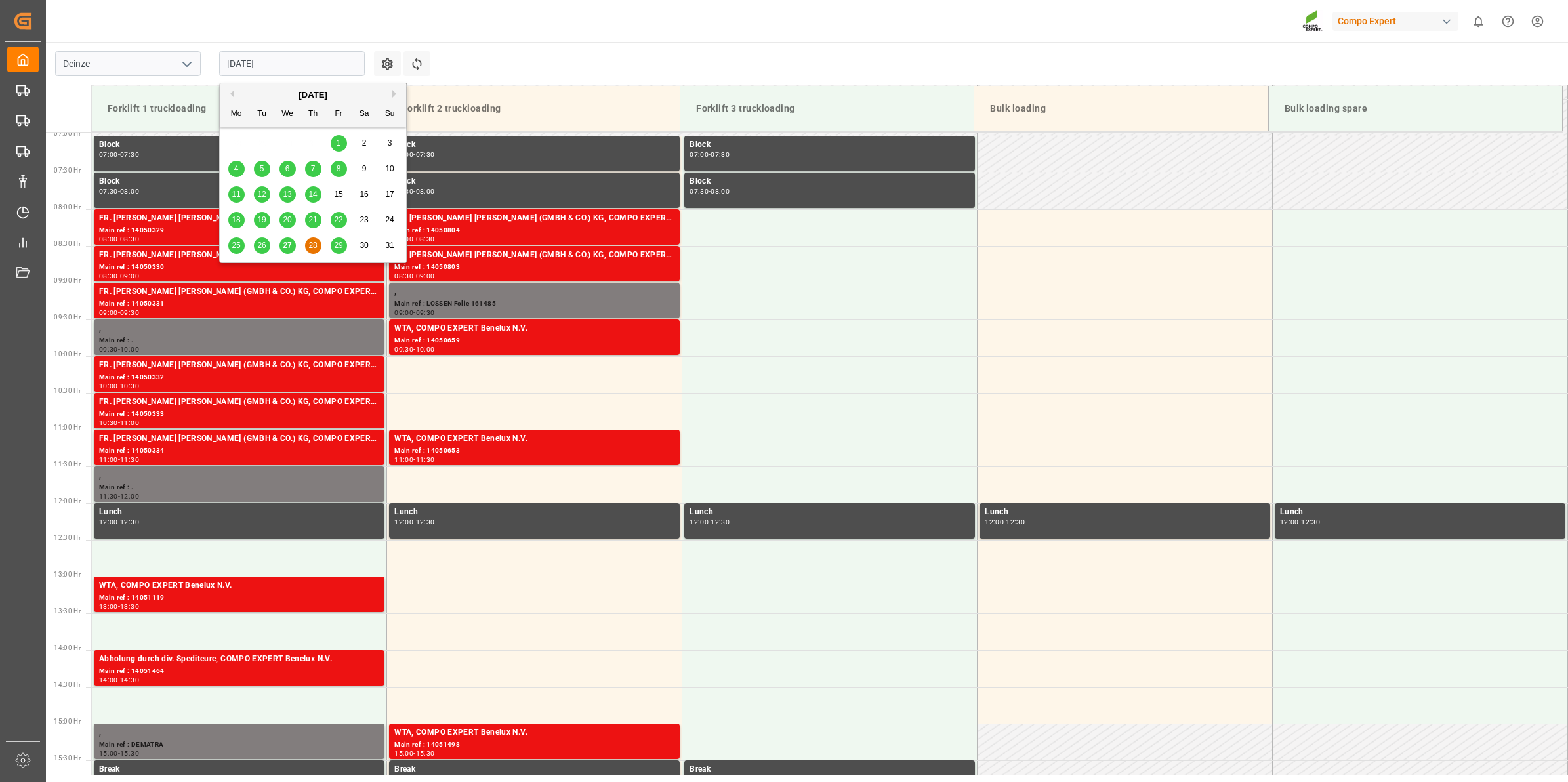
click at [300, 67] on input "[DATE]" at bounding box center [292, 64] width 146 height 25
click at [337, 250] on span "29" at bounding box center [338, 246] width 9 height 9
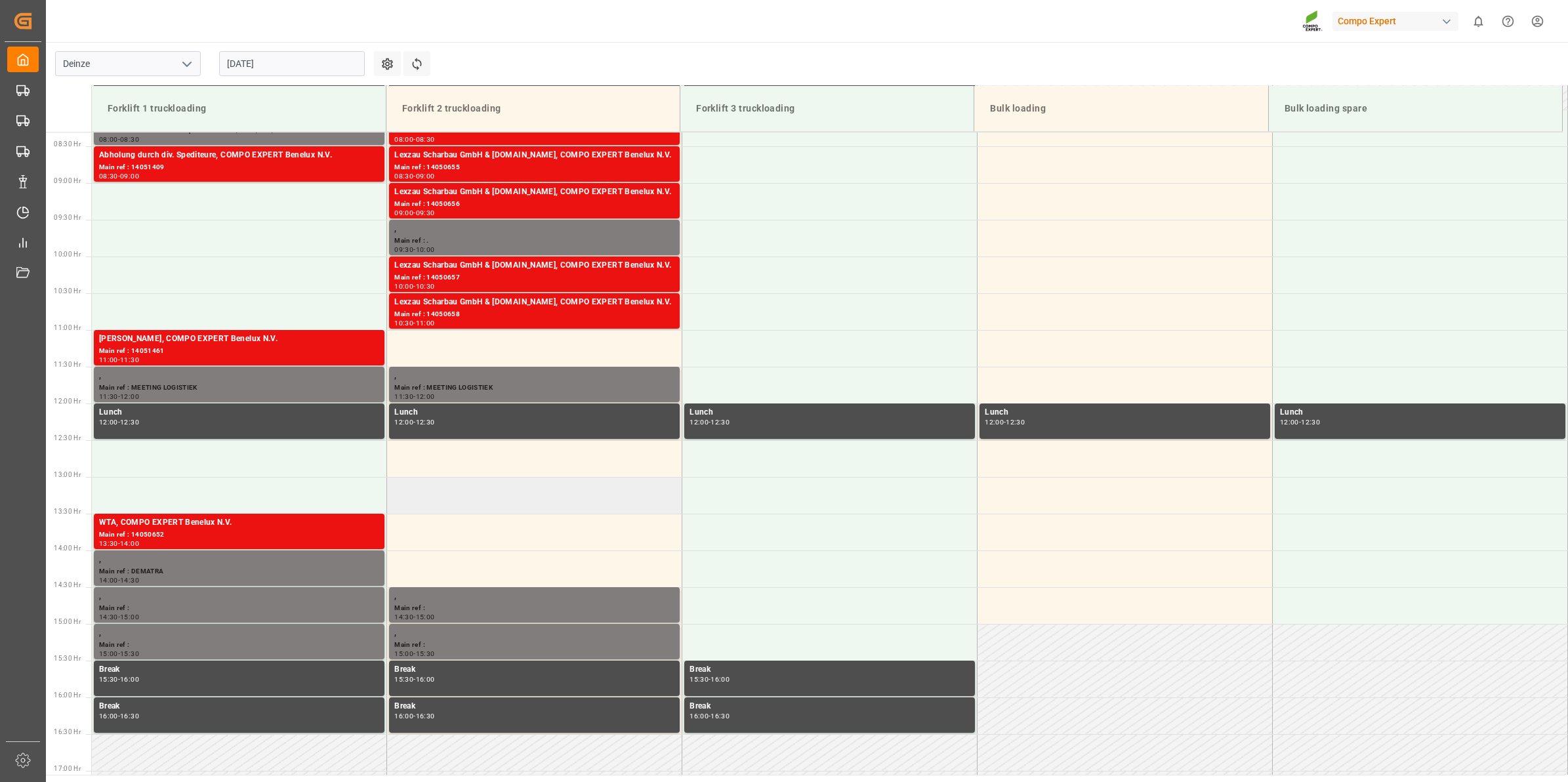
scroll to position [528, 0]
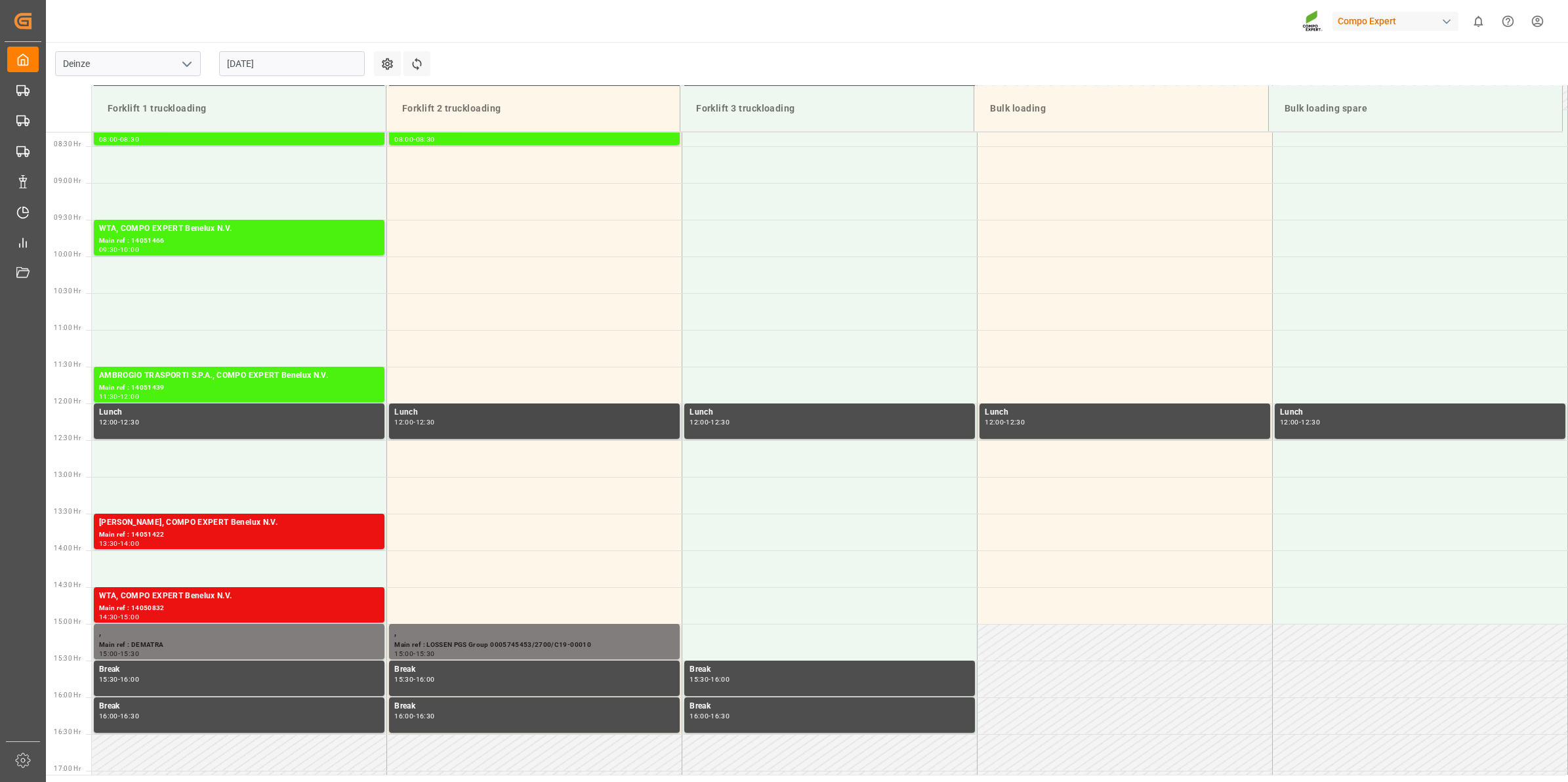
scroll to position [528, 0]
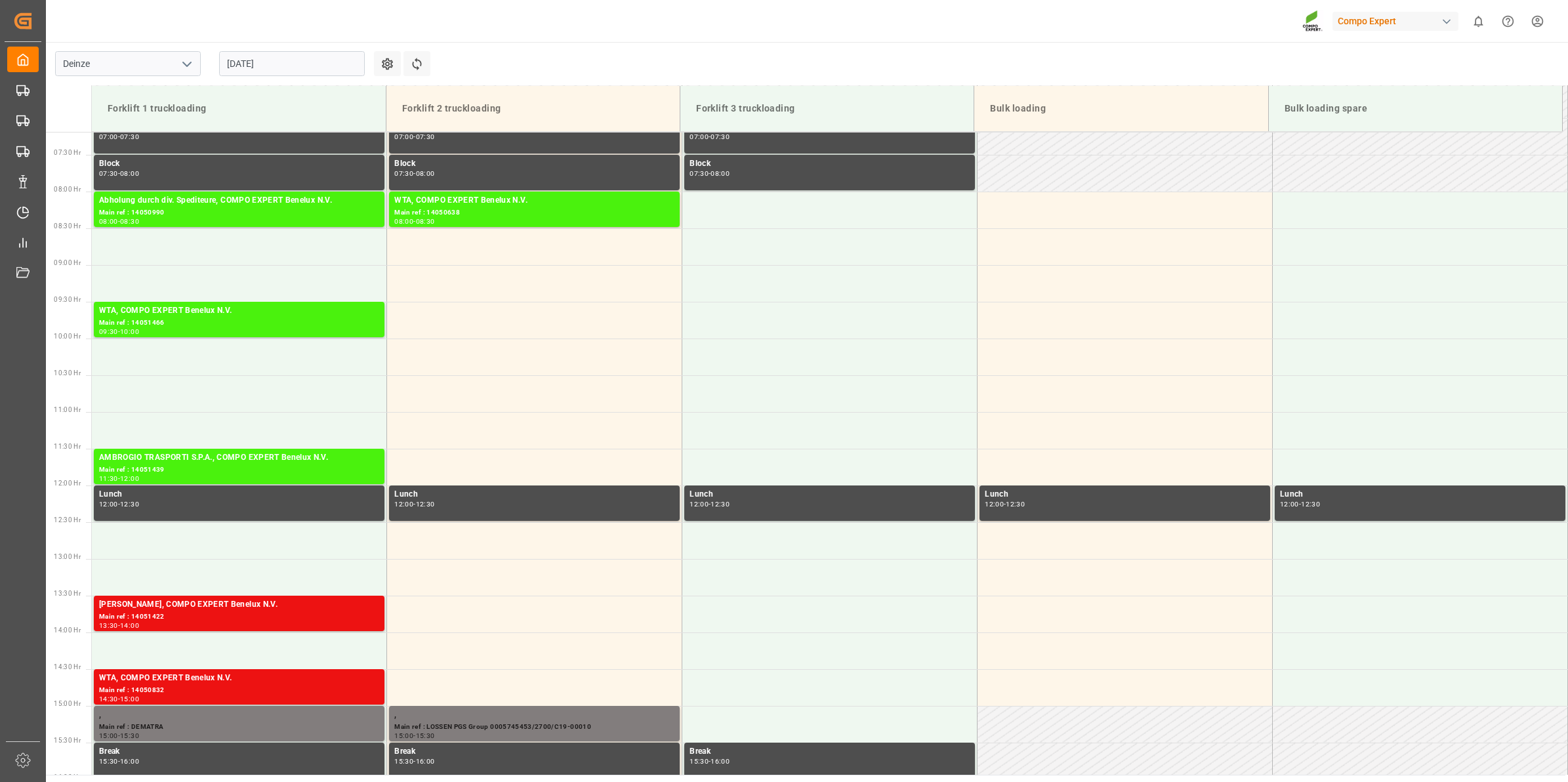
click at [255, 73] on input "[DATE]" at bounding box center [292, 64] width 146 height 25
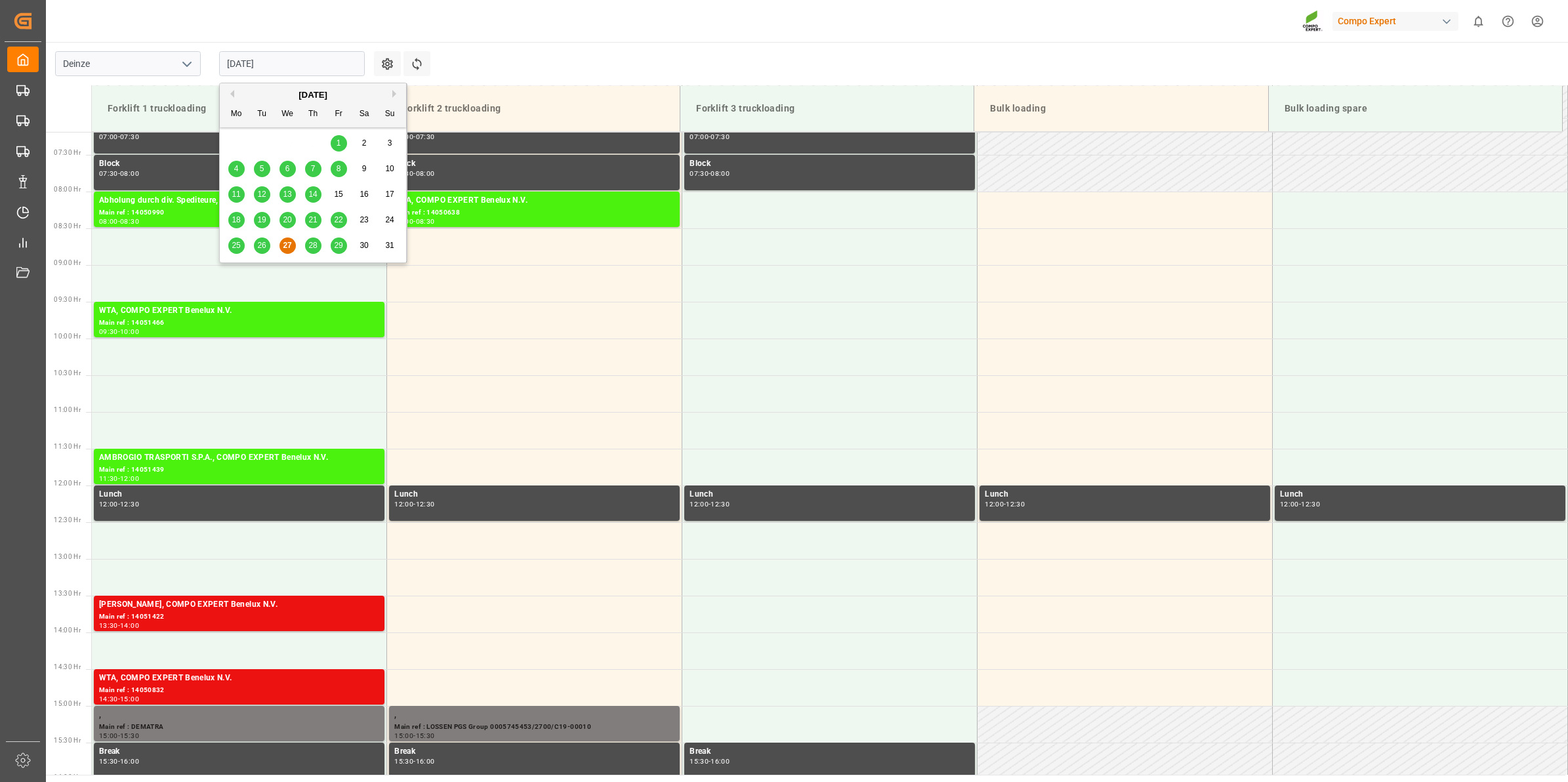
click at [317, 259] on div "[DATE] Mo Tu We Th Fr Sa Su 28 29 30 31 1 2 3 4 5 6 7 8 9 10 11 12 13 14 15 16 …" at bounding box center [313, 173] width 187 height 179
click at [317, 234] on div "25 26 27 28 29 30 31" at bounding box center [313, 246] width 179 height 26
click at [317, 240] on div "28" at bounding box center [313, 246] width 16 height 16
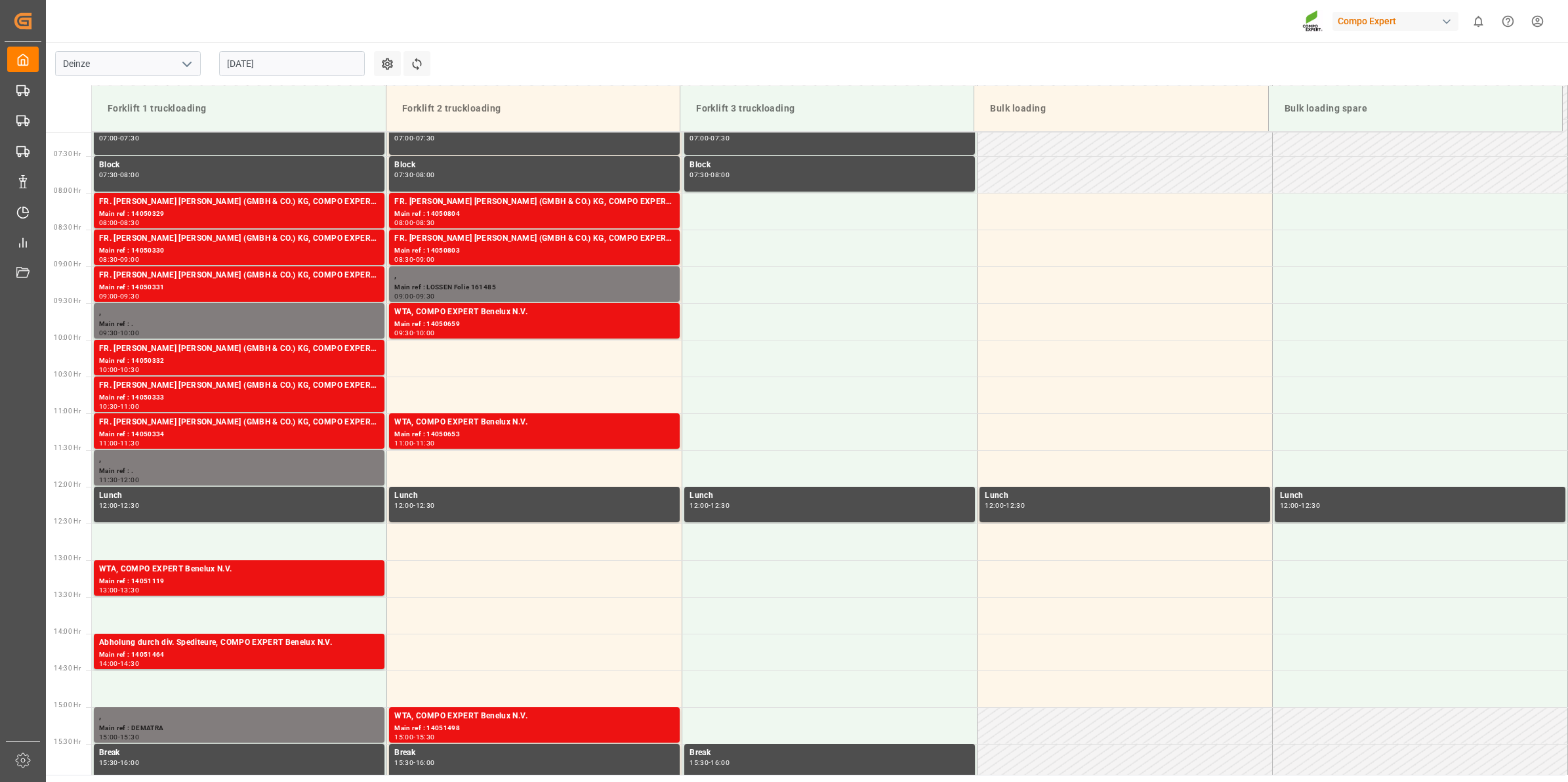
scroll to position [529, 0]
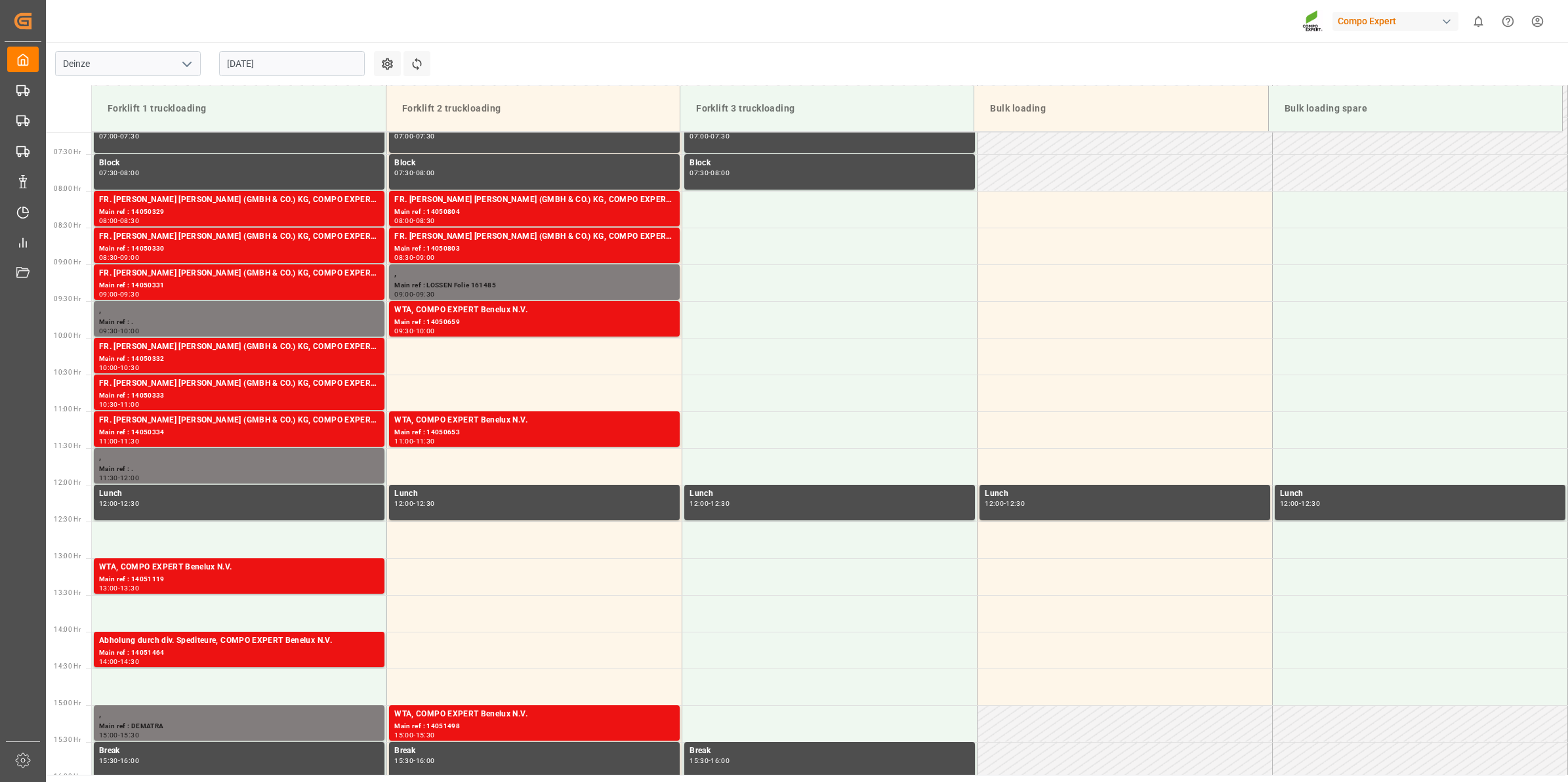
click at [292, 76] on div "[DATE]" at bounding box center [292, 64] width 164 height 44
click at [292, 66] on input "[DATE]" at bounding box center [292, 64] width 146 height 25
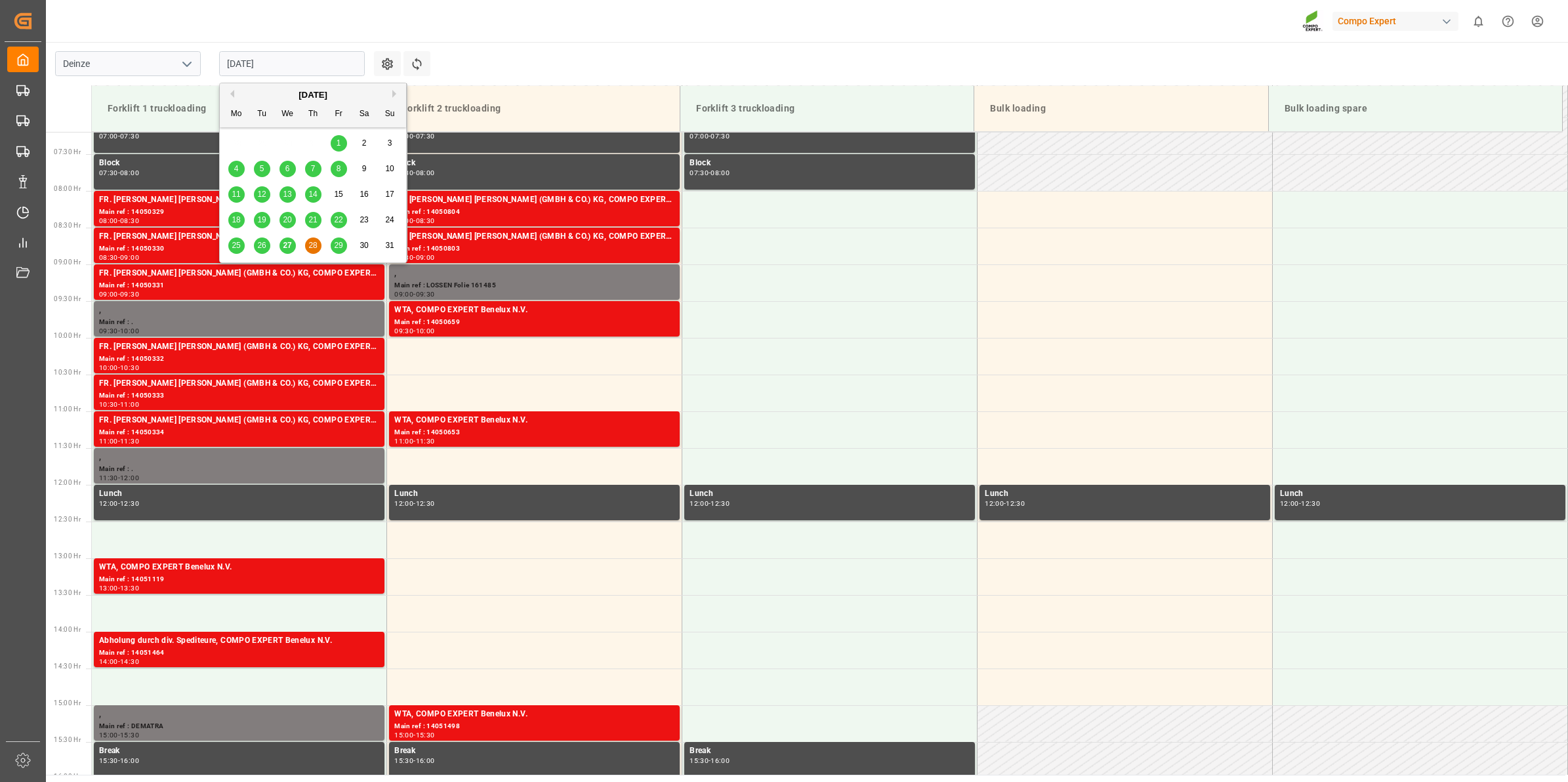
click at [334, 244] on span "29" at bounding box center [338, 246] width 9 height 9
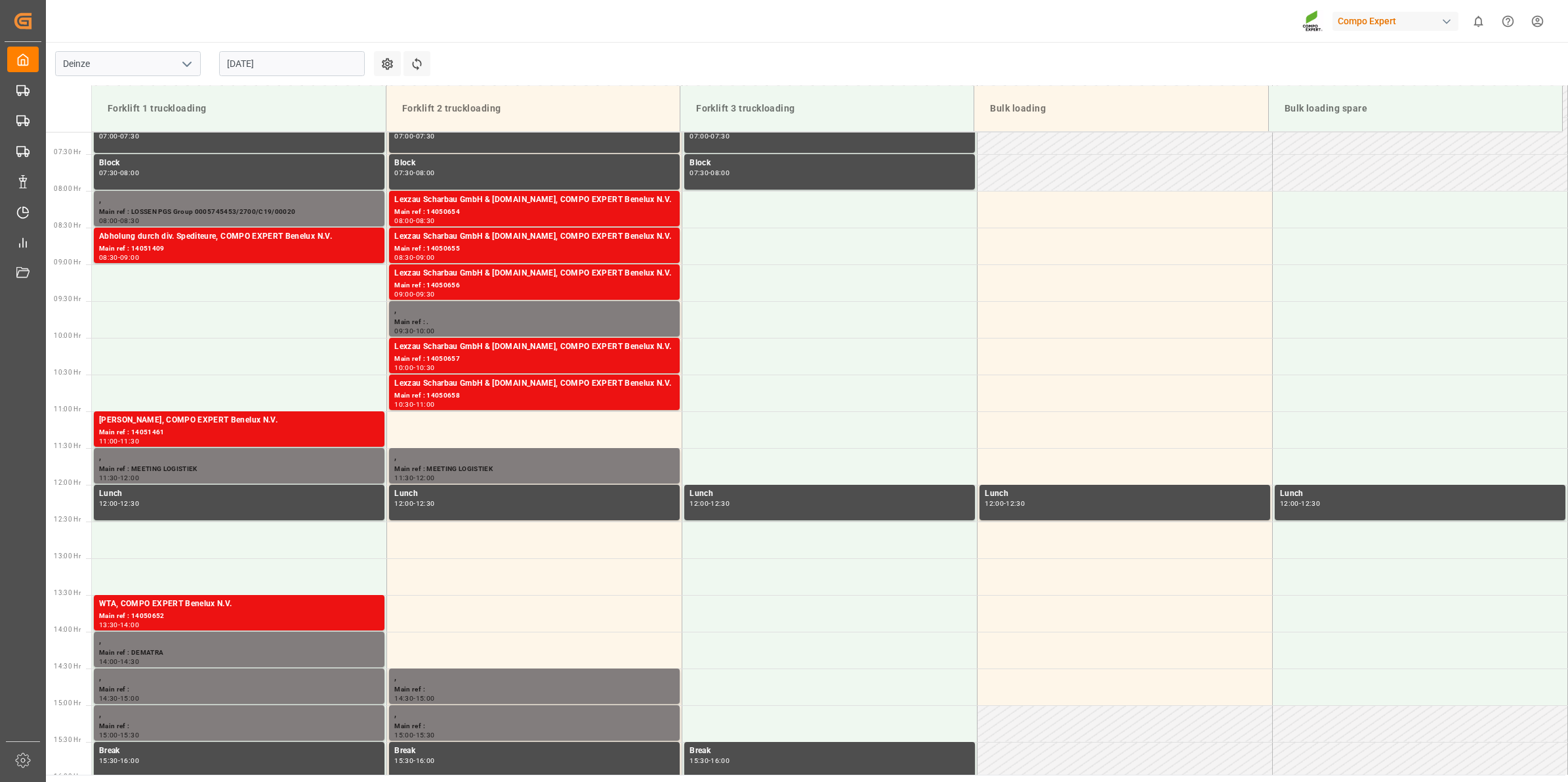
scroll to position [528, 0]
click at [307, 65] on input "[DATE]" at bounding box center [292, 64] width 146 height 25
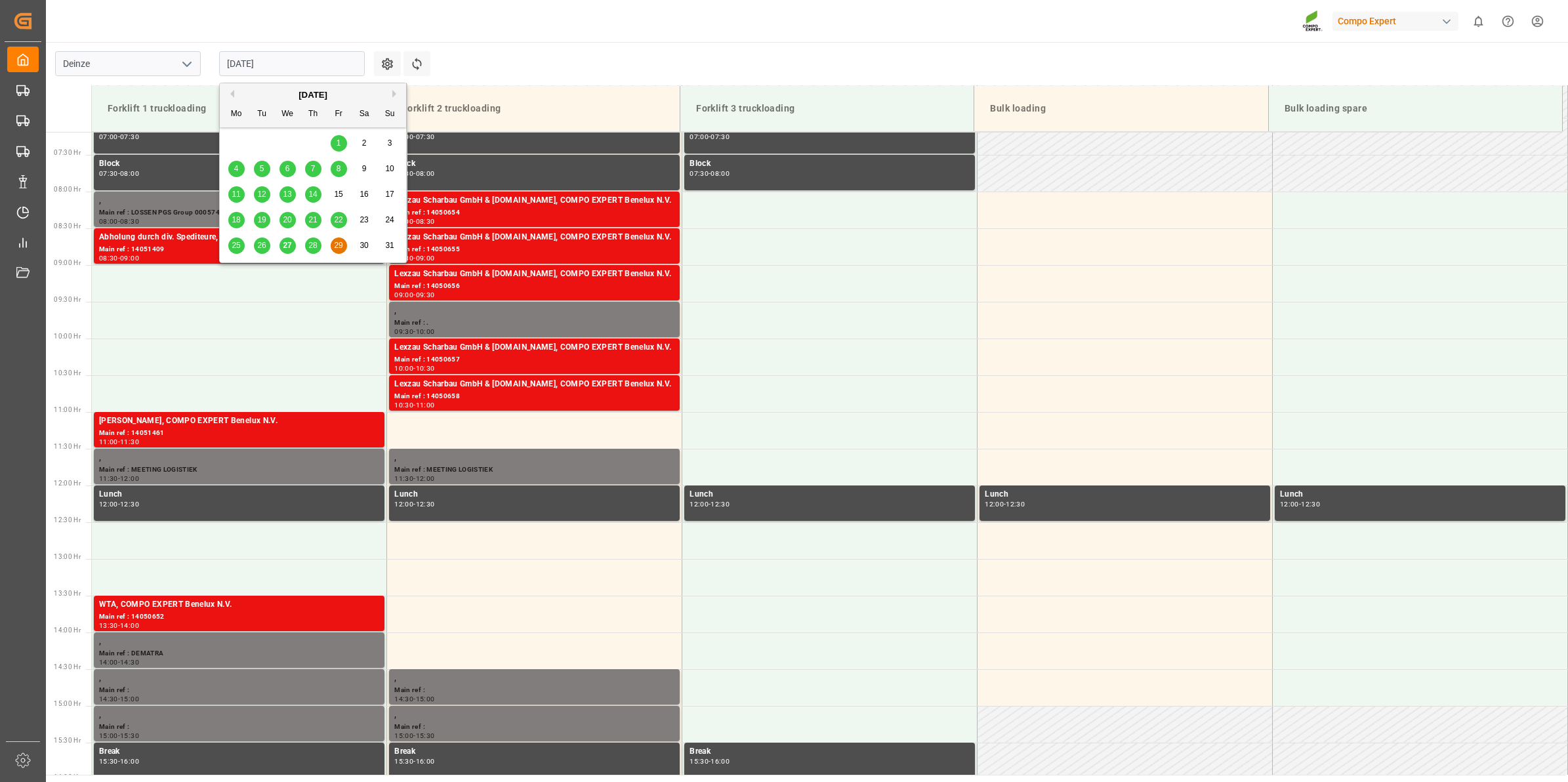
click at [313, 246] on span "28" at bounding box center [313, 246] width 9 height 9
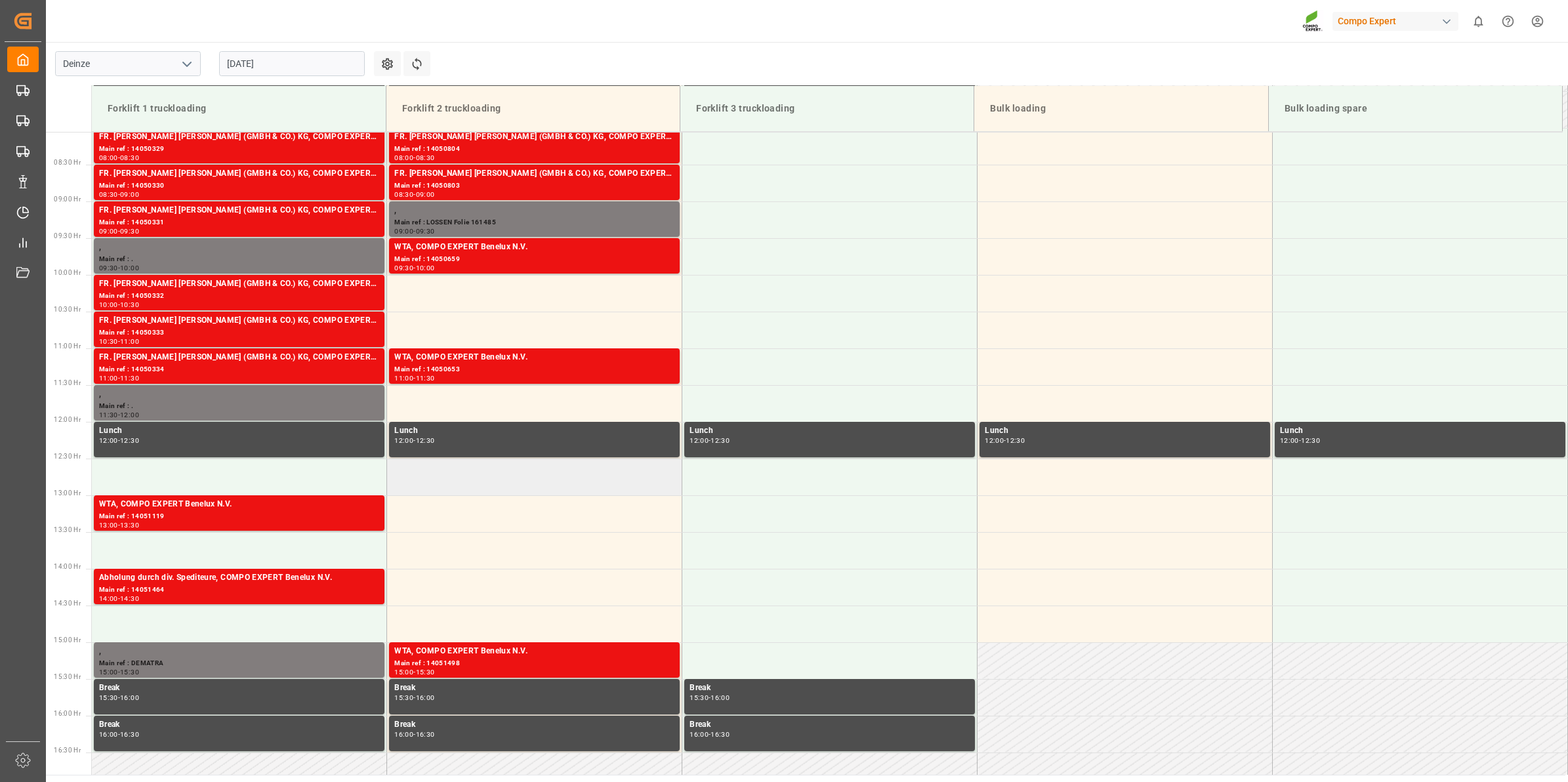
scroll to position [510, 0]
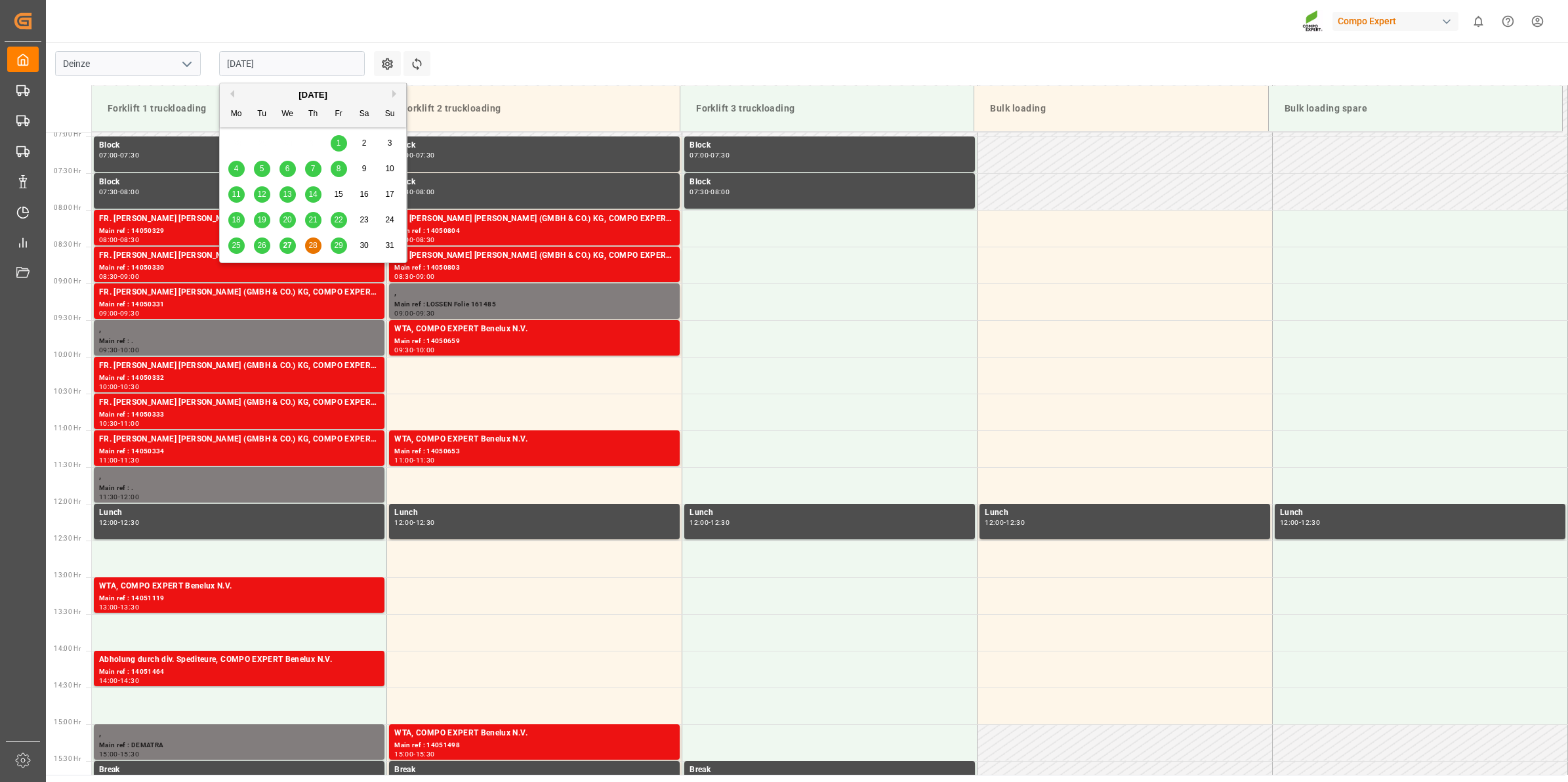
click at [240, 56] on input "[DATE]" at bounding box center [292, 64] width 146 height 25
click at [283, 245] on span "27" at bounding box center [287, 246] width 9 height 9
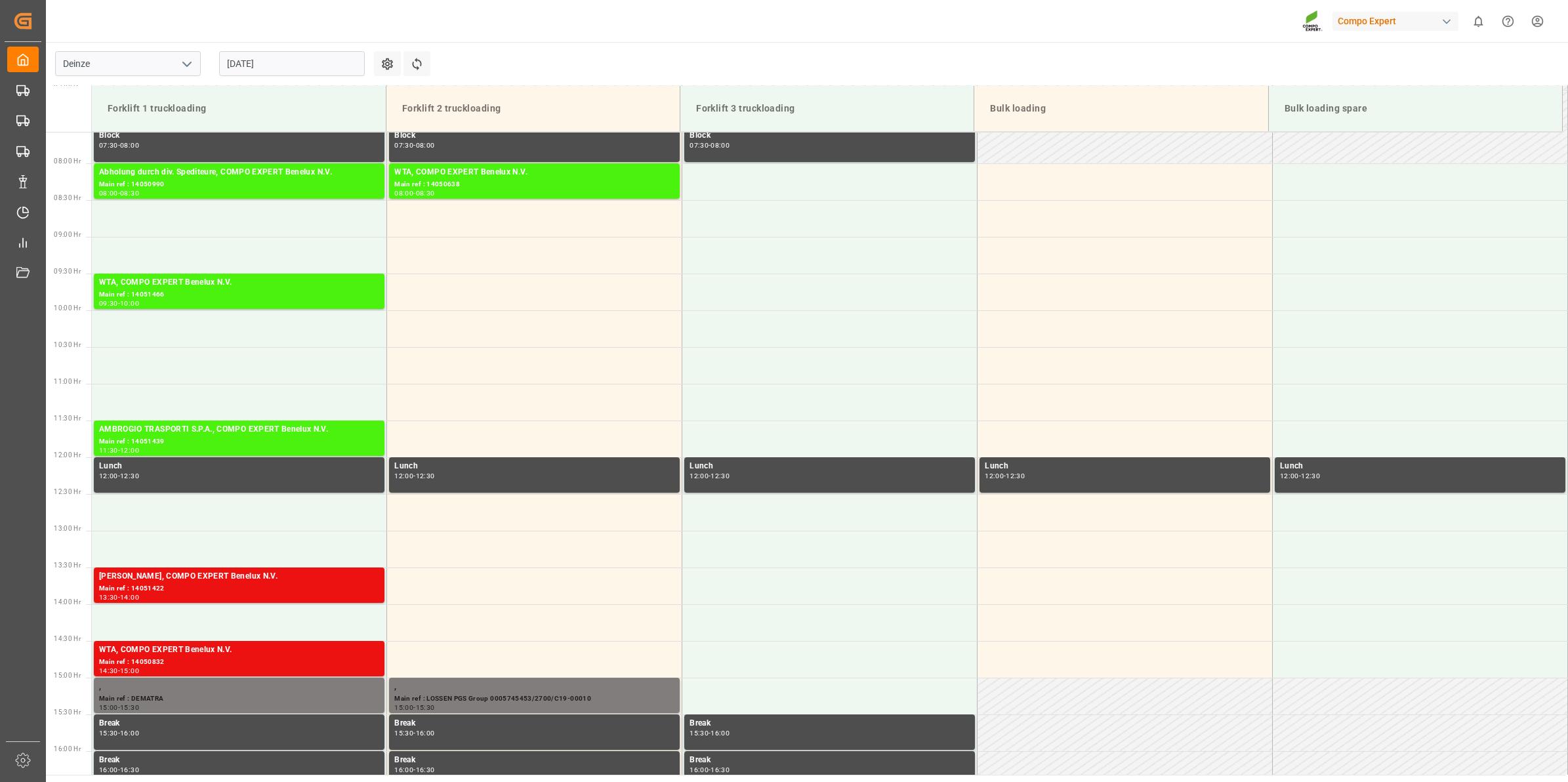
scroll to position [520, 0]
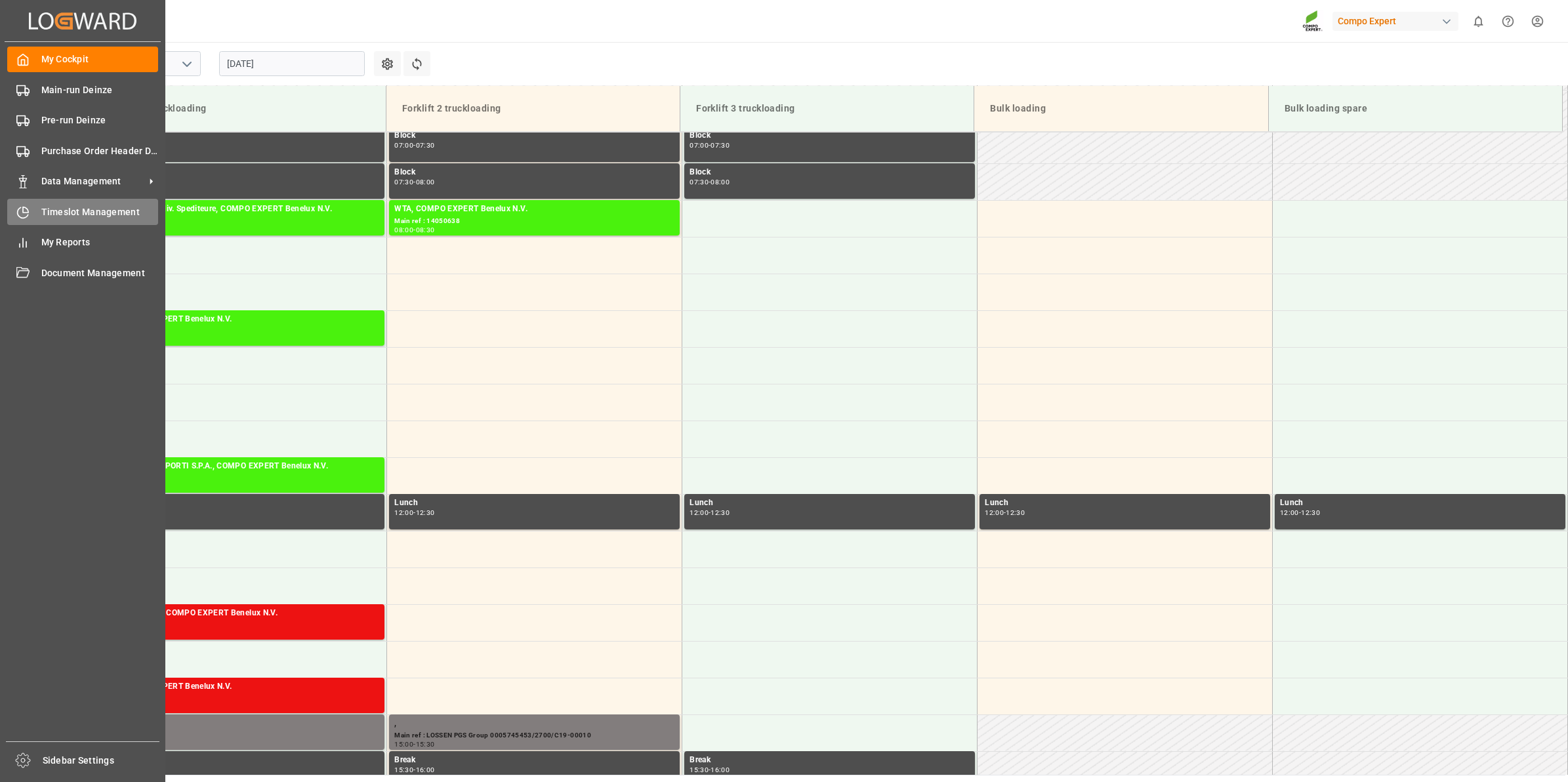
click at [58, 218] on span "Timeslot Management" at bounding box center [100, 212] width 118 height 14
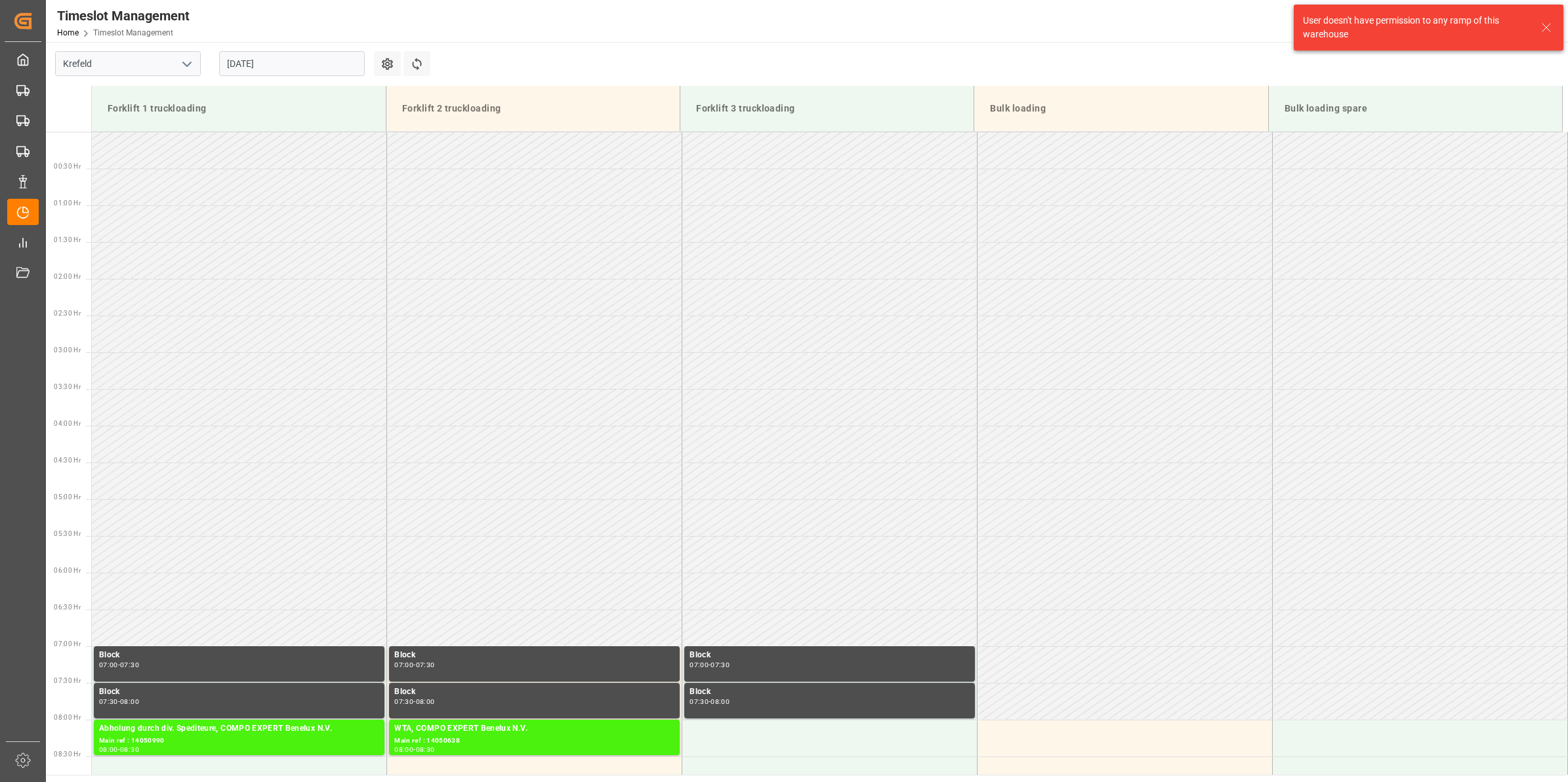
click at [182, 73] on button "open menu" at bounding box center [186, 64] width 19 height 20
click at [185, 103] on div "Deinze" at bounding box center [128, 93] width 144 height 30
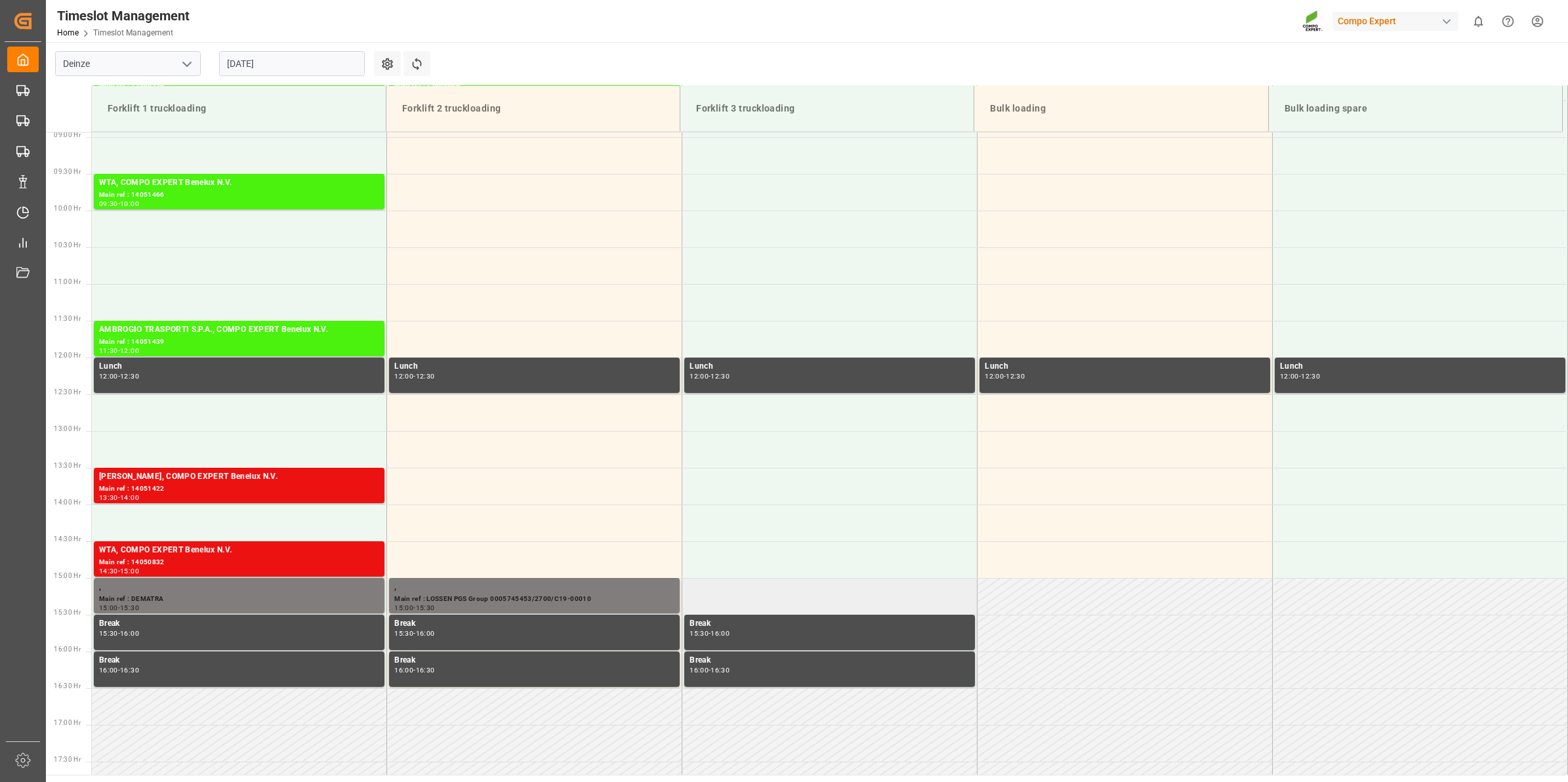
scroll to position [492, 0]
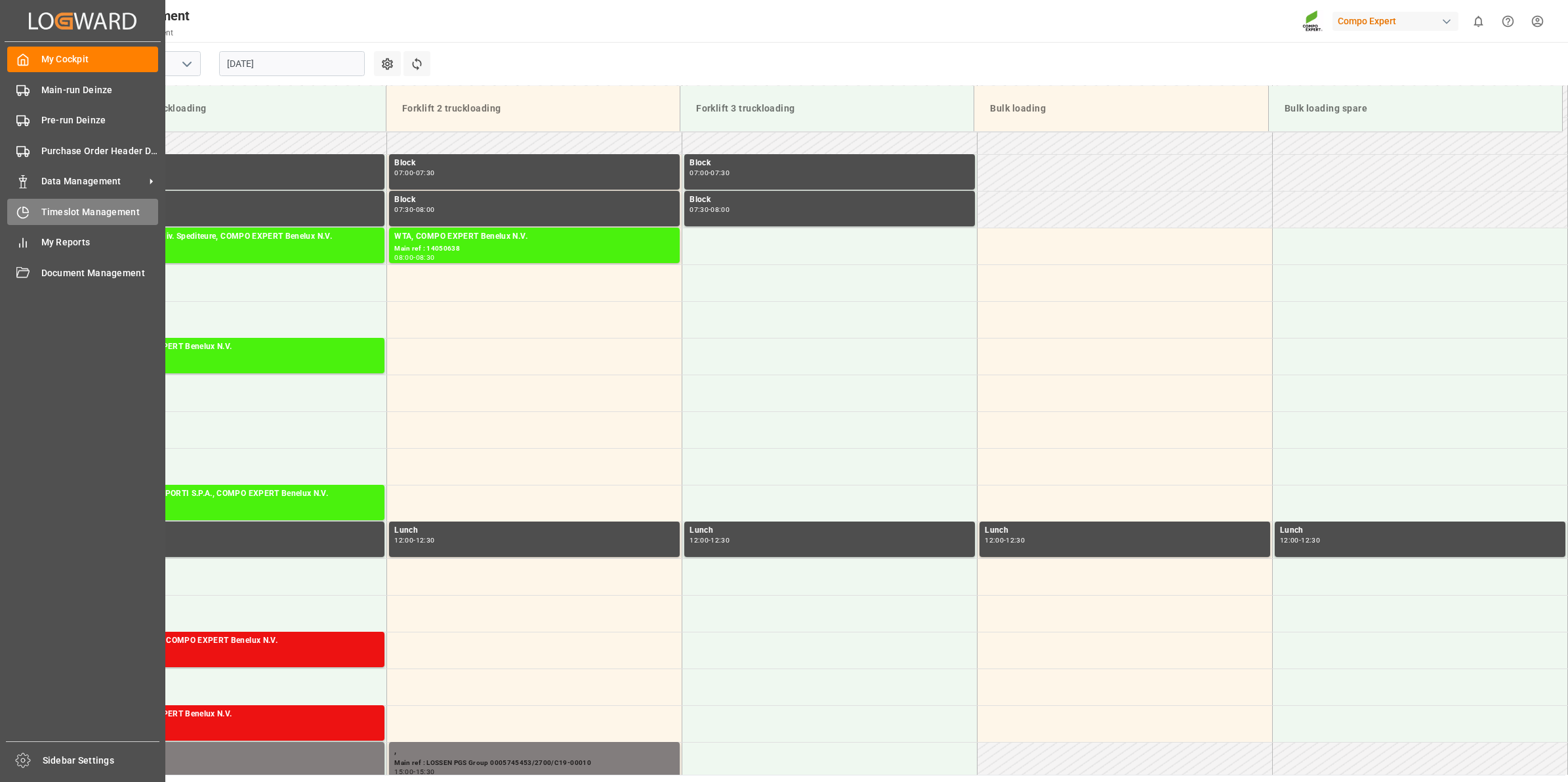
click at [76, 218] on span "Timeslot Management" at bounding box center [100, 212] width 118 height 14
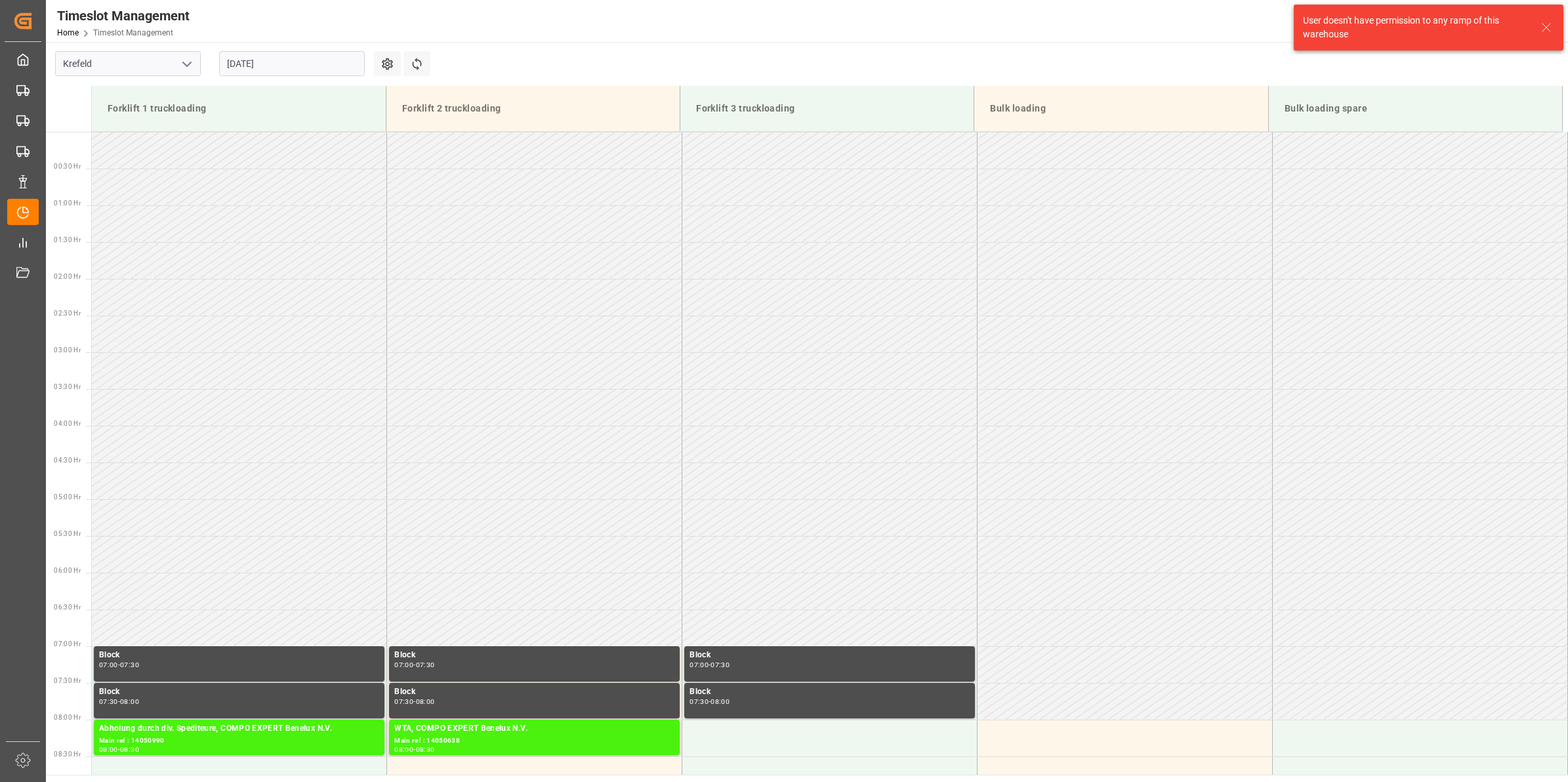
click at [189, 73] on button "open menu" at bounding box center [186, 64] width 19 height 20
click at [132, 99] on div "Deinze" at bounding box center [128, 93] width 144 height 30
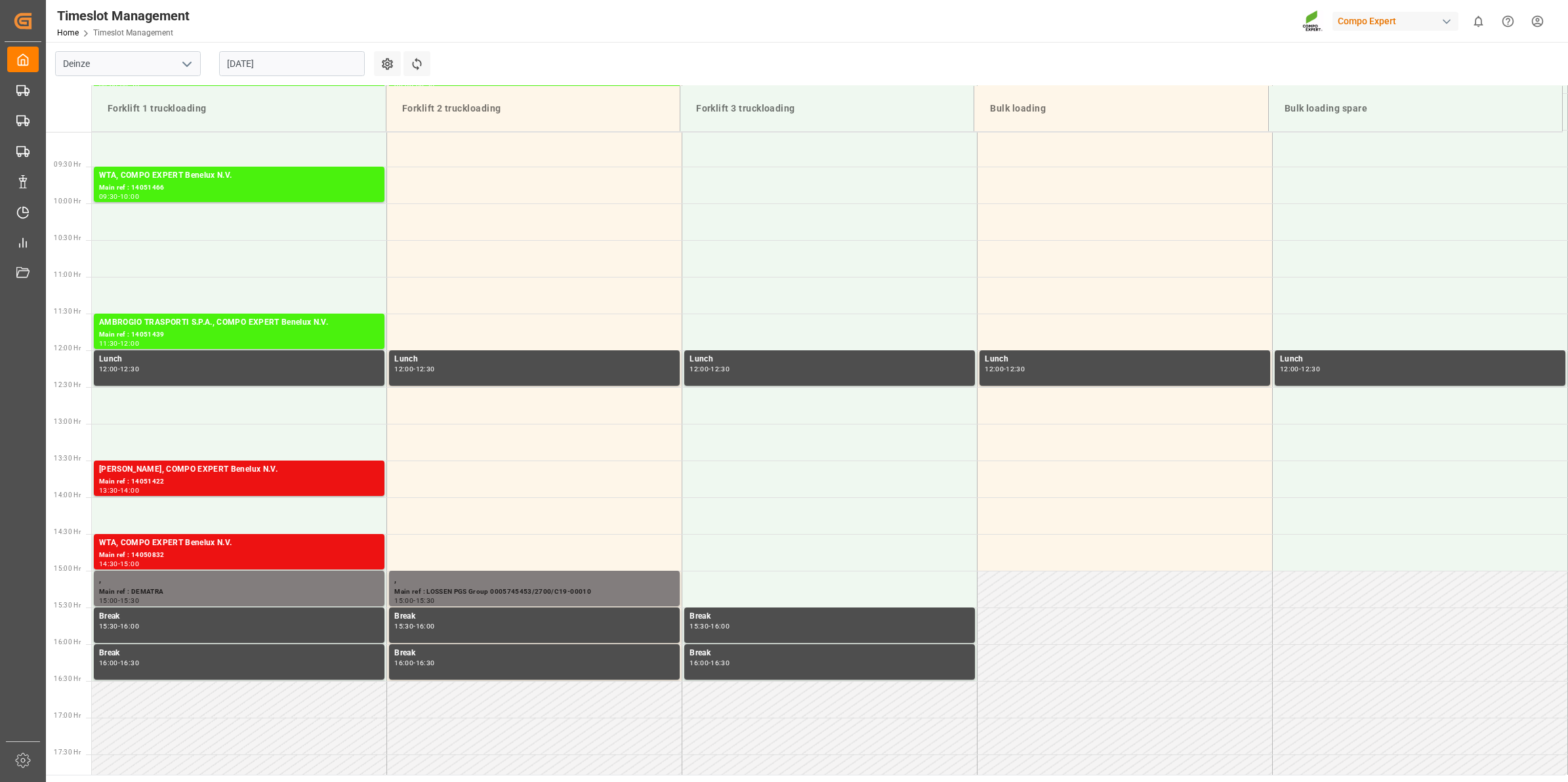
scroll to position [520, 0]
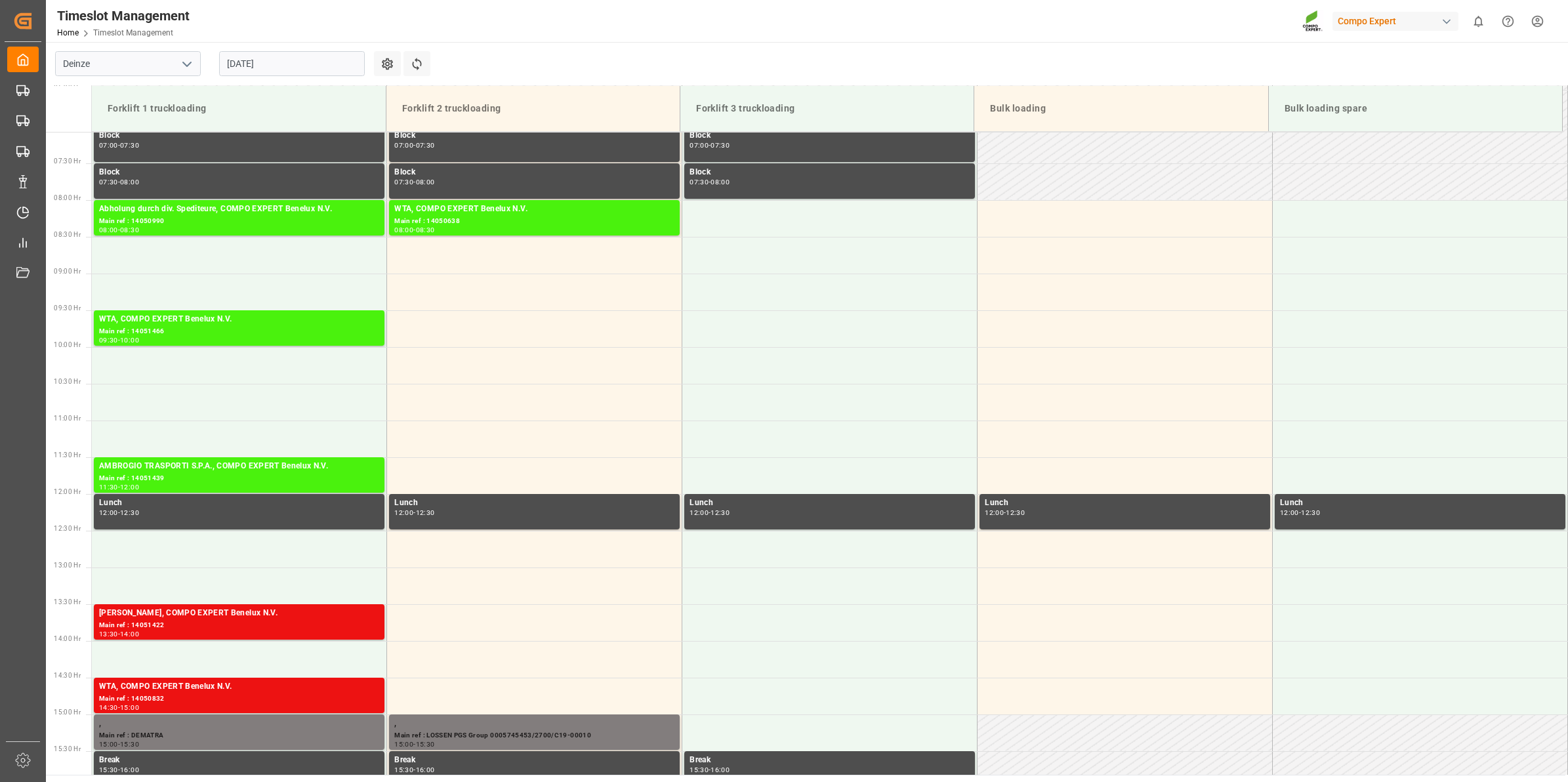
click at [251, 69] on input "[DATE]" at bounding box center [292, 64] width 146 height 25
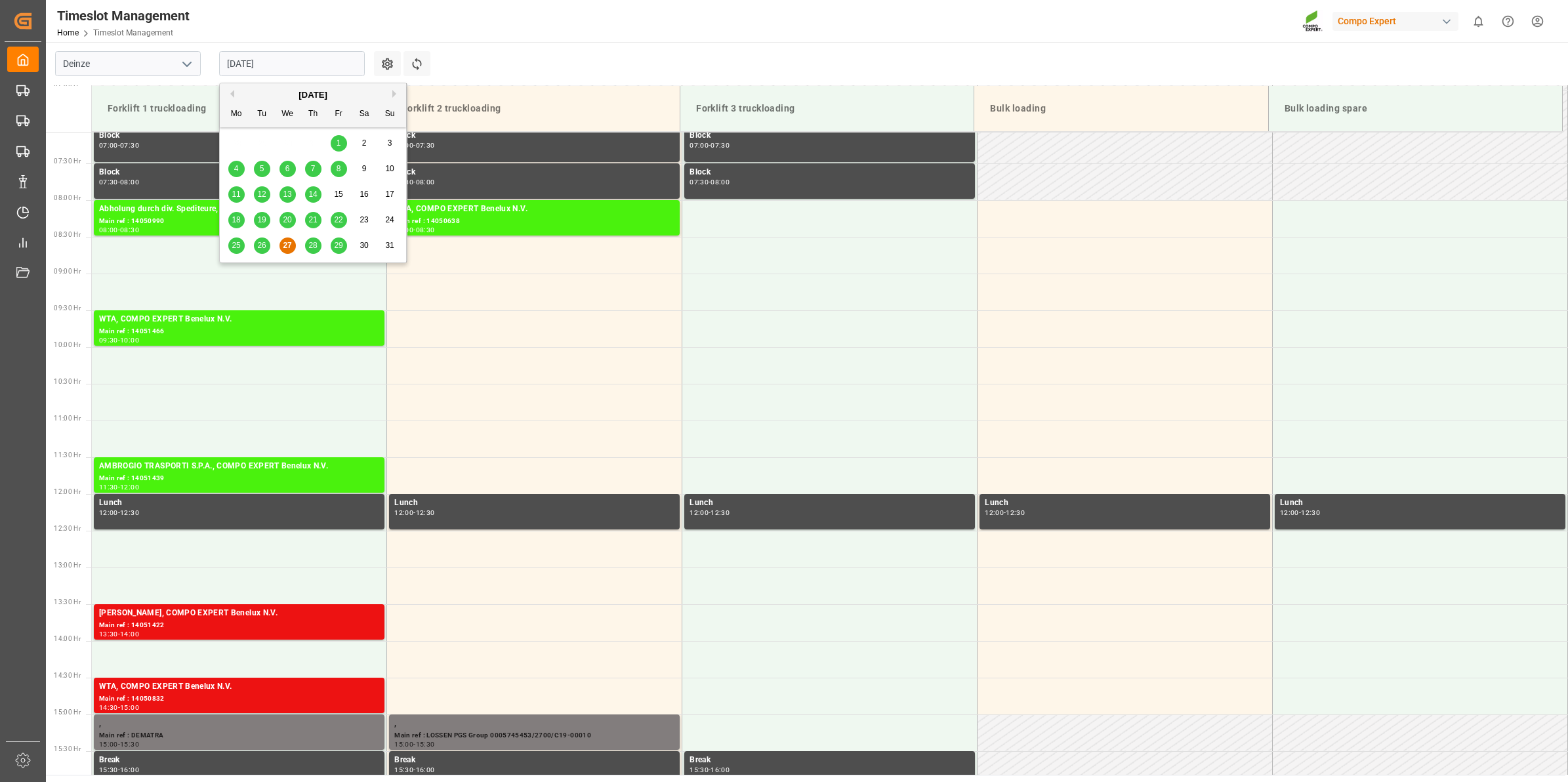
click at [309, 249] on span "28" at bounding box center [313, 246] width 9 height 9
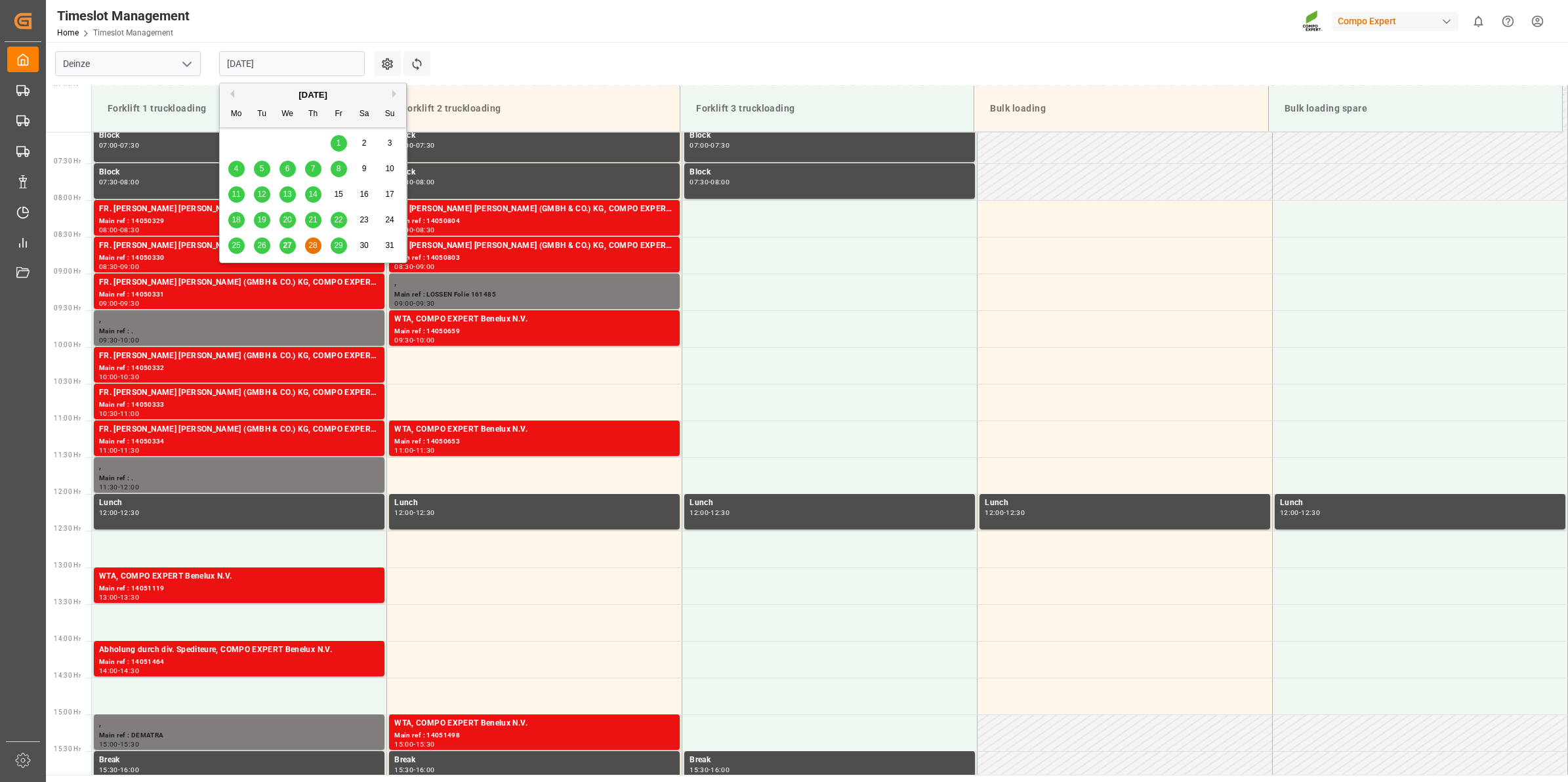
click at [267, 60] on input "[DATE]" at bounding box center [292, 64] width 146 height 25
click at [331, 243] on div "29" at bounding box center [338, 246] width 16 height 16
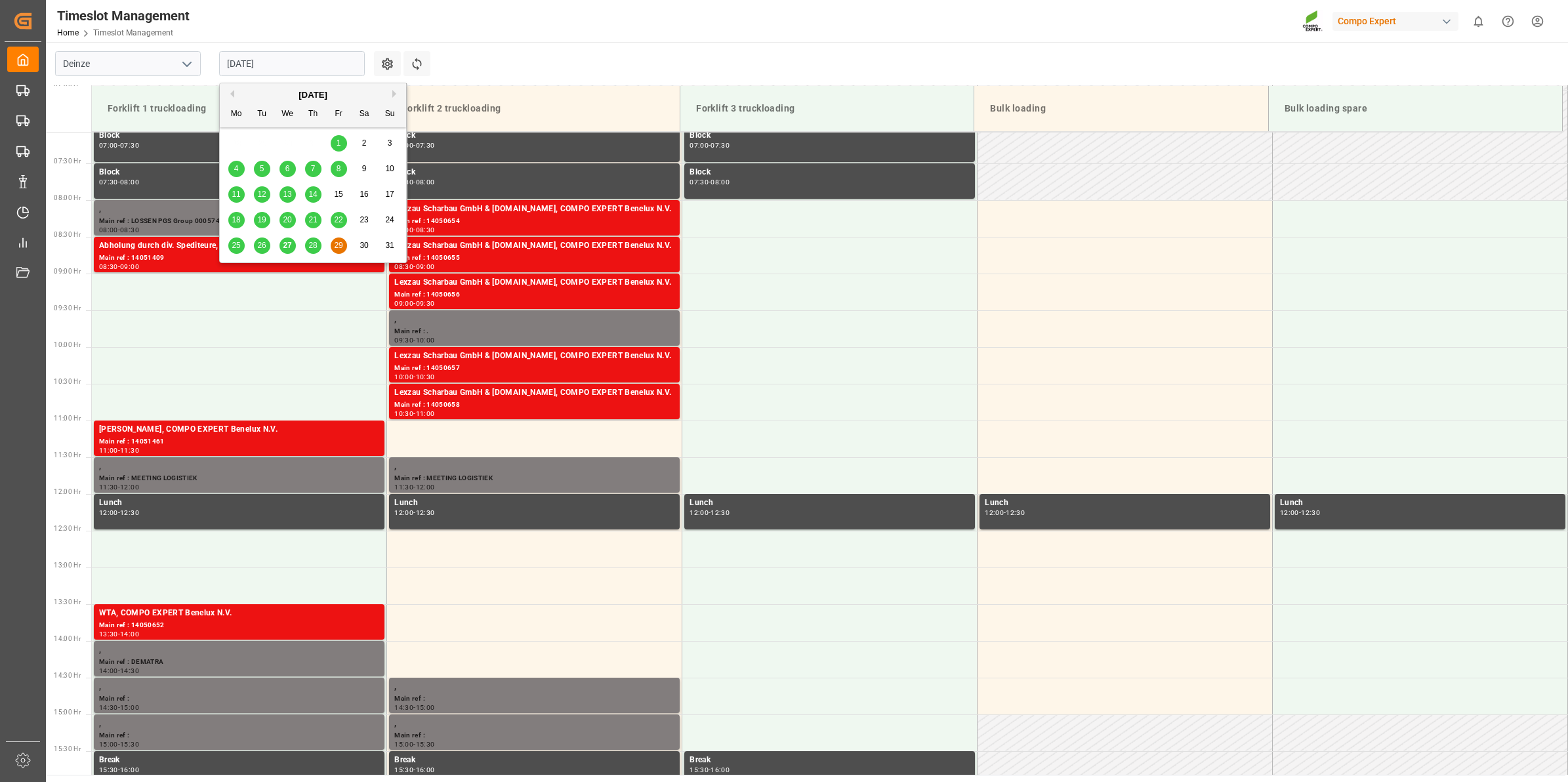
click at [288, 70] on input "[DATE]" at bounding box center [292, 64] width 146 height 25
click at [307, 246] on div "28" at bounding box center [313, 246] width 16 height 16
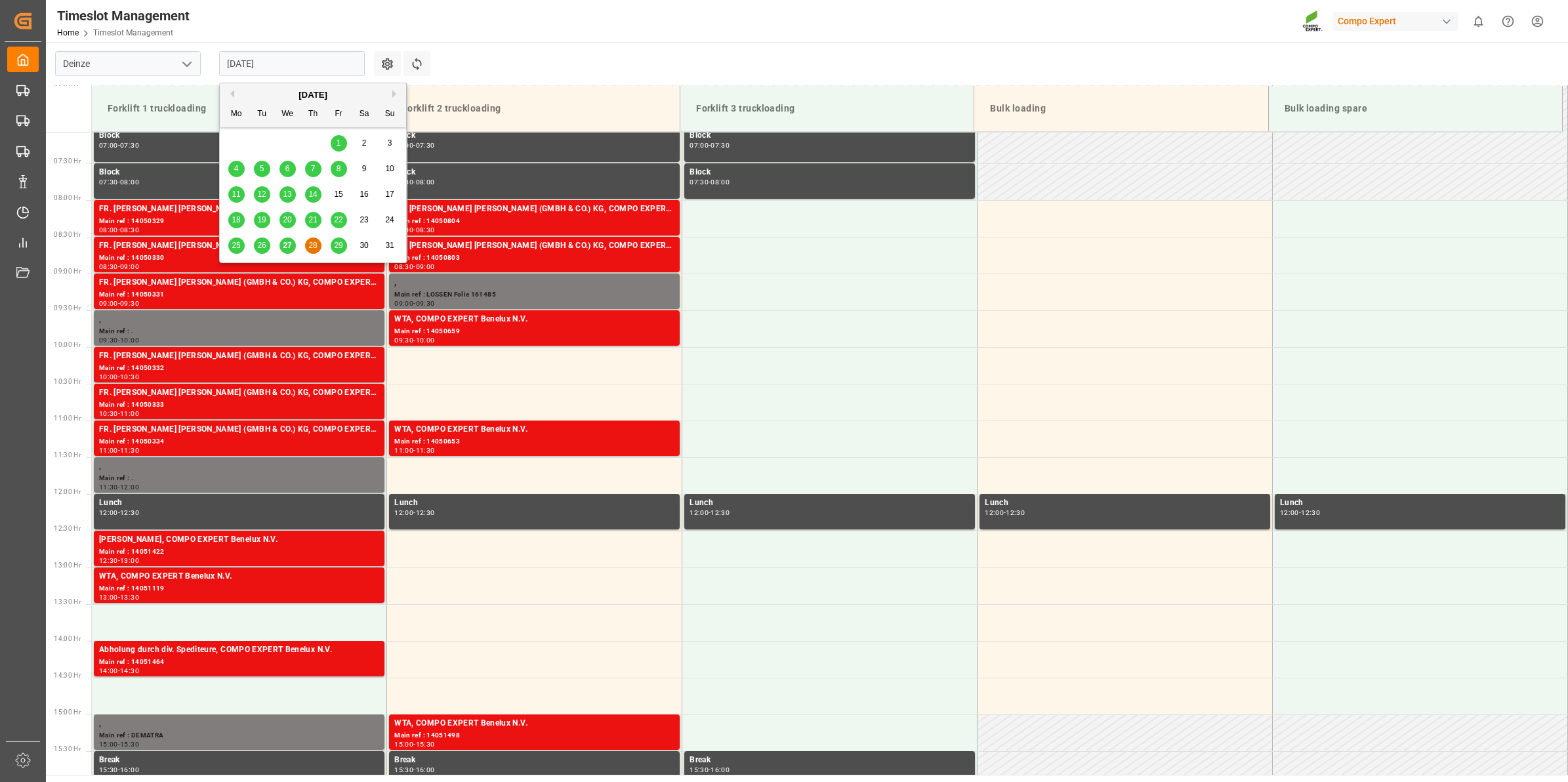
click at [239, 69] on input "[DATE]" at bounding box center [292, 64] width 146 height 25
click at [309, 250] on span "28" at bounding box center [313, 246] width 9 height 9
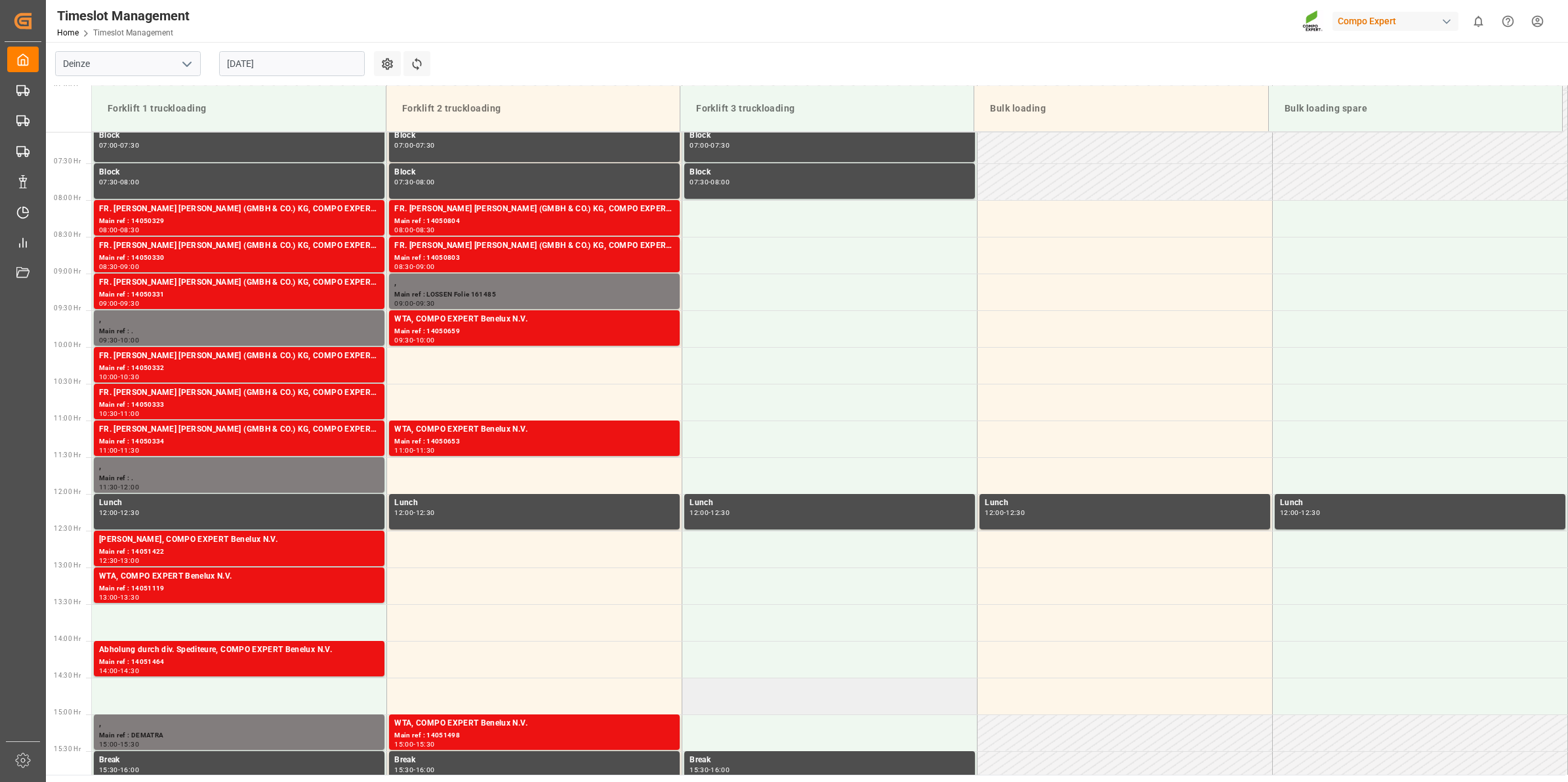
drag, startPoint x: 947, startPoint y: 693, endPoint x: 958, endPoint y: 710, distance: 20.2
drag, startPoint x: 958, startPoint y: 710, endPoint x: 1009, endPoint y: 781, distance: 87.4
click at [273, 68] on input "[DATE]" at bounding box center [292, 64] width 146 height 25
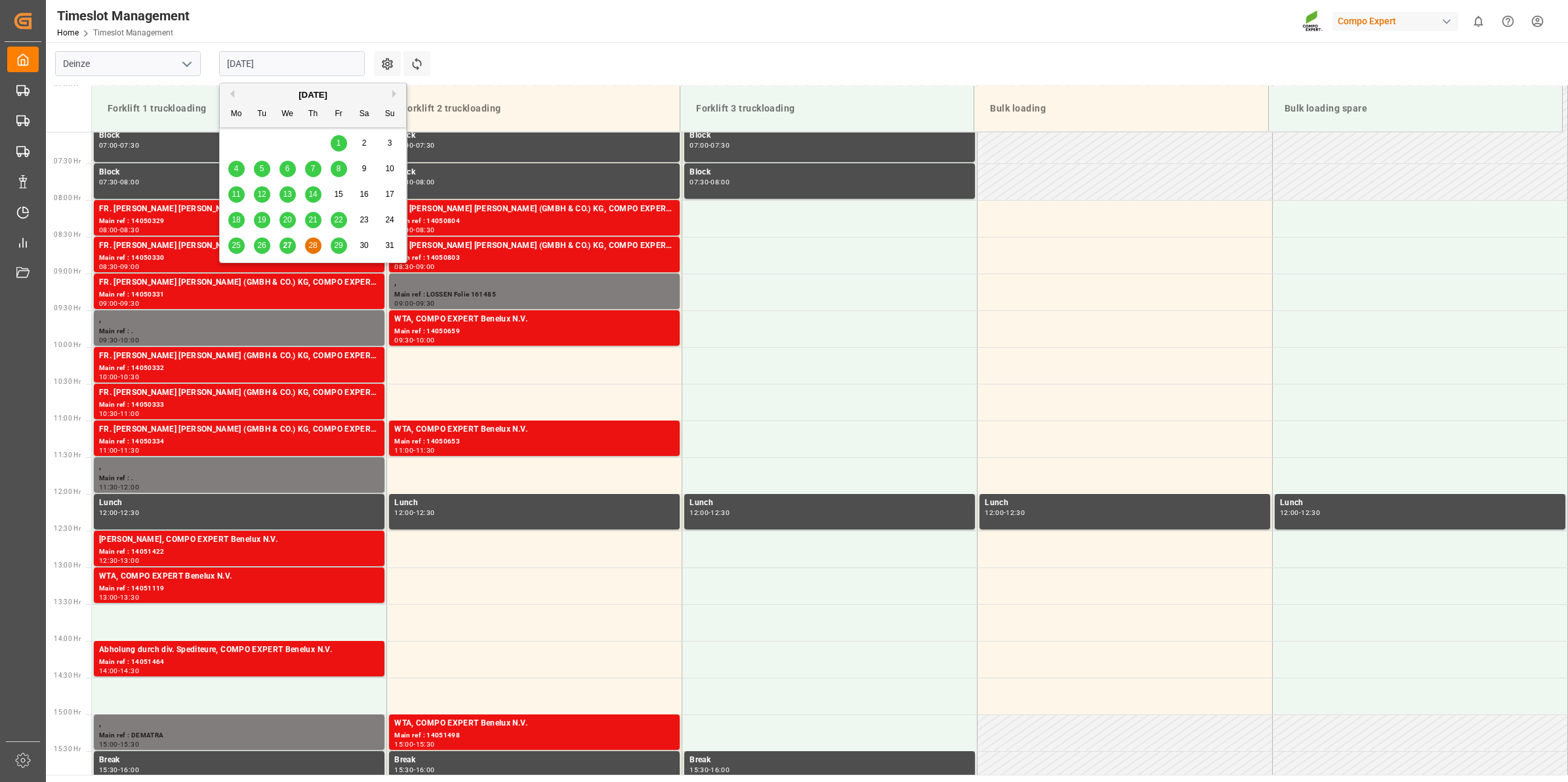
click at [847, 57] on main "Deinze [DATE] Settings Refresh Time Slots Forklift 1 truckloading Forklift 2 tr…" at bounding box center [805, 409] width 1520 height 733
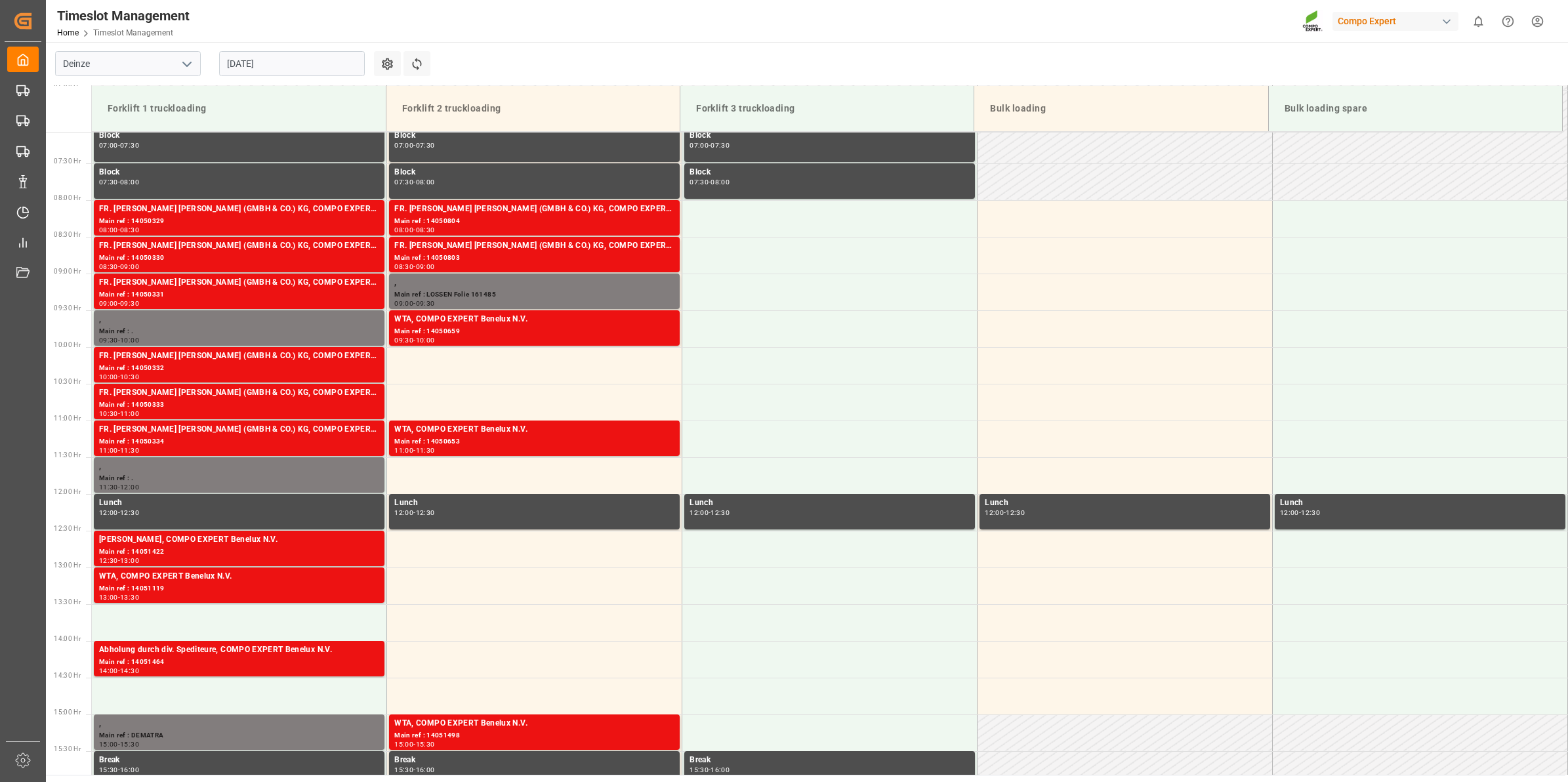
click at [587, 48] on main "Deinze [DATE] Settings Refresh Time Slots Forklift 1 truckloading Forklift 2 tr…" at bounding box center [805, 409] width 1520 height 733
click at [267, 64] on input "[DATE]" at bounding box center [292, 64] width 146 height 25
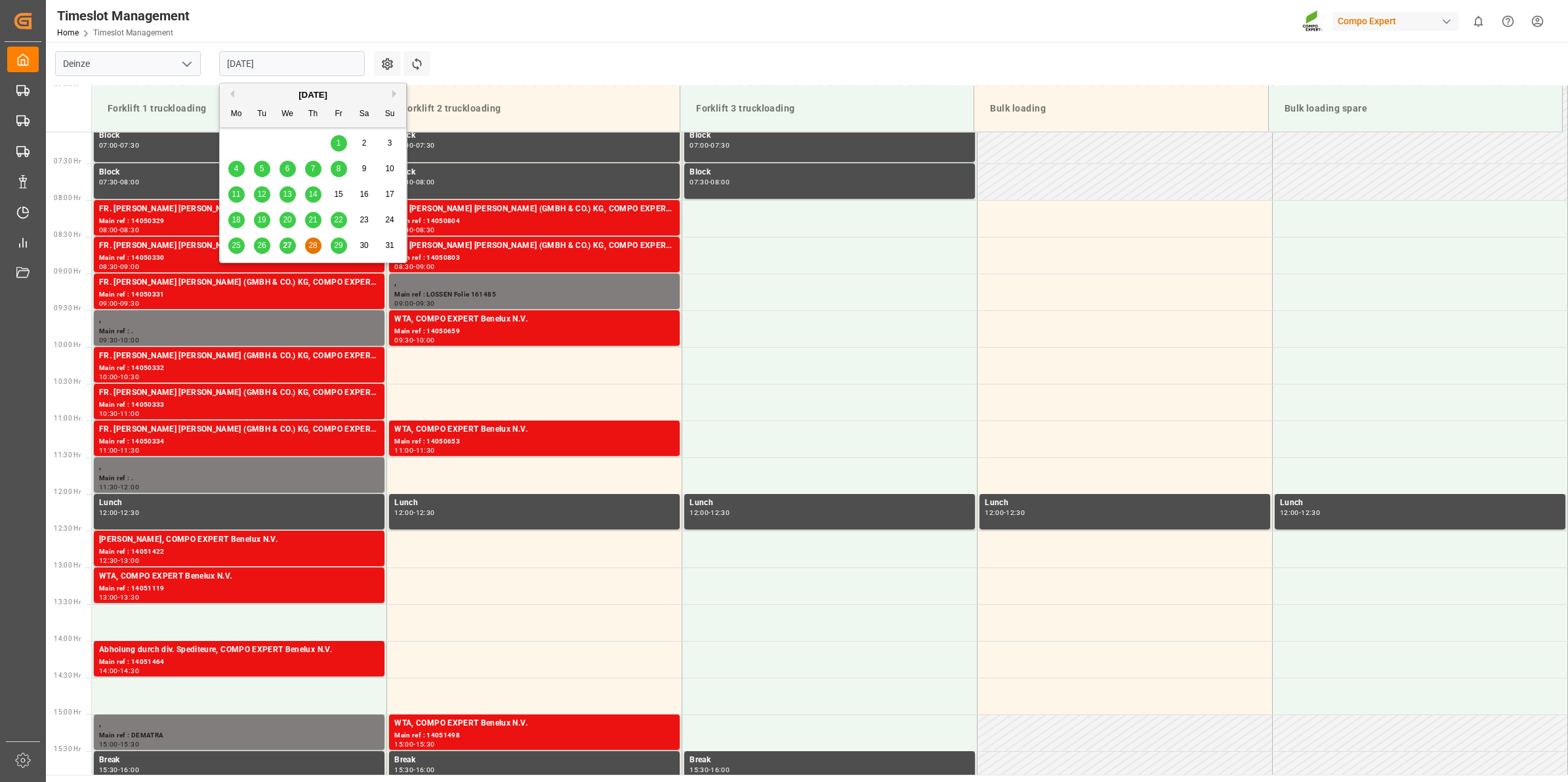
click at [338, 250] on div "29" at bounding box center [338, 246] width 16 height 16
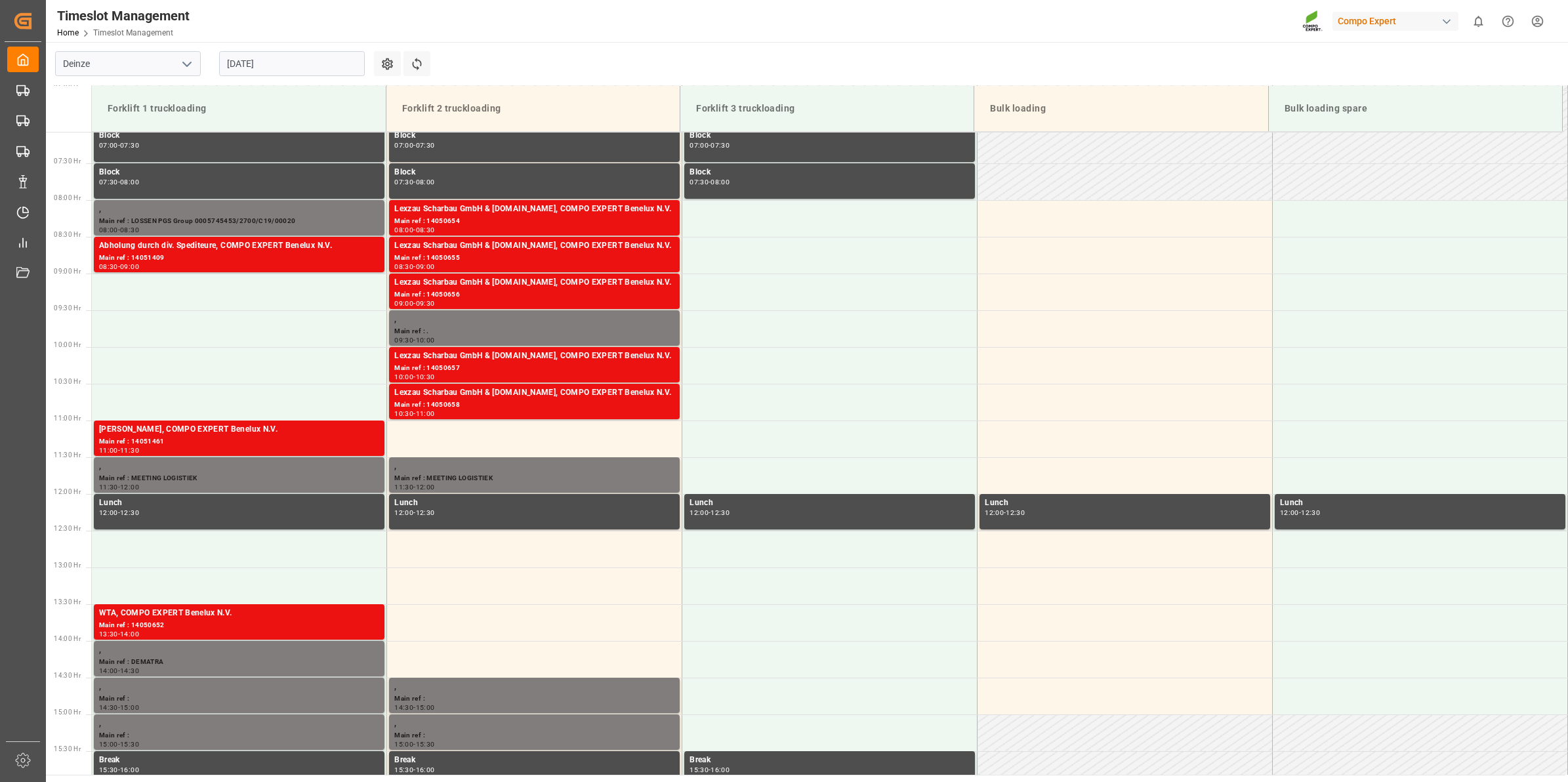
click at [280, 60] on input "[DATE]" at bounding box center [292, 64] width 146 height 25
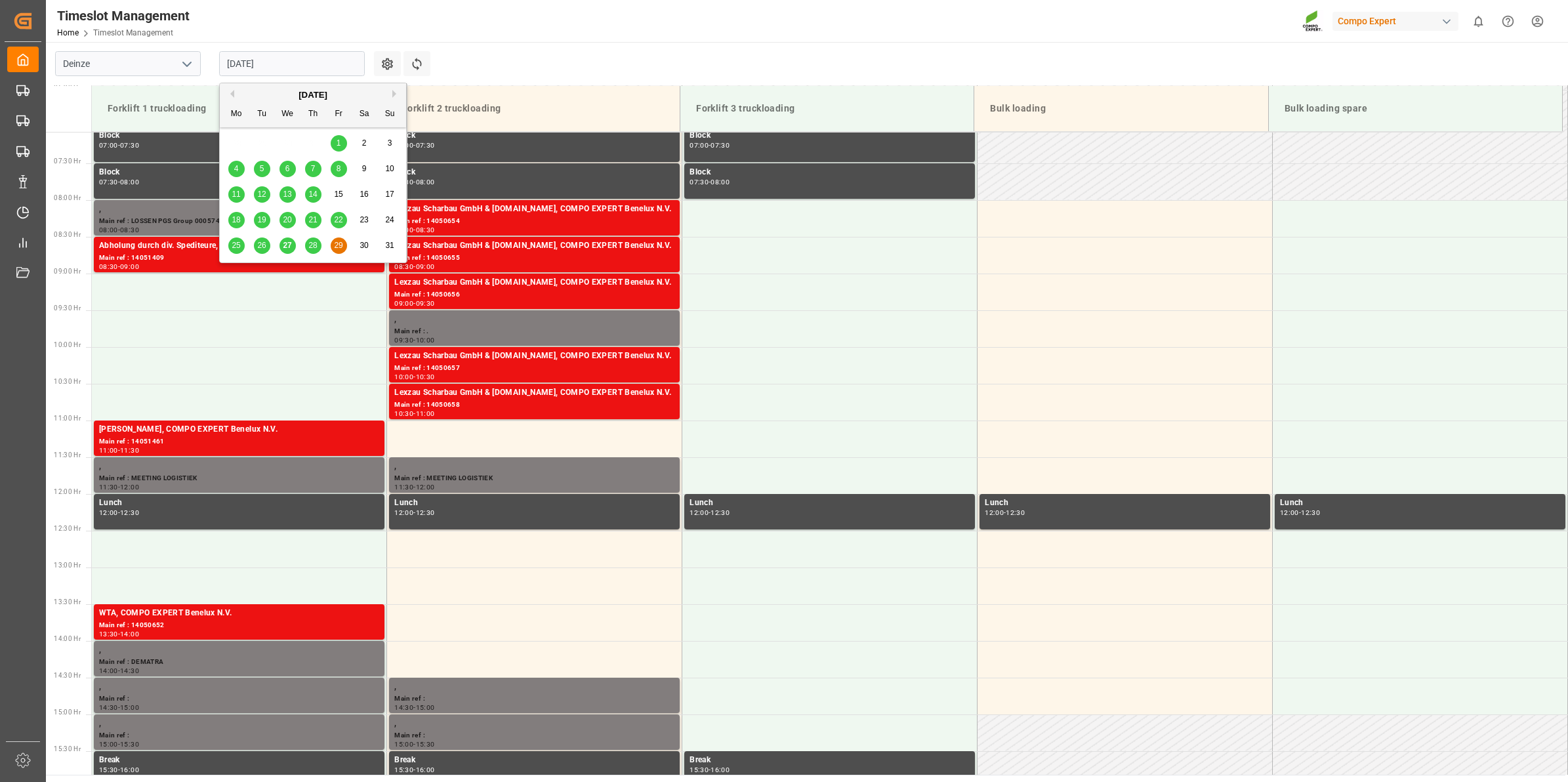
click at [310, 246] on span "28" at bounding box center [313, 246] width 9 height 9
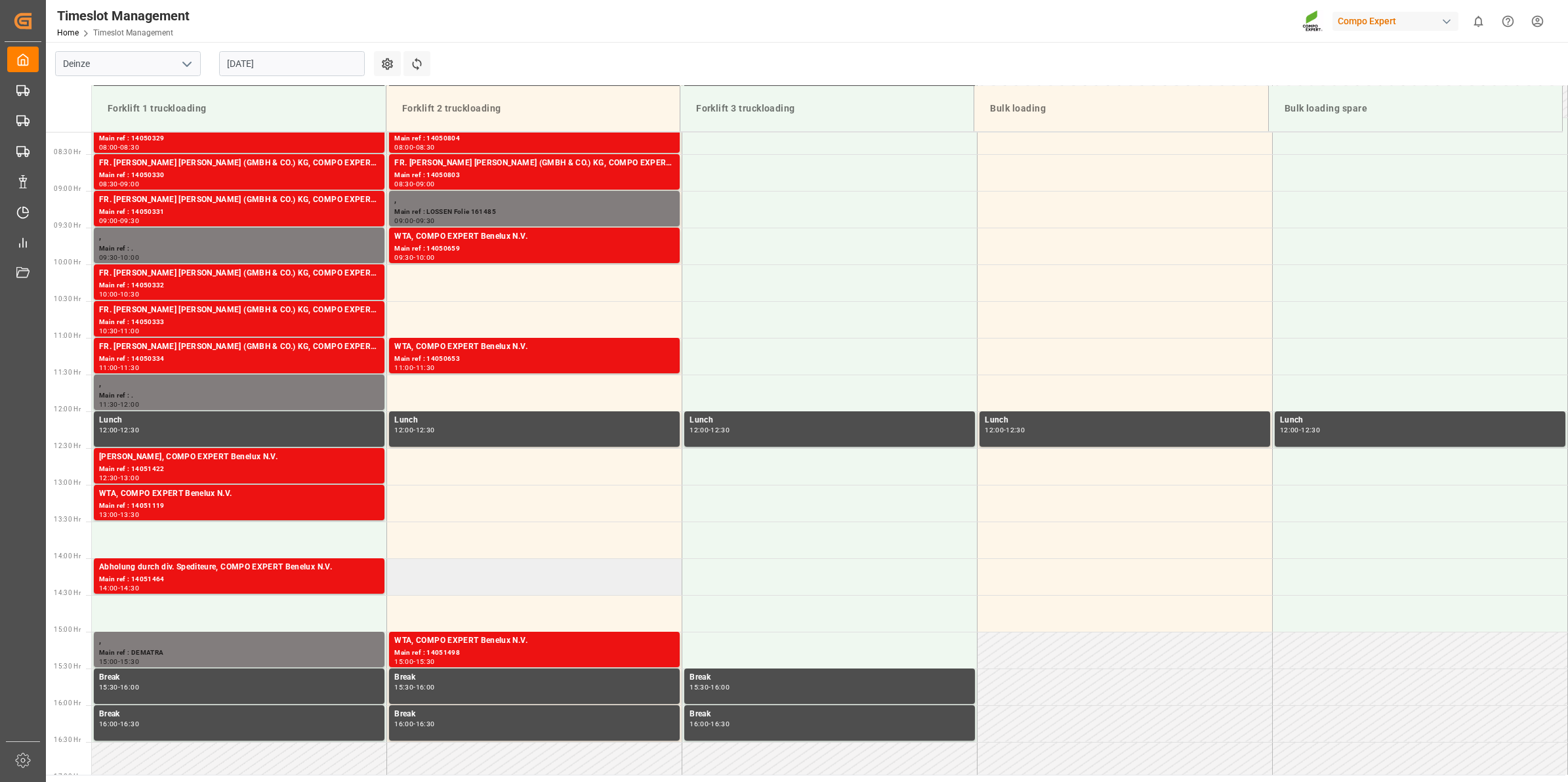
scroll to position [602, 0]
click at [283, 64] on input "[DATE]" at bounding box center [292, 64] width 146 height 25
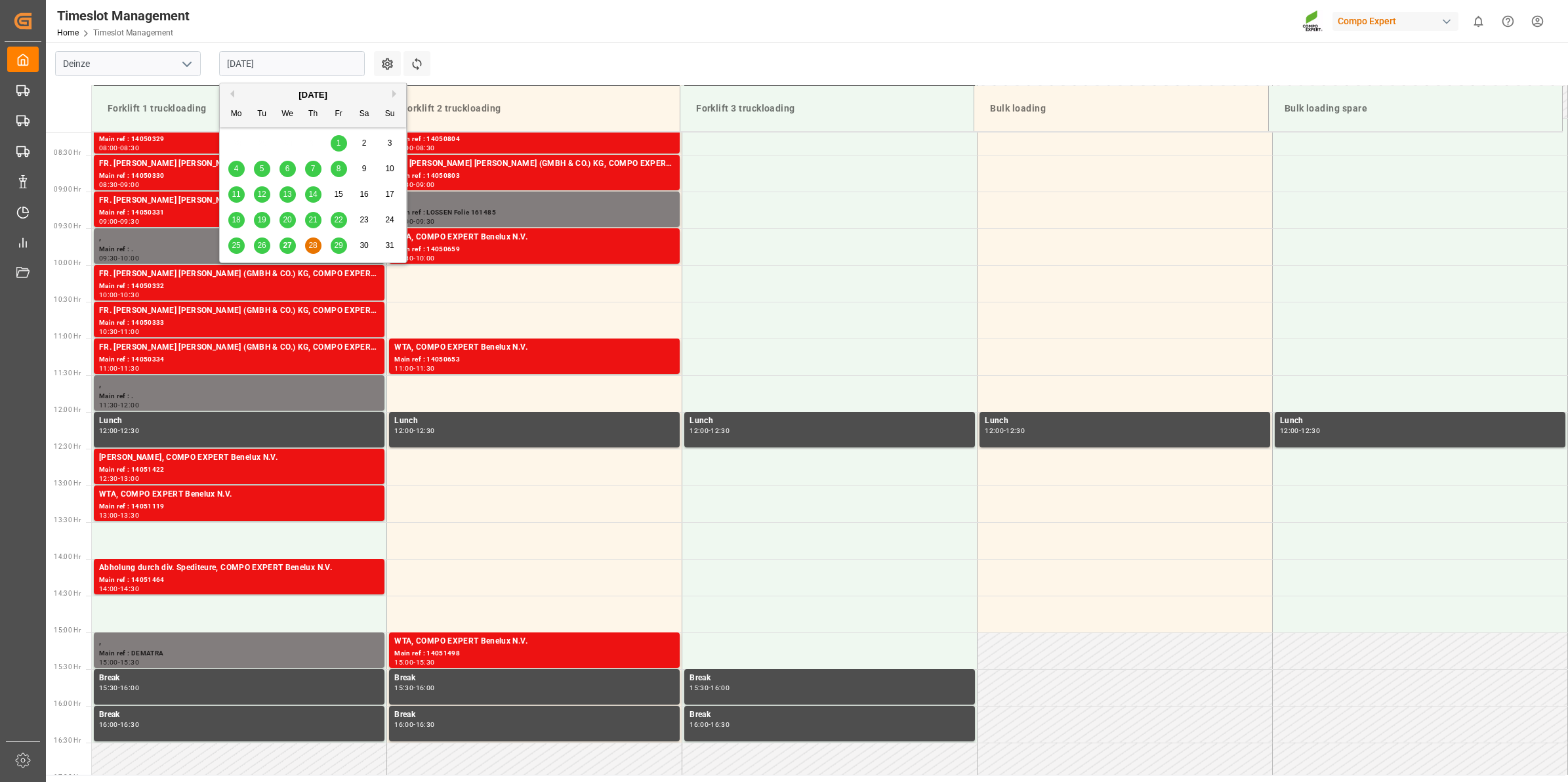
click at [342, 248] on span "29" at bounding box center [338, 246] width 9 height 9
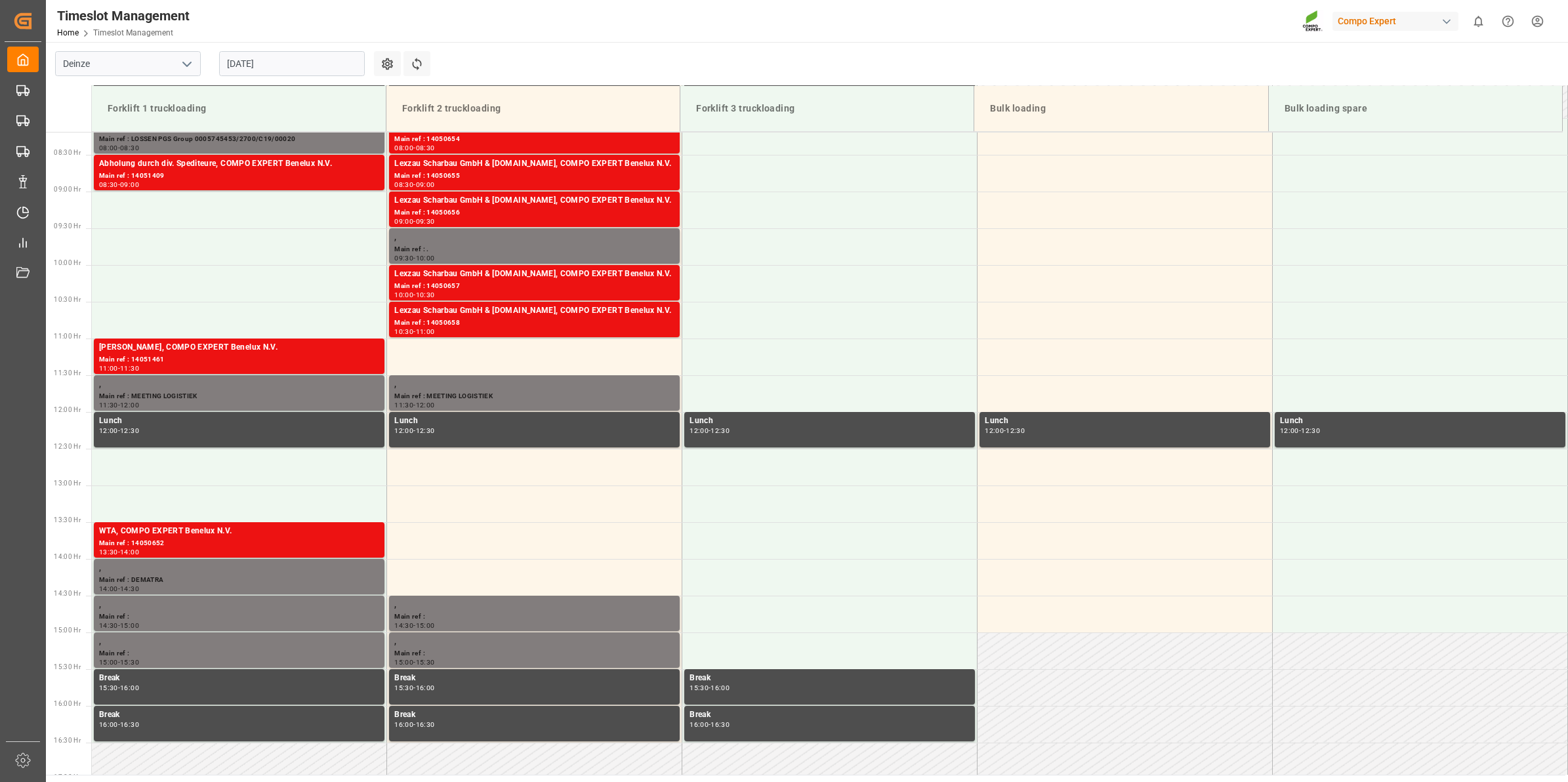
scroll to position [520, 0]
